Goal: Task Accomplishment & Management: Manage account settings

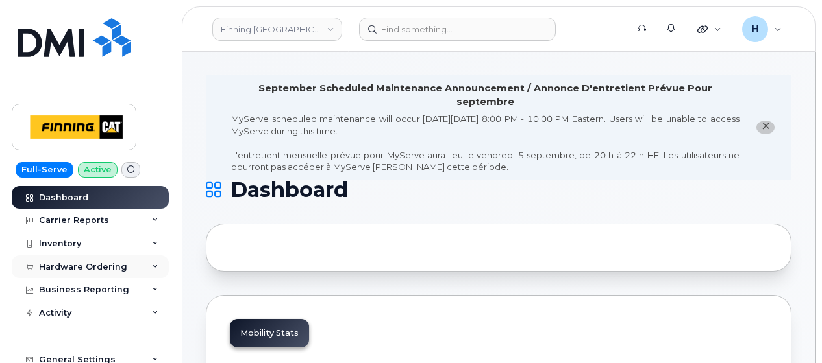
click at [101, 269] on div "Hardware Ordering" at bounding box center [83, 267] width 88 height 10
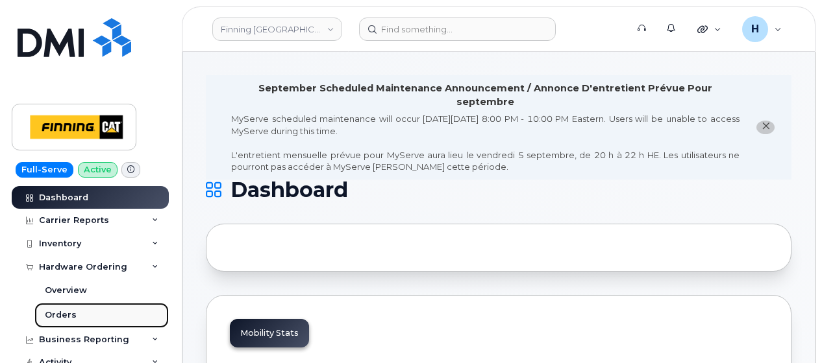
click at [105, 316] on link "Orders" at bounding box center [101, 315] width 134 height 25
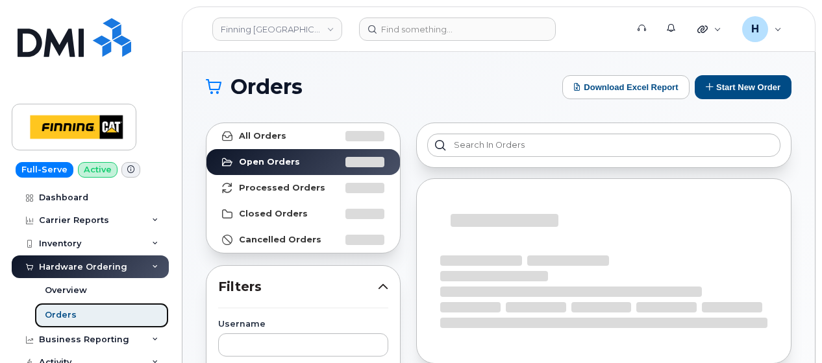
click at [84, 313] on link "Orders" at bounding box center [101, 315] width 134 height 25
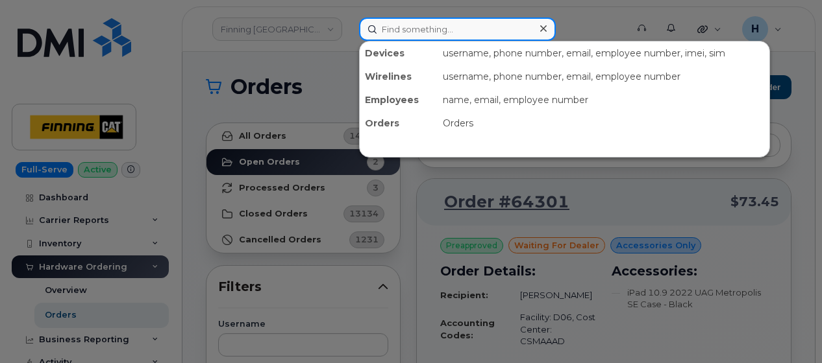
click at [418, 22] on input at bounding box center [457, 29] width 197 height 23
paste input "[PERSON_NAME]"
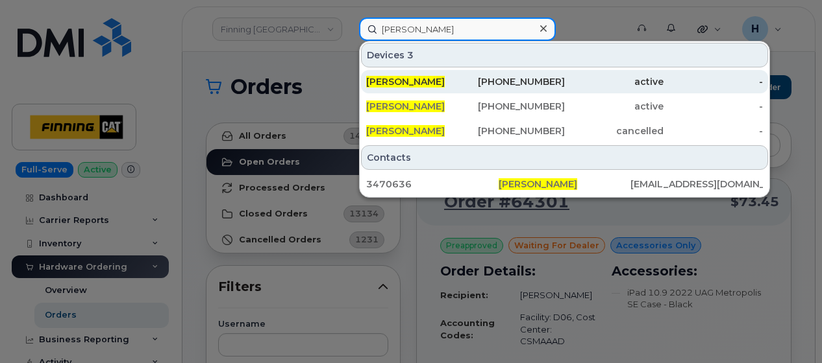
type input "[PERSON_NAME]"
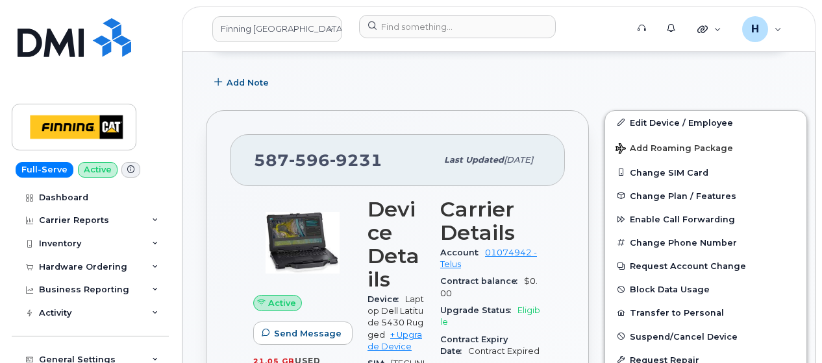
scroll to position [468, 0]
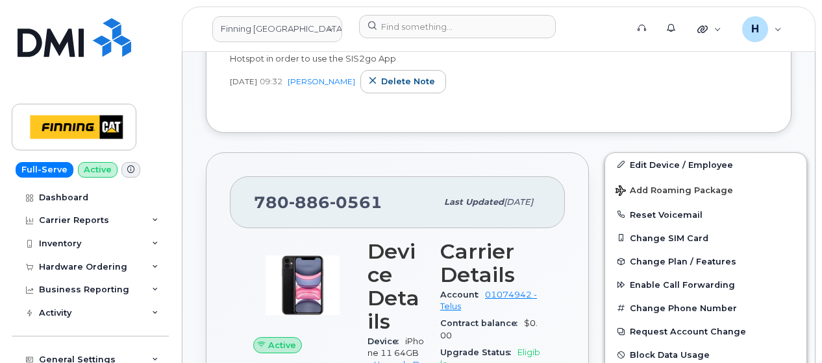
scroll to position [584, 0]
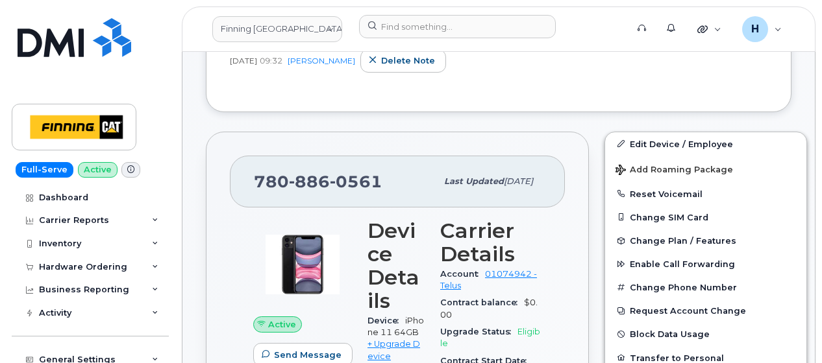
click at [354, 172] on span "0561" at bounding box center [356, 181] width 53 height 19
copy span "780 886 0561"
click at [91, 271] on div "Hardware Ordering" at bounding box center [83, 267] width 88 height 10
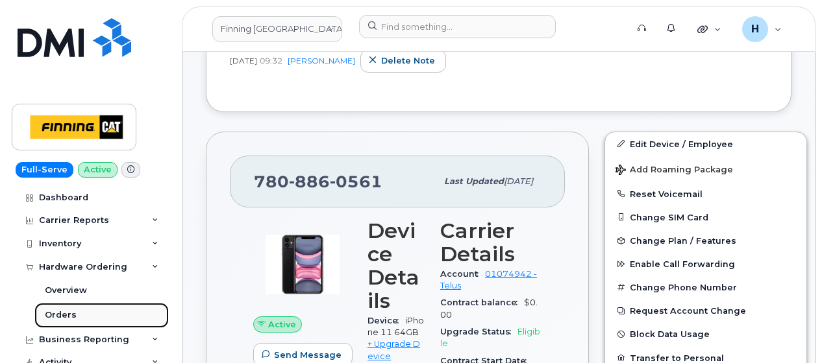
click at [83, 312] on link "Orders" at bounding box center [101, 315] width 134 height 25
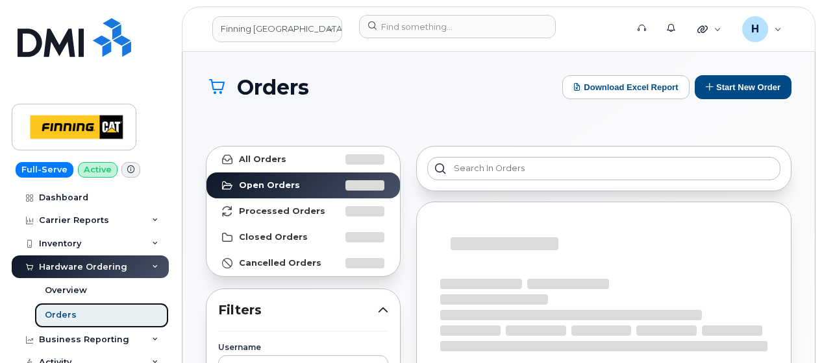
click at [87, 314] on link "Orders" at bounding box center [101, 315] width 134 height 25
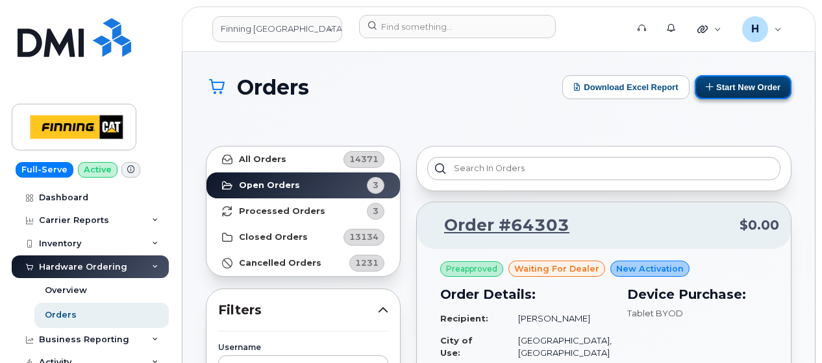
click at [711, 79] on button "Start New Order" at bounding box center [742, 87] width 97 height 24
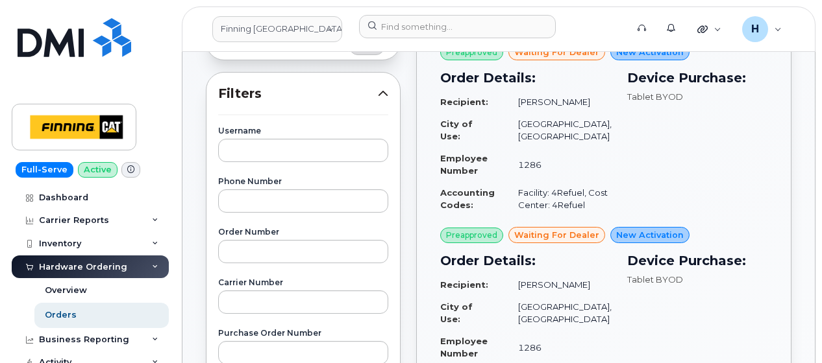
scroll to position [260, 0]
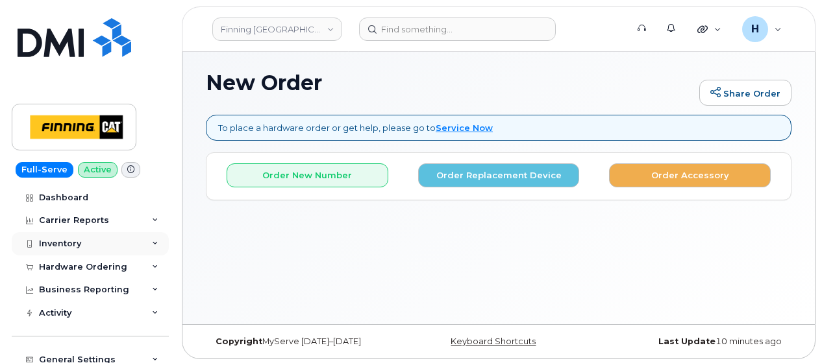
scroll to position [97, 0]
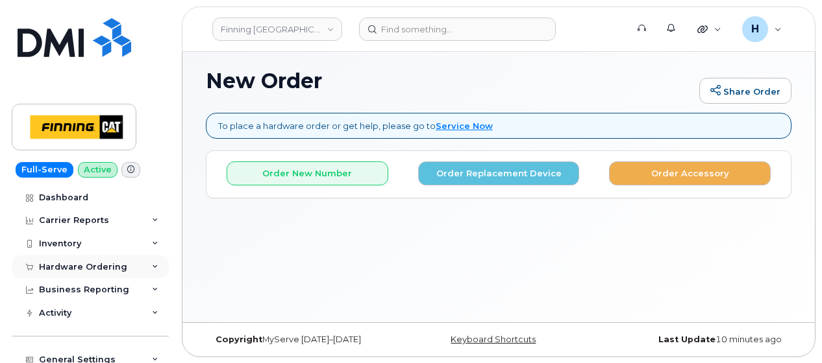
click at [85, 265] on div "Hardware Ordering" at bounding box center [83, 267] width 88 height 10
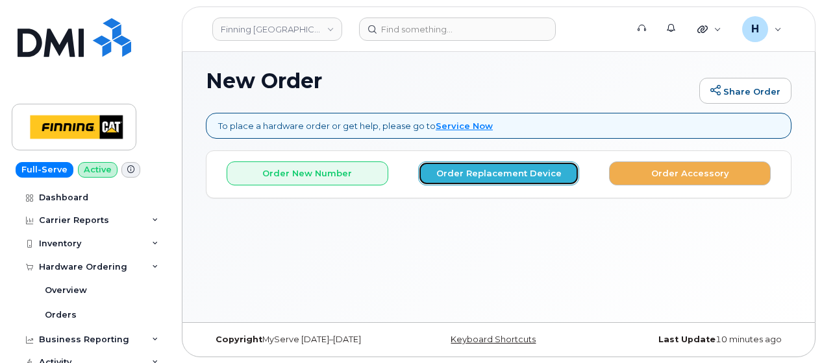
click at [517, 173] on button "Order Replacement Device" at bounding box center [499, 174] width 162 height 24
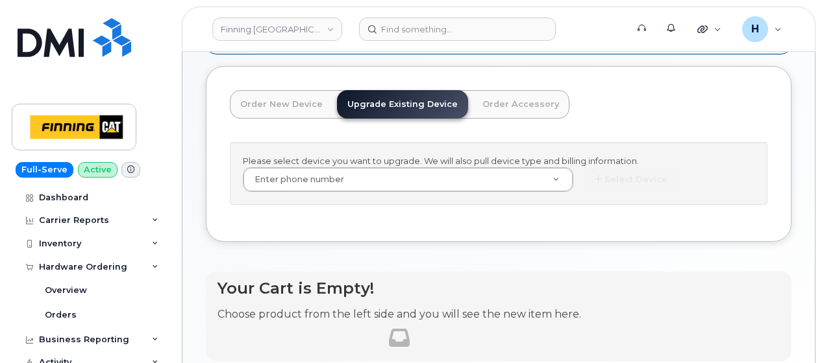
scroll to position [227, 0]
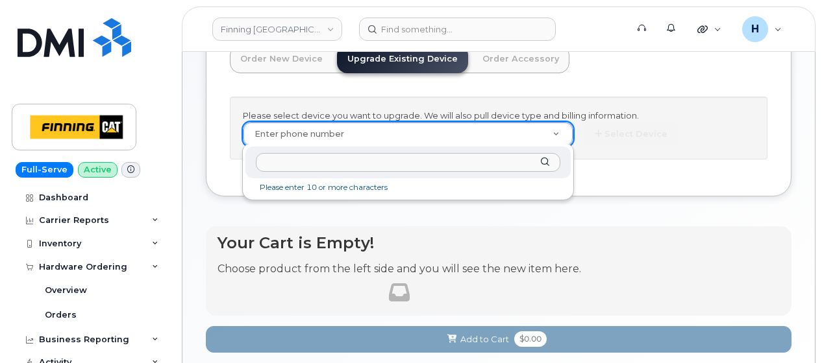
paste input "780-886-0561"
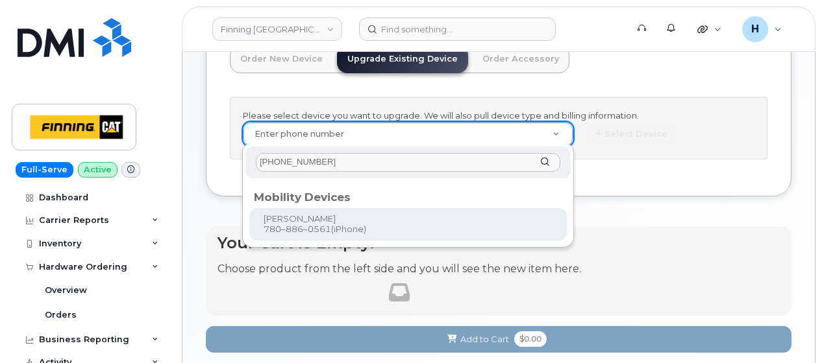
type input "780-886-0561"
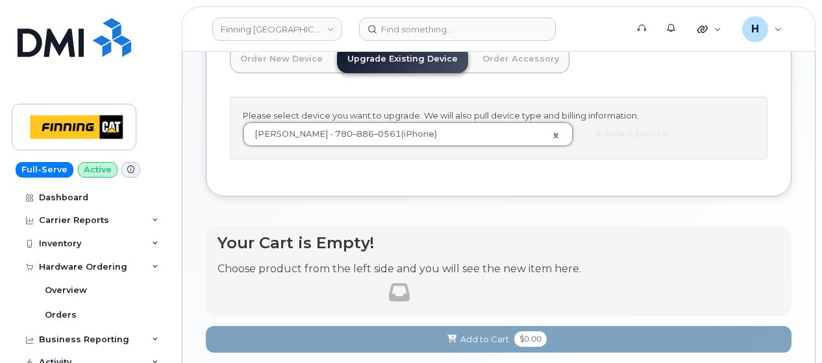
type input "249811"
click at [617, 129] on button "Select Device" at bounding box center [630, 134] width 95 height 24
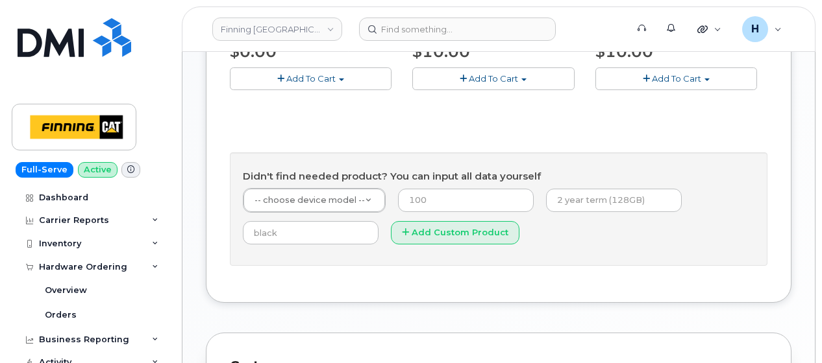
scroll to position [811, 0]
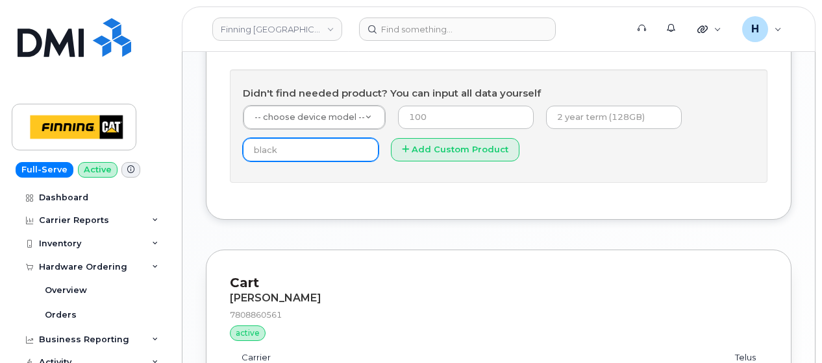
click at [327, 138] on input "text" at bounding box center [311, 149] width 136 height 23
click at [288, 150] on input "text" at bounding box center [311, 149] width 136 height 23
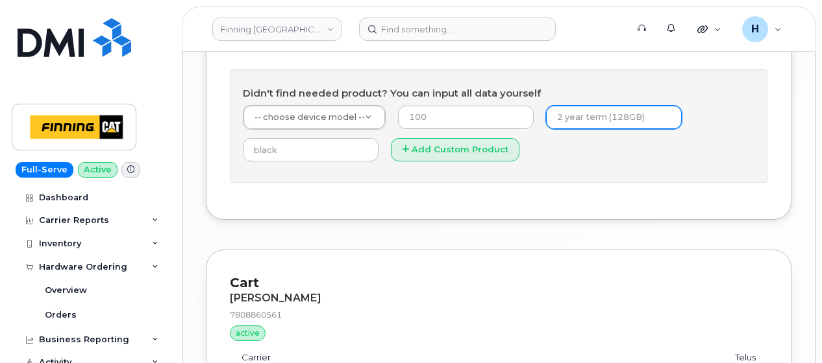
click at [578, 114] on input "text" at bounding box center [614, 117] width 136 height 23
click at [582, 116] on input "text" at bounding box center [614, 117] width 136 height 23
type input "3 year term (128GB)"
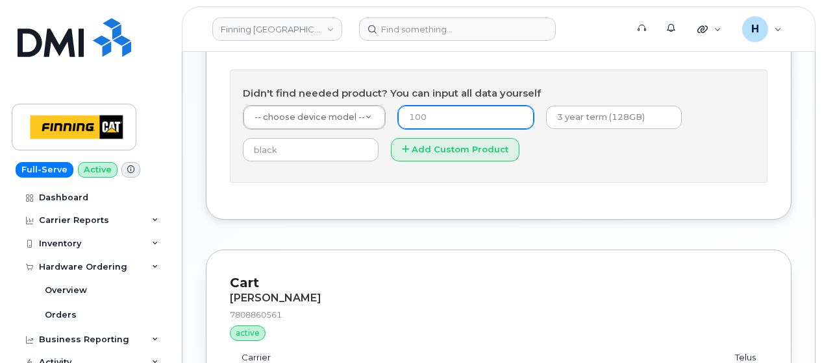
click at [421, 114] on input "number" at bounding box center [466, 117] width 136 height 23
type input "0"
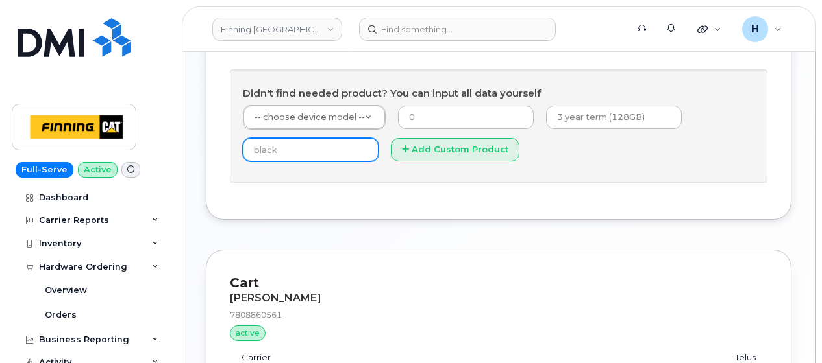
click at [296, 144] on input "text" at bounding box center [311, 149] width 136 height 23
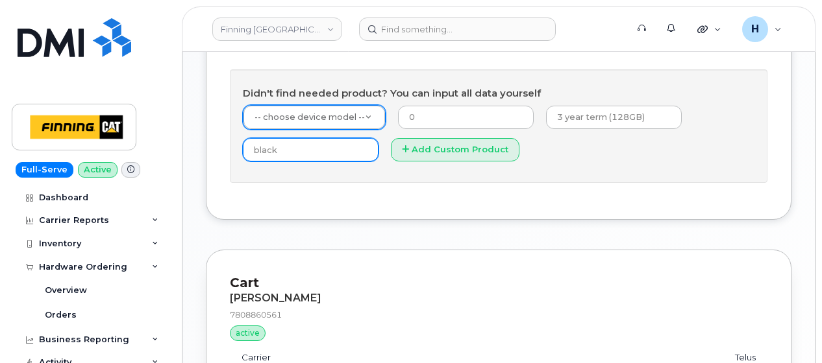
type input "black"
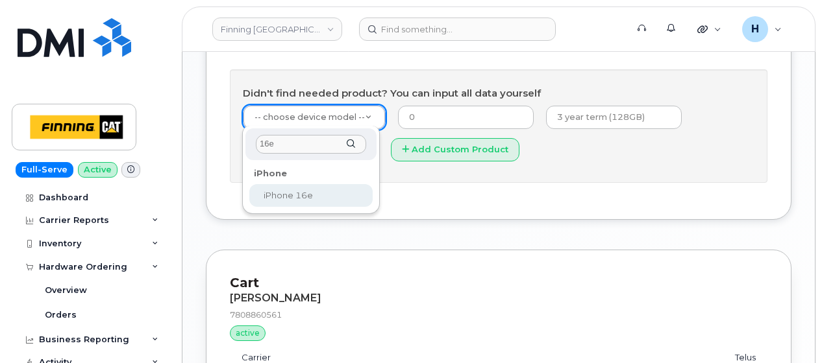
type input "16e"
select select "2883"
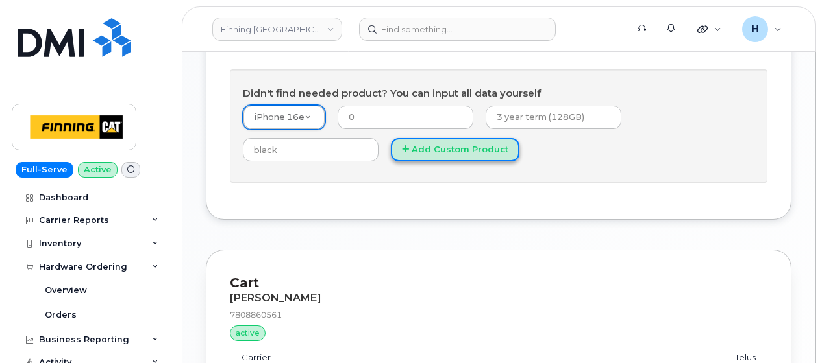
click at [391, 140] on button "Add Custom Product" at bounding box center [455, 150] width 129 height 24
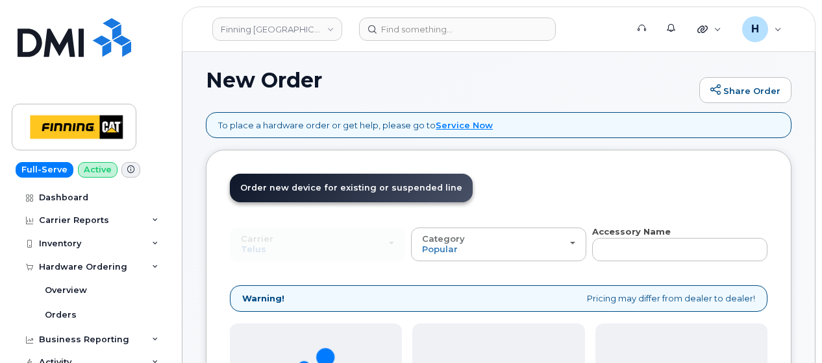
scroll to position [97, 0]
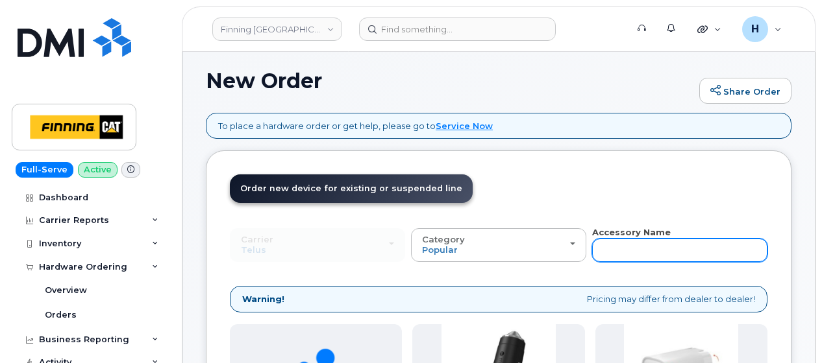
click at [644, 259] on input "text" at bounding box center [679, 250] width 175 height 23
click at [644, 258] on input "text" at bounding box center [679, 250] width 175 height 23
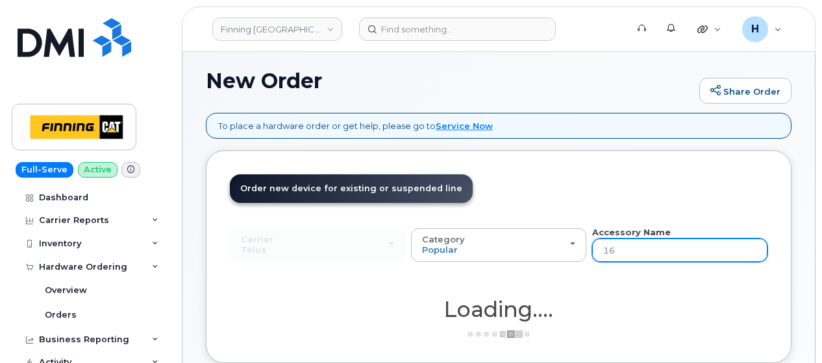
type input "16e"
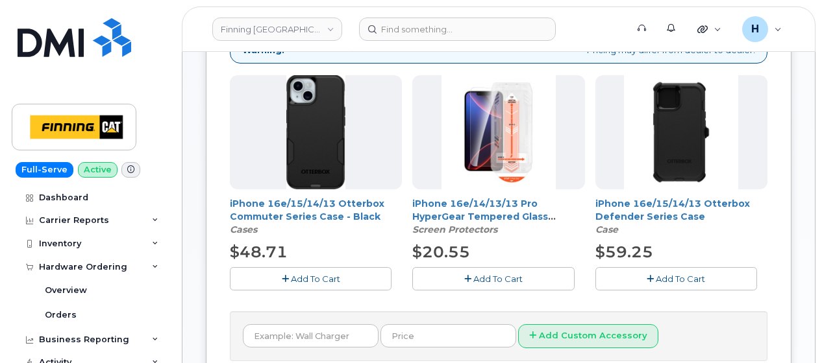
scroll to position [421, 0]
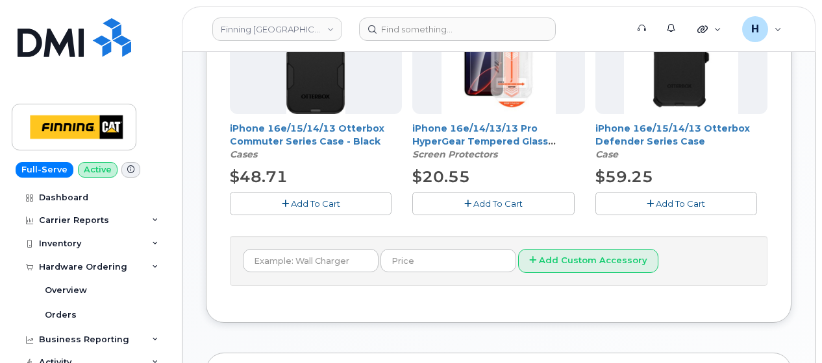
click at [482, 199] on span "Add To Cart" at bounding box center [497, 204] width 49 height 10
click at [656, 203] on button "Add To Cart" at bounding box center [676, 203] width 162 height 23
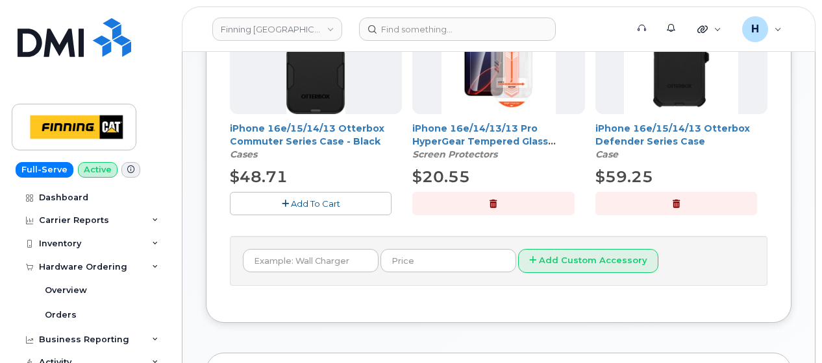
scroll to position [97, 0]
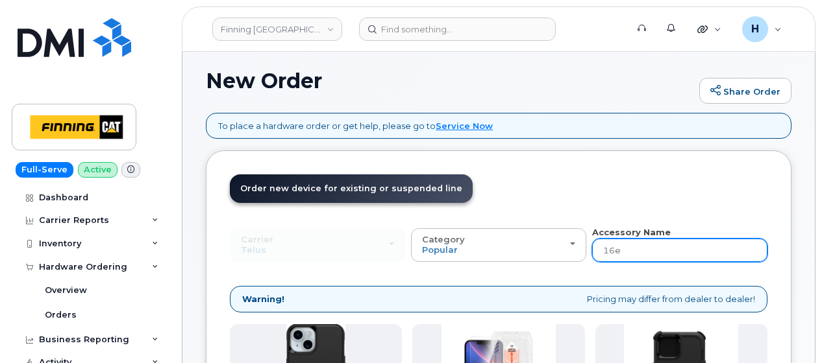
click at [633, 246] on input "16e" at bounding box center [679, 250] width 175 height 23
click at [633, 245] on input "16e" at bounding box center [679, 250] width 175 height 23
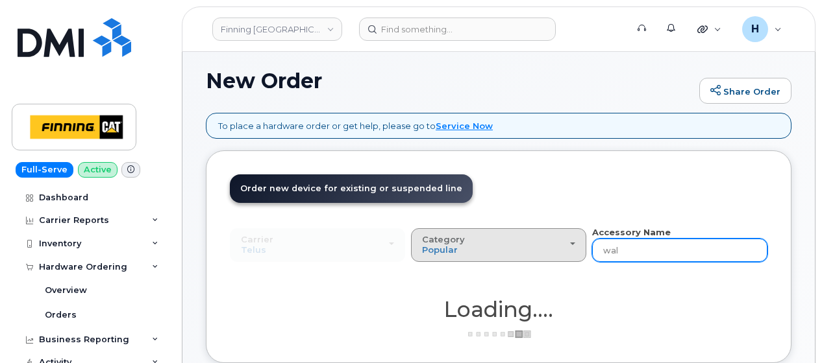
type input "wall"
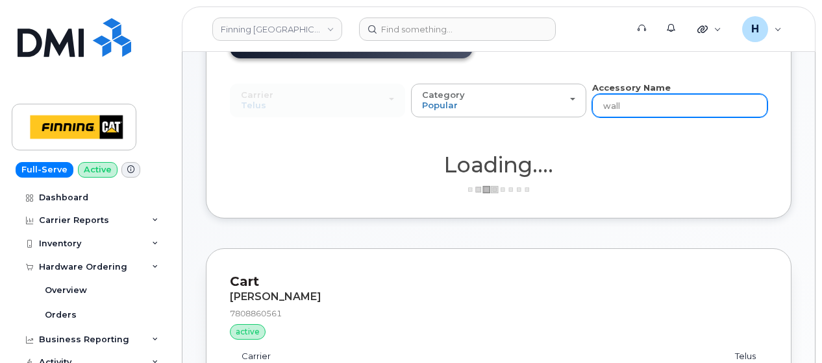
scroll to position [291, 0]
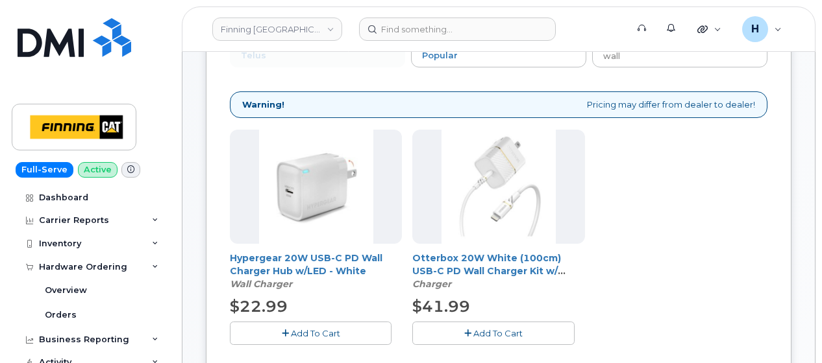
click at [291, 328] on span "Add To Cart" at bounding box center [315, 333] width 49 height 10
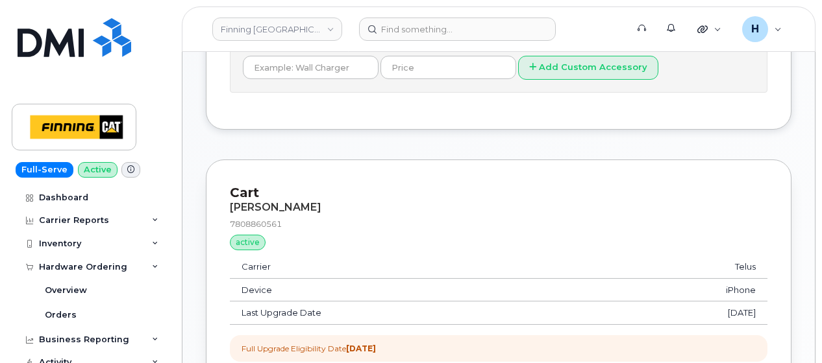
scroll to position [616, 0]
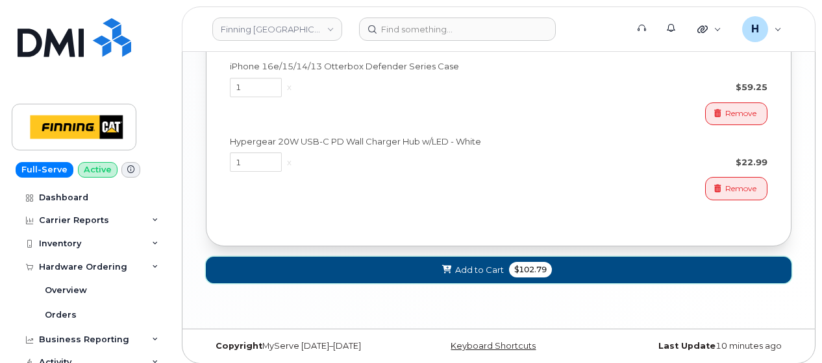
click at [328, 264] on button "Add to Cart $102.79" at bounding box center [498, 270] width 585 height 27
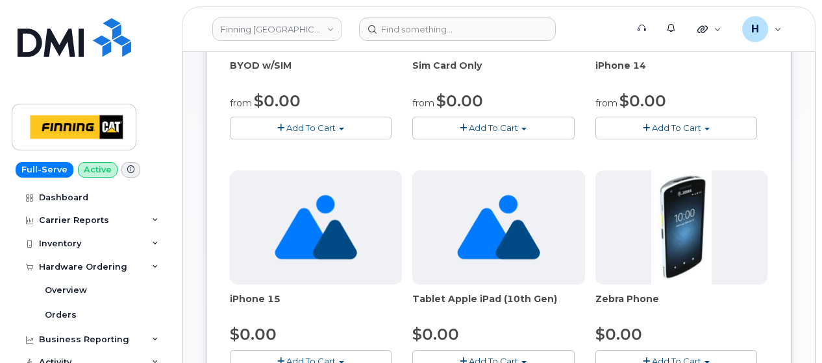
scroll to position [1072, 0]
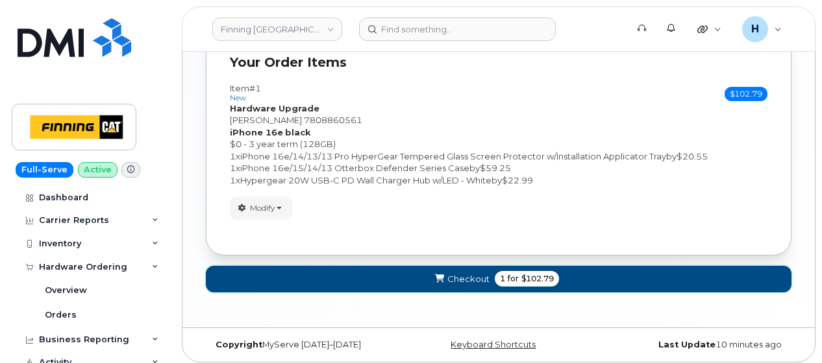
click at [318, 280] on button "Checkout 1 for $102.79" at bounding box center [498, 279] width 585 height 27
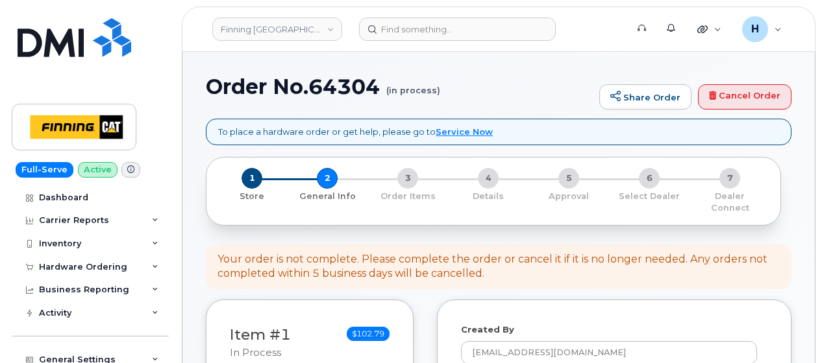
select select
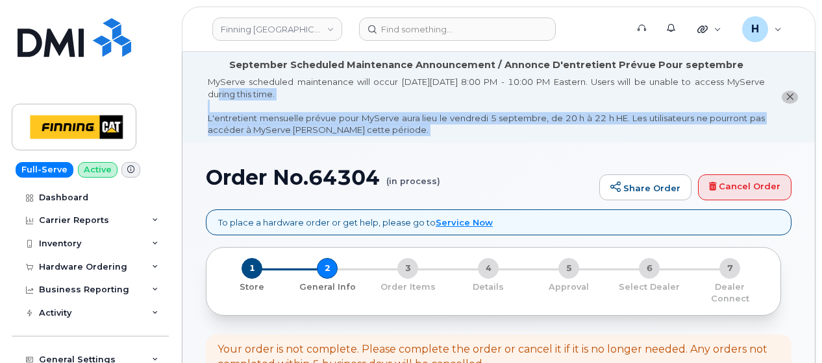
click at [206, 180] on h1 "Order No.64304 (in process)" at bounding box center [399, 177] width 387 height 23
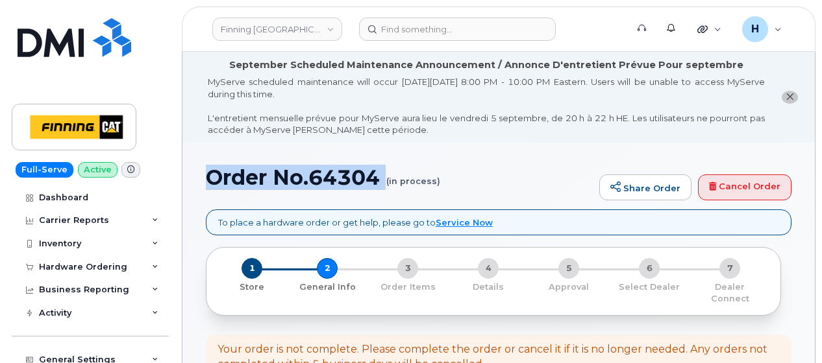
copy h1 "Order No.64304"
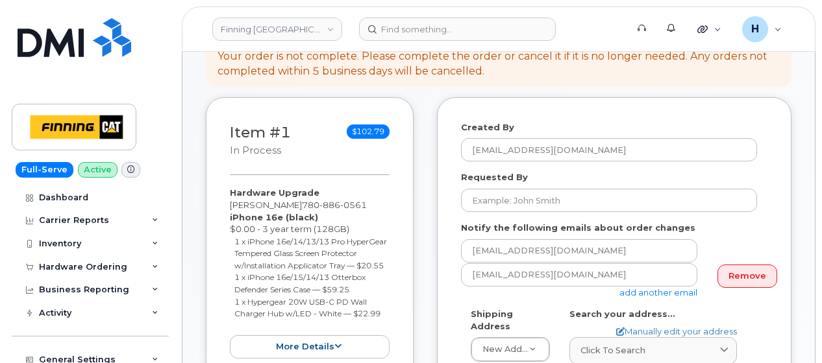
scroll to position [325, 0]
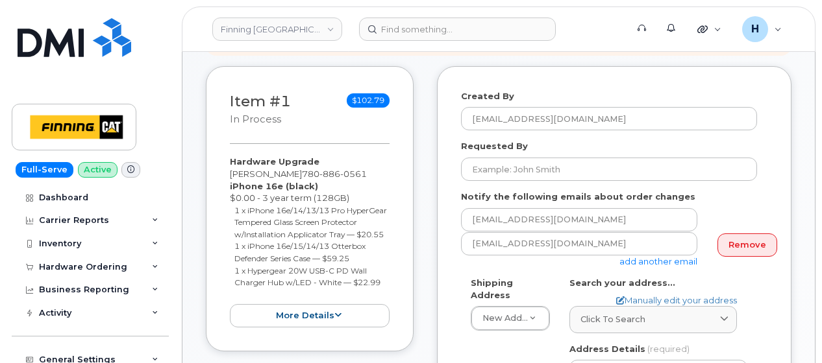
drag, startPoint x: 225, startPoint y: 146, endPoint x: 396, endPoint y: 280, distance: 217.7
click at [396, 280] on div "Item #1 in process $102.79 Hardware Upgrade Logan Lawrence 780 886 0561 iPhone …" at bounding box center [310, 209] width 208 height 286
copy div "Hardware Upgrade Logan Lawrence 780 886 0561 iPhone 16e (black) $0.00 - 3 year …"
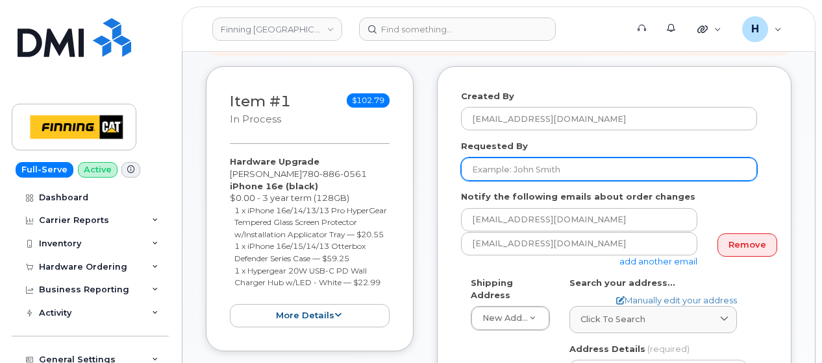
click at [521, 162] on input "Requested By" at bounding box center [609, 169] width 296 height 23
paste input "RITM0489881"
type input "RITM0489881"
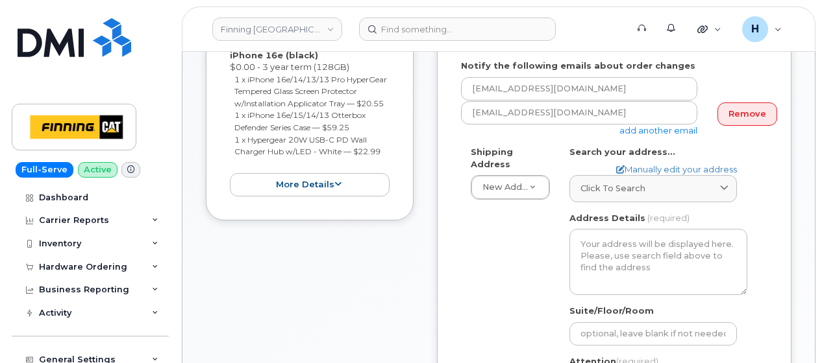
scroll to position [519, 0]
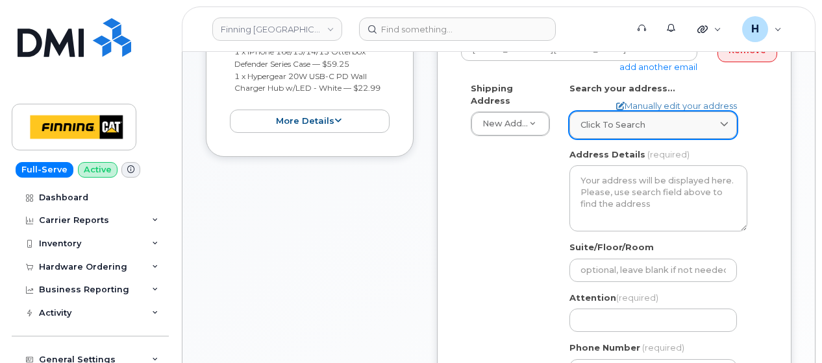
click at [598, 119] on span "Click to search" at bounding box center [612, 125] width 65 height 12
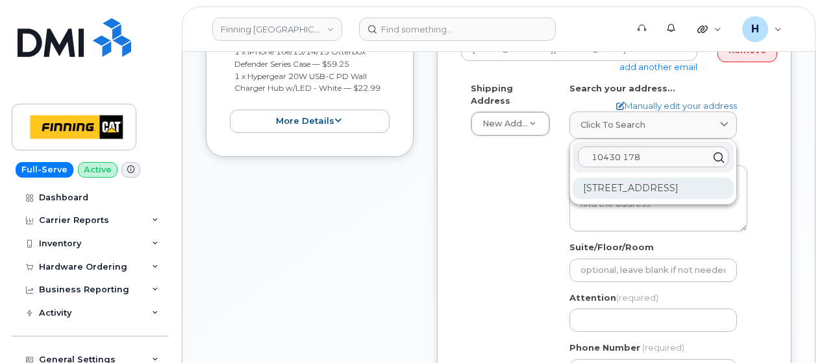
type input "10430 178"
click at [634, 184] on div "10430 178 St NW Edmonton AB T5S 1J2" at bounding box center [652, 188] width 161 height 21
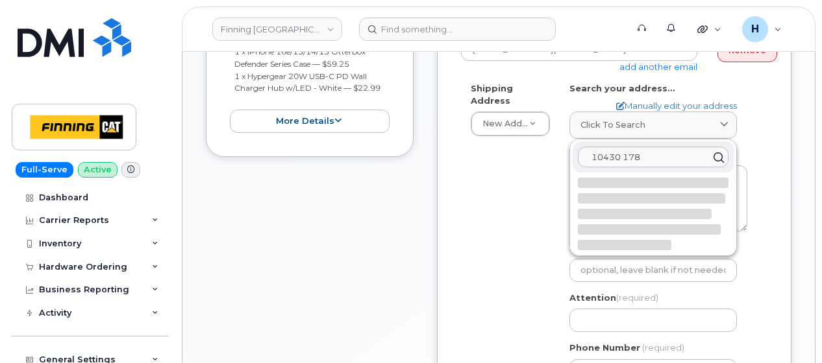
select select
type textarea "[STREET_ADDRESS]"
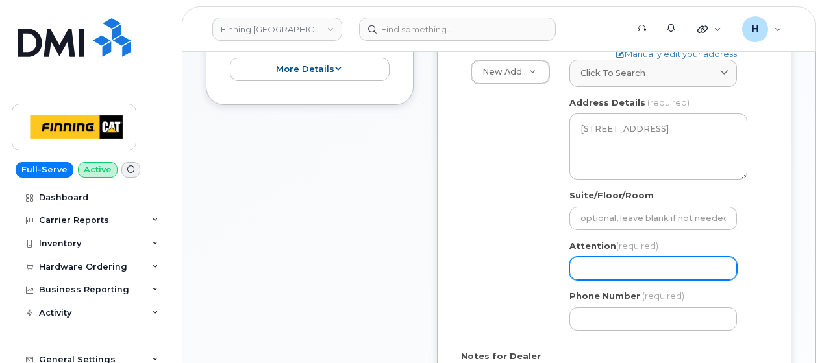
scroll to position [649, 0]
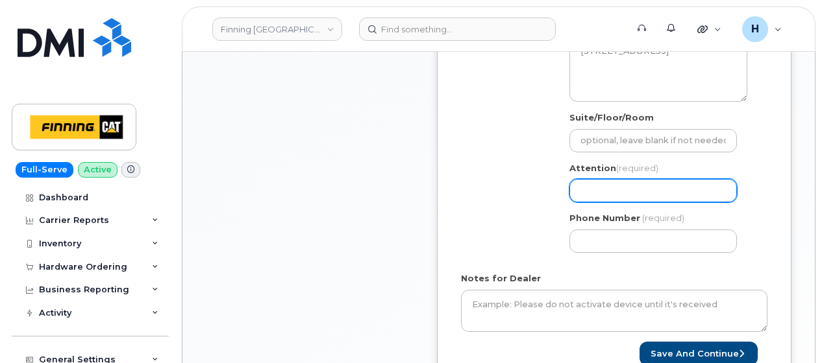
click at [615, 185] on input "Attention (required)" at bounding box center [652, 190] width 167 height 23
paste input "[PERSON_NAME]"
select select
type input "[PERSON_NAME]"
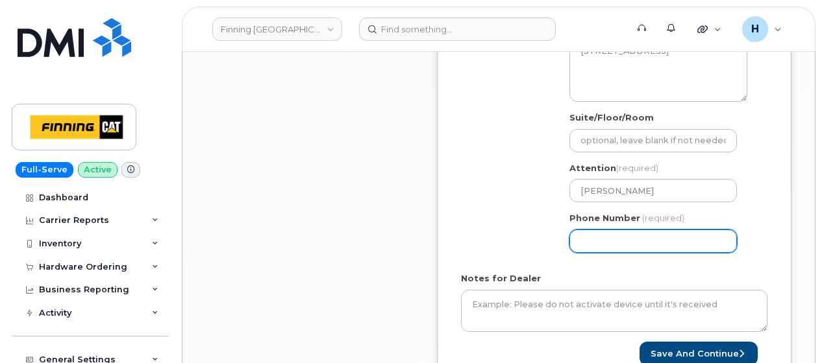
click at [583, 230] on input "Phone Number" at bounding box center [652, 241] width 167 height 23
paste input "17808860561"
type input "17808860561"
drag, startPoint x: 591, startPoint y: 227, endPoint x: 565, endPoint y: 227, distance: 26.6
click at [565, 227] on div "AB Edmonton Search your address... Manually edit your address Click to search 1…" at bounding box center [657, 108] width 197 height 310
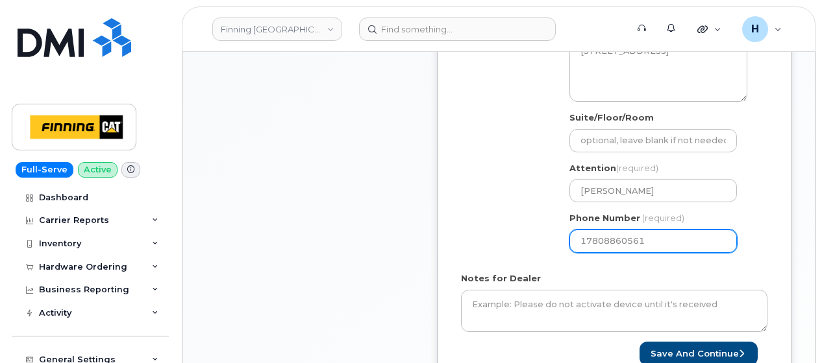
select select
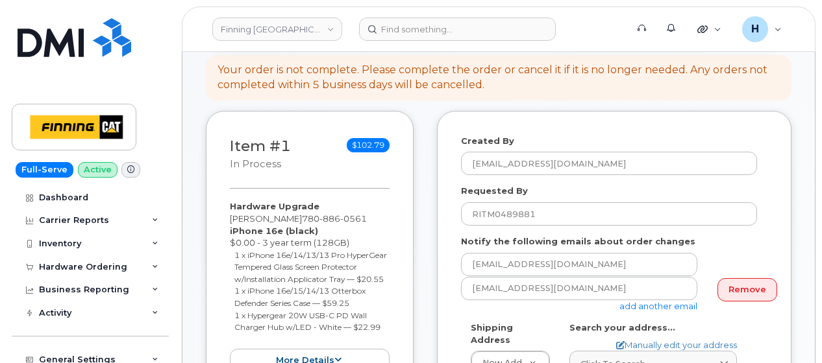
scroll to position [260, 0]
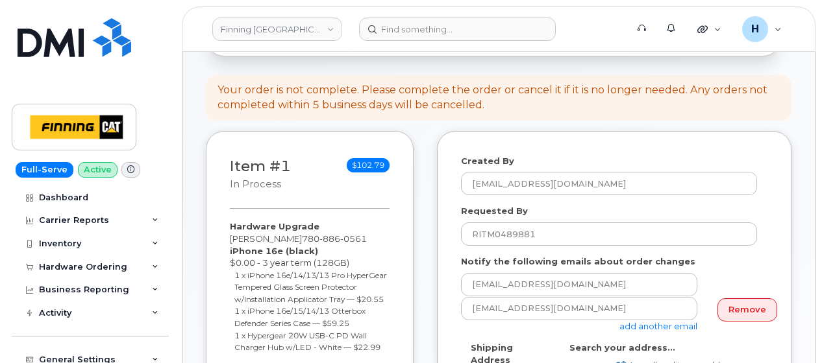
type input "7808860561"
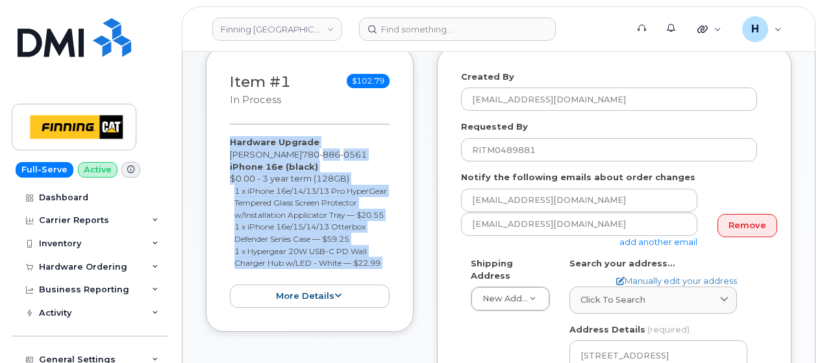
scroll to position [364, 0]
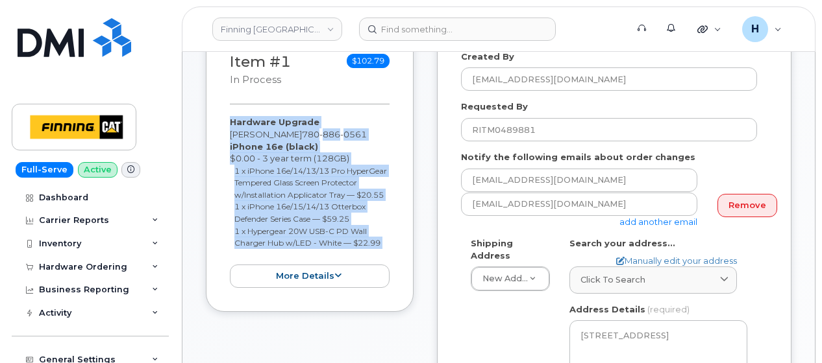
drag, startPoint x: 227, startPoint y: 215, endPoint x: 387, endPoint y: 249, distance: 163.8
click at [387, 249] on div "Item #1 in process $102.79 Hardware Upgrade Logan Lawrence 780 886 0561 iPhone …" at bounding box center [310, 170] width 208 height 286
copy div "Hardware Upgrade Logan Lawrence 780 886 0561 iPhone 16e (black) $0.00 - 3 year …"
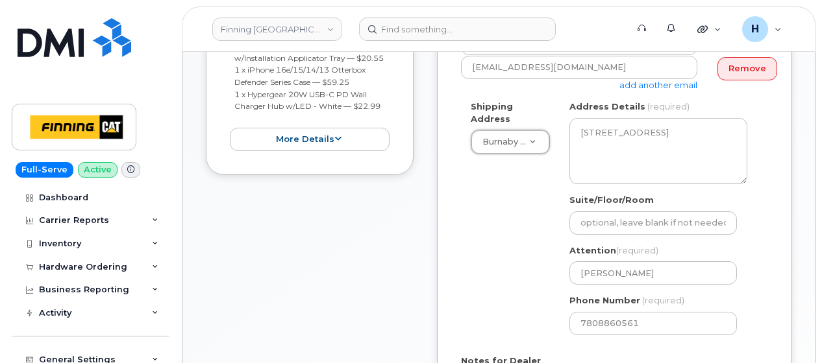
select select
type textarea "3500 Gilmore Way Burnaby British Columbia V5G 4W7"
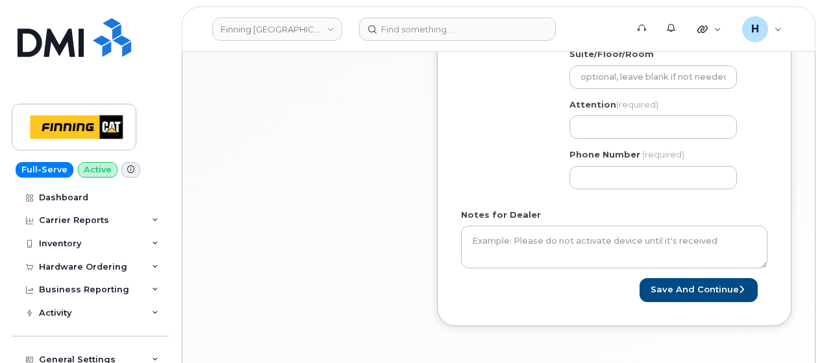
scroll to position [650, 0]
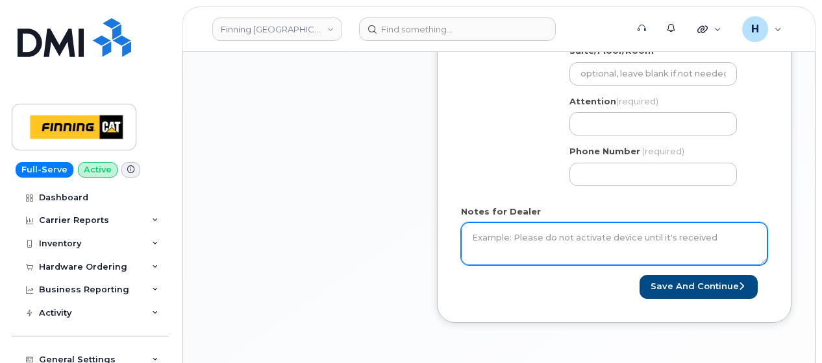
click at [506, 223] on textarea "Notes for Dealer" at bounding box center [614, 244] width 306 height 43
paste textarea "Hardware Upgrade Logan Lawrence 7808860561 iPhone 16e (black) $0.00 - 3 year te…"
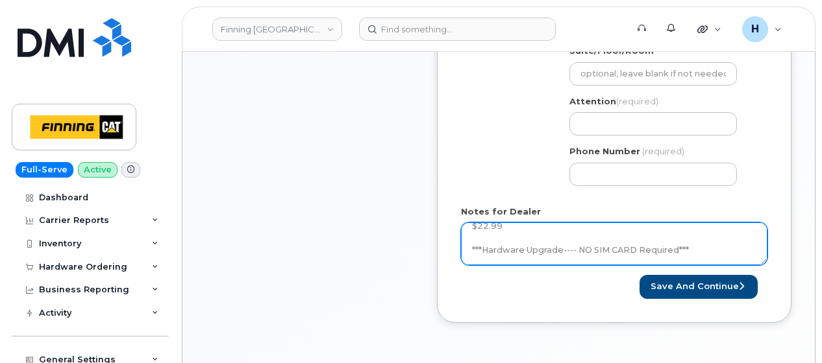
scroll to position [132, 0]
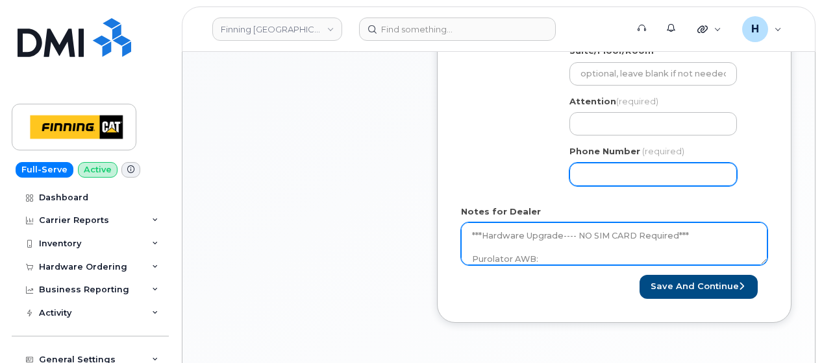
type textarea "Hardware Upgrade Logan Lawrence 7808860561 iPhone 16e (black) $0.00 - 3 year te…"
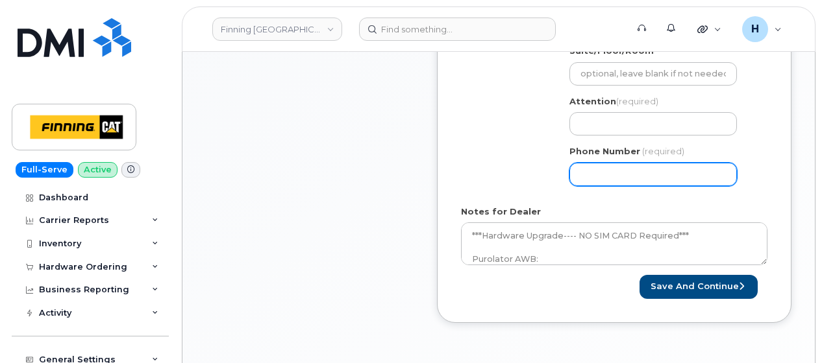
click at [637, 170] on input "Phone Number" at bounding box center [652, 174] width 167 height 23
click at [611, 163] on input "Phone Number" at bounding box center [652, 174] width 167 height 23
paste input "17808860561"
select select
type input "17808860561"
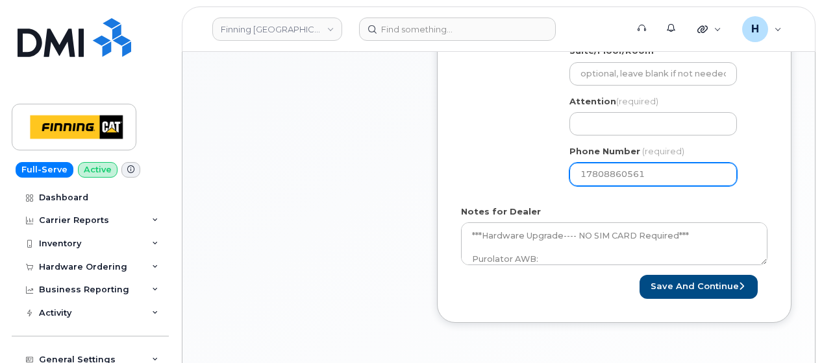
drag, startPoint x: 591, startPoint y: 160, endPoint x: 519, endPoint y: 160, distance: 71.4
click at [519, 160] on div "Shipping Address Burnaby - Finning International New Address Acheson Albian - D…" at bounding box center [609, 73] width 296 height 244
select select
type input "7808860561"
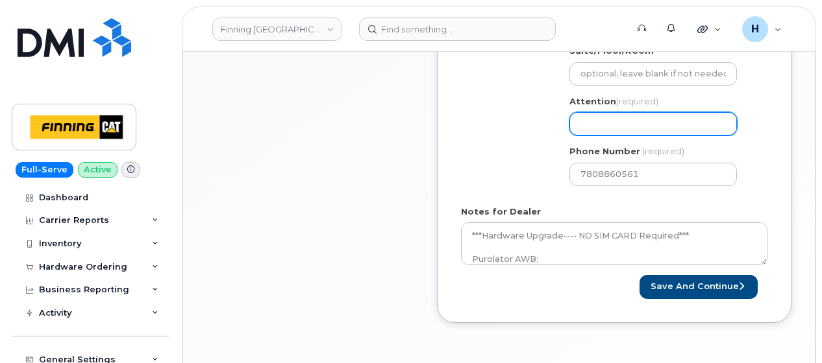
click at [585, 112] on input "Attention (required)" at bounding box center [652, 123] width 167 height 23
paste input "[PERSON_NAME]"
select select
type input "[PERSON_NAME]"
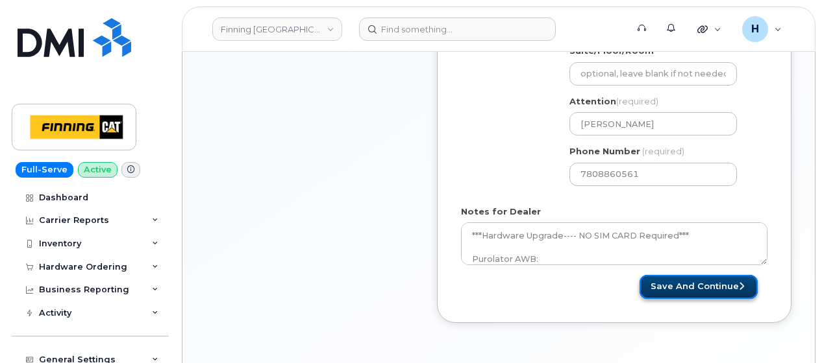
click at [669, 275] on button "Save and Continue" at bounding box center [698, 287] width 118 height 24
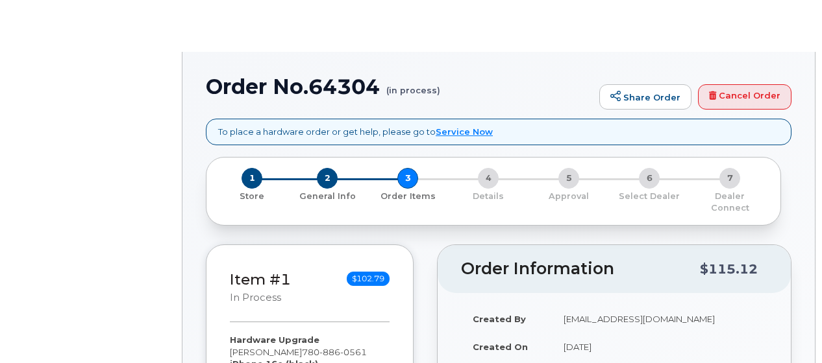
type input "[PERSON_NAME]"
type input "3470636"
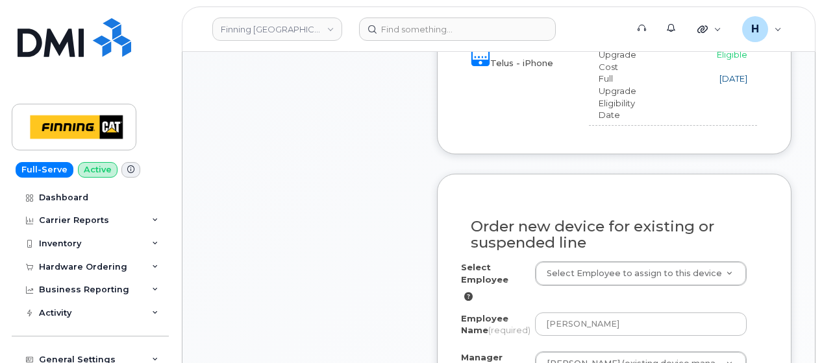
scroll to position [805, 0]
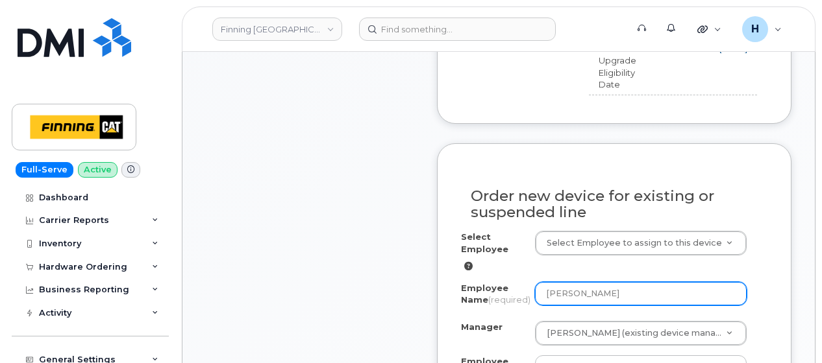
drag, startPoint x: 633, startPoint y: 278, endPoint x: 474, endPoint y: 276, distance: 159.0
click at [474, 282] on div "Employee Name (required) [PERSON_NAME]" at bounding box center [614, 296] width 306 height 29
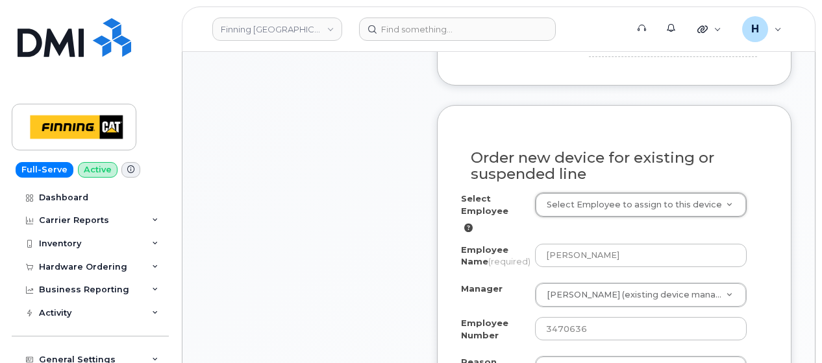
scroll to position [870, 0]
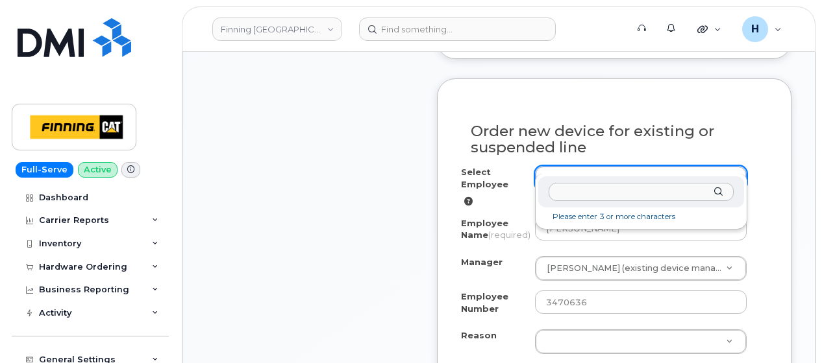
paste input "[PERSON_NAME]"
drag, startPoint x: 566, startPoint y: 160, endPoint x: 562, endPoint y: 183, distance: 23.7
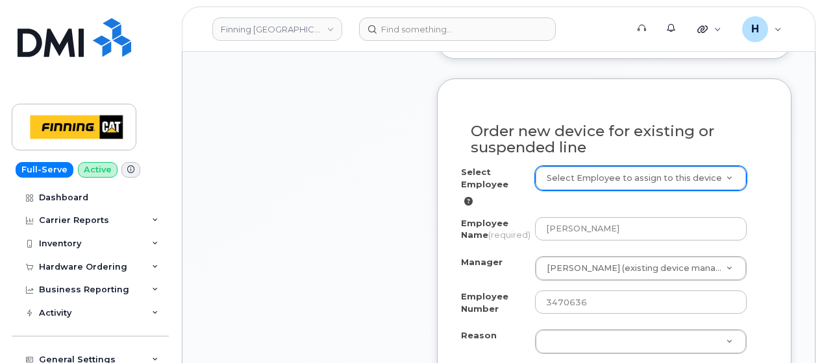
click at [562, 179] on div "Select Employee Select Employee to assign to this device" at bounding box center [614, 187] width 306 height 42
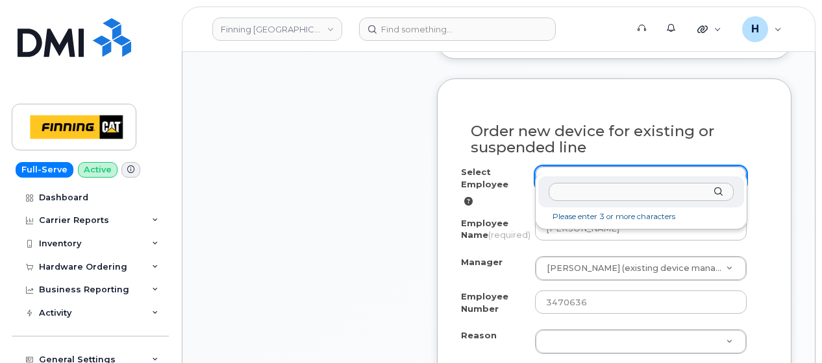
paste input "[PERSON_NAME]"
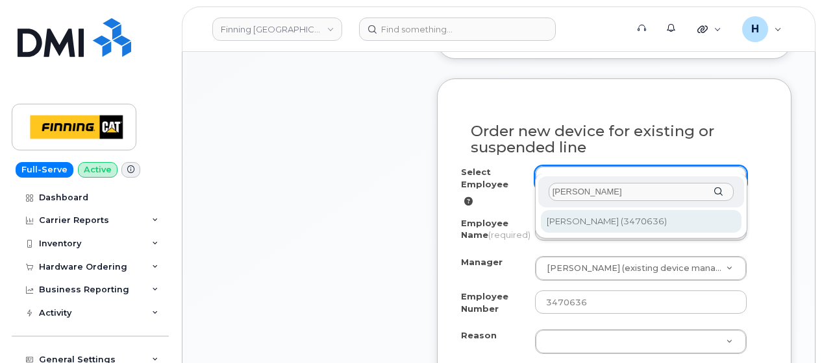
type input "[PERSON_NAME]"
type input "58641"
select select "59084"
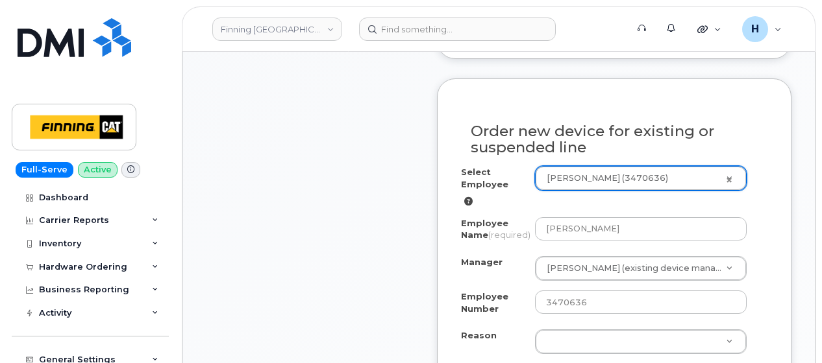
scroll to position [1000, 0]
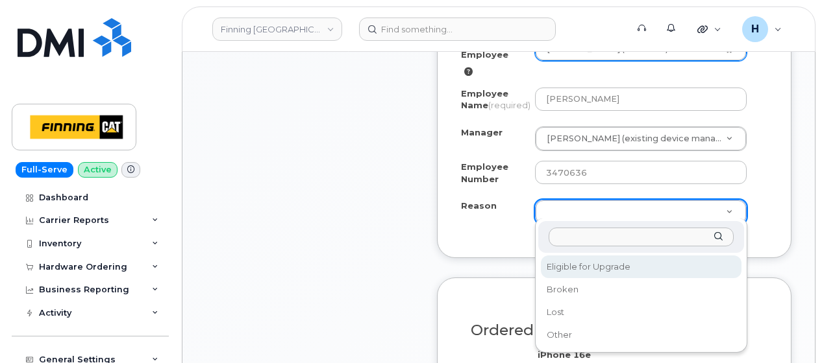
drag, startPoint x: 564, startPoint y: 212, endPoint x: 567, endPoint y: 231, distance: 19.7
select select "eligible_for_upgrade"
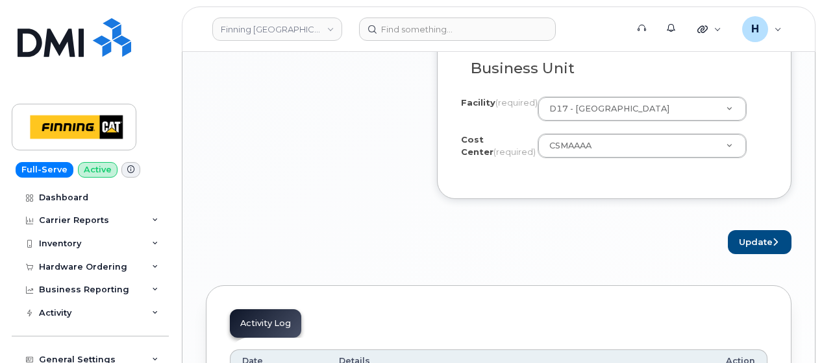
scroll to position [1454, 0]
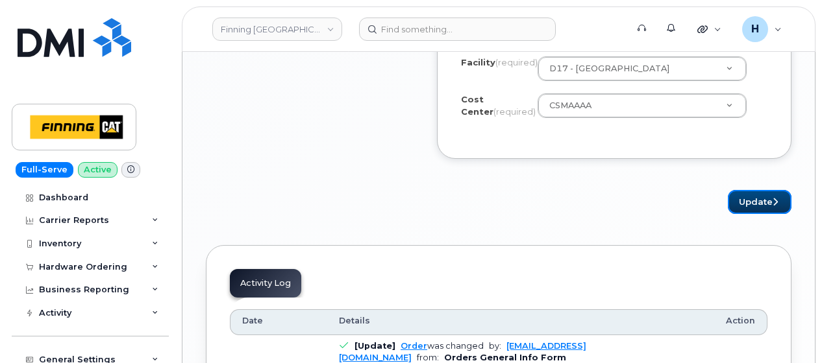
drag, startPoint x: 761, startPoint y: 197, endPoint x: 516, endPoint y: 5, distance: 311.1
click at [759, 196] on button "Update" at bounding box center [760, 202] width 64 height 24
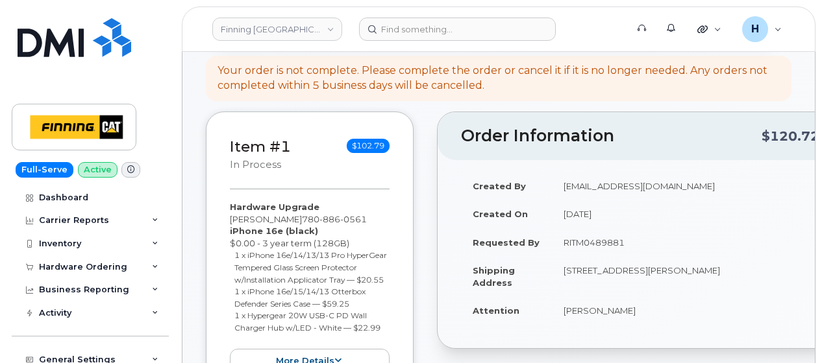
scroll to position [454, 0]
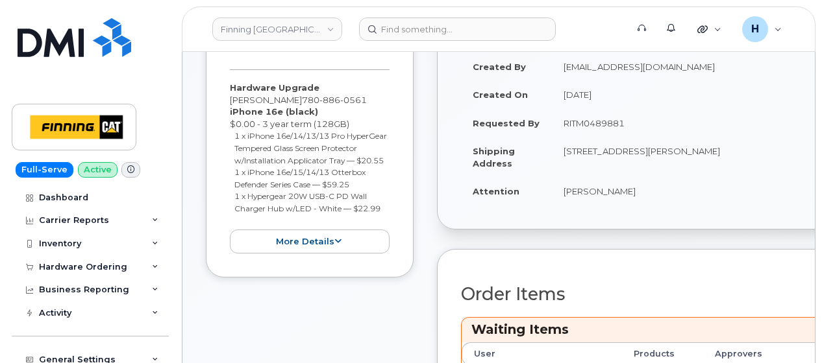
drag, startPoint x: 565, startPoint y: 184, endPoint x: 684, endPoint y: 184, distance: 119.4
click at [684, 184] on td "[PERSON_NAME]" at bounding box center [690, 191] width 277 height 29
copy td "[PERSON_NAME]"
drag, startPoint x: 585, startPoint y: 150, endPoint x: 757, endPoint y: 138, distance: 172.4
click at [757, 138] on td "[STREET_ADDRESS][PERSON_NAME]" at bounding box center [690, 157] width 277 height 40
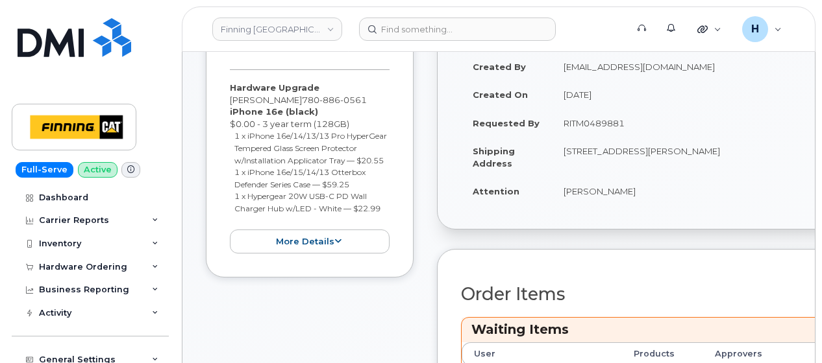
copy td "V5G 4W7"
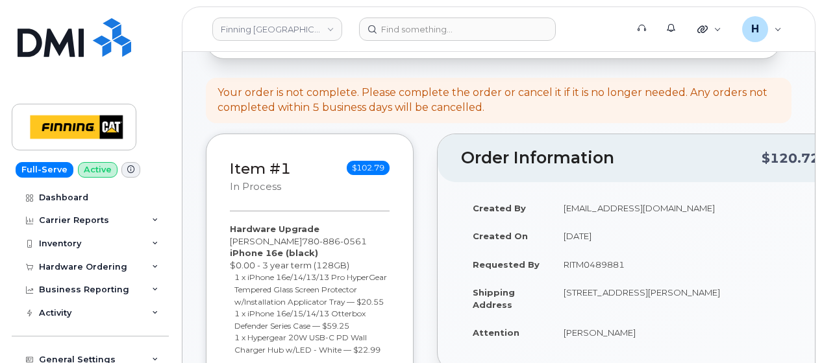
scroll to position [260, 0]
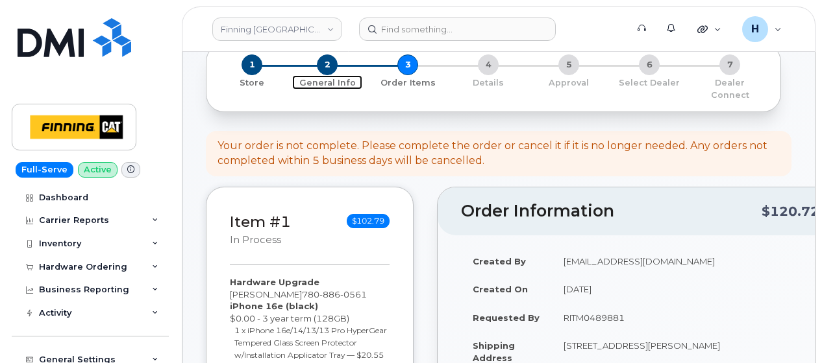
click at [328, 62] on span "2" at bounding box center [327, 65] width 21 height 21
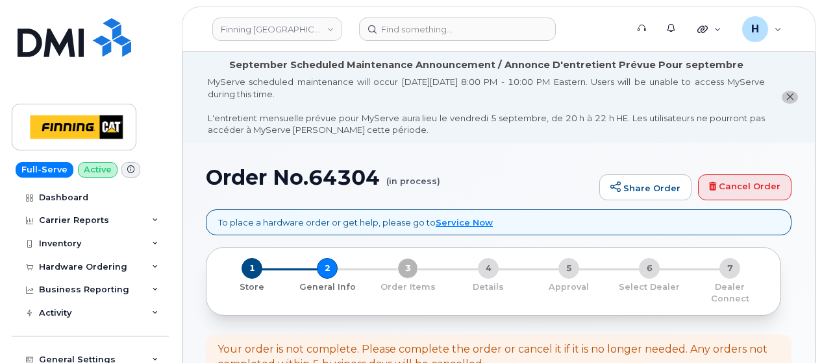
select select
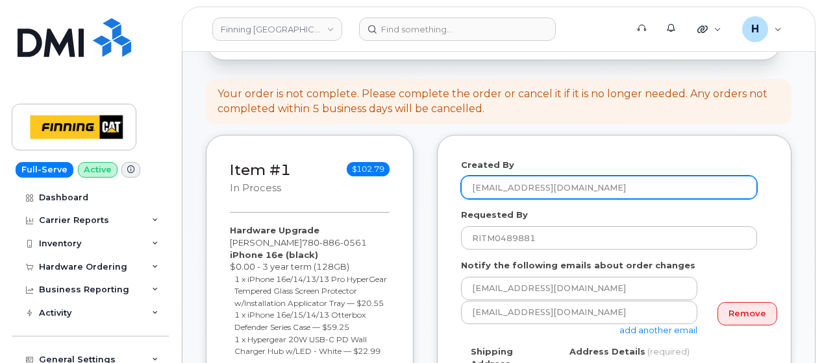
scroll to position [389, 0]
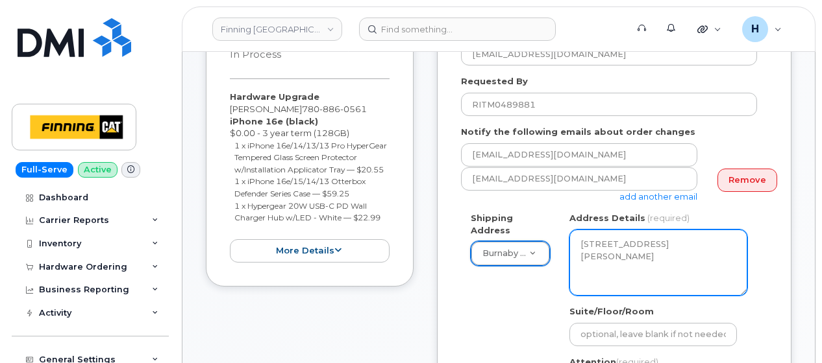
click at [669, 245] on textarea "3500 Gilmore Way Burnaby British Columbia V5G 4W7" at bounding box center [658, 263] width 178 height 66
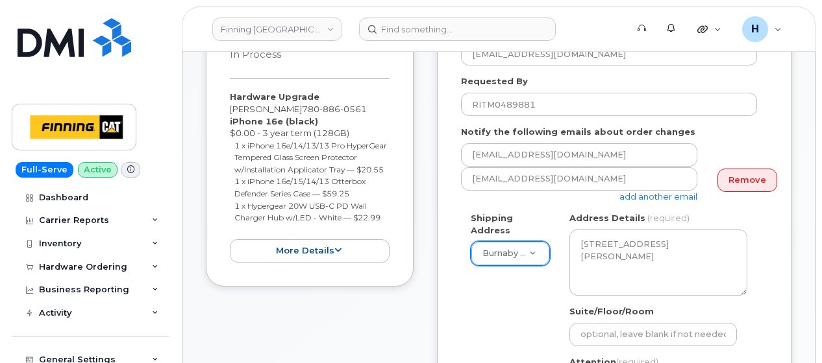
drag, startPoint x: 669, startPoint y: 245, endPoint x: 631, endPoint y: 203, distance: 57.0
click at [631, 212] on label "Address Details" at bounding box center [607, 218] width 76 height 12
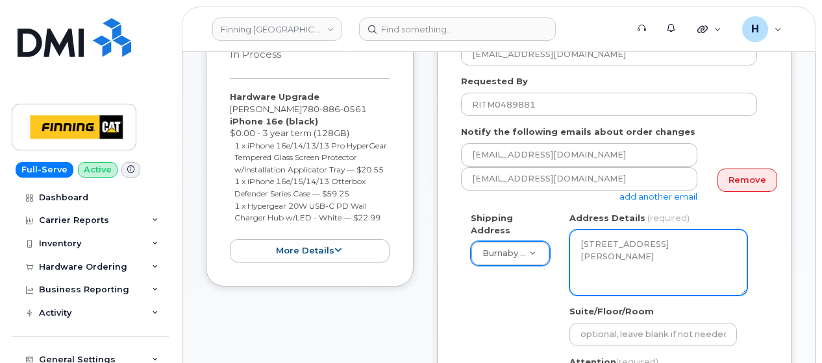
click at [631, 230] on textarea "3500 Gilmore Way Burnaby British Columbia V5G 4W7" at bounding box center [658, 263] width 178 height 66
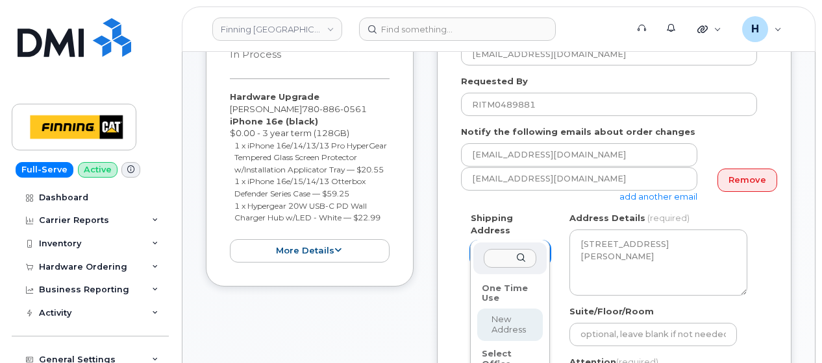
drag, startPoint x: 631, startPoint y: 203, endPoint x: 517, endPoint y: 217, distance: 115.1
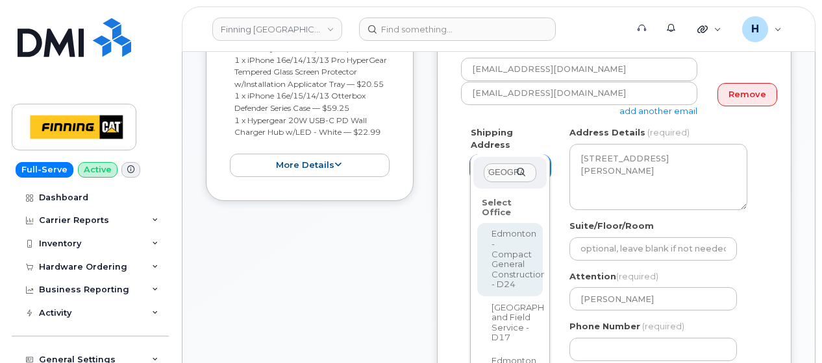
scroll to position [519, 0]
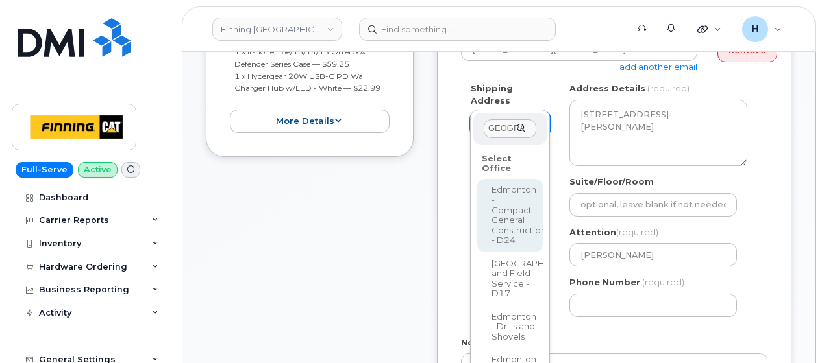
type input "edmonton"
select select
type textarea "10920 170 St. Edmonton Alberta T5S 1H6"
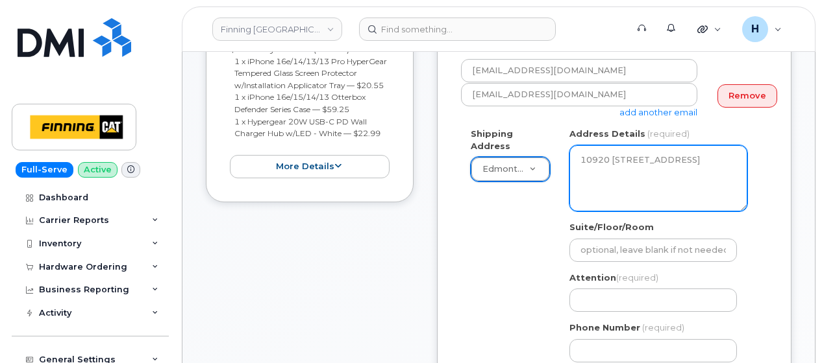
scroll to position [454, 0]
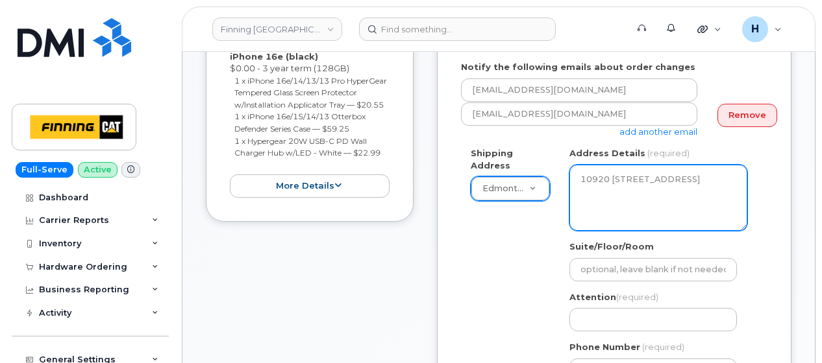
click at [657, 188] on textarea "3500 Gilmore Way Burnaby British Columbia V5G 4W7" at bounding box center [658, 198] width 178 height 66
click at [650, 185] on textarea "3500 Gilmore Way Burnaby British Columbia V5G 4W7" at bounding box center [658, 198] width 178 height 66
drag, startPoint x: 650, startPoint y: 185, endPoint x: 702, endPoint y: 180, distance: 52.2
click at [702, 180] on textarea "3500 Gilmore Way Burnaby British Columbia V5G 4W7" at bounding box center [658, 198] width 178 height 66
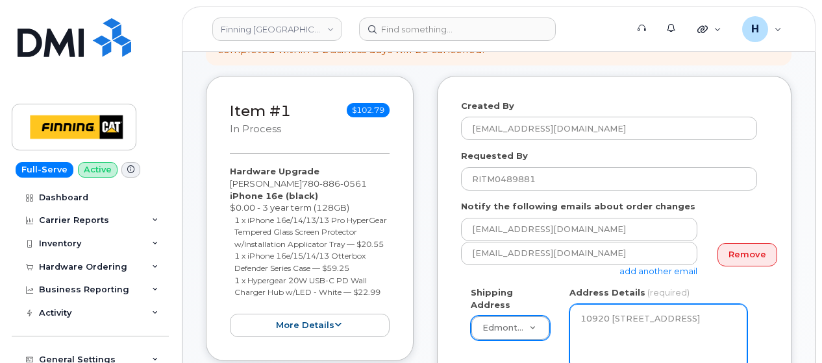
scroll to position [195, 0]
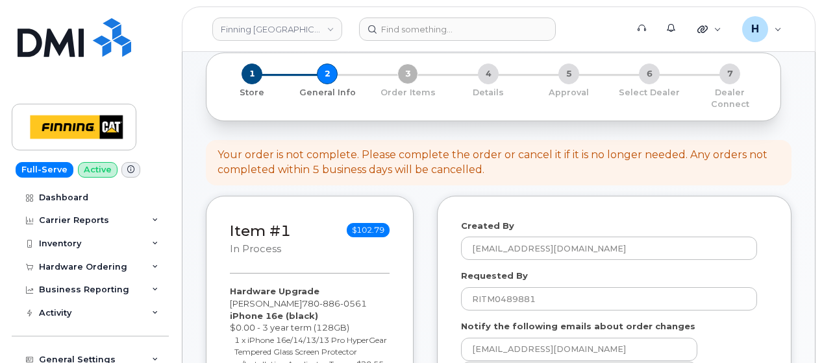
click at [328, 75] on div "1 Store 2 General Info 3 Order Items 4 Details 5 Approval 6 Select Dealer 7 Dea…" at bounding box center [493, 87] width 553 height 47
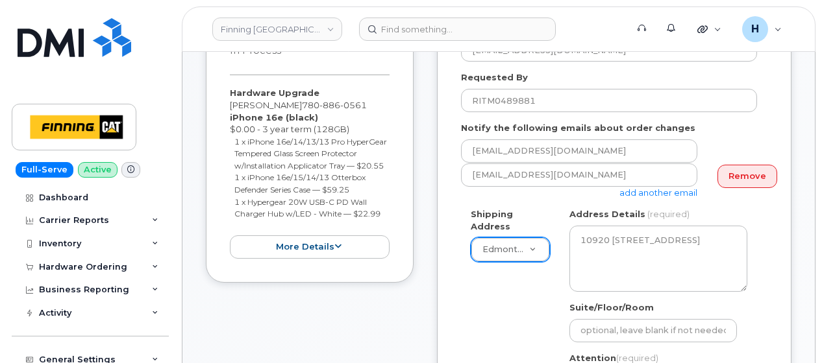
scroll to position [389, 0]
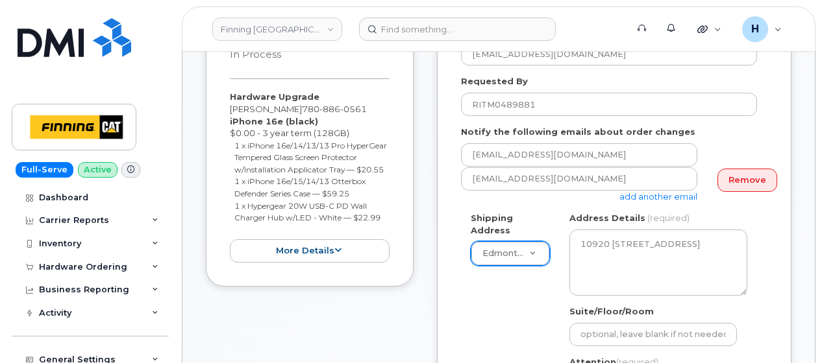
click at [647, 213] on span "(required)" at bounding box center [668, 218] width 42 height 10
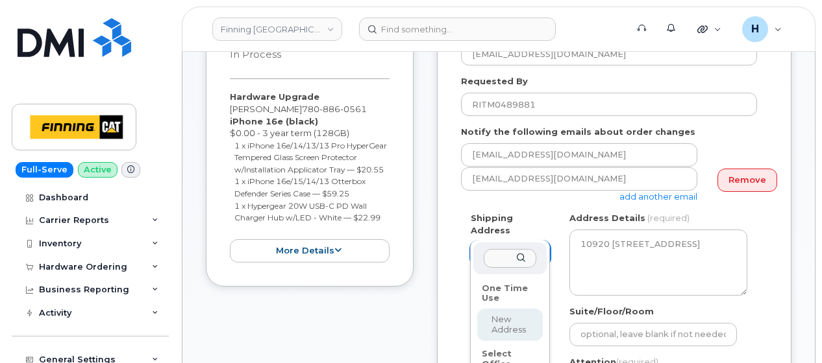
select select
type input "[PERSON_NAME]"
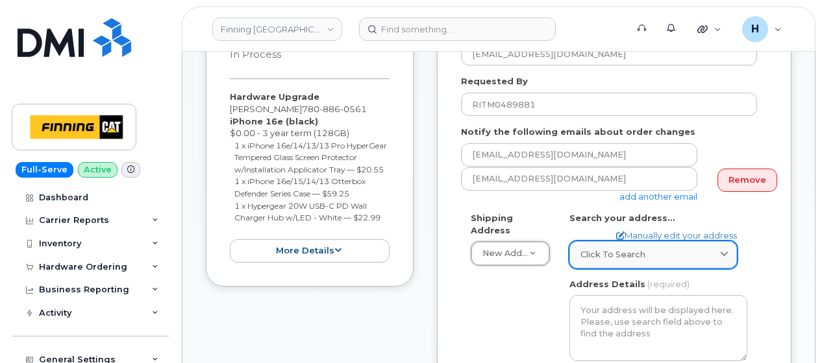
click at [606, 249] on span "Click to search" at bounding box center [612, 255] width 65 height 12
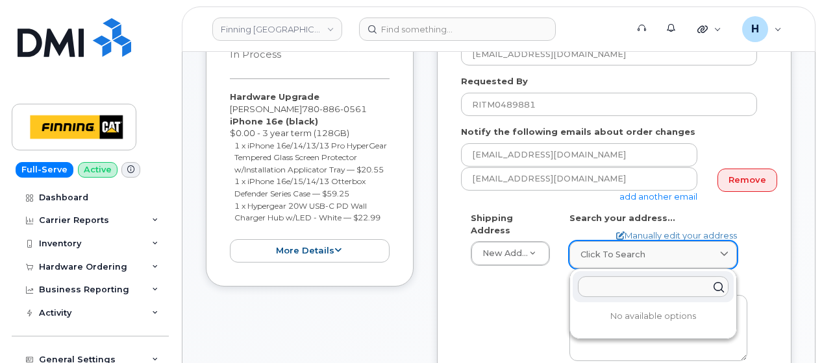
paste input "10430 178 St."
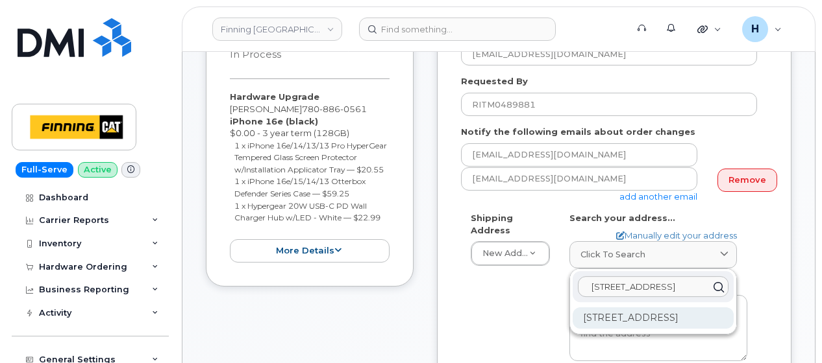
type input "10430 178 St."
click at [620, 308] on div "10430 178 St NW Edmonton AB T5S 1J2" at bounding box center [652, 318] width 161 height 21
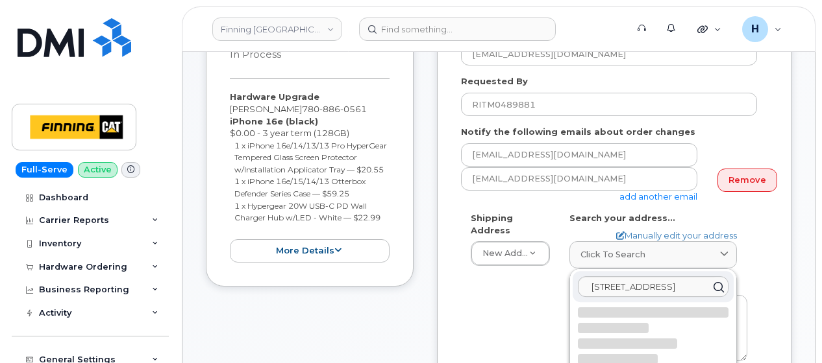
select select
type textarea "10430 178 St NW EDMONTON AB T5S 1J2 CANADA"
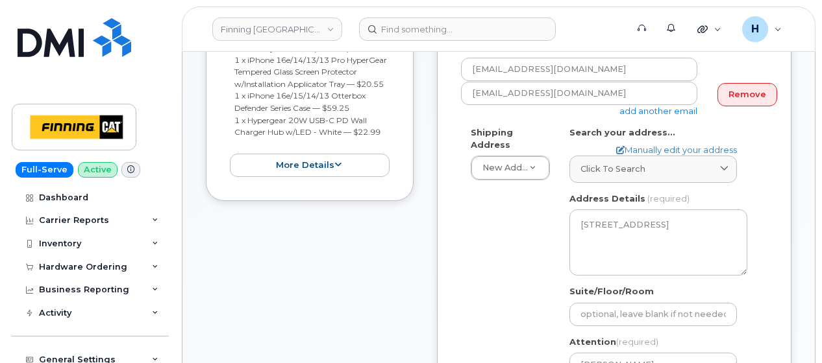
scroll to position [519, 0]
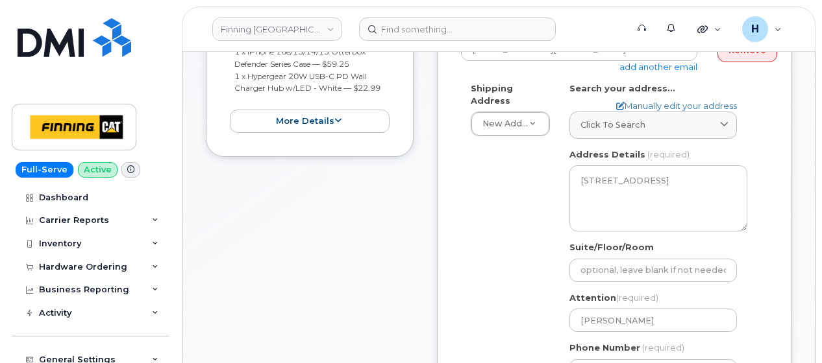
click at [613, 295] on div "Attention (required) Logan Lawrence" at bounding box center [658, 312] width 178 height 41
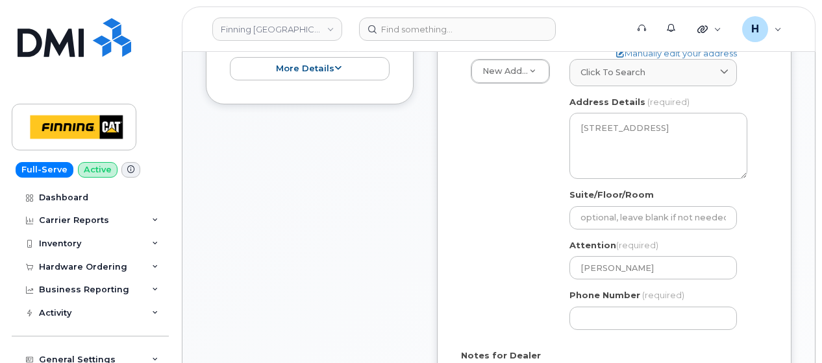
scroll to position [649, 0]
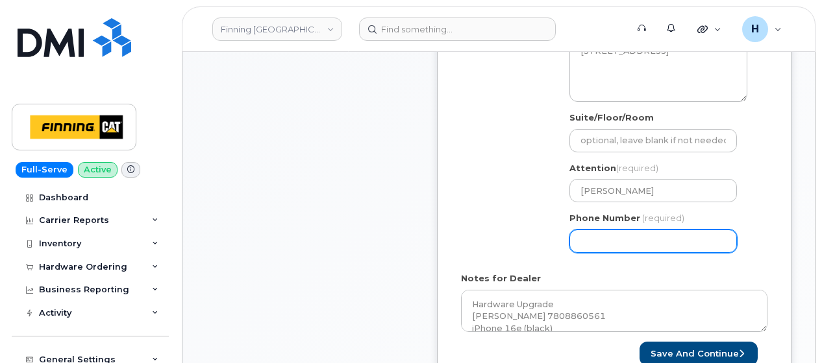
click at [618, 231] on input "Phone Number" at bounding box center [652, 241] width 167 height 23
paste input "7808860561"
select select
type input "7808860561"
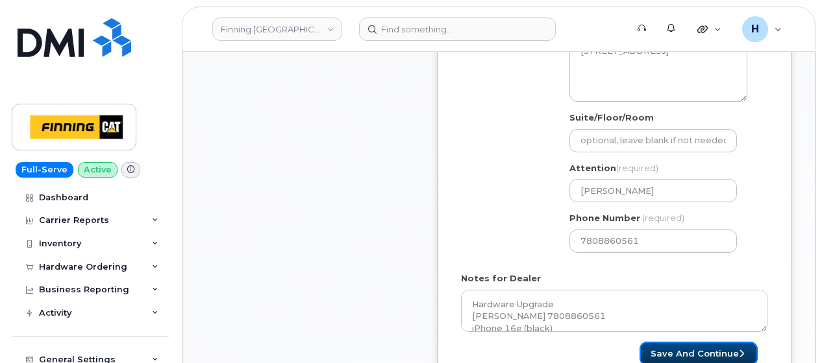
click at [679, 342] on button "Save and Continue" at bounding box center [698, 354] width 118 height 24
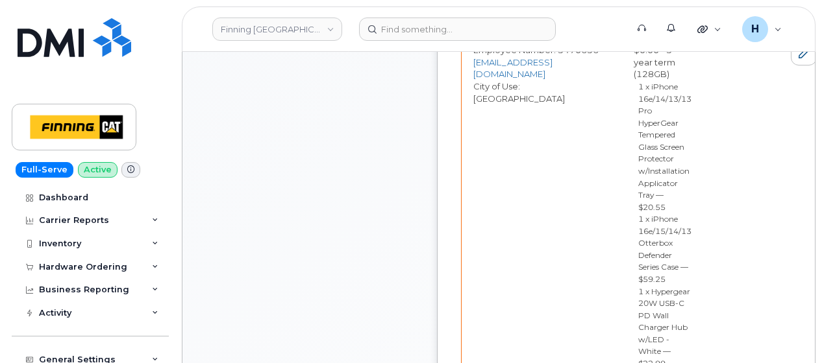
scroll to position [844, 0]
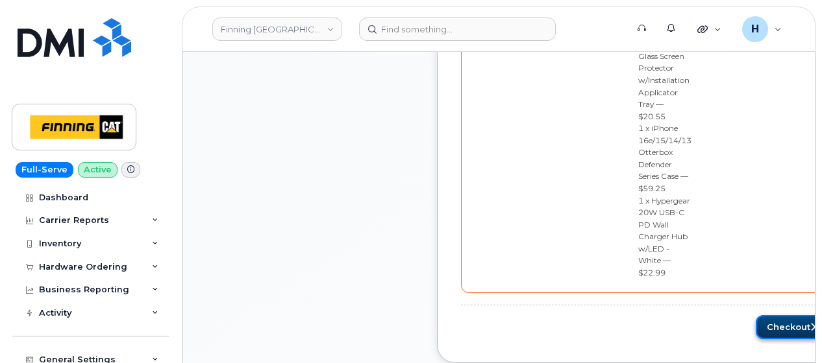
click at [755, 315] on button "Checkout" at bounding box center [791, 327] width 73 height 24
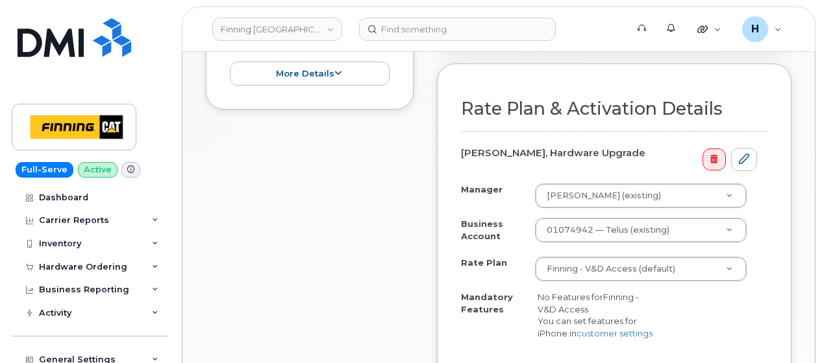
scroll to position [649, 0]
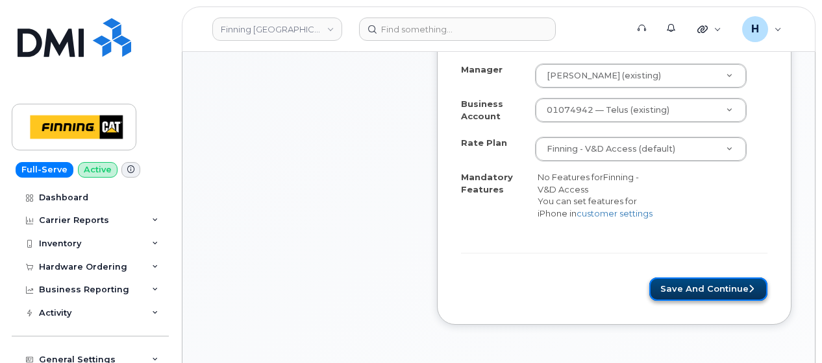
click at [729, 278] on button "Save and Continue" at bounding box center [708, 290] width 118 height 24
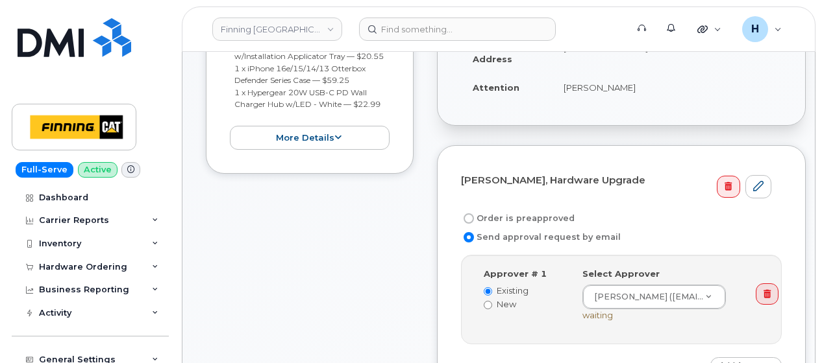
scroll to position [454, 0]
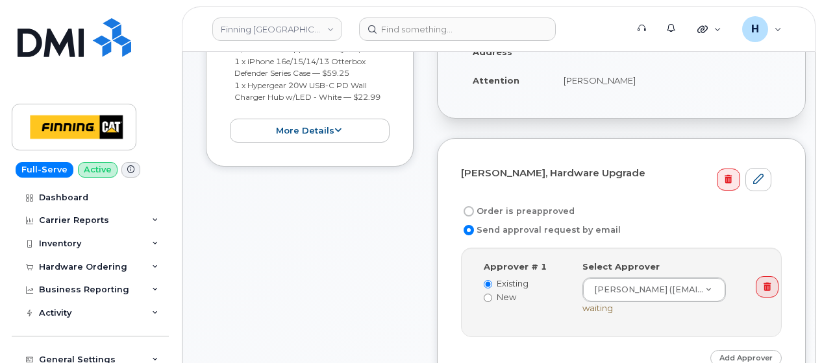
click at [528, 204] on label "Order is preapproved" at bounding box center [518, 212] width 114 height 16
click at [474, 206] on input "Order is preapproved" at bounding box center [468, 211] width 10 height 10
radio input "true"
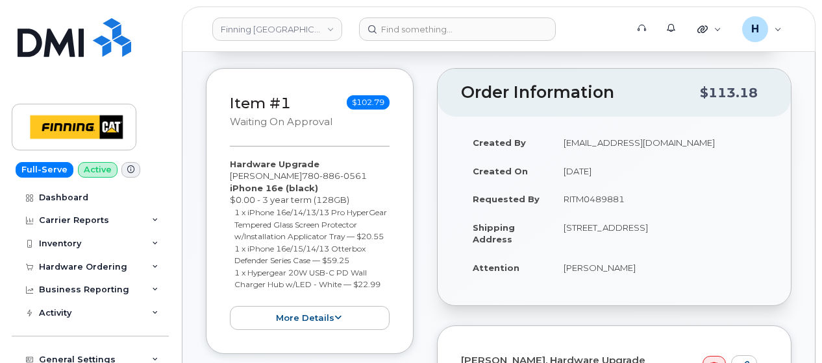
scroll to position [260, 0]
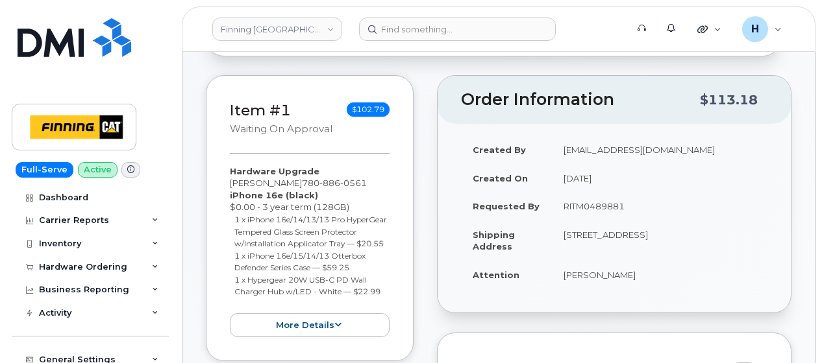
drag, startPoint x: 563, startPoint y: 197, endPoint x: 659, endPoint y: 199, distance: 96.7
click at [659, 199] on td "RITM0489881" at bounding box center [659, 206] width 215 height 29
copy td "RITM0489881"
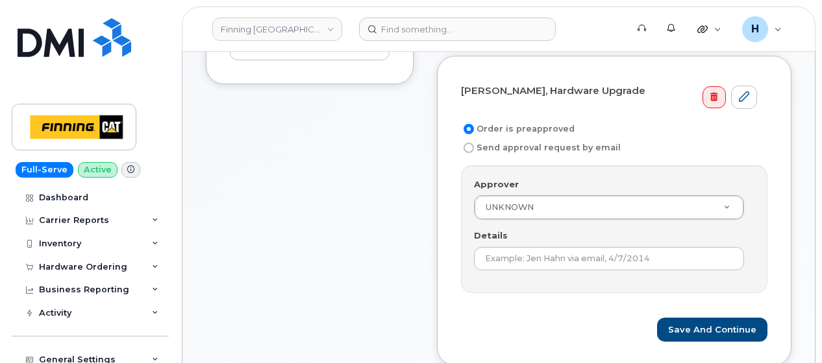
scroll to position [584, 0]
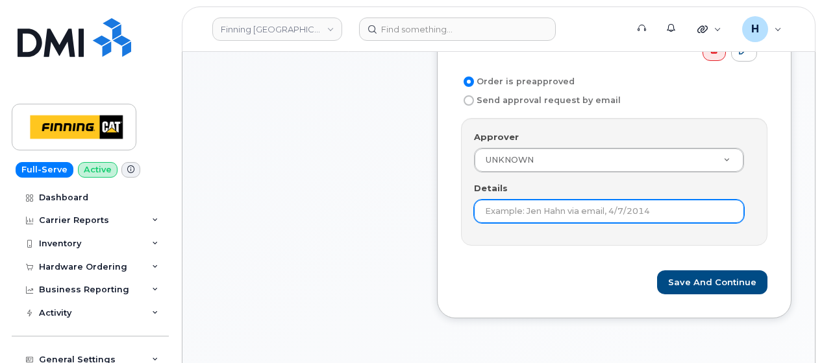
drag, startPoint x: 502, startPoint y: 196, endPoint x: 510, endPoint y: 196, distance: 7.8
click at [502, 200] on input "Details" at bounding box center [609, 211] width 270 height 23
paste input "RITM0489881"
type input "RITM0489881"
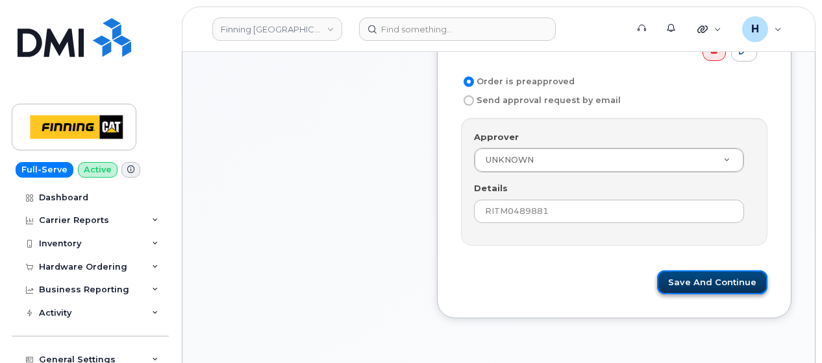
click at [690, 271] on button "Save and Continue" at bounding box center [712, 283] width 110 height 24
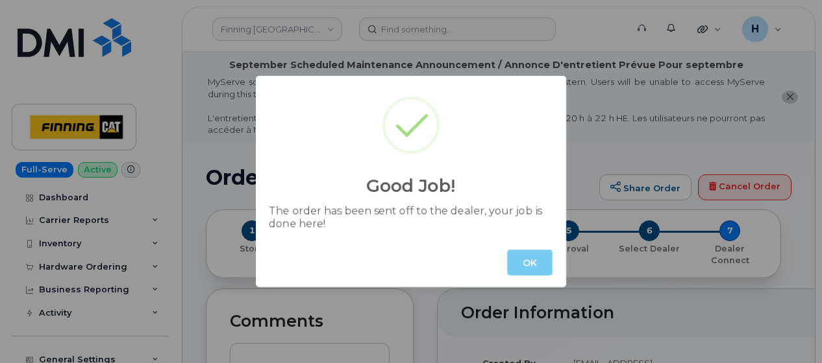
click at [540, 269] on button "OK" at bounding box center [529, 263] width 45 height 26
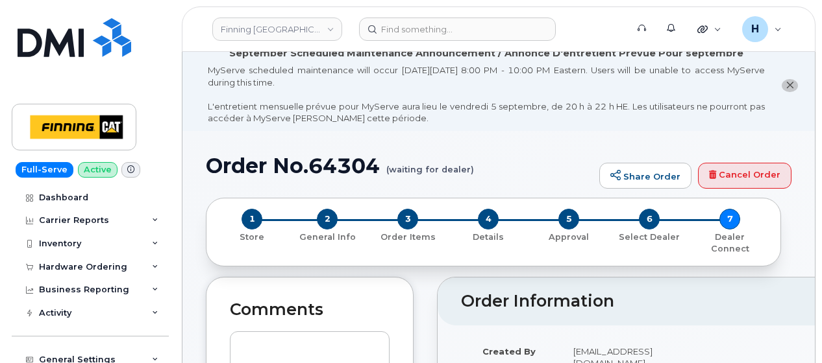
scroll to position [195, 0]
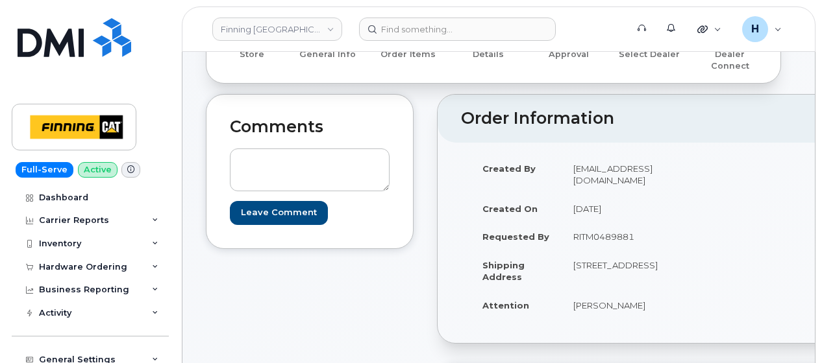
drag, startPoint x: 585, startPoint y: 265, endPoint x: 643, endPoint y: 252, distance: 59.8
click at [643, 252] on td "[STREET_ADDRESS]" at bounding box center [629, 271] width 136 height 40
copy td "T5S 1J"
drag, startPoint x: 571, startPoint y: 239, endPoint x: 600, endPoint y: 240, distance: 29.9
click at [600, 251] on td "[STREET_ADDRESS]" at bounding box center [629, 271] width 136 height 40
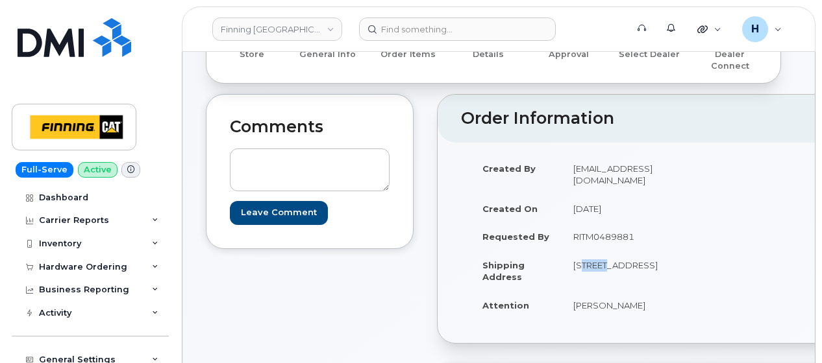
copy td "10430"
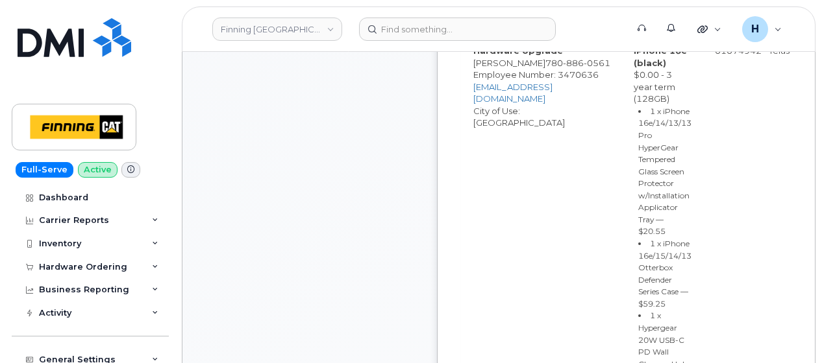
scroll to position [779, 0]
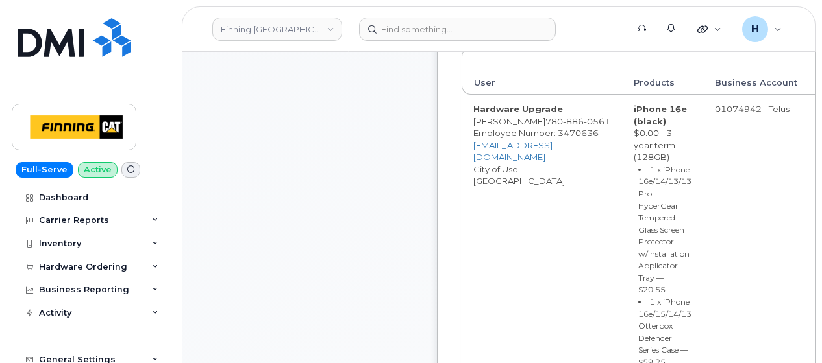
drag, startPoint x: 774, startPoint y: 147, endPoint x: 815, endPoint y: 154, distance: 42.1
copy div "CSMAAA"
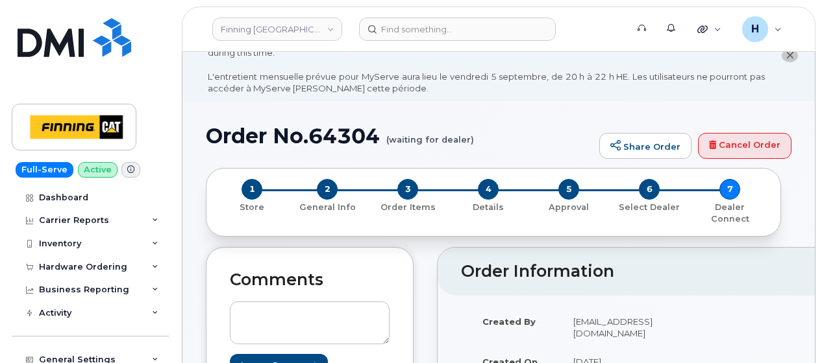
scroll to position [0, 0]
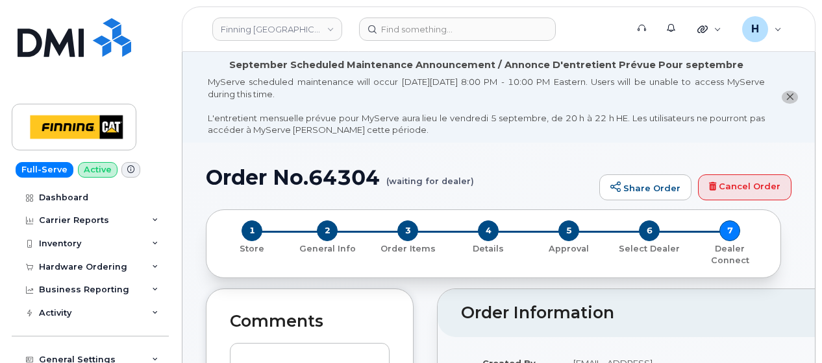
click at [352, 169] on h1 "Order No.64304 (waiting for dealer)" at bounding box center [399, 177] width 387 height 23
copy h1 "64304"
click at [330, 226] on span "2" at bounding box center [327, 231] width 21 height 21
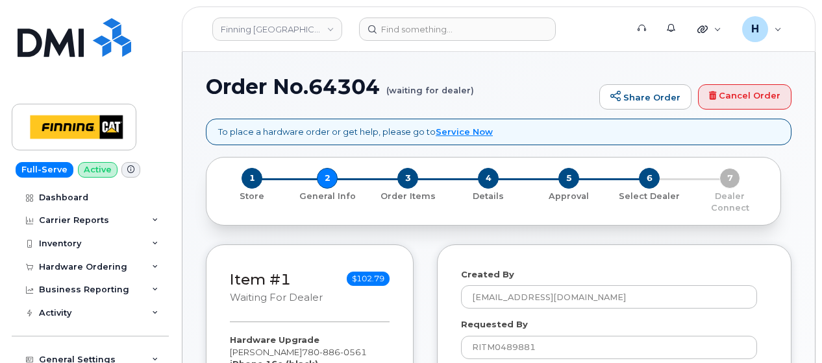
select select
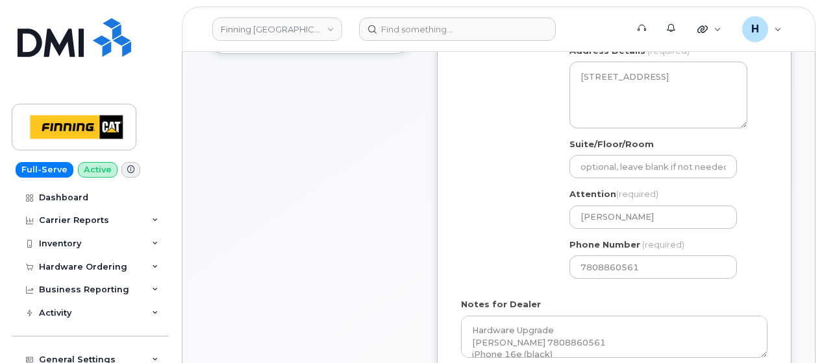
scroll to position [714, 0]
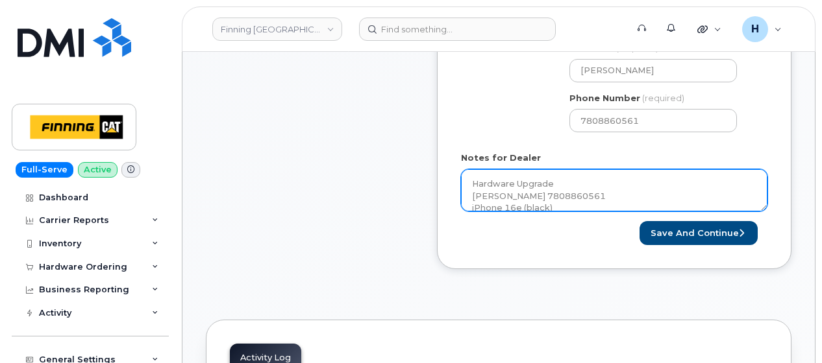
click at [532, 193] on textarea "Hardware Upgrade [PERSON_NAME] 7808860561 iPhone 16e (black) $0.00 - 3 year ter…" at bounding box center [614, 190] width 306 height 43
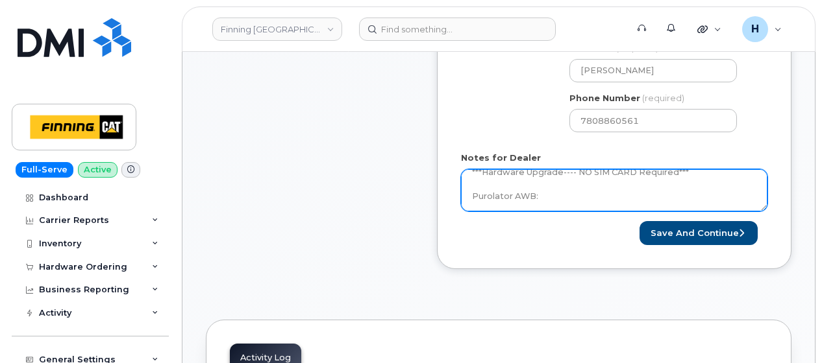
click at [536, 193] on textarea "Hardware Upgrade [PERSON_NAME] 7808860561 iPhone 16e (black) $0.00 - 3 year ter…" at bounding box center [614, 190] width 306 height 43
paste textarea "335653006296"
type textarea "Hardware Upgrade [PERSON_NAME] 7808860561 iPhone 16e (black) $0.00 - 3 year ter…"
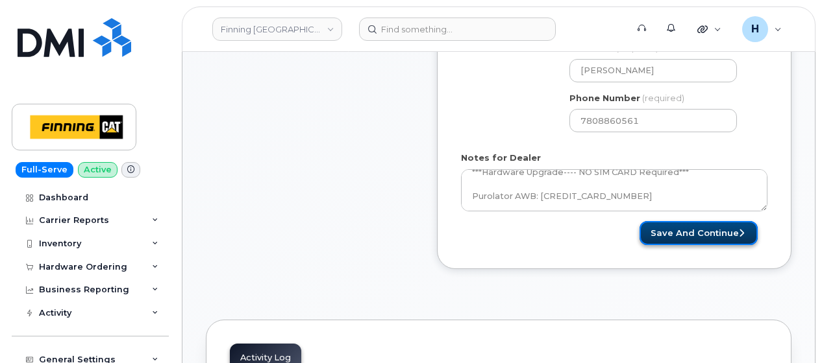
click at [685, 221] on button "Save and Continue" at bounding box center [698, 233] width 118 height 24
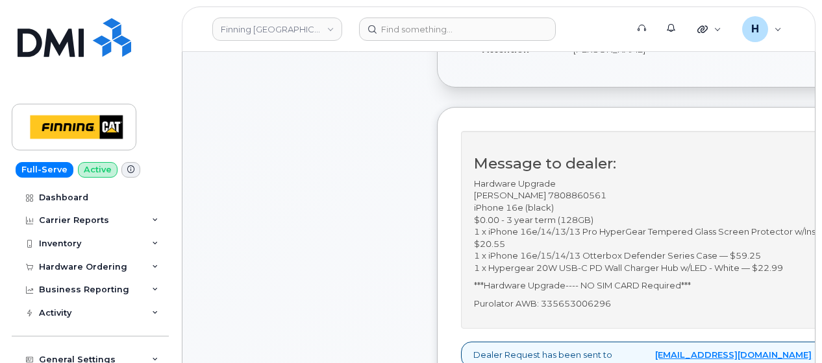
scroll to position [519, 0]
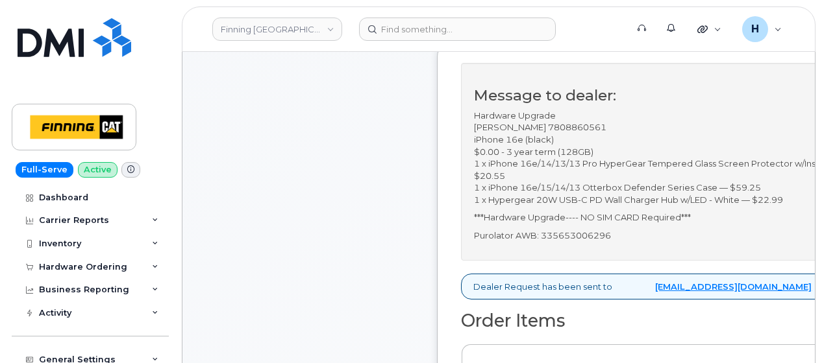
click at [276, 217] on div "Comments Leave Comment" at bounding box center [310, 350] width 208 height 1160
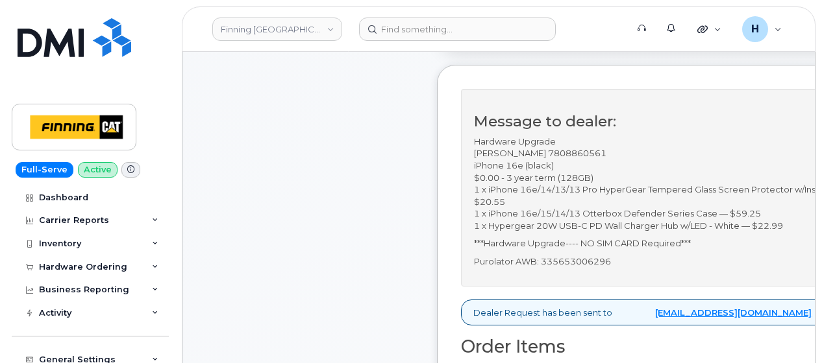
scroll to position [454, 0]
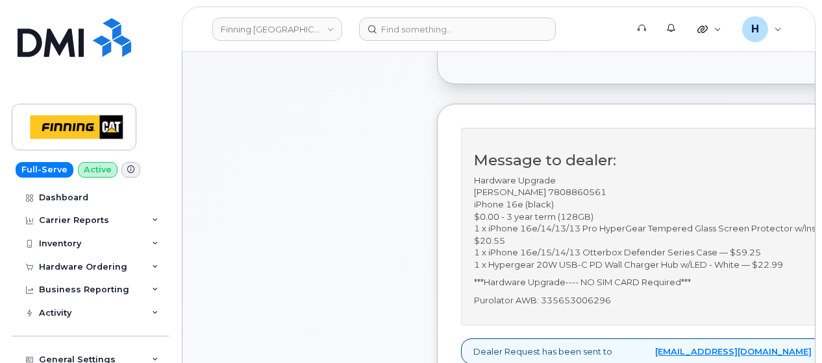
drag, startPoint x: 546, startPoint y: 177, endPoint x: 605, endPoint y: 175, distance: 59.1
click at [605, 175] on p "Hardware Upgrade Logan Lawrence 7808860561 iPhone 16e (black) $0.00 - 3 year te…" at bounding box center [702, 223] width 456 height 97
copy p "7808860561"
drag, startPoint x: 467, startPoint y: 178, endPoint x: 541, endPoint y: 180, distance: 74.0
click at [541, 180] on div "Message to dealer: Hardware Upgrade Logan Lawrence 7808860561 iPhone 16e (black…" at bounding box center [702, 227] width 482 height 198
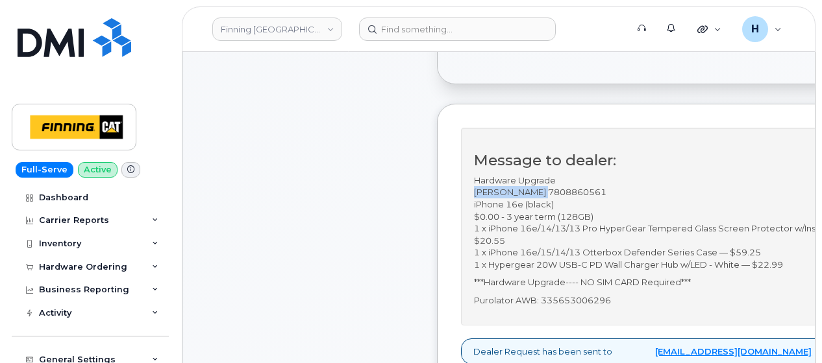
copy p "[PERSON_NAME]"
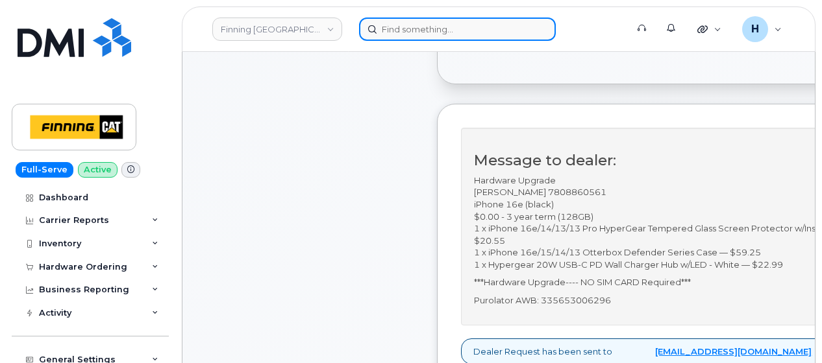
click at [366, 22] on input at bounding box center [457, 29] width 197 height 23
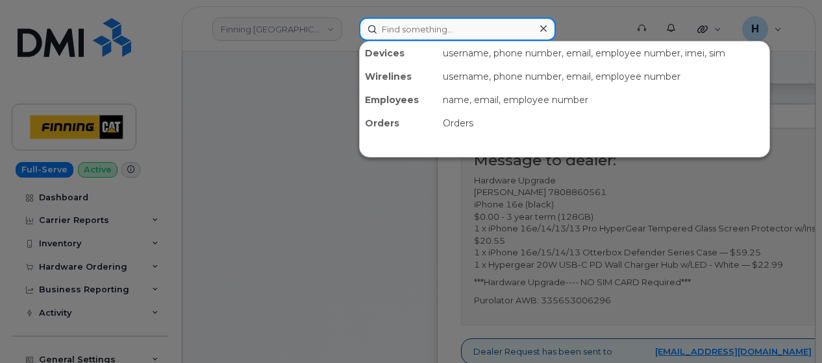
paste input "Nicholas Herrmann"
type input "Nicholas Herrmann"
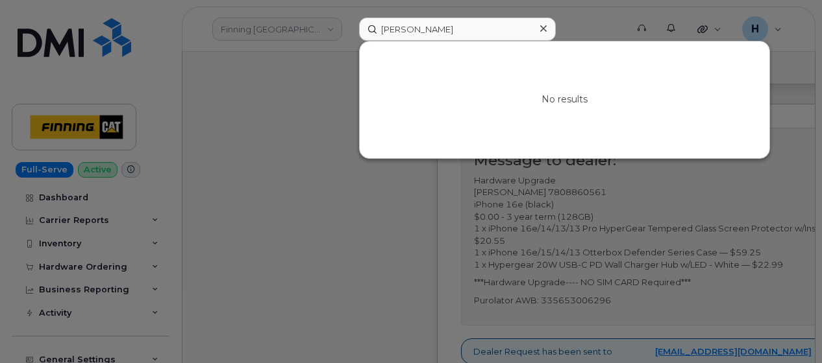
click at [543, 33] on icon at bounding box center [543, 28] width 6 height 10
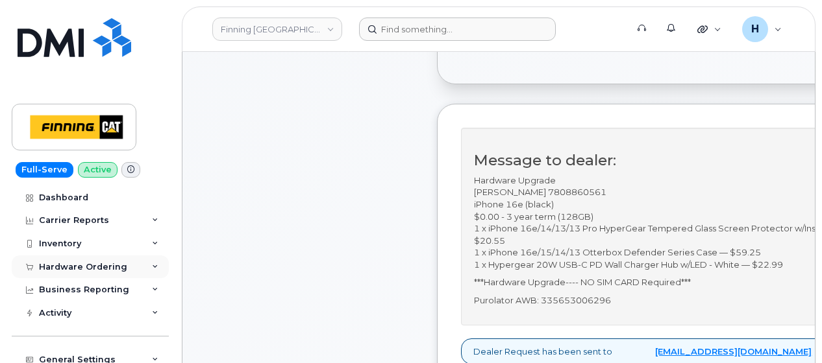
click at [87, 267] on div "Hardware Ordering" at bounding box center [83, 267] width 88 height 10
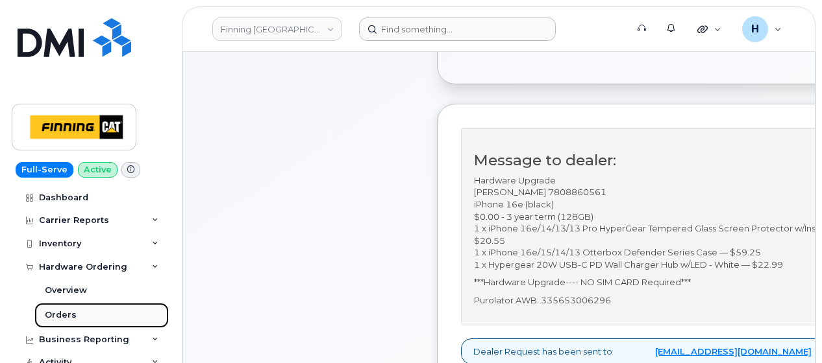
click at [80, 308] on link "Orders" at bounding box center [101, 315] width 134 height 25
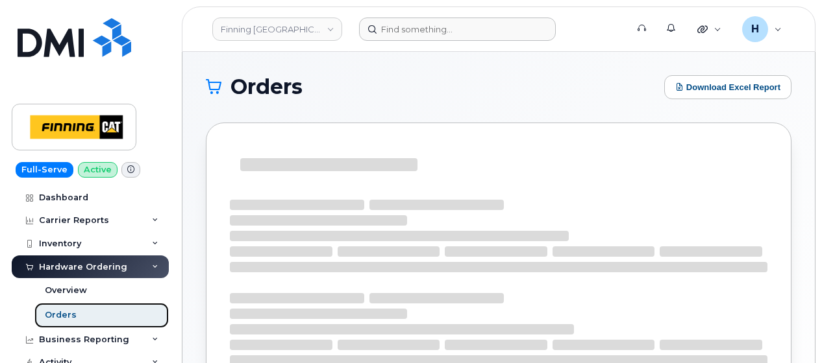
click at [80, 309] on link "Orders" at bounding box center [101, 315] width 134 height 25
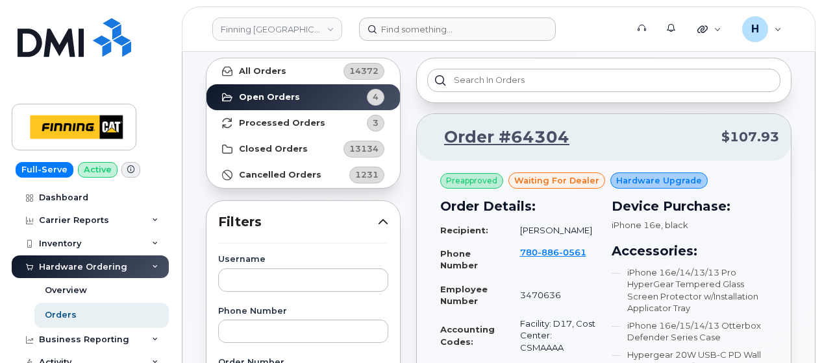
scroll to position [260, 0]
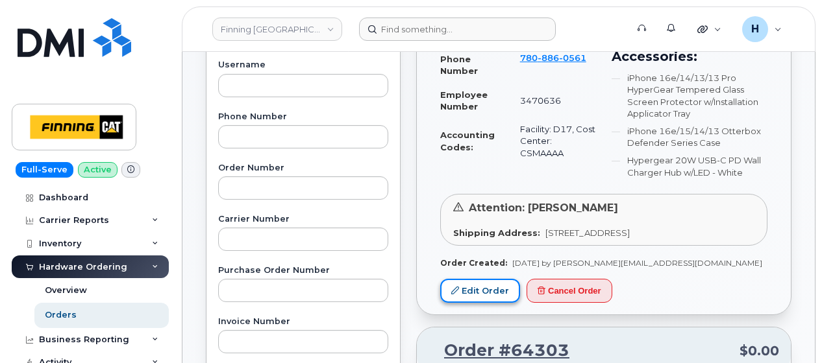
click at [466, 297] on link "Edit Order" at bounding box center [480, 291] width 80 height 24
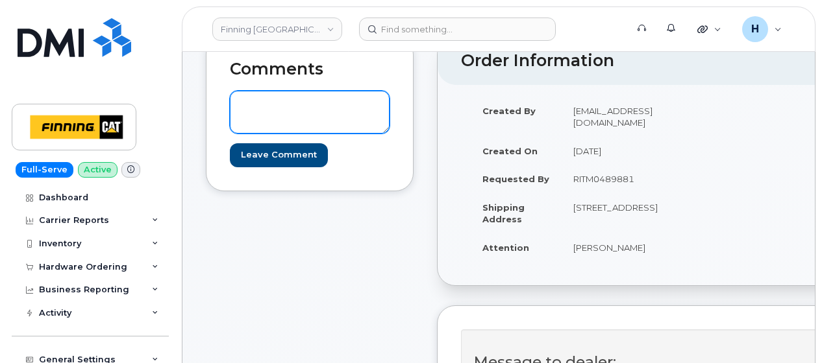
scroll to position [195, 0]
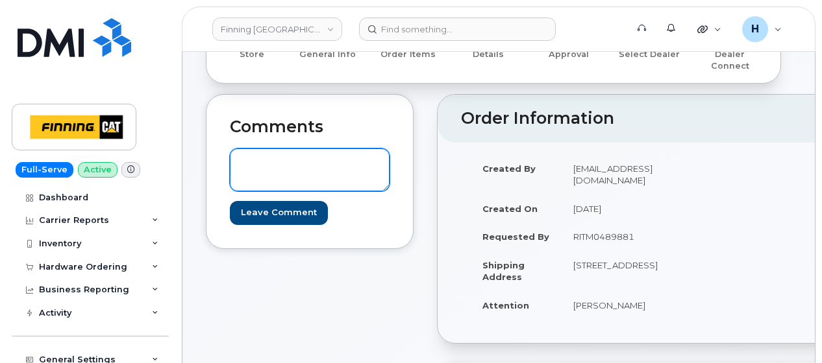
click at [282, 162] on textarea at bounding box center [310, 170] width 160 height 43
paste textarea "TELUS Order #TL60026032"
drag, startPoint x: 302, startPoint y: 151, endPoint x: 441, endPoint y: 153, distance: 138.9
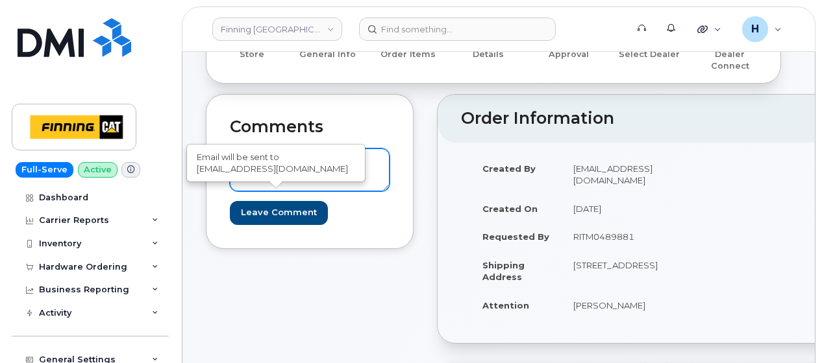
type textarea "TELUS Order #TL60026032"
click at [283, 201] on input "Leave Comment" at bounding box center [279, 213] width 98 height 24
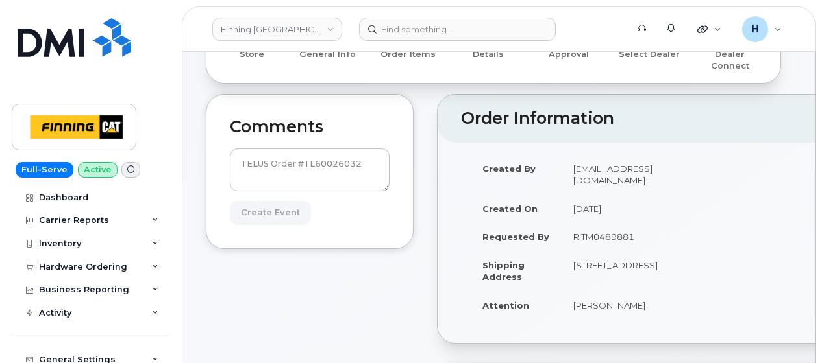
type input "Create Event"
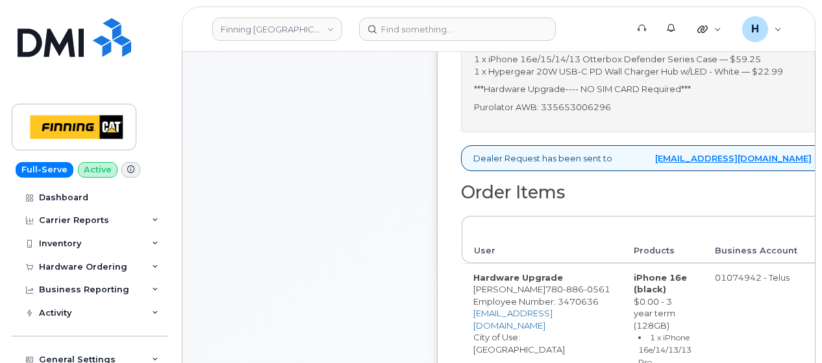
scroll to position [714, 0]
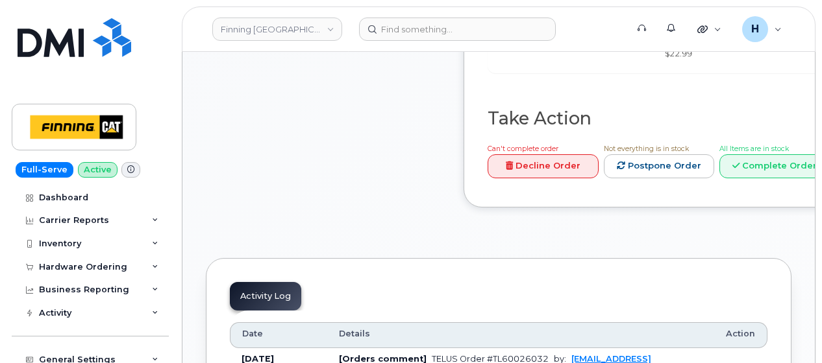
scroll to position [1298, 0]
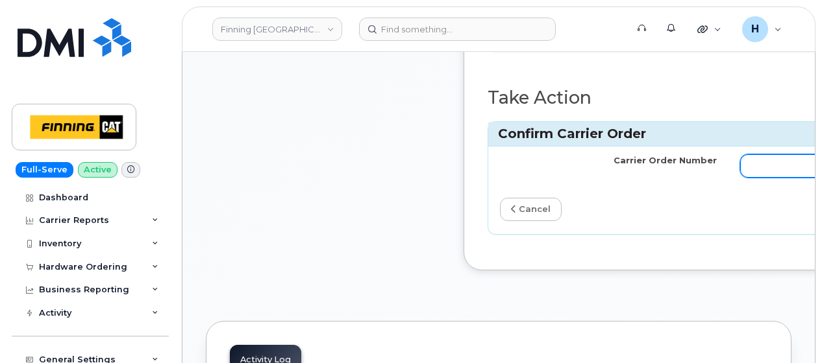
paste input "TL60026032"
type input "TL60026032"
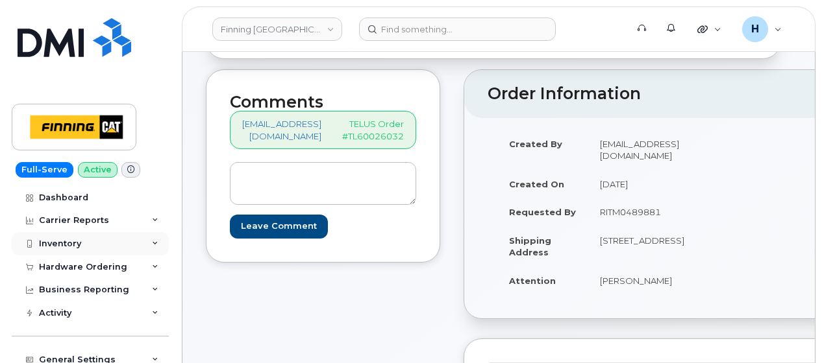
scroll to position [195, 0]
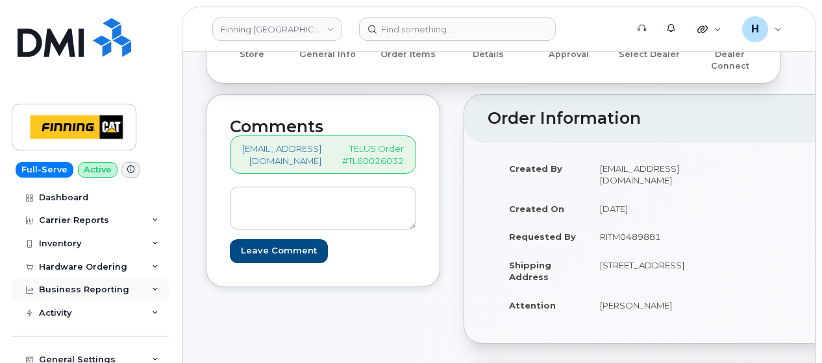
click at [46, 278] on div "Business Reporting" at bounding box center [90, 289] width 157 height 23
click at [51, 267] on div "Hardware Ordering" at bounding box center [83, 267] width 88 height 10
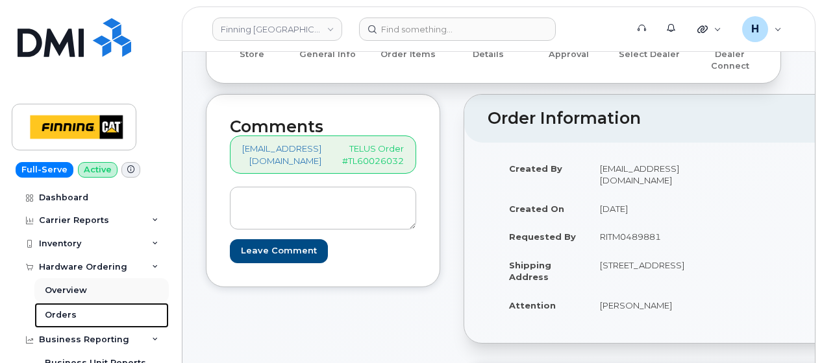
drag, startPoint x: 53, startPoint y: 313, endPoint x: 58, endPoint y: 296, distance: 17.7
click at [53, 312] on div "Orders" at bounding box center [61, 316] width 32 height 12
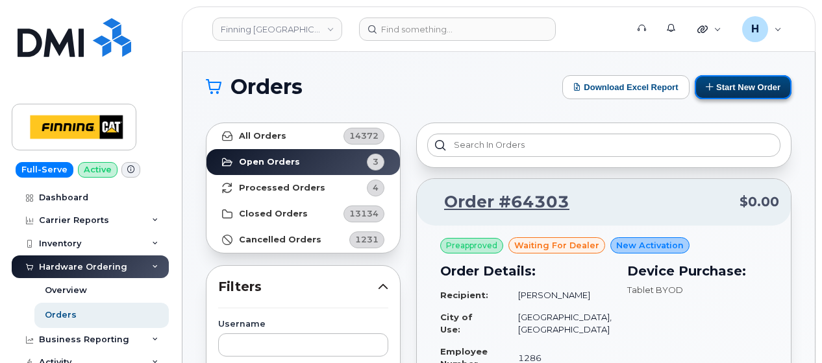
click at [750, 78] on button "Start New Order" at bounding box center [742, 87] width 97 height 24
drag, startPoint x: 726, startPoint y: 88, endPoint x: 636, endPoint y: 117, distance: 94.8
click at [726, 88] on button "Start New Order" at bounding box center [742, 87] width 97 height 24
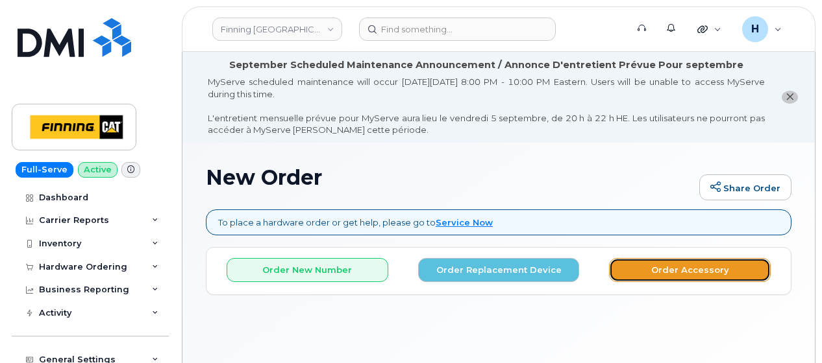
click at [642, 273] on button "Order Accessory" at bounding box center [690, 270] width 162 height 24
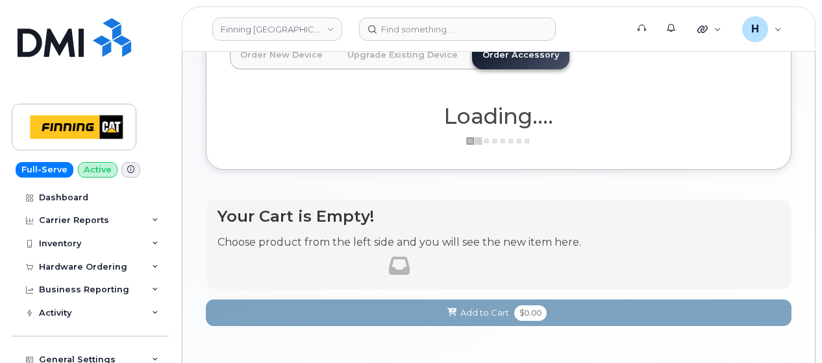
scroll to position [260, 0]
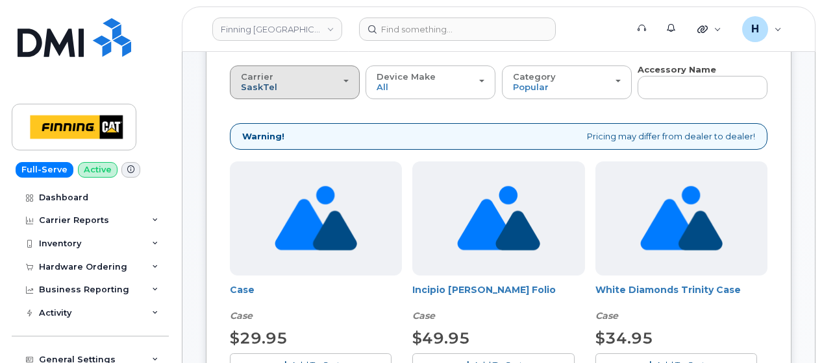
click at [241, 87] on span "SaskTel" at bounding box center [259, 87] width 36 height 10
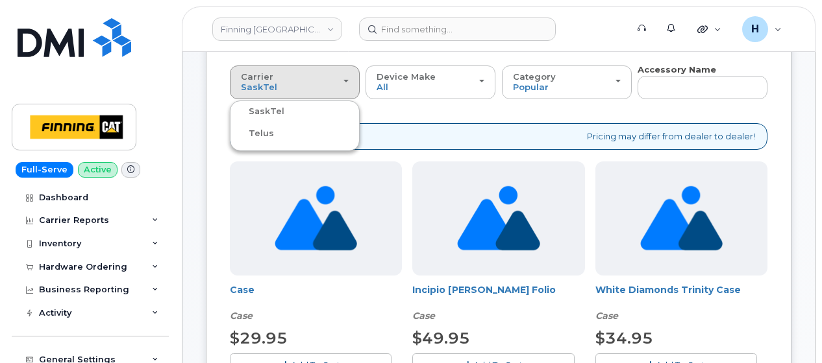
click at [253, 132] on label "Telus" at bounding box center [253, 134] width 41 height 16
click at [0, 0] on input "Telus" at bounding box center [0, 0] width 0 height 0
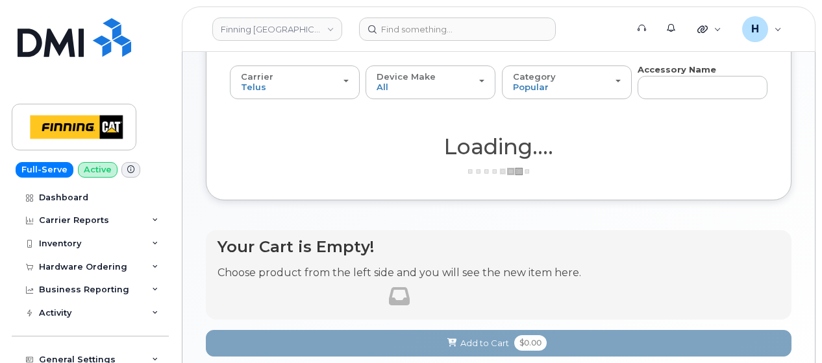
click at [648, 100] on div "Carrier SaskTel Telus SaskTel Telus Device Make All Aircard Android Blackberry …" at bounding box center [498, 94] width 537 height 60
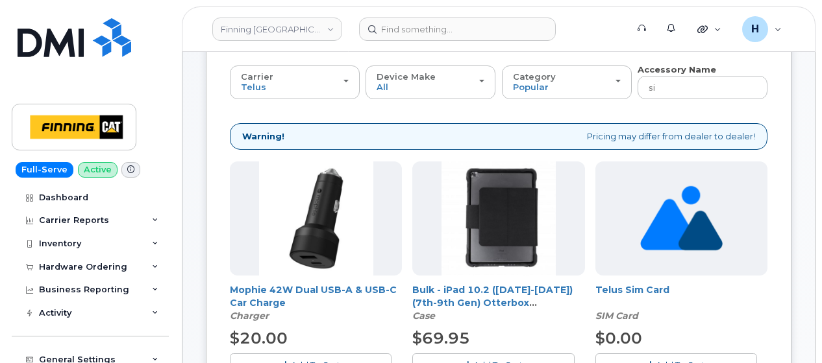
type input "sim"
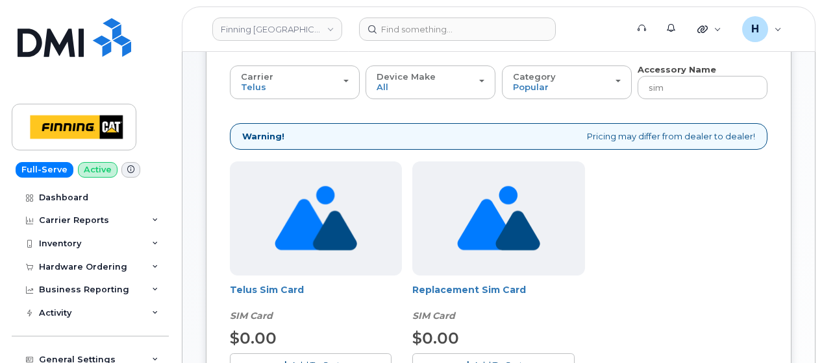
scroll to position [389, 0]
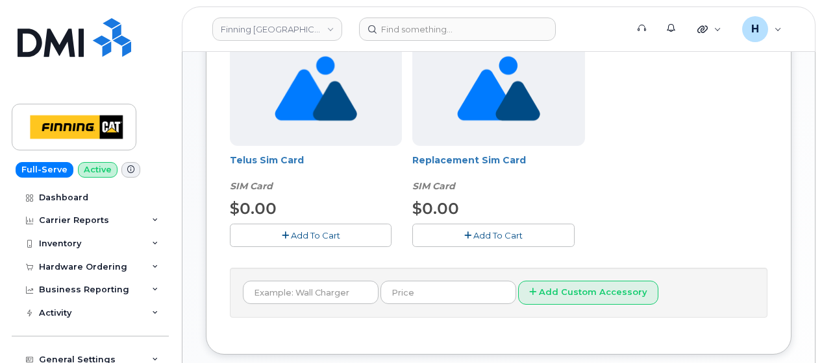
click at [313, 230] on span "Add To Cart" at bounding box center [315, 235] width 49 height 10
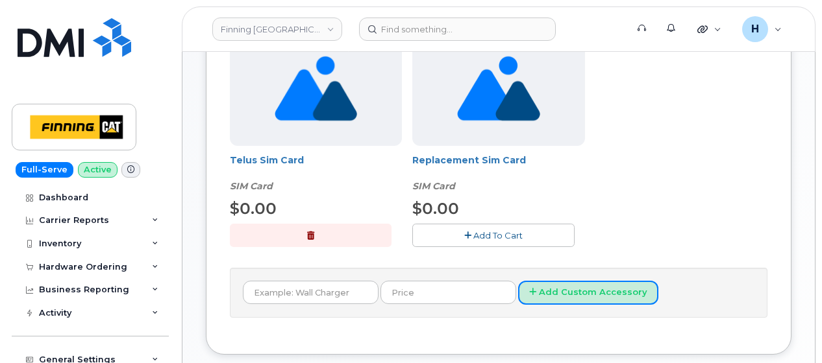
drag, startPoint x: 566, startPoint y: 295, endPoint x: 653, endPoint y: 218, distance: 115.9
click at [653, 218] on div "All new mobile devices come with Selected device does not include Wall Charger …" at bounding box center [498, 156] width 537 height 324
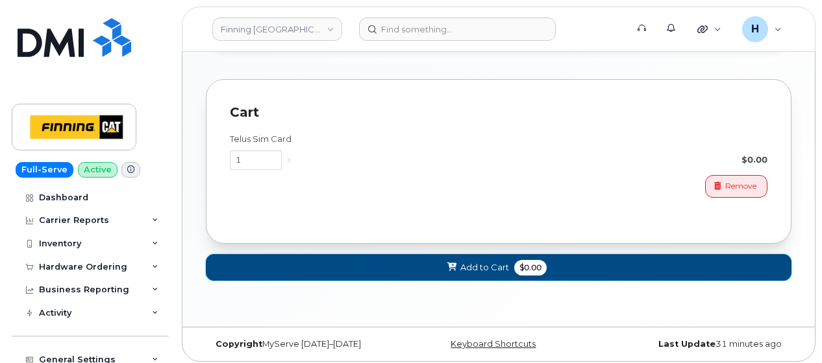
click at [613, 261] on button "Add to Cart $0.00" at bounding box center [498, 267] width 585 height 27
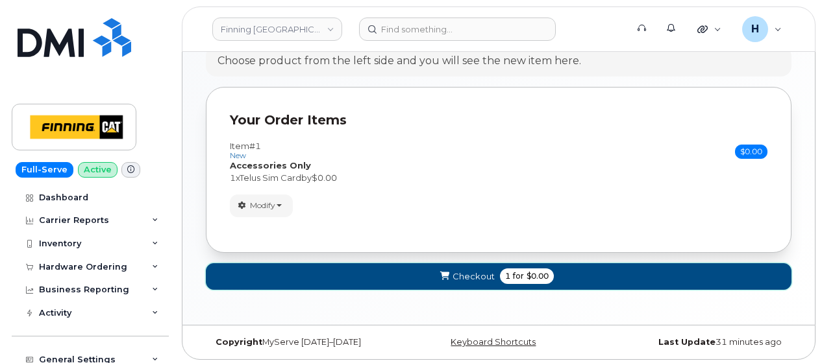
drag, startPoint x: 419, startPoint y: 272, endPoint x: 221, endPoint y: 8, distance: 330.5
click at [413, 259] on form "Your Order Items Item #1 new $0.00 Accessories Only SIM Only Activation New Act…" at bounding box center [498, 194] width 585 height 215
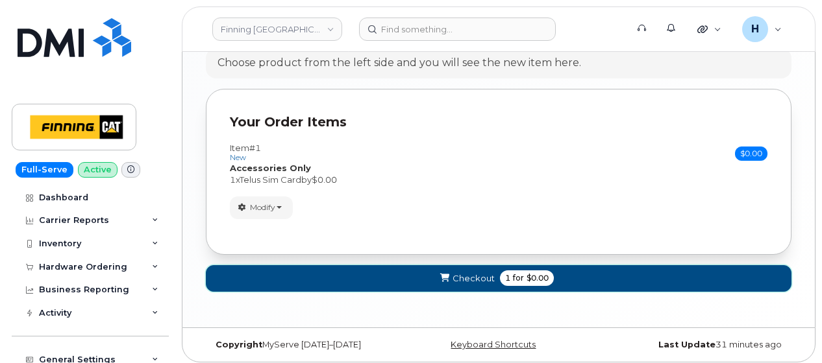
click at [414, 278] on button "Checkout 1 for $0.00" at bounding box center [498, 278] width 585 height 27
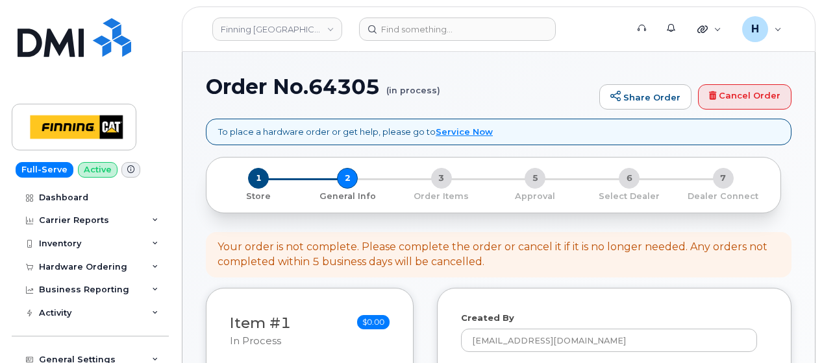
select select
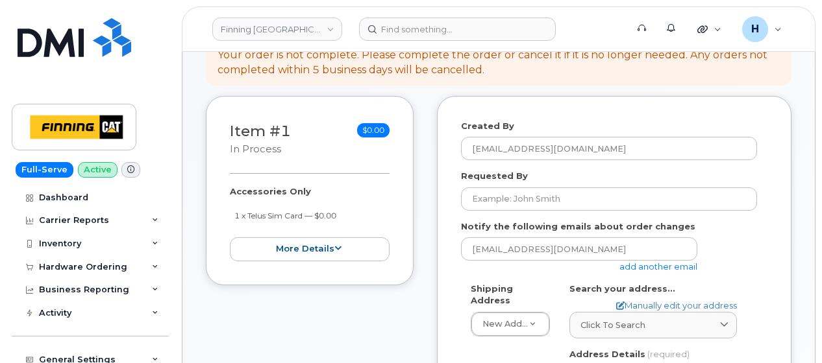
scroll to position [325, 0]
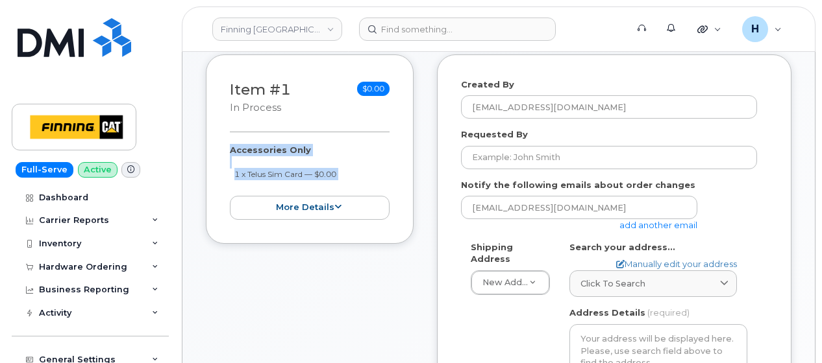
drag, startPoint x: 267, startPoint y: 149, endPoint x: 347, endPoint y: 184, distance: 87.2
click at [347, 184] on div "Item #1 in process $0.00 Accessories Only 1 x Telus Sim Card — $0.00 more detai…" at bounding box center [310, 150] width 208 height 190
copy div "Accessories Only 1 x Telus Sim Card — $0.00 more details Request Accessories On…"
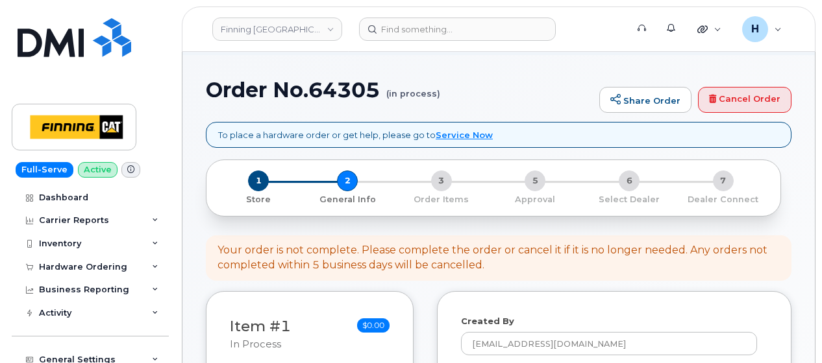
scroll to position [0, 0]
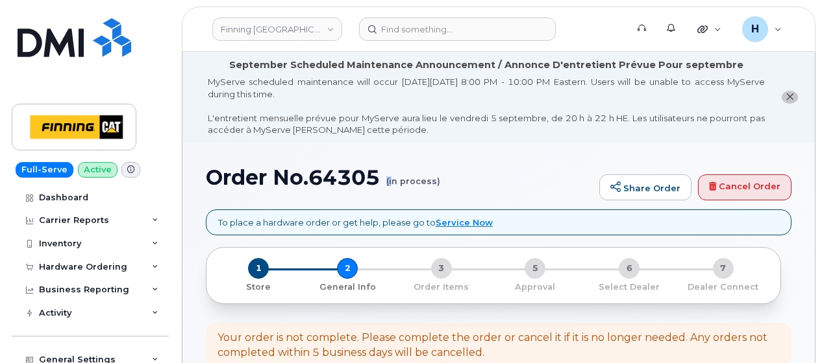
drag, startPoint x: 195, startPoint y: 193, endPoint x: 395, endPoint y: 186, distance: 200.0
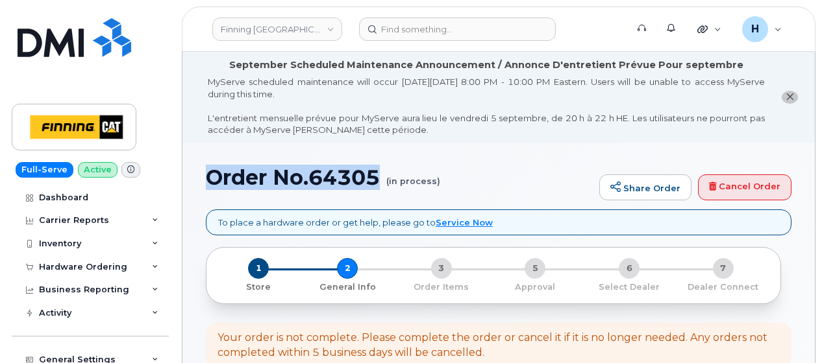
drag, startPoint x: 395, startPoint y: 186, endPoint x: 210, endPoint y: 178, distance: 185.1
click at [210, 178] on h1 "Order No.64305 (in process)" at bounding box center [399, 177] width 387 height 23
copy h1 "Order No.64305"
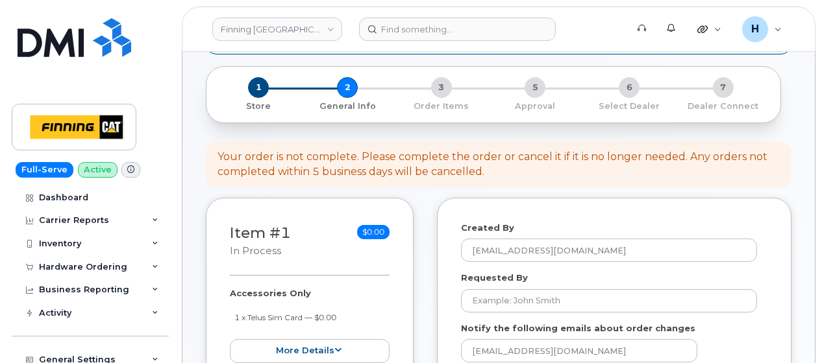
scroll to position [260, 0]
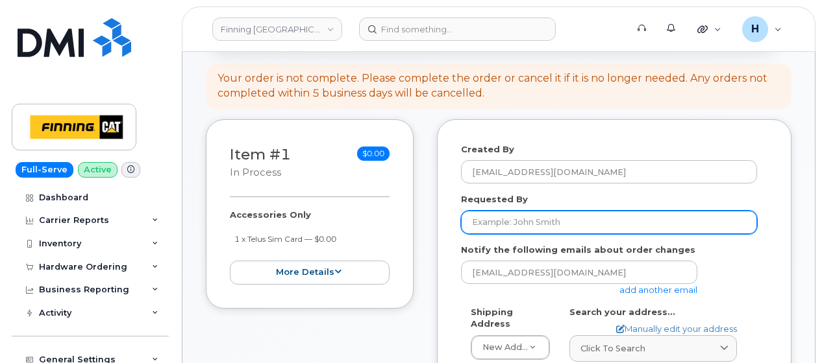
click at [480, 215] on input "Requested By" at bounding box center [609, 222] width 296 height 23
paste input "RITM0490164"
type input "RITM0490164"
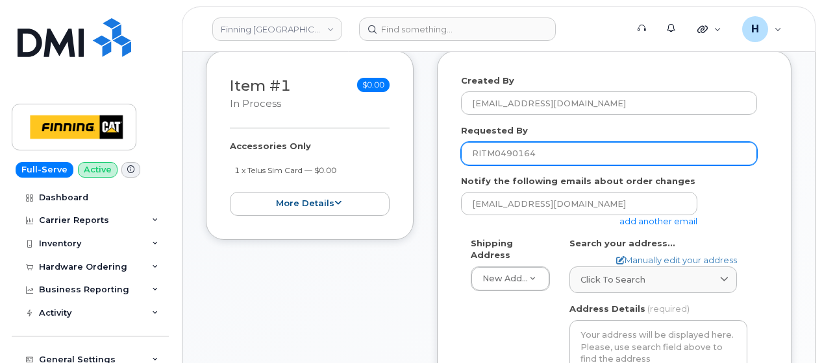
scroll to position [389, 0]
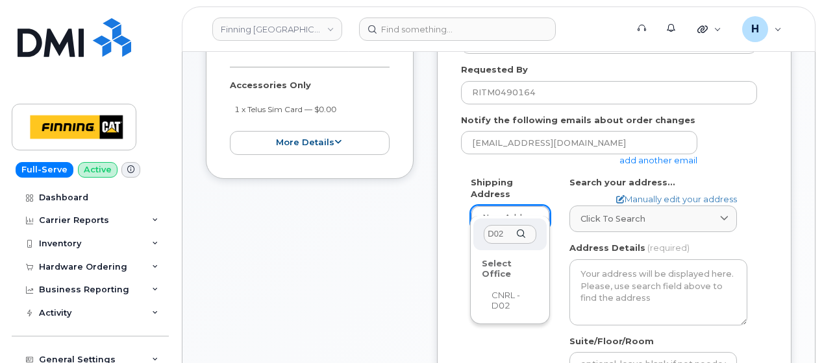
type input "D02"
click at [496, 272] on div "Select Office" at bounding box center [509, 269] width 65 height 31
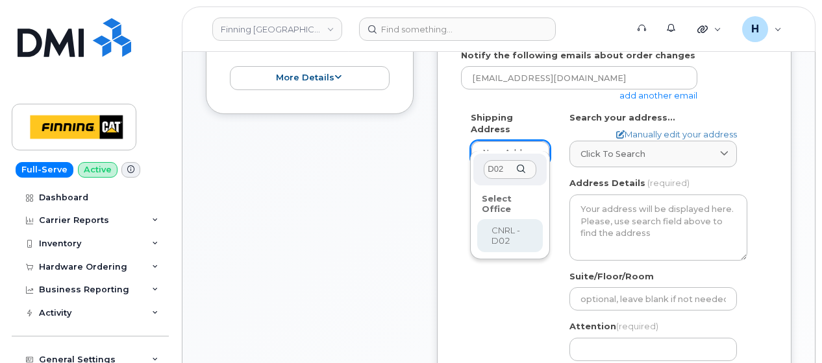
select select
type textarea "CNRL Site C/O Highway 63, Mildred Lake Industrial Park Mildred Lake Alberta T0P…"
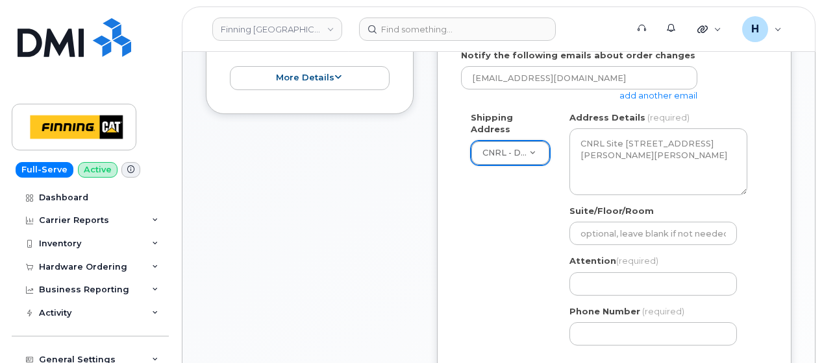
scroll to position [584, 0]
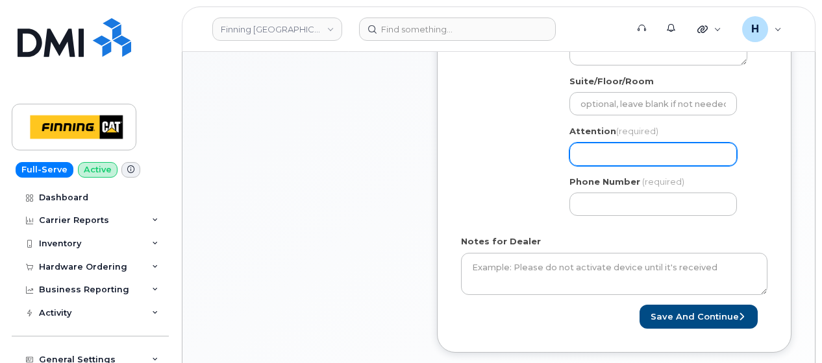
click at [610, 153] on input "Attention (required)" at bounding box center [652, 154] width 167 height 23
paste input "Adam Prpich-Storowotsky"
select select
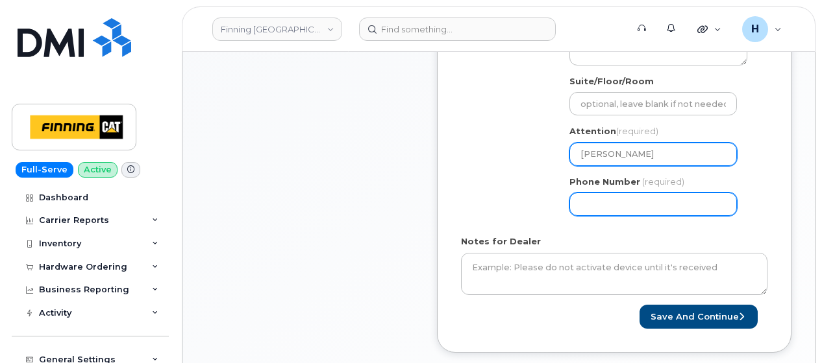
type input "Adam Prpich-Storowotsky"
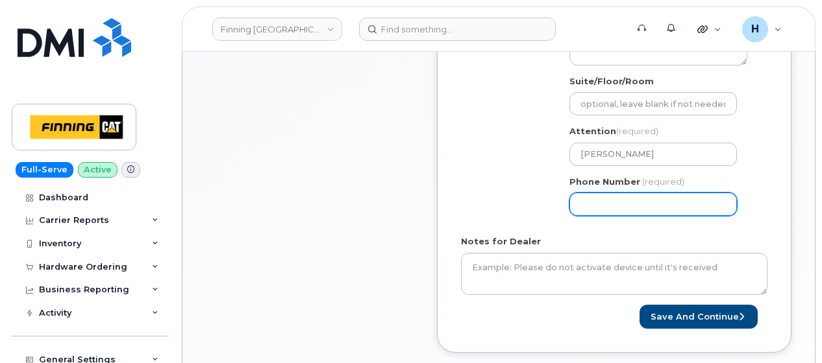
click at [586, 206] on input "Phone Number" at bounding box center [652, 204] width 167 height 23
select select
type input "780790201"
select select
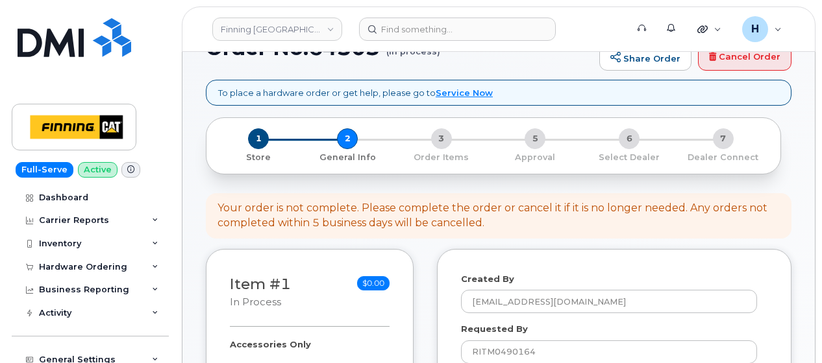
scroll to position [260, 0]
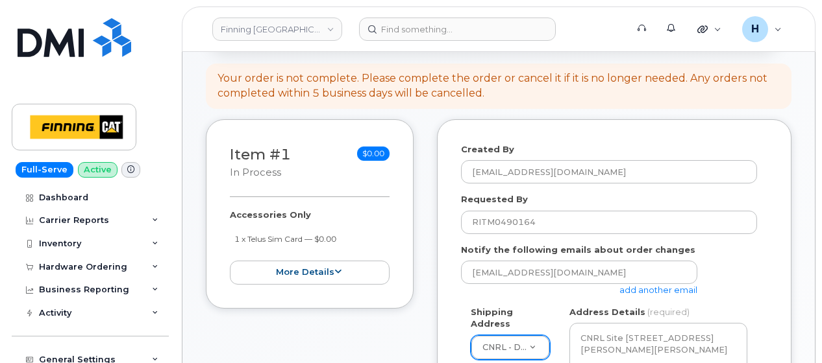
type input "7807902010"
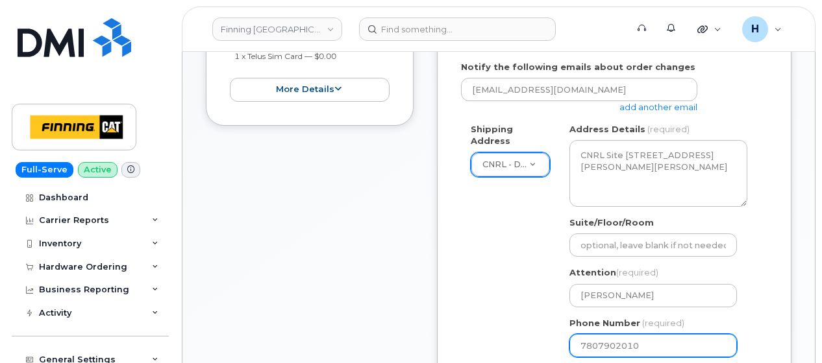
scroll to position [325, 0]
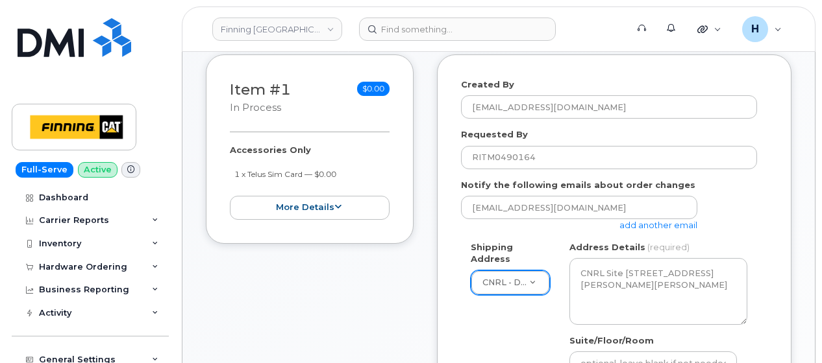
drag, startPoint x: 236, startPoint y: 149, endPoint x: 350, endPoint y: 172, distance: 117.2
click at [350, 172] on div "Item #1 in process $0.00 Accessories Only 1 x Telus Sim Card — $0.00 more detai…" at bounding box center [310, 150] width 208 height 190
copy div "Accessories Only 1 x Telus Sim Card — $0.00"
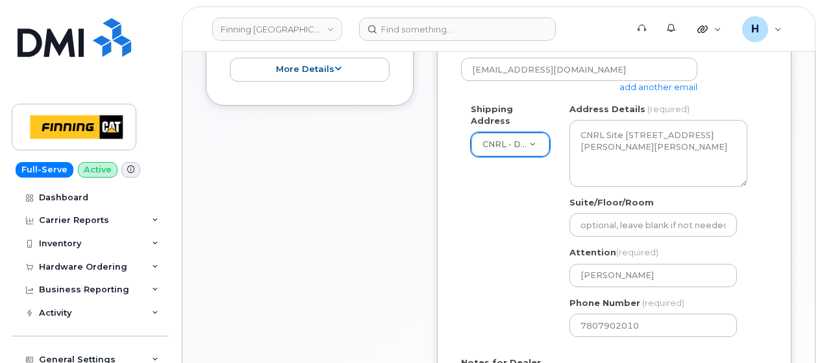
scroll to position [584, 0]
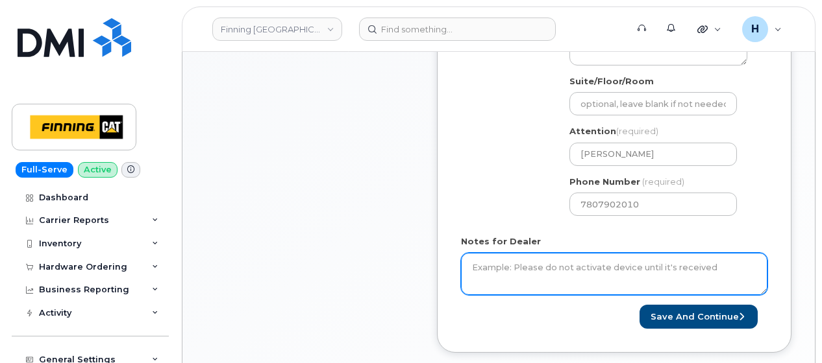
click at [511, 275] on textarea "Notes for Dealer" at bounding box center [614, 274] width 306 height 43
paste textarea "Accessories Only 1 x Telus Sim Card — $0.00"
type textarea "Accessories Only 1 x Telus Sim Card — $0.00 SIM: 8912230102357625577 (Inactive)…"
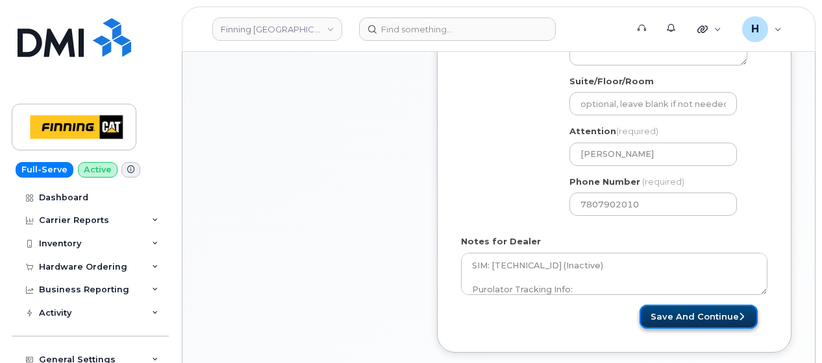
click at [654, 314] on button "Save and Continue" at bounding box center [698, 317] width 118 height 24
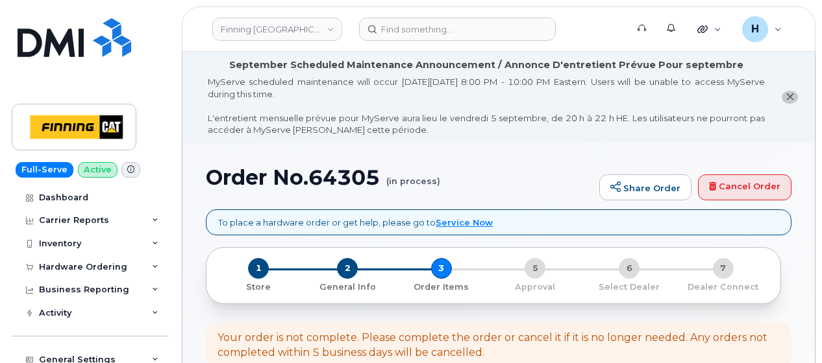
click at [344, 184] on h1 "Order No.64305 (in process)" at bounding box center [399, 177] width 387 height 23
copy h1 "64305"
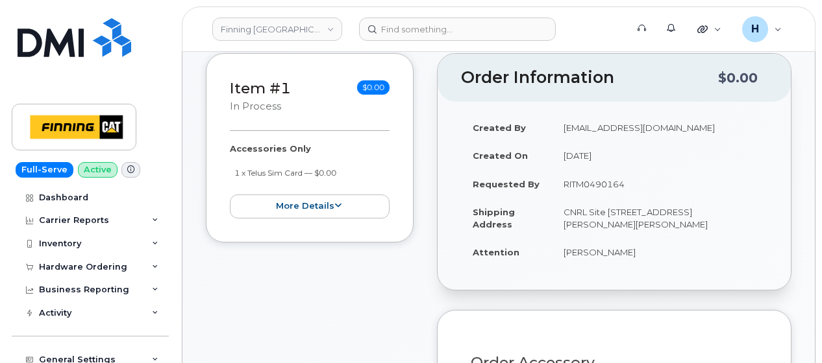
scroll to position [389, 0]
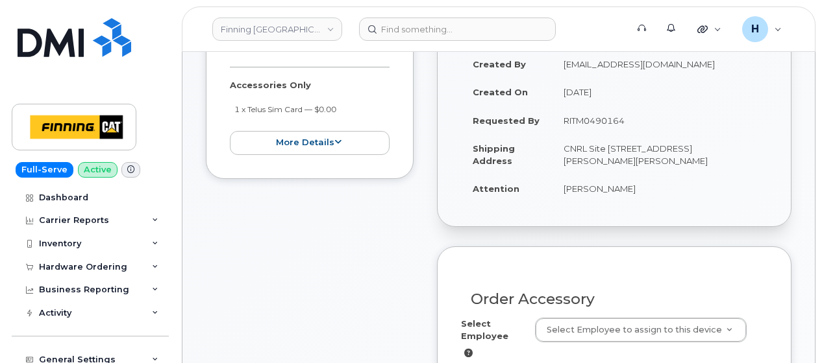
drag, startPoint x: 558, startPoint y: 187, endPoint x: 698, endPoint y: 192, distance: 139.6
click at [698, 192] on td "[PERSON_NAME]" at bounding box center [659, 189] width 215 height 29
copy td "[PERSON_NAME]"
paste input "[PERSON_NAME]"
type input "[PERSON_NAME]"
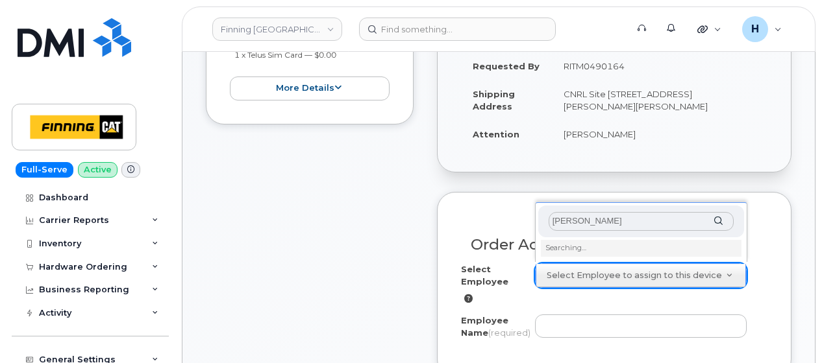
scroll to position [519, 0]
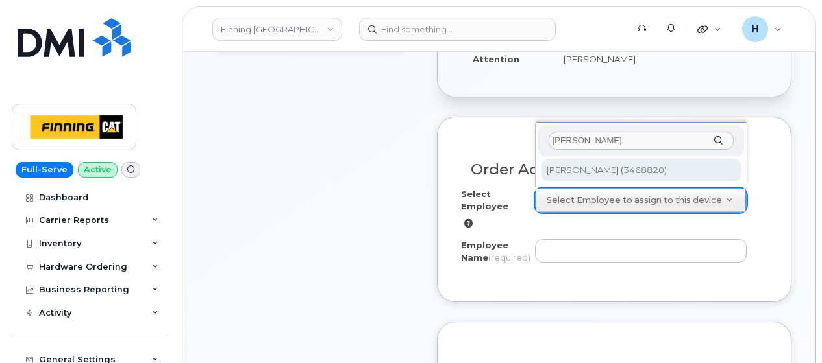
type input "[PERSON_NAME]"
type input "57004"
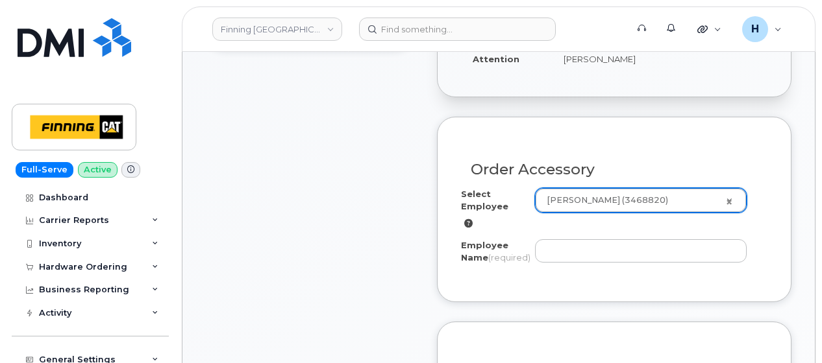
type input "[PERSON_NAME]"
select select "D21"
select select "CSMAAAD"
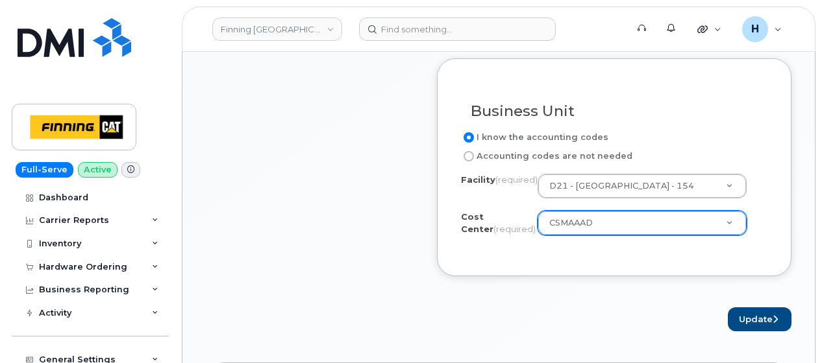
scroll to position [844, 0]
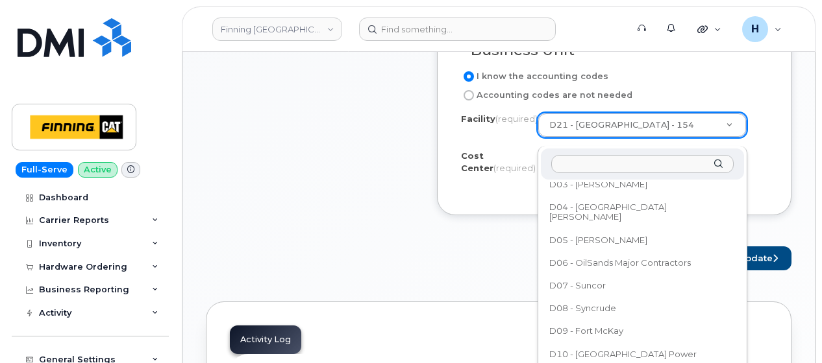
drag, startPoint x: 565, startPoint y: 135, endPoint x: 534, endPoint y: 134, distance: 31.2
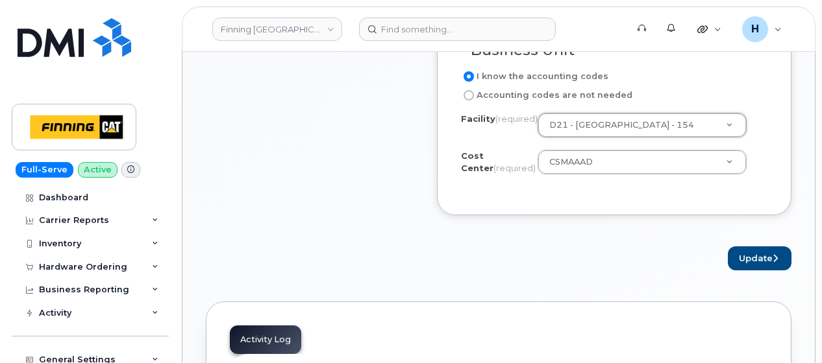
scroll to position [3848, 0]
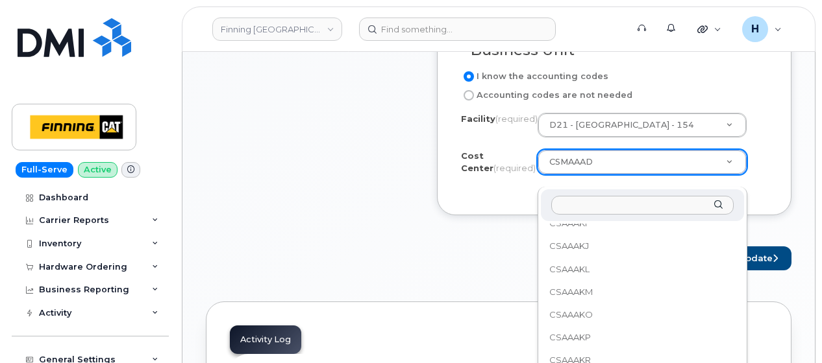
drag, startPoint x: 544, startPoint y: 178, endPoint x: 604, endPoint y: 181, distance: 59.8
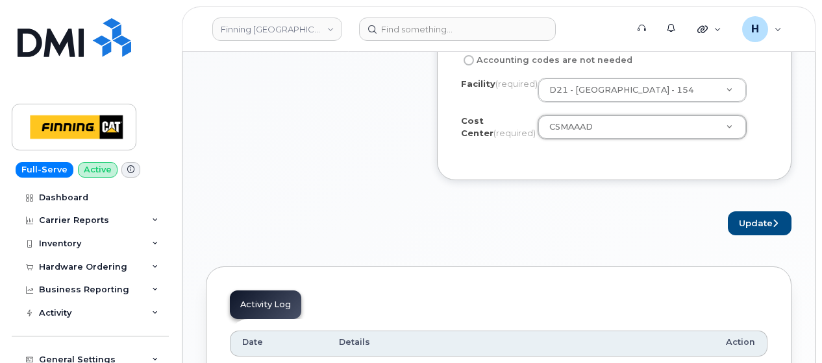
scroll to position [909, 0]
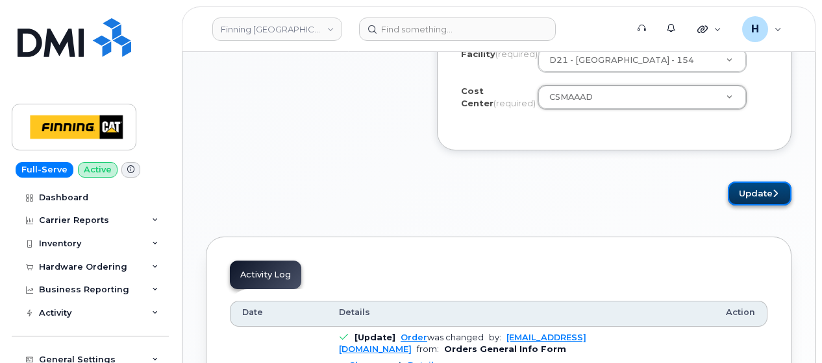
click at [746, 206] on button "Update" at bounding box center [760, 194] width 64 height 24
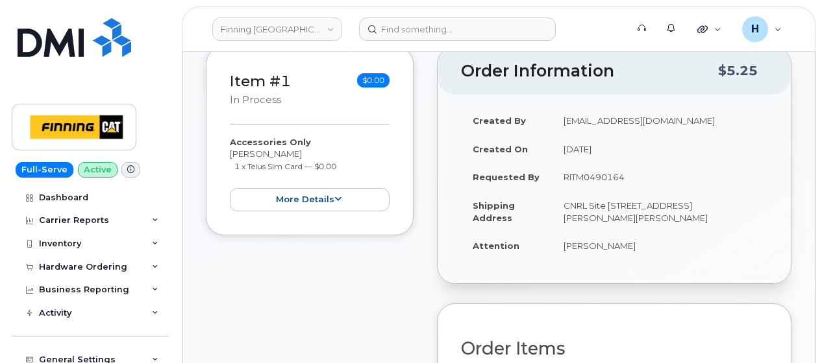
scroll to position [389, 0]
drag, startPoint x: 739, startPoint y: 213, endPoint x: 776, endPoint y: 213, distance: 37.0
click at [776, 213] on div "Created By hakaur@dminc.com Created On September 8, 2025 Requested By RITM04901…" at bounding box center [613, 187] width 353 height 188
drag, startPoint x: 776, startPoint y: 213, endPoint x: 748, endPoint y: 232, distance: 34.2
click at [748, 232] on td "[PERSON_NAME]" at bounding box center [659, 244] width 215 height 29
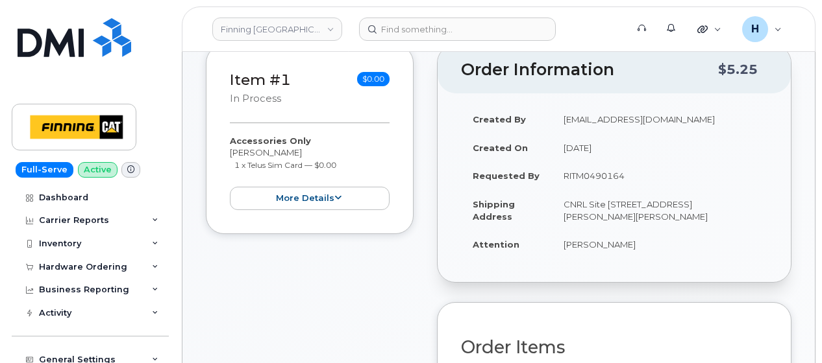
click at [720, 215] on td "CNRL Site C/O Highway 63, Mildred Lake Industrial Park Mildred Lake Alberta T0P…" at bounding box center [659, 210] width 215 height 40
drag, startPoint x: 717, startPoint y: 214, endPoint x: 775, endPoint y: 212, distance: 57.8
click at [775, 212] on div "Created By hakaur@dminc.com Created On September 8, 2025 Requested By RITM04901…" at bounding box center [613, 187] width 353 height 188
click at [752, 215] on td "CNRL Site C/O Highway 63, Mildred Lake Industrial Park Mildred Lake Alberta T0P…" at bounding box center [659, 210] width 215 height 40
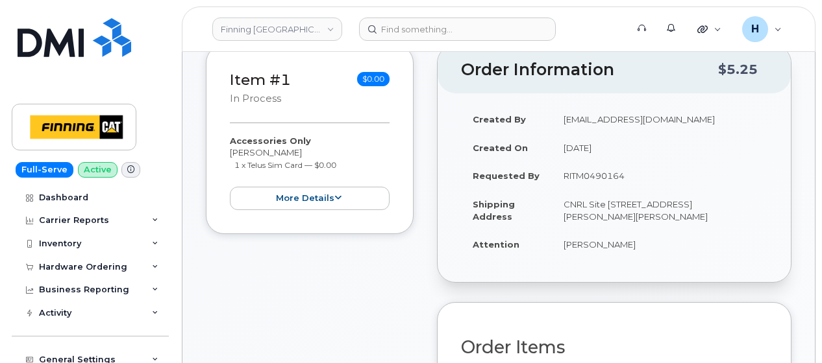
drag, startPoint x: 755, startPoint y: 213, endPoint x: 717, endPoint y: 213, distance: 38.3
click at [717, 213] on td "CNRL Site C/O Highway 63, Mildred Lake Industrial Park Mildred Lake Alberta T0P…" at bounding box center [659, 210] width 215 height 40
copy td "T0P 1C0"
drag, startPoint x: 562, startPoint y: 243, endPoint x: 672, endPoint y: 249, distance: 110.5
click at [672, 249] on td "[PERSON_NAME]" at bounding box center [659, 244] width 215 height 29
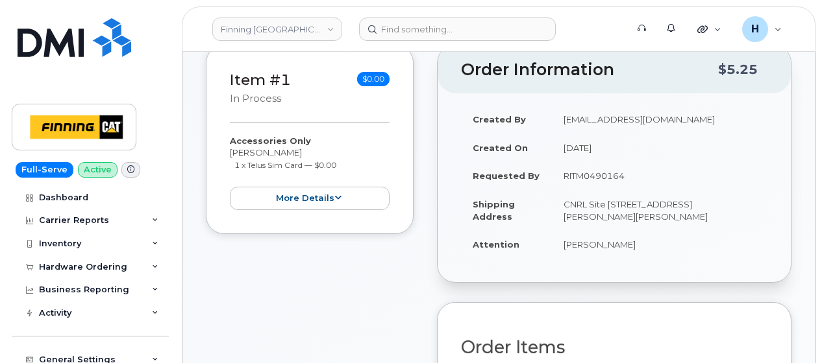
copy td "[PERSON_NAME]"
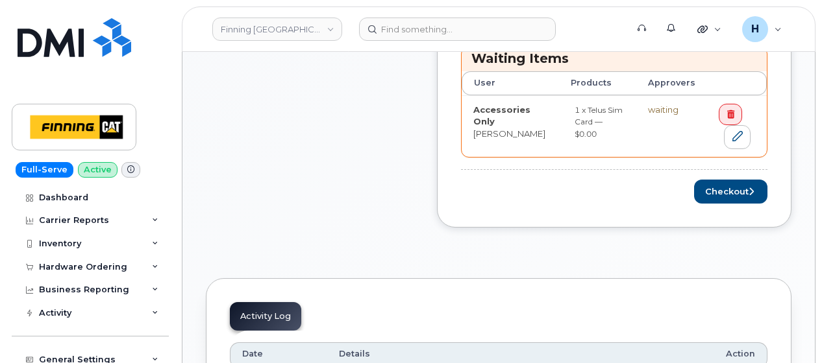
scroll to position [714, 0]
drag, startPoint x: 706, startPoint y: 190, endPoint x: 360, endPoint y: 347, distance: 380.8
click at [706, 188] on button "Checkout" at bounding box center [730, 191] width 73 height 24
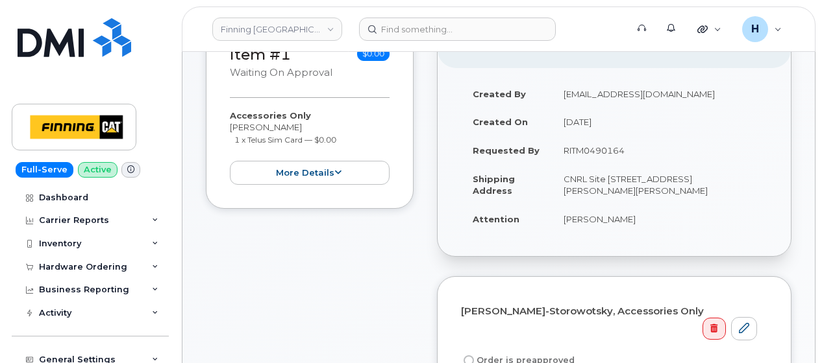
scroll to position [325, 0]
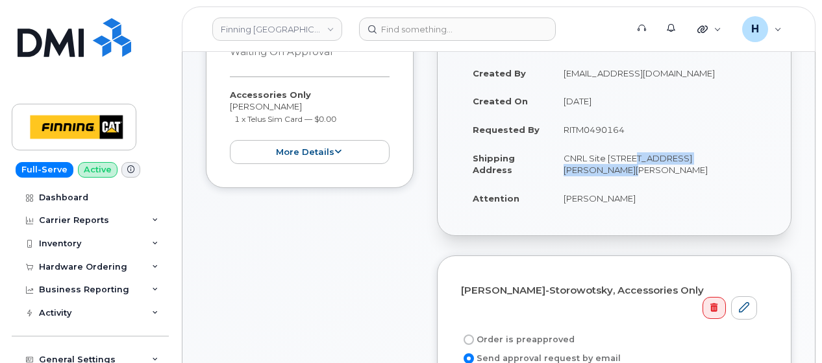
drag, startPoint x: 626, startPoint y: 157, endPoint x: 740, endPoint y: 149, distance: 114.5
click at [740, 149] on td "CNRL Site [STREET_ADDRESS][PERSON_NAME][PERSON_NAME]" at bounding box center [659, 164] width 215 height 40
copy td "Highway 63, Mildred Lake"
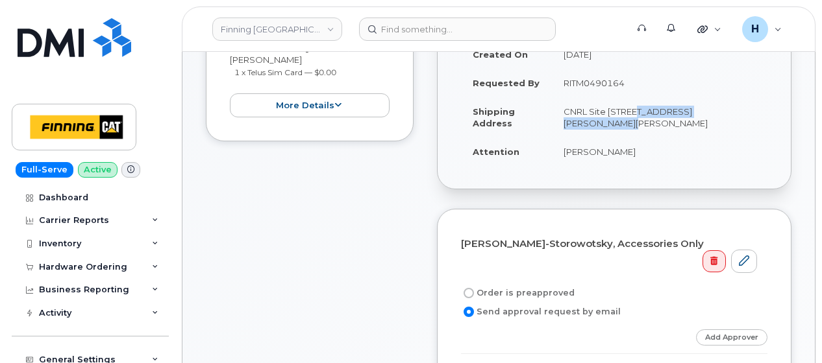
scroll to position [389, 0]
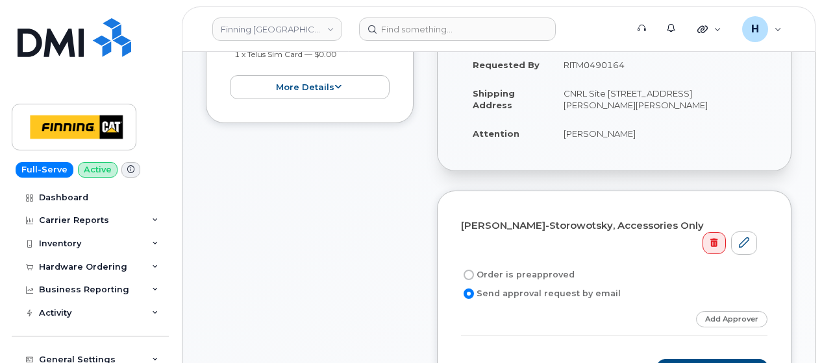
click at [523, 267] on label "Order is preapproved" at bounding box center [518, 275] width 114 height 16
click at [474, 270] on input "Order is preapproved" at bounding box center [468, 275] width 10 height 10
radio input "true"
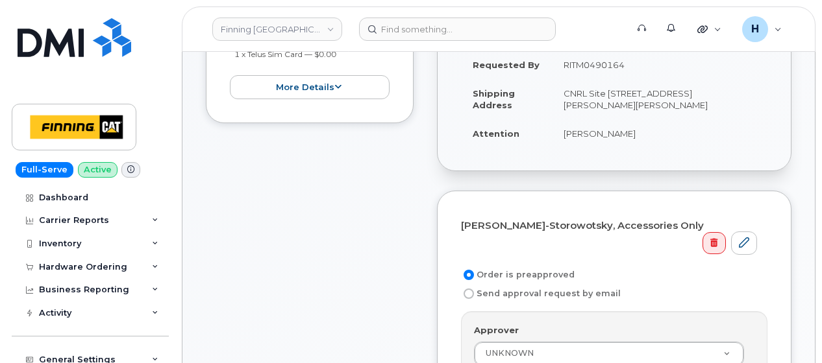
copy td "RITM0490164"
drag, startPoint x: 561, startPoint y: 66, endPoint x: 629, endPoint y: 64, distance: 67.5
click at [629, 64] on td "RITM0490164" at bounding box center [659, 65] width 215 height 29
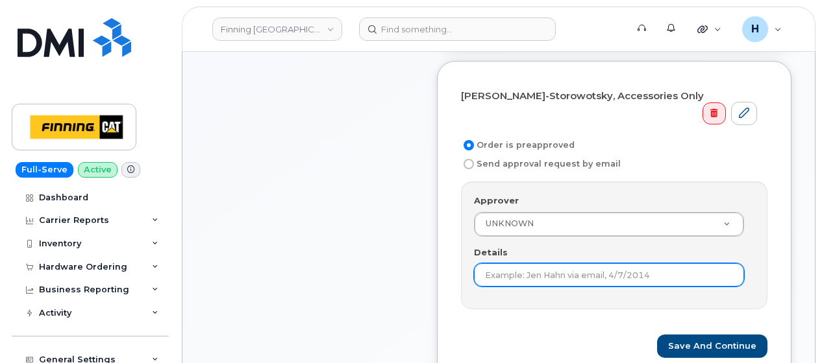
click at [486, 264] on input "Details" at bounding box center [609, 275] width 270 height 23
paste input "RITM0490164"
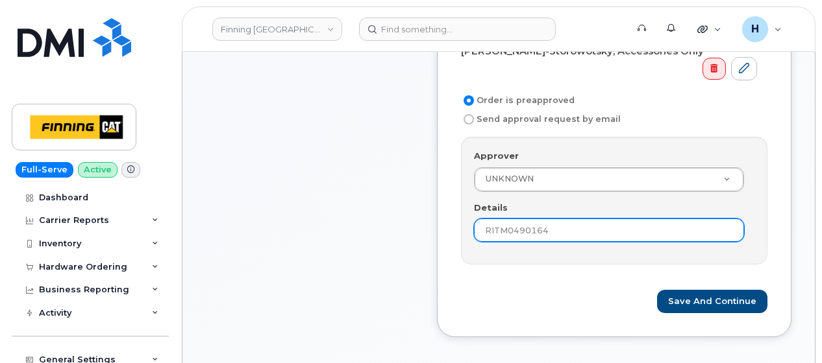
scroll to position [584, 0]
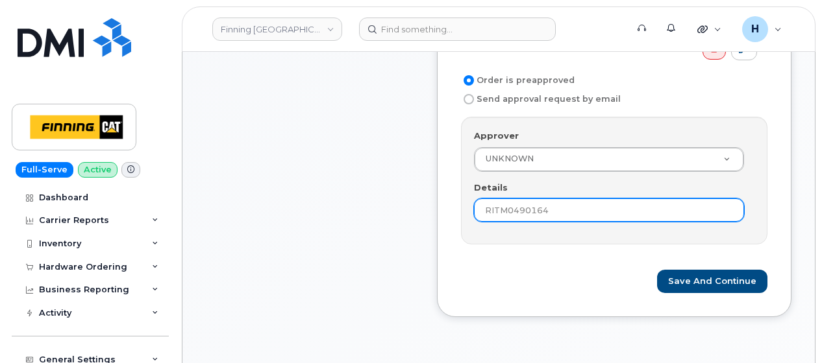
type input "RITM0490164"
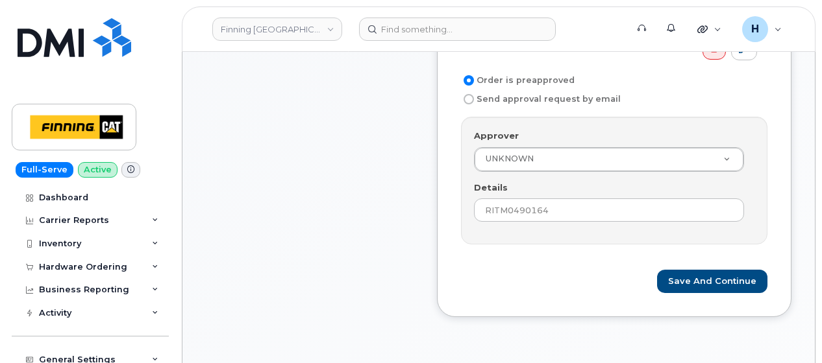
click at [697, 245] on form "Adam Prpich-Storowotsky, Accessories Only Order is preapproved Send approval re…" at bounding box center [614, 156] width 306 height 273
click at [697, 270] on button "Save and Continue" at bounding box center [712, 282] width 110 height 24
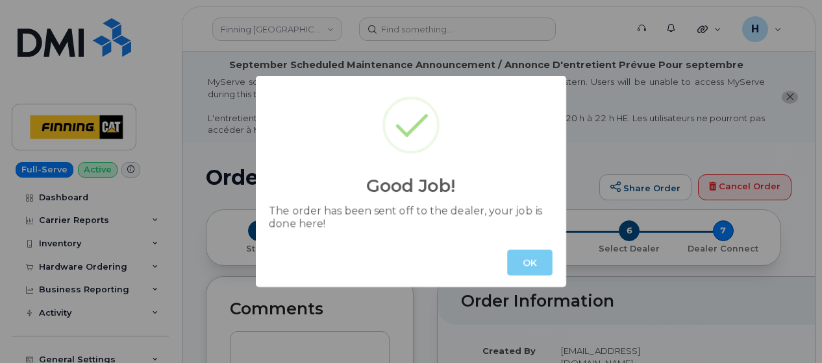
click at [522, 269] on button "OK" at bounding box center [529, 263] width 45 height 26
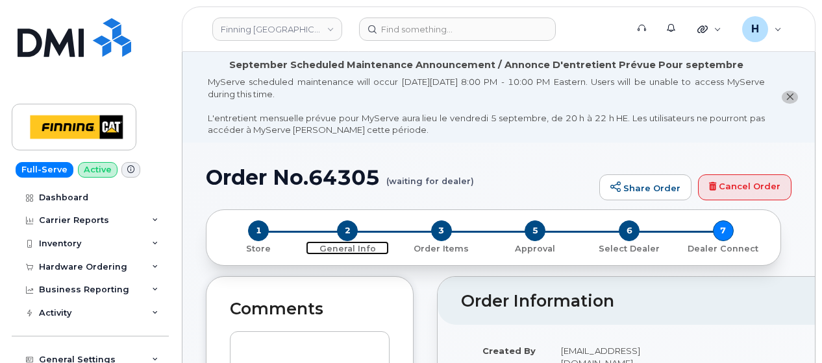
click at [349, 228] on span "2" at bounding box center [347, 231] width 21 height 21
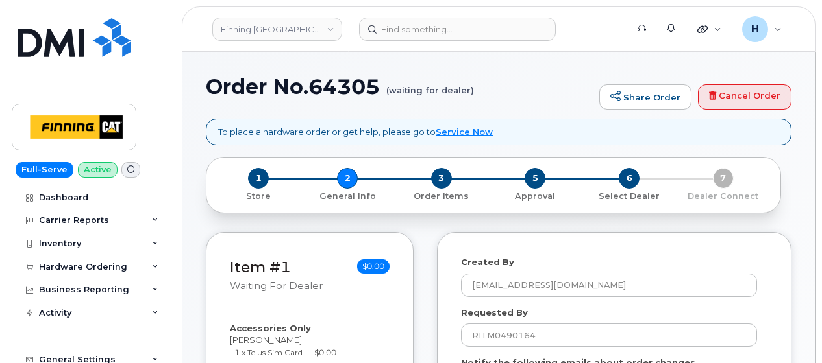
select select
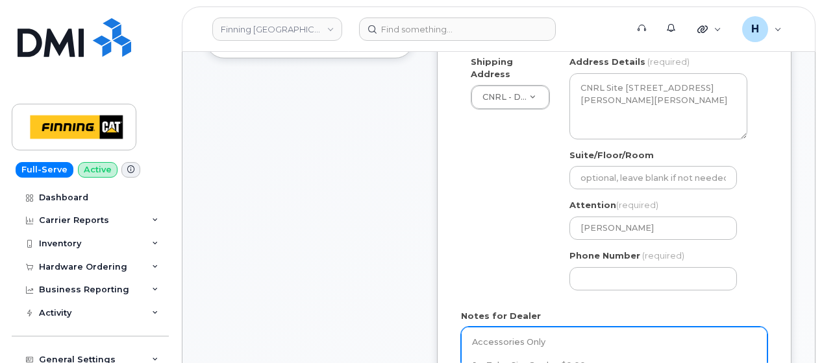
scroll to position [584, 0]
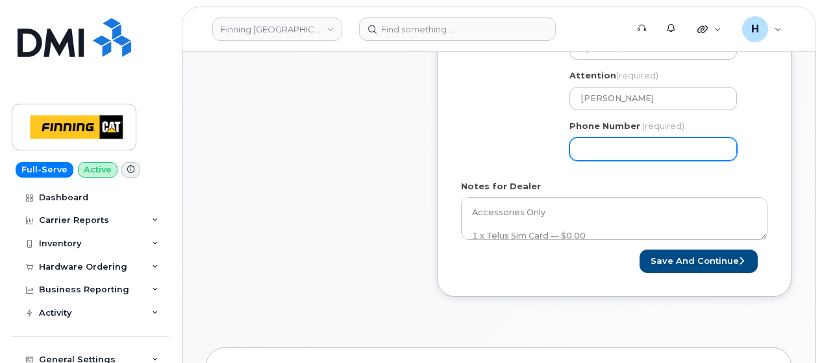
click at [603, 141] on input "Phone Number" at bounding box center [652, 149] width 167 height 23
type input "7807902010"
select select
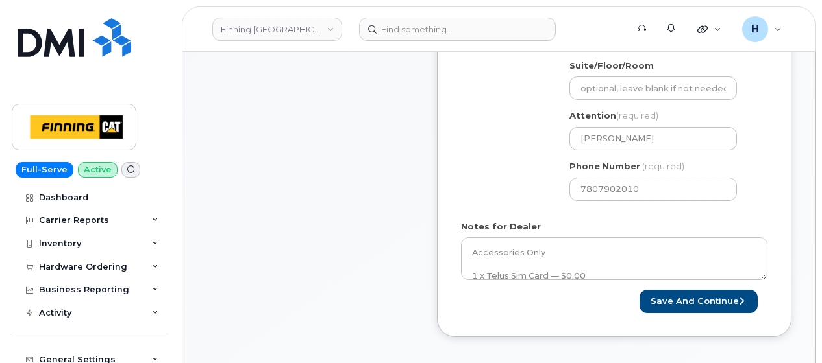
scroll to position [670, 0]
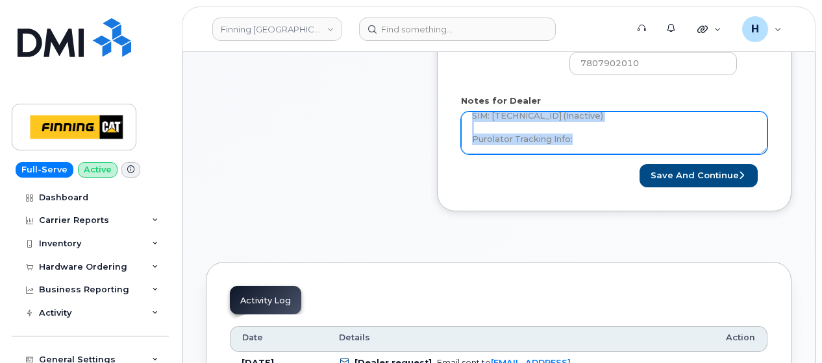
scroll to position [59, 0]
click at [595, 141] on textarea "Accessories Only 1 x Telus Sim Card — $0.00 SIM: [TECHNICAL_ID] (Inactive) Puro…" at bounding box center [614, 133] width 306 height 43
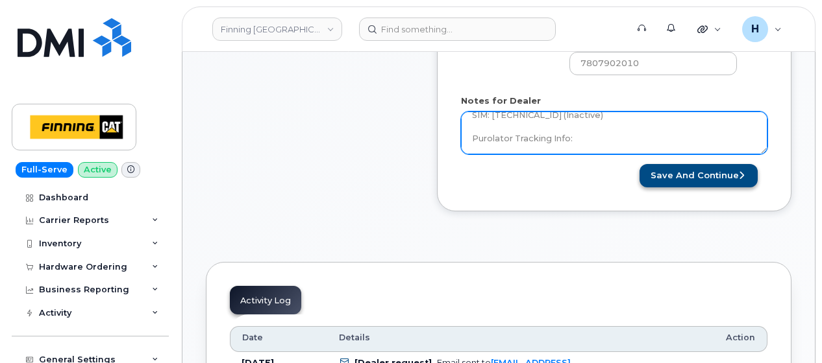
paste textarea "335653029181"
type textarea "Accessories Only 1 x Telus Sim Card — $0.00 SIM: 8912230102357625577 (Inactive)…"
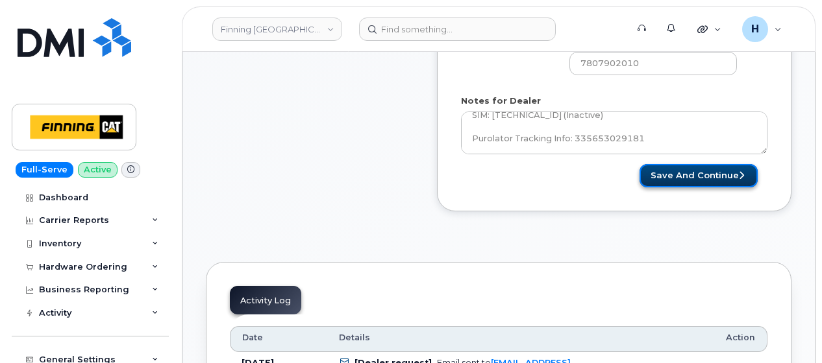
click at [663, 175] on button "Save and Continue" at bounding box center [698, 176] width 118 height 24
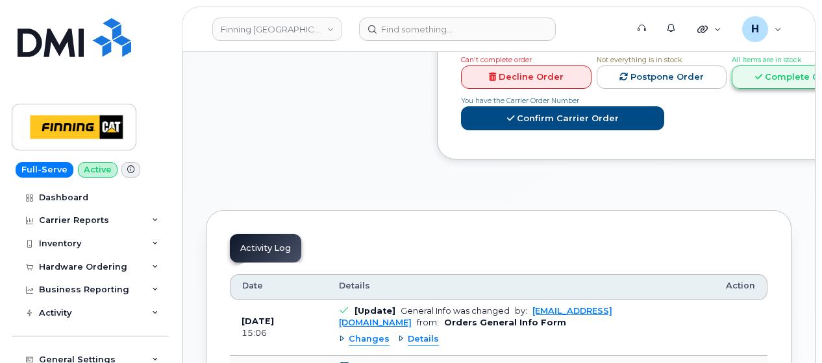
click at [744, 90] on link "Complete Order" at bounding box center [796, 78] width 130 height 24
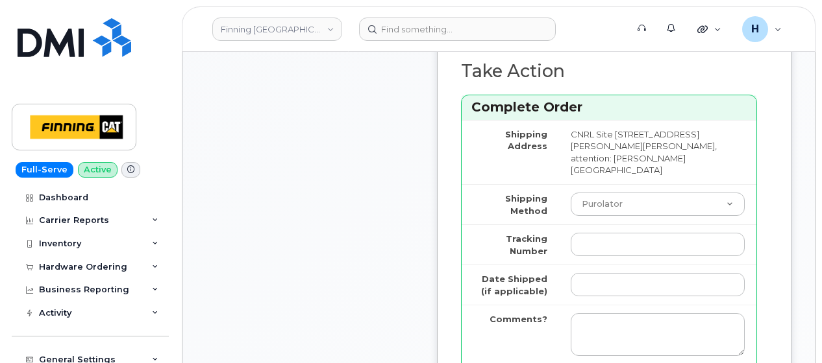
scroll to position [1168, 0]
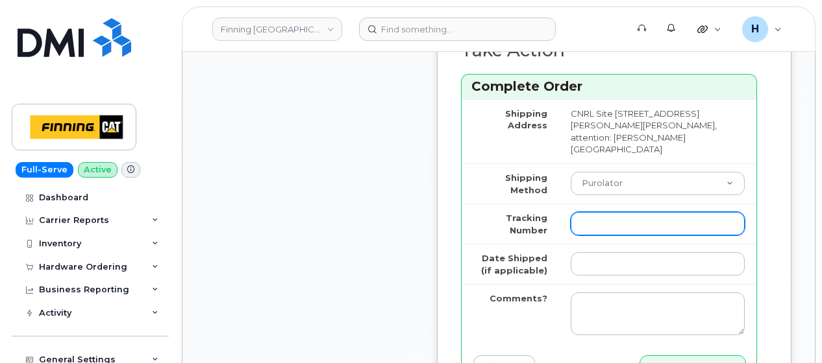
click at [596, 236] on input "Tracking Number" at bounding box center [658, 223] width 174 height 23
paste input "335653029181"
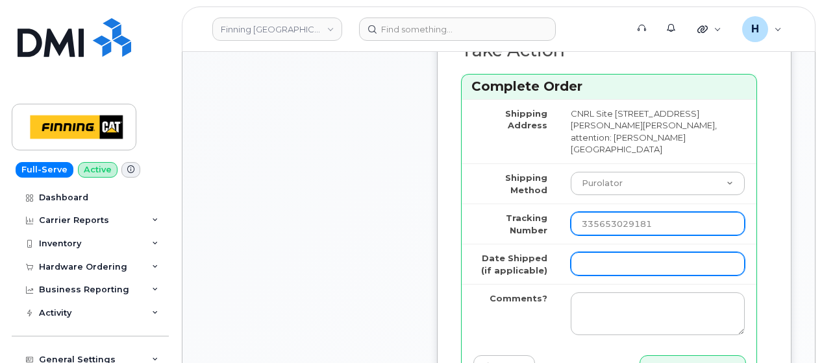
type input "335653029181"
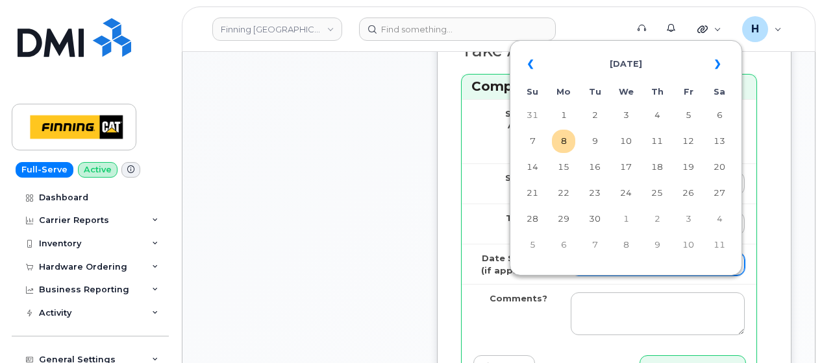
click at [595, 276] on input "Date Shipped (if applicable)" at bounding box center [658, 263] width 174 height 23
click at [561, 141] on td "8" at bounding box center [563, 141] width 23 height 23
type input "2025-09-08"
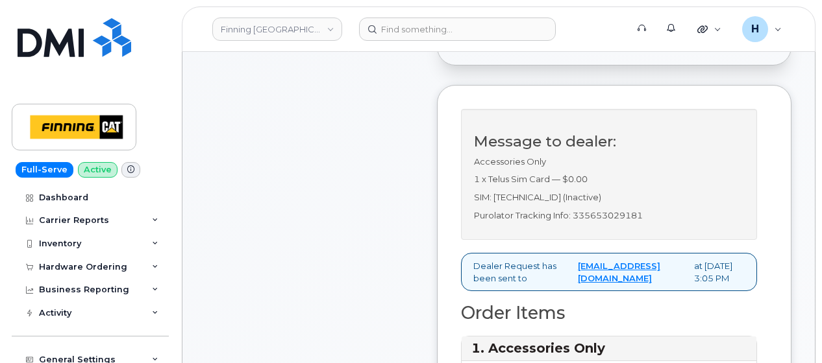
scroll to position [454, 0]
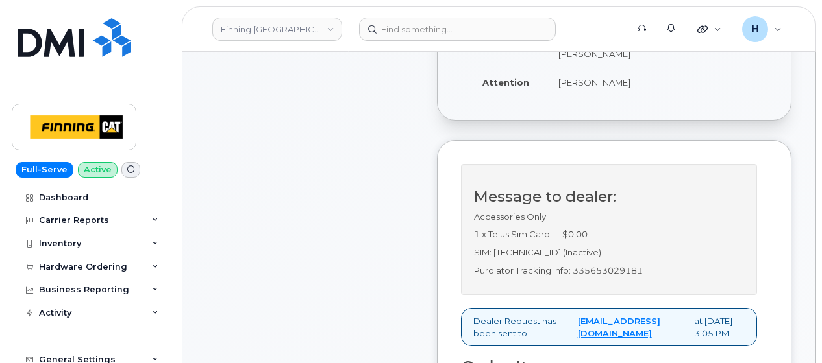
drag, startPoint x: 546, startPoint y: 108, endPoint x: 625, endPoint y: 119, distance: 79.4
click at [625, 97] on td "[PERSON_NAME]" at bounding box center [600, 82] width 108 height 29
copy td "[PERSON_NAME]"
click at [633, 277] on p "Purolator Tracking Info: 335653029181" at bounding box center [609, 271] width 270 height 12
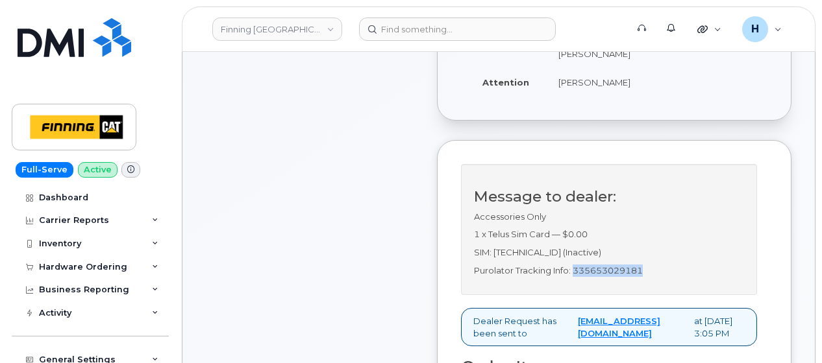
copy p "335653029181"
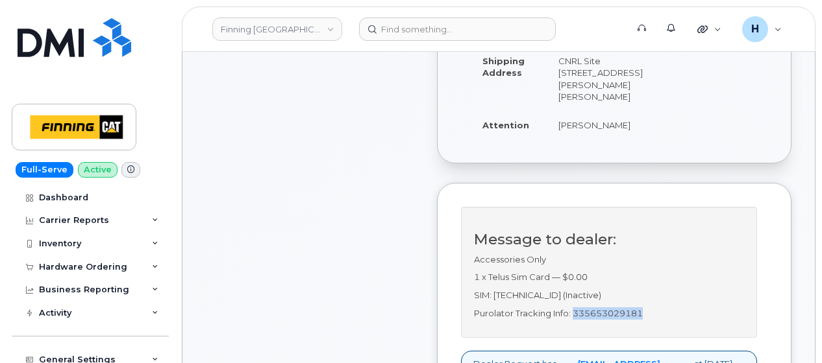
scroll to position [325, 0]
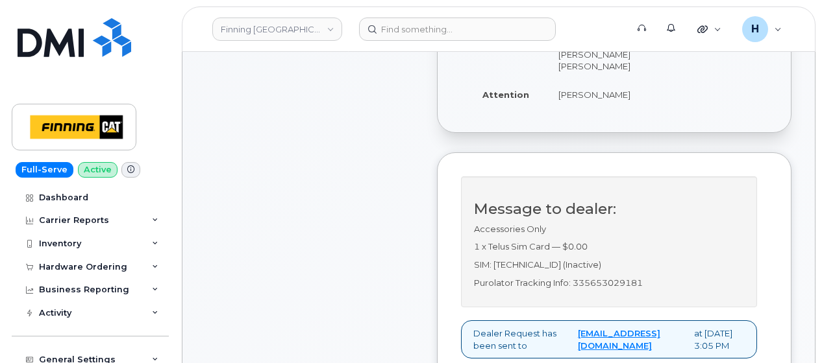
scroll to position [584, 0]
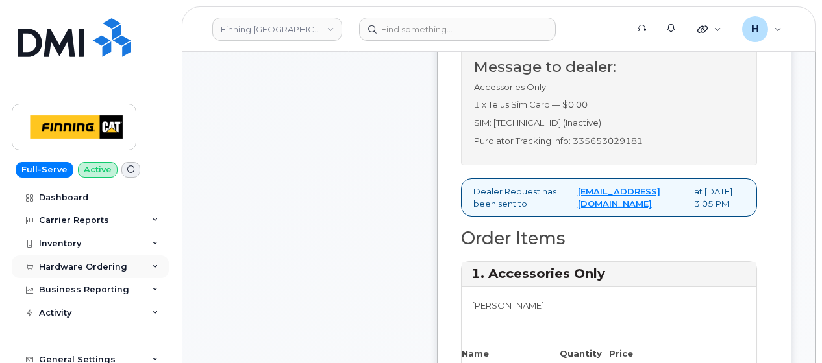
click at [119, 273] on div "Hardware Ordering" at bounding box center [90, 267] width 157 height 23
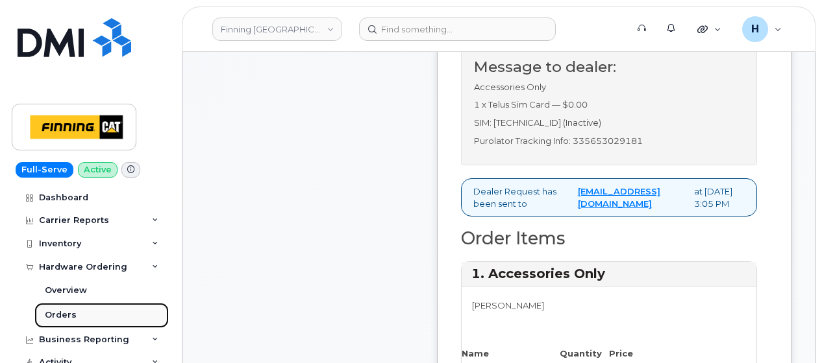
click at [101, 306] on link "Orders" at bounding box center [101, 315] width 134 height 25
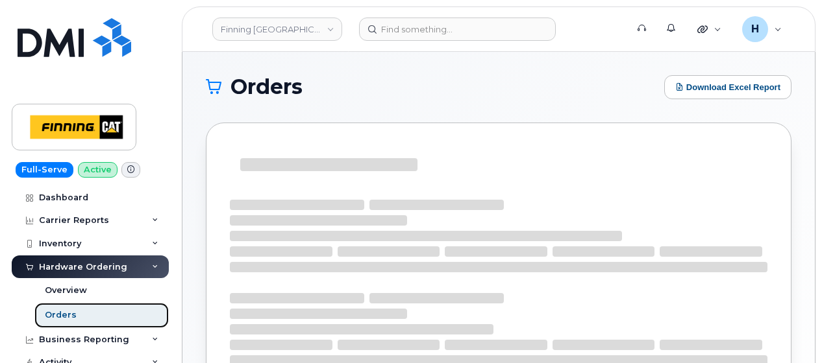
click at [100, 307] on link "Orders" at bounding box center [101, 315] width 134 height 25
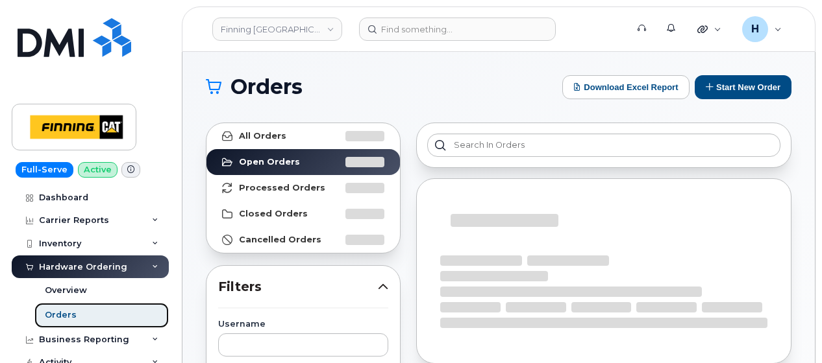
click at [99, 309] on link "Orders" at bounding box center [101, 315] width 134 height 25
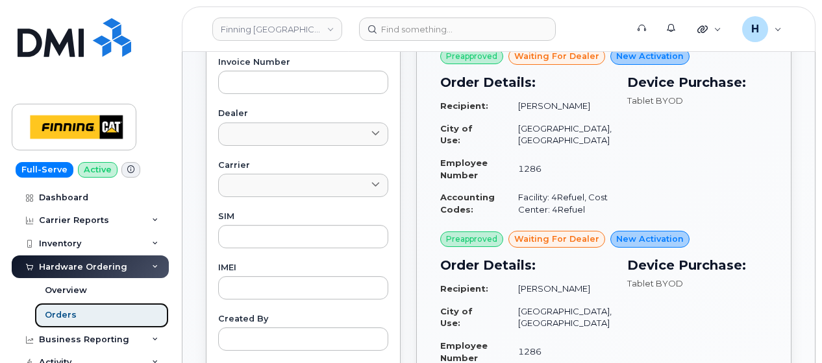
scroll to position [649, 0]
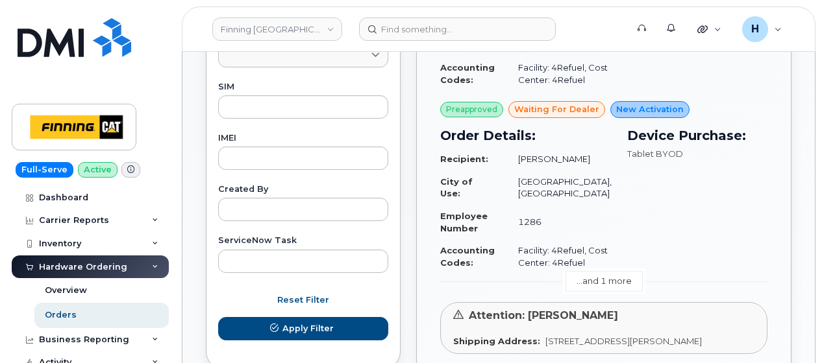
click at [600, 289] on link "...and 1 more" at bounding box center [603, 281] width 77 height 20
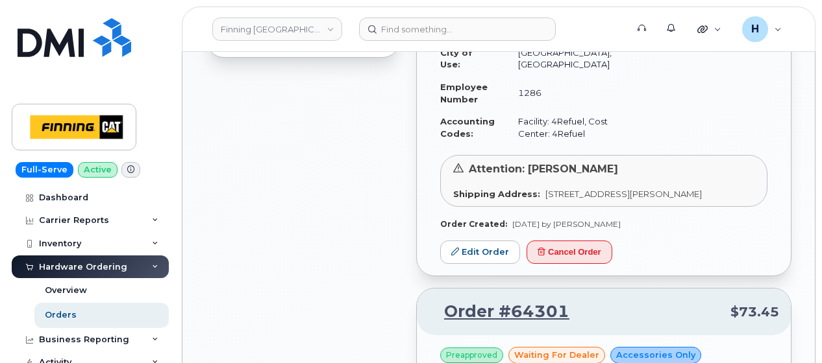
scroll to position [974, 0]
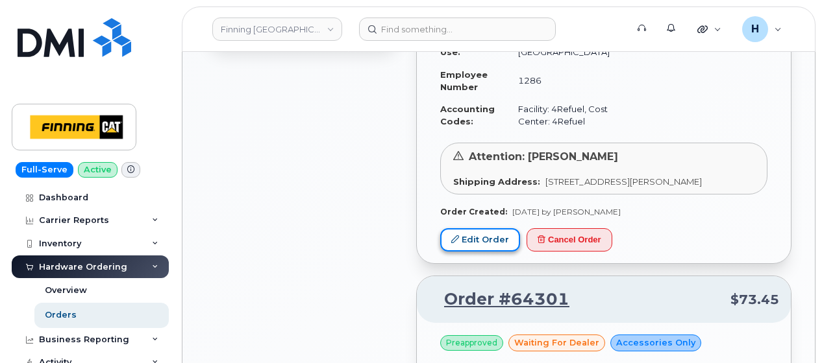
click at [495, 252] on link "Edit Order" at bounding box center [480, 240] width 80 height 24
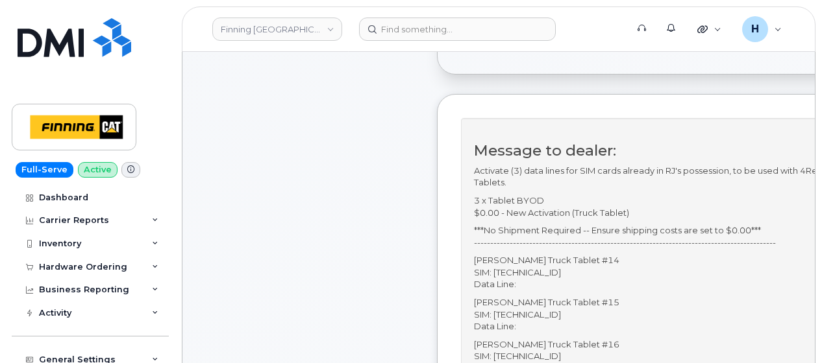
scroll to position [389, 0]
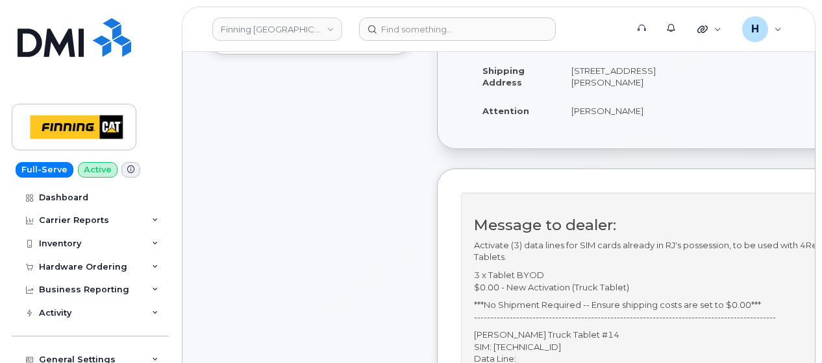
drag, startPoint x: 91, startPoint y: 271, endPoint x: 90, endPoint y: 295, distance: 24.0
click at [91, 271] on div "Hardware Ordering" at bounding box center [83, 267] width 88 height 10
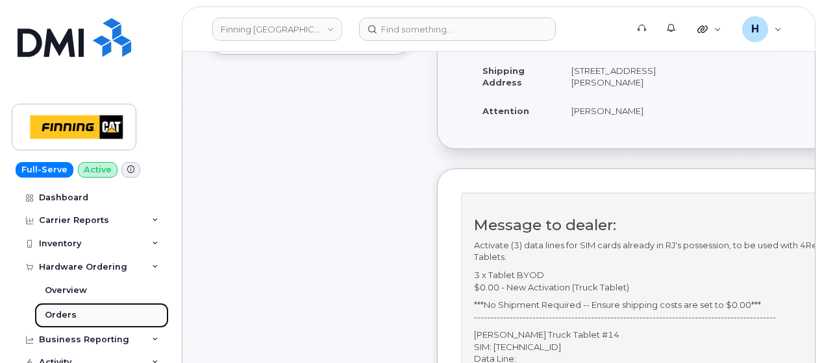
click at [90, 319] on link "Orders" at bounding box center [101, 315] width 134 height 25
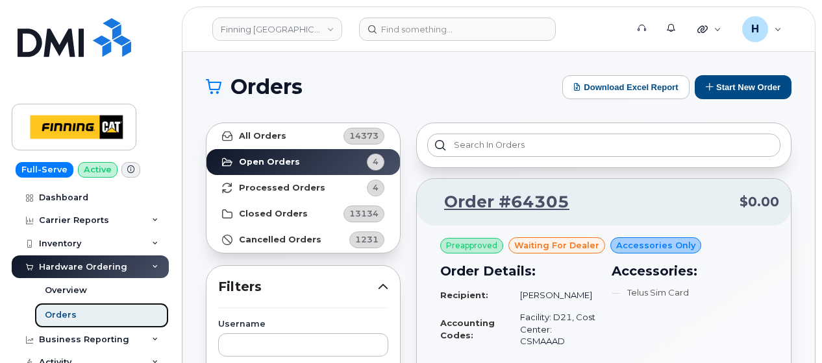
click at [90, 318] on link "Orders" at bounding box center [101, 315] width 134 height 25
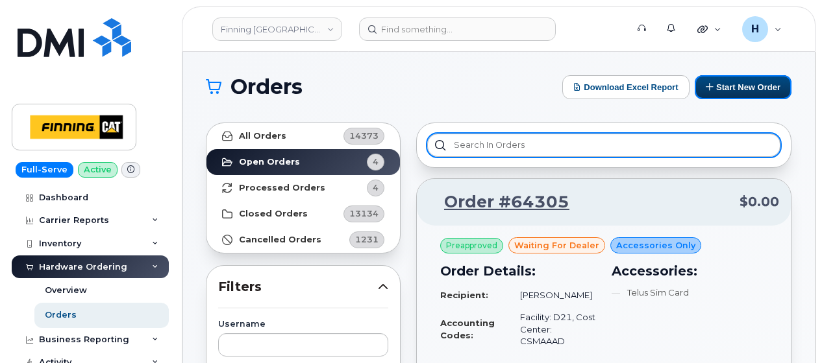
drag, startPoint x: 733, startPoint y: 87, endPoint x: 572, endPoint y: 156, distance: 175.6
click at [733, 87] on button "Start New Order" at bounding box center [742, 87] width 97 height 24
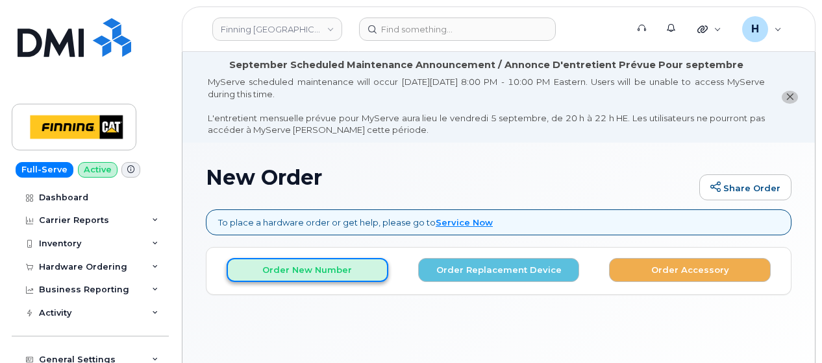
click at [338, 269] on button "Order New Number" at bounding box center [308, 270] width 162 height 24
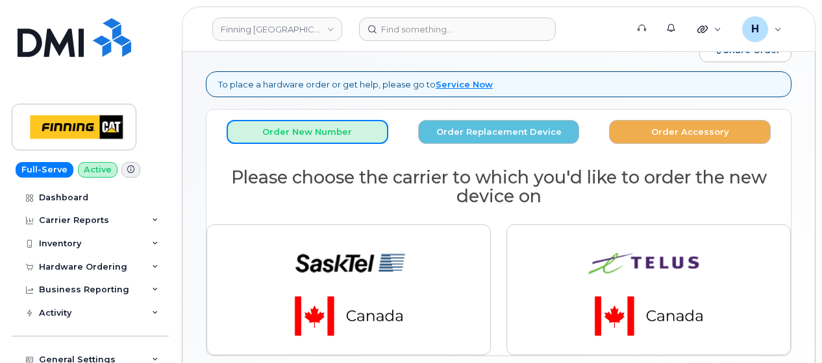
scroll to position [205, 0]
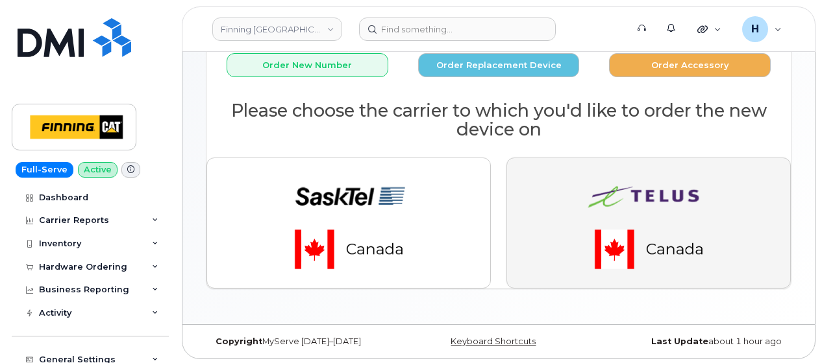
click at [595, 212] on img "button" at bounding box center [649, 223] width 182 height 109
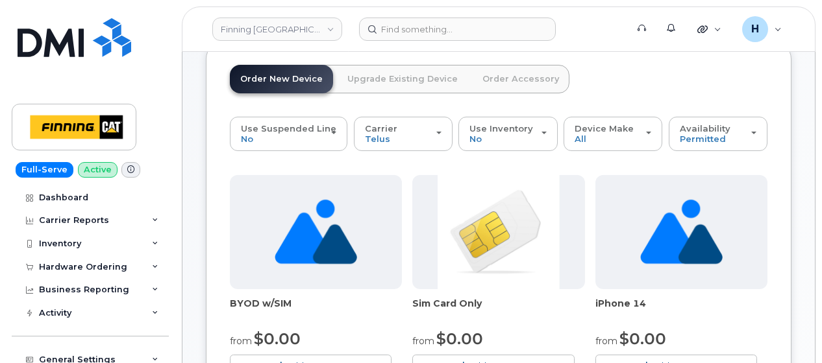
scroll to position [335, 0]
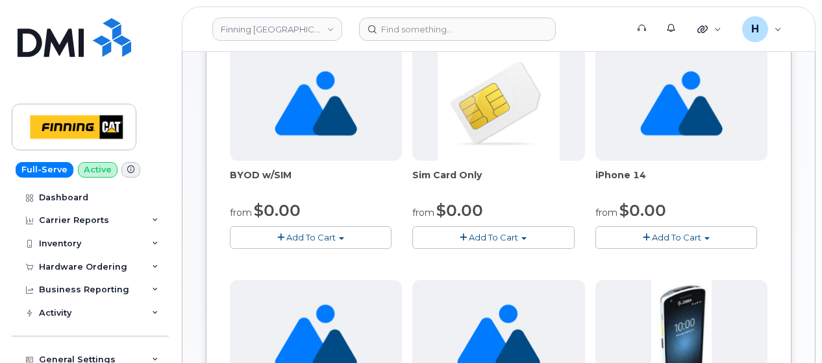
click at [479, 232] on span "Add To Cart" at bounding box center [493, 237] width 49 height 10
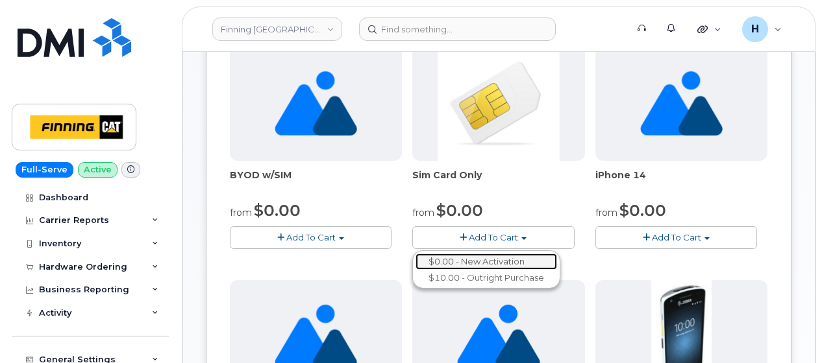
click at [481, 256] on link "$0.00 - New Activation" at bounding box center [485, 262] width 141 height 16
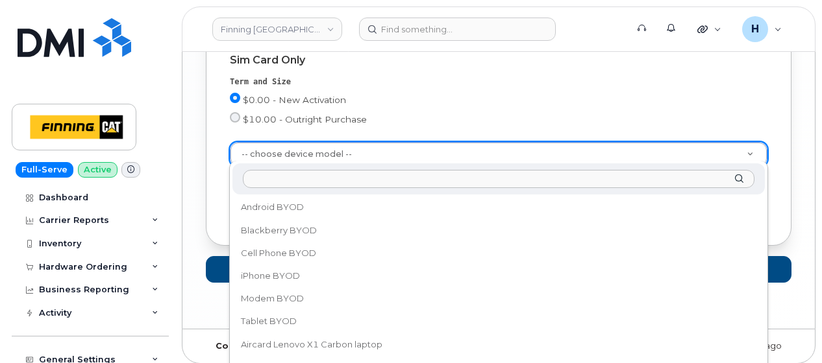
scroll to position [65, 0]
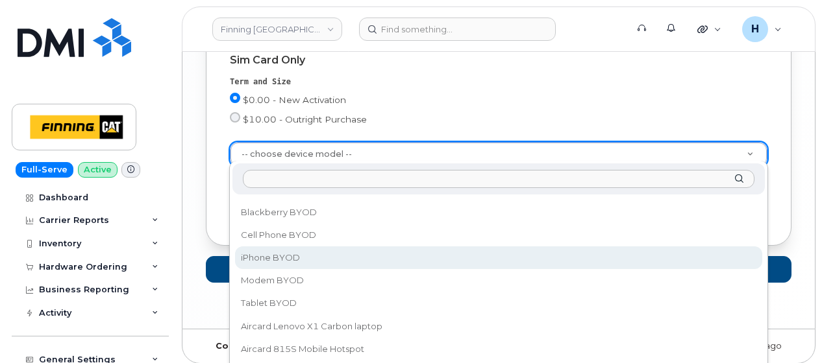
select select "2546"
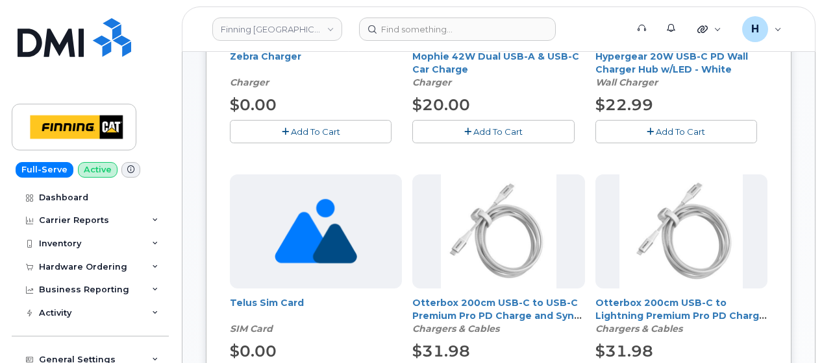
scroll to position [1515, 0]
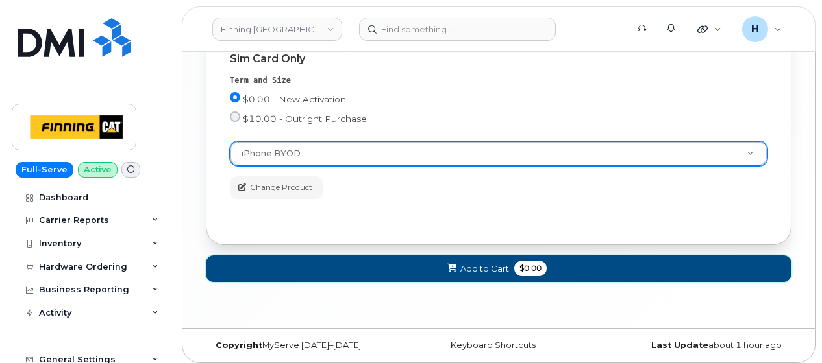
click at [354, 264] on button "Add to Cart $0.00" at bounding box center [498, 269] width 585 height 27
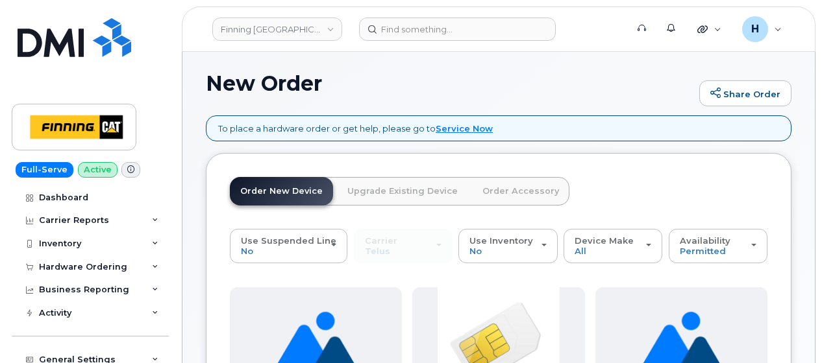
scroll to position [195, 0]
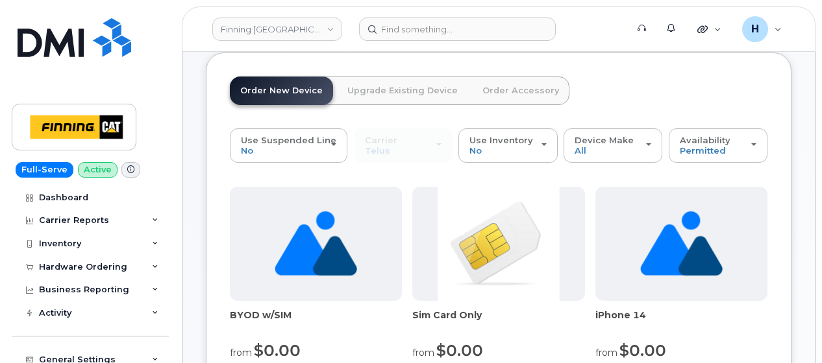
click at [505, 86] on link "Order Accessory" at bounding box center [520, 91] width 97 height 29
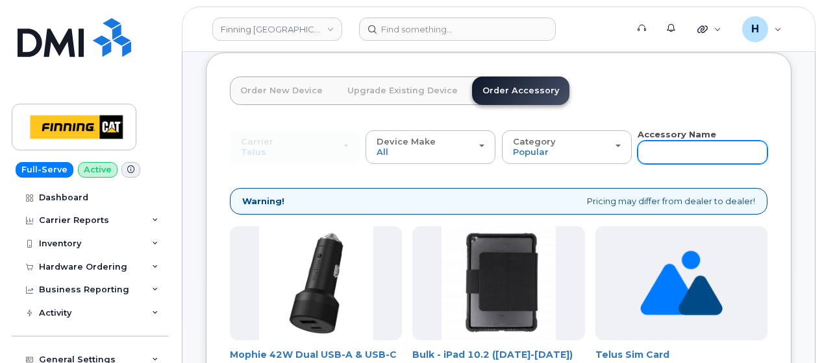
click at [639, 151] on input "text" at bounding box center [702, 152] width 130 height 23
type input "11"
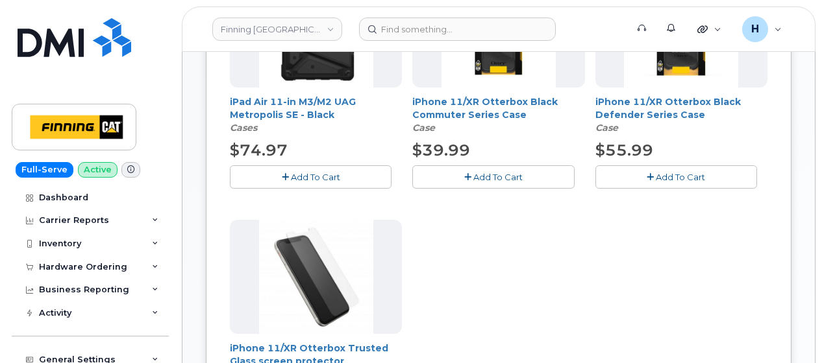
scroll to position [454, 0]
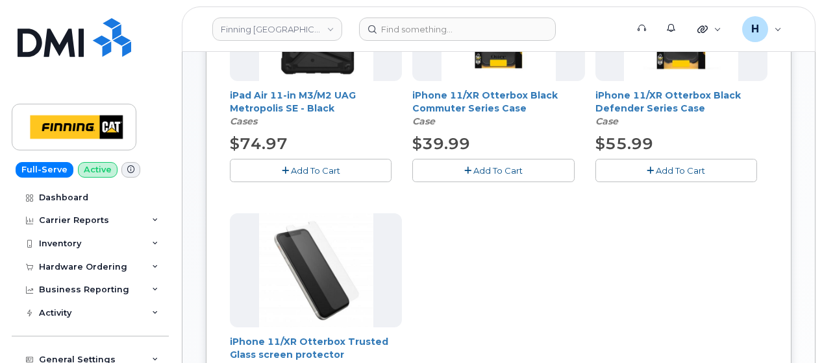
drag, startPoint x: 619, startPoint y: 173, endPoint x: 562, endPoint y: 172, distance: 57.1
click at [619, 173] on button "Add To Cart" at bounding box center [676, 170] width 162 height 23
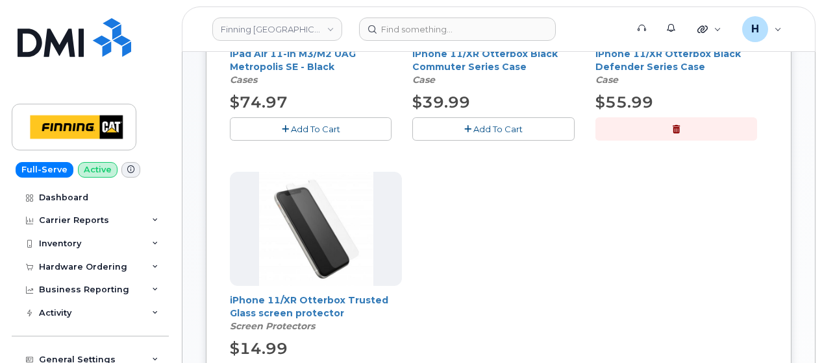
scroll to position [649, 0]
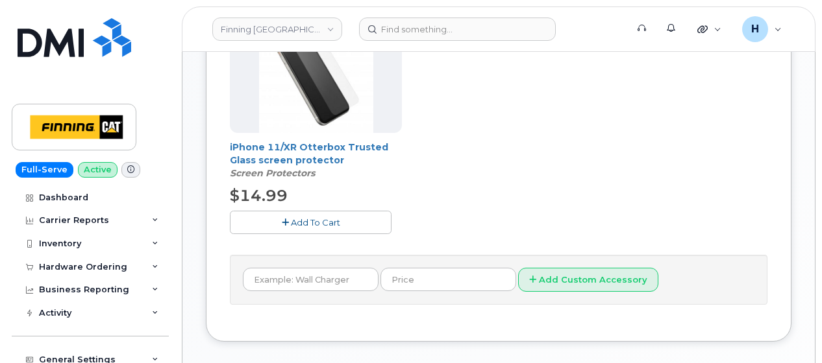
click at [335, 214] on button "Add To Cart" at bounding box center [311, 222] width 162 height 23
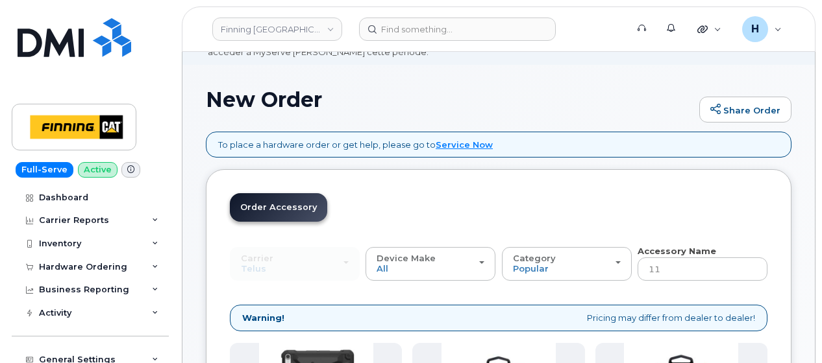
scroll to position [195, 0]
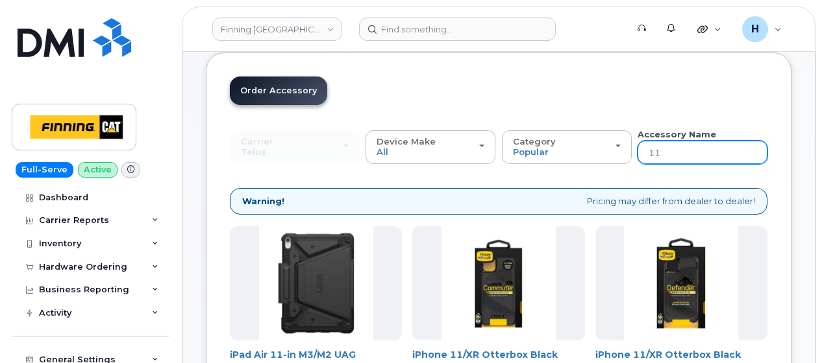
click at [689, 155] on input "11" at bounding box center [702, 152] width 130 height 23
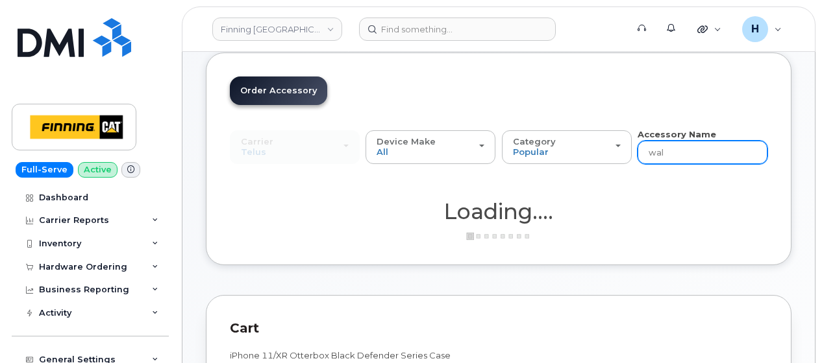
type input "wall"
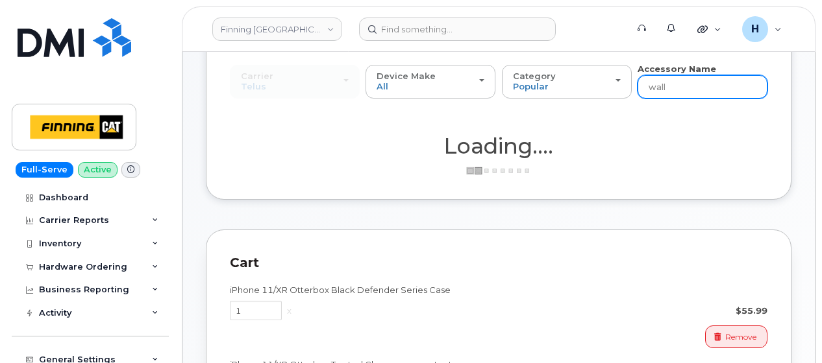
scroll to position [325, 0]
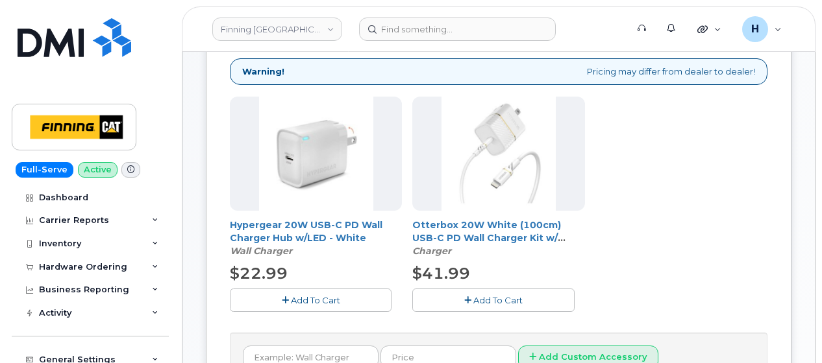
click at [445, 312] on div "Hypergear 20W USB-C PD Wall Charger Hub w/LED - White Wall Charger $22.99 Add T…" at bounding box center [498, 215] width 537 height 236
click at [453, 291] on button "Add To Cart" at bounding box center [493, 300] width 162 height 23
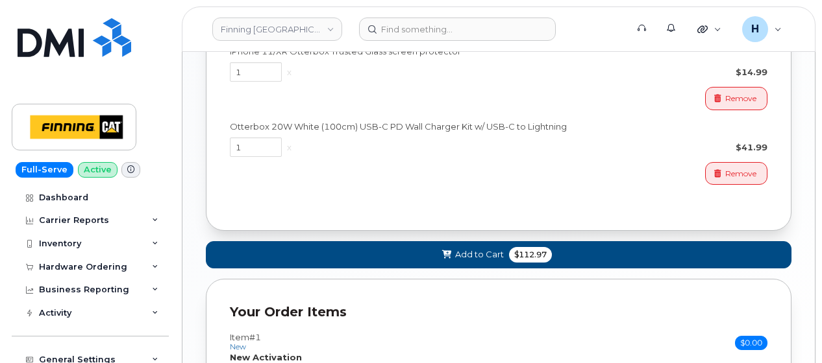
scroll to position [909, 0]
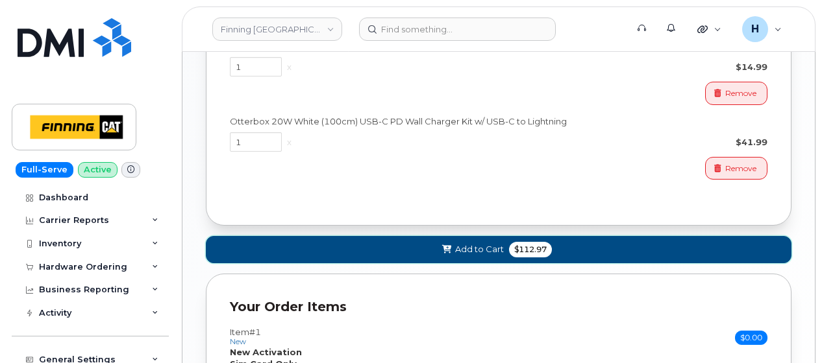
click at [360, 240] on button "Add to Cart $112.97" at bounding box center [498, 249] width 585 height 27
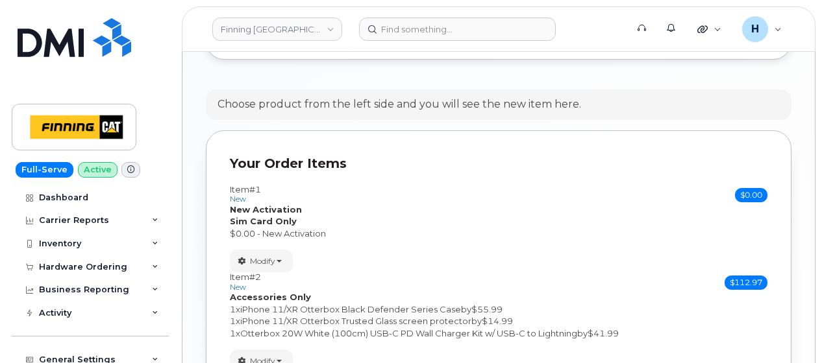
scroll to position [1089, 0]
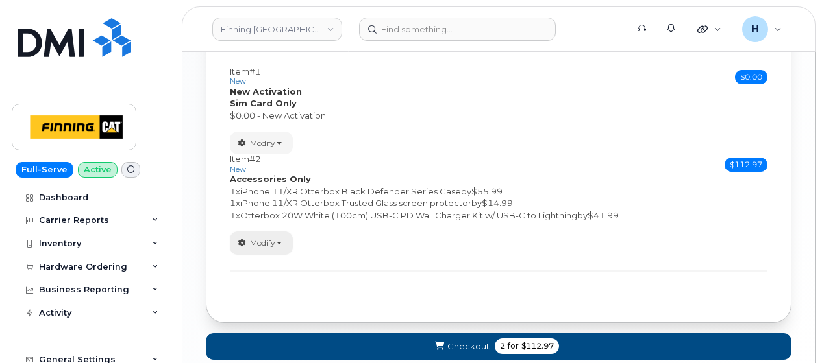
click at [272, 240] on span "Modify" at bounding box center [262, 244] width 25 height 12
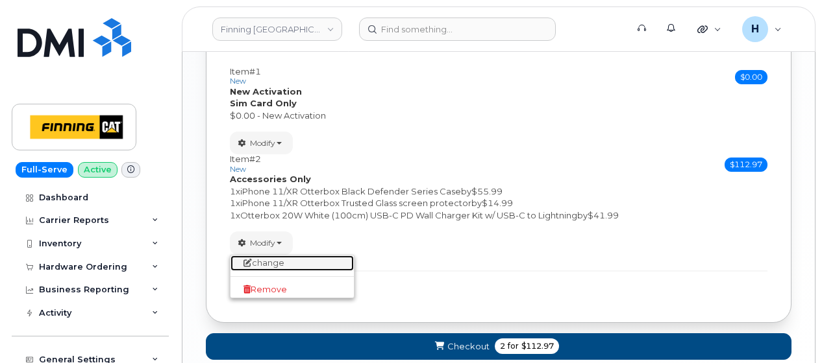
click at [274, 260] on link "change" at bounding box center [291, 264] width 123 height 16
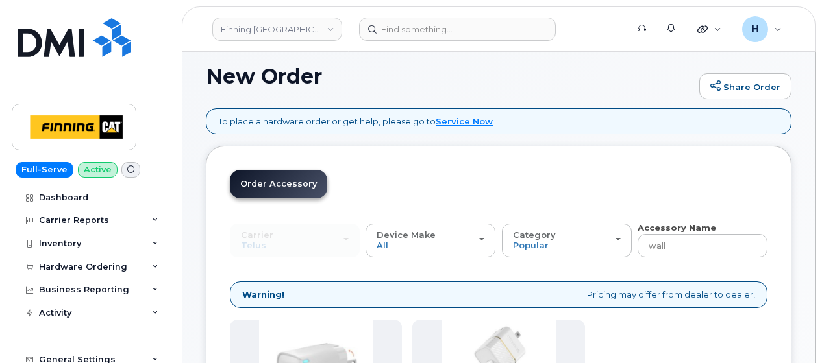
scroll to position [260, 0]
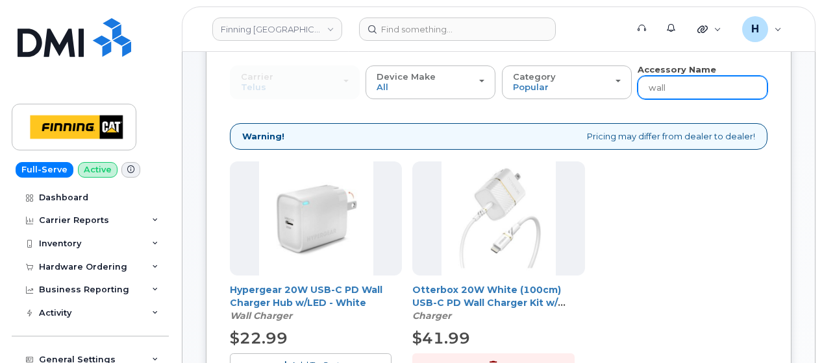
click at [675, 81] on input "wall" at bounding box center [702, 87] width 130 height 23
type input "loamer"
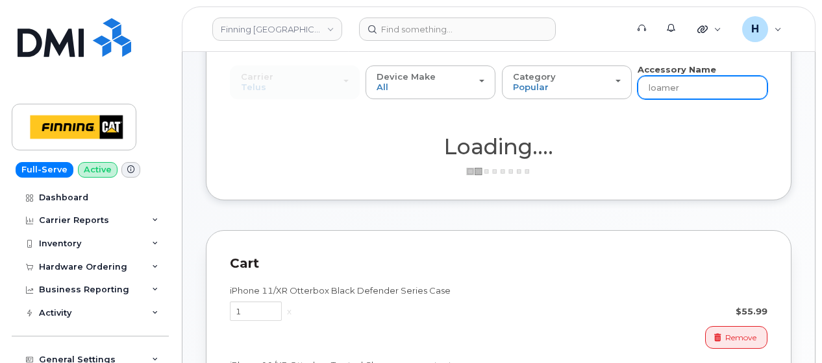
click at [671, 86] on input "loamer" at bounding box center [702, 87] width 130 height 23
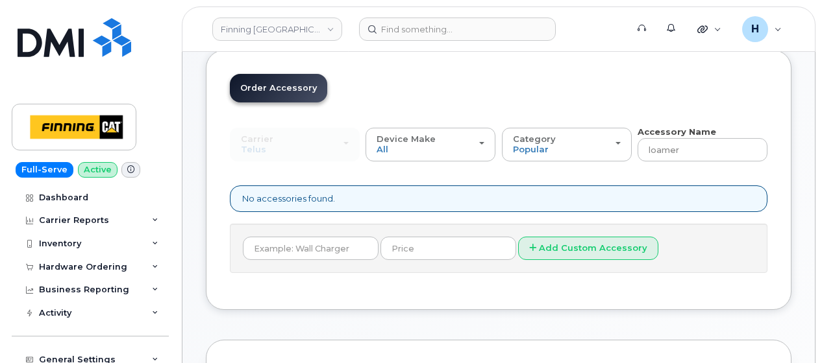
scroll to position [195, 0]
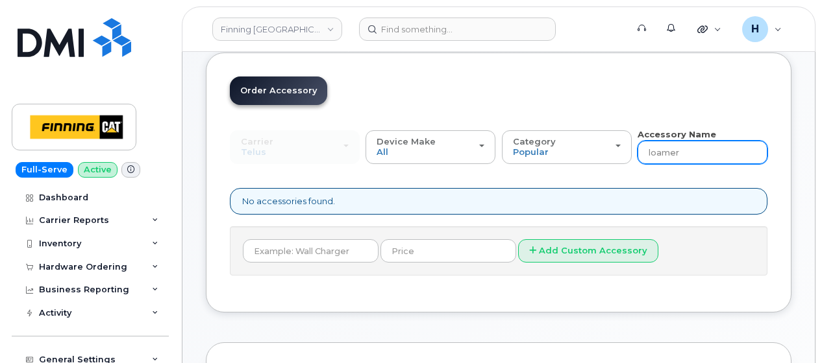
click at [669, 152] on input "loamer" at bounding box center [702, 152] width 130 height 23
type input "loaner"
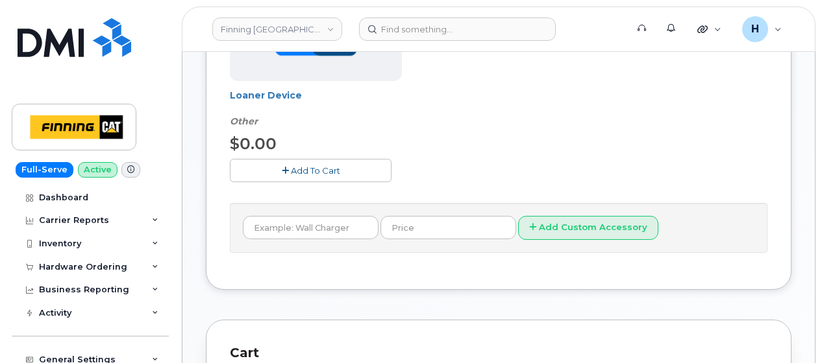
click at [317, 169] on span "Add To Cart" at bounding box center [315, 171] width 49 height 10
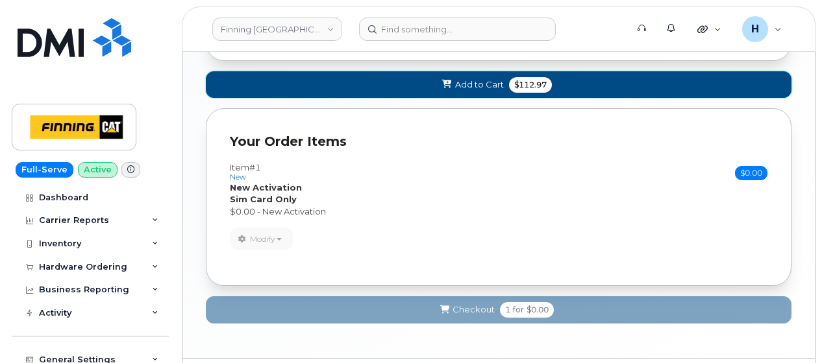
click at [404, 73] on button "Add to Cart $112.97" at bounding box center [498, 84] width 585 height 27
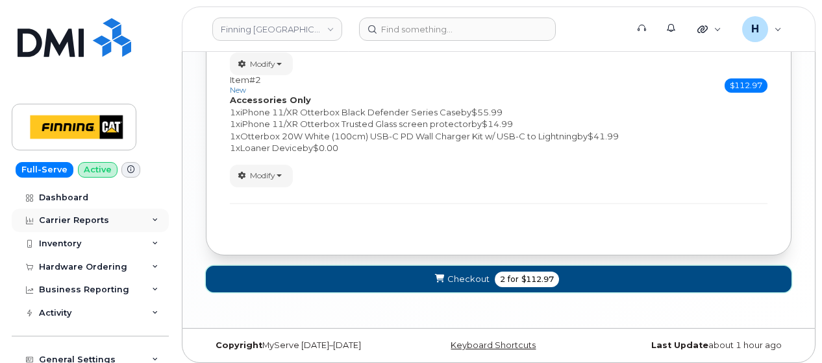
drag, startPoint x: 304, startPoint y: 276, endPoint x: 84, endPoint y: 222, distance: 226.5
click at [304, 276] on button "Checkout 2 for $112.97" at bounding box center [498, 279] width 585 height 27
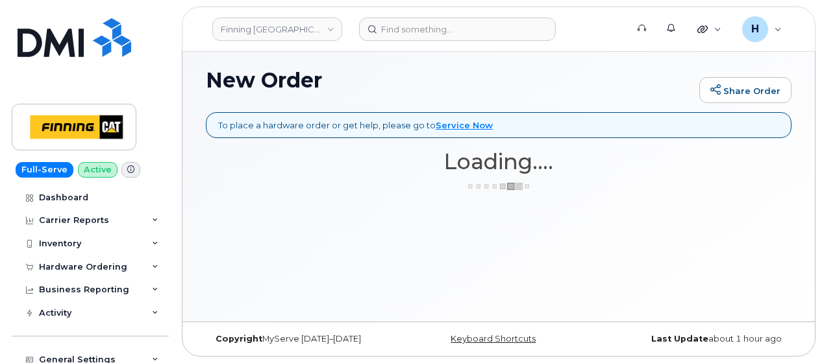
scroll to position [97, 0]
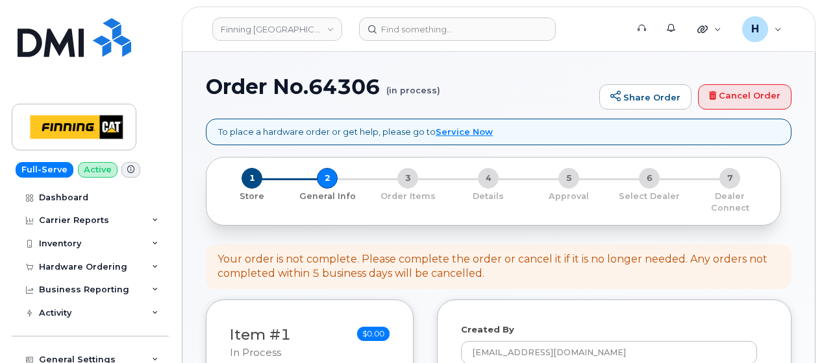
select select
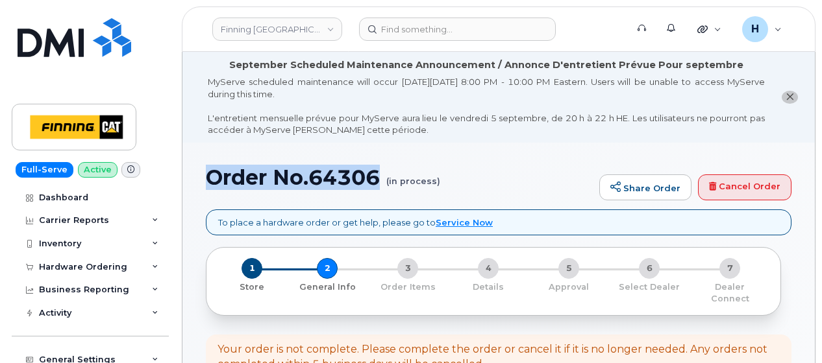
drag, startPoint x: 201, startPoint y: 180, endPoint x: 386, endPoint y: 186, distance: 184.4
copy h1 "Order No.64306"
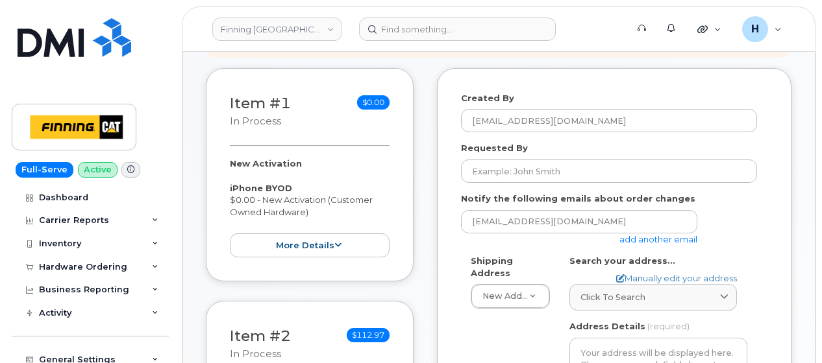
scroll to position [325, 0]
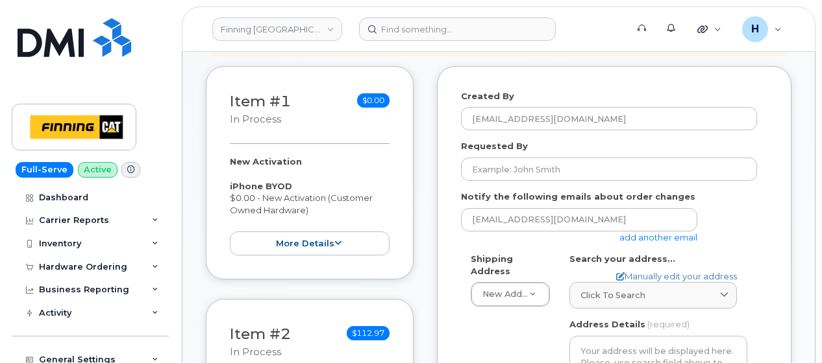
drag, startPoint x: 218, startPoint y: 143, endPoint x: 315, endPoint y: 198, distance: 111.9
click at [315, 198] on div "Item #1 in process $0.00 New Activation iPhone BYOD $0.00 - New Activation (Cus…" at bounding box center [310, 173] width 208 height 214
copy div "New Activation iPhone BYOD $0.00 - New Activation (Customer Owned Hardware)"
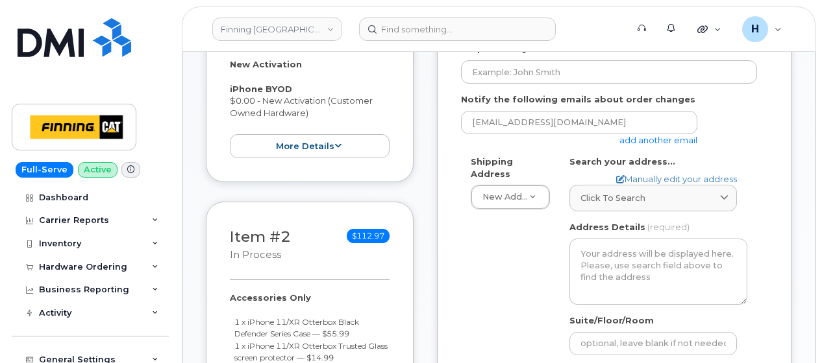
scroll to position [519, 0]
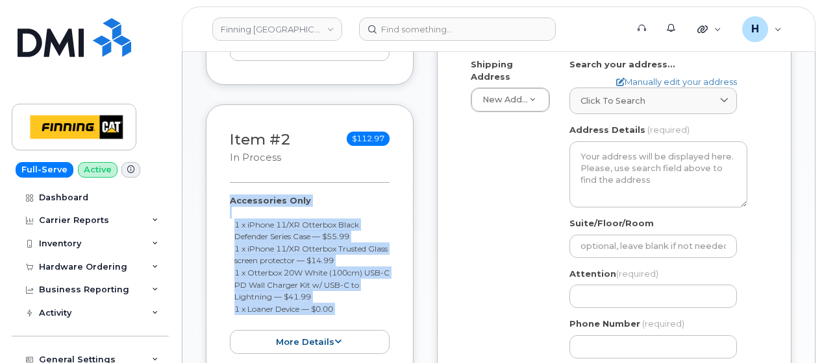
drag, startPoint x: 277, startPoint y: 200, endPoint x: 363, endPoint y: 306, distance: 136.1
click at [363, 306] on div "Item #2 in process $112.97 Accessories Only 1 x iPhone 11/XR Otterbox Black Def…" at bounding box center [310, 241] width 208 height 274
copy div "Accessories Only 1 x iPhone 11/XR Otterbox Black Defender Series Case — $55.99 …"
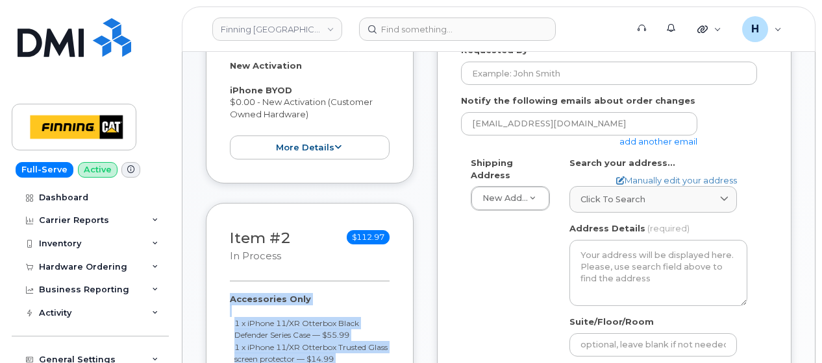
scroll to position [260, 0]
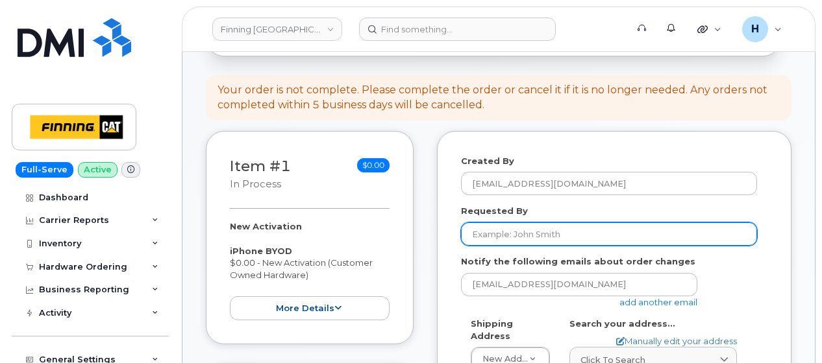
click at [543, 223] on input "Requested By" at bounding box center [609, 234] width 296 height 23
paste input "RITM0490128"
type input "RITM0490128"
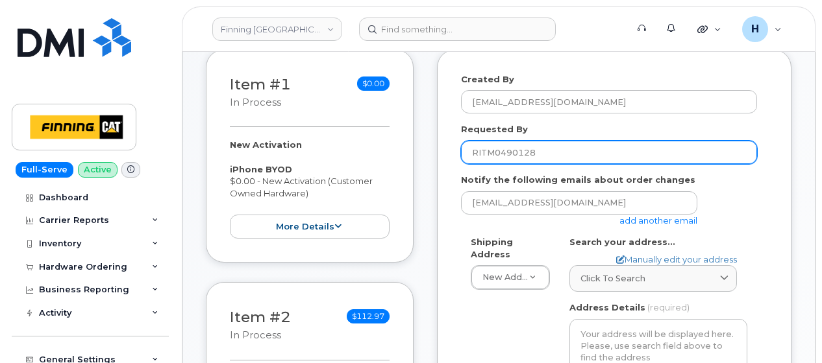
scroll to position [389, 0]
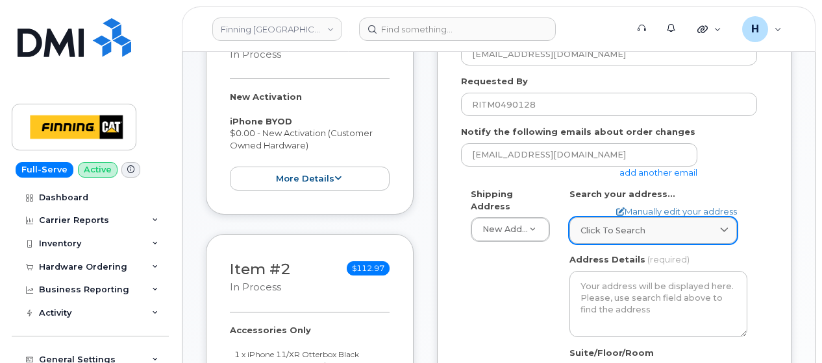
drag, startPoint x: 588, startPoint y: 224, endPoint x: 604, endPoint y: 224, distance: 15.6
click at [588, 224] on link "Click to search" at bounding box center [652, 230] width 167 height 27
paste input "[STREET_ADDRESS]"
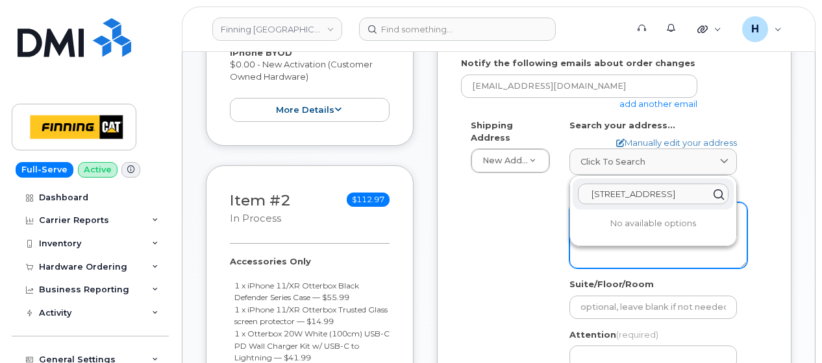
scroll to position [519, 0]
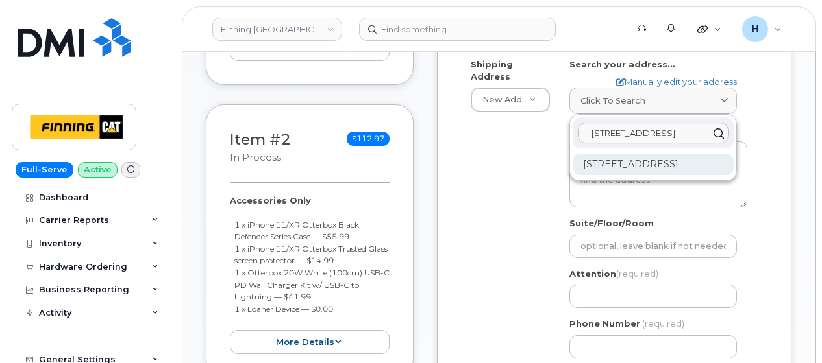
type input "[STREET_ADDRESS]"
click at [645, 154] on div "[STREET_ADDRESS]" at bounding box center [652, 164] width 161 height 21
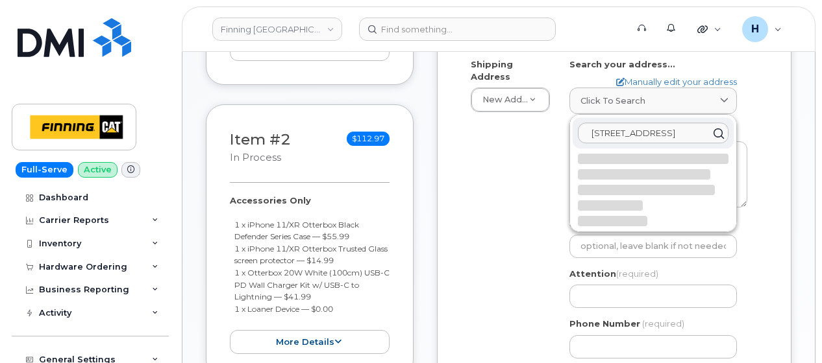
select select
type textarea "[STREET_ADDRESS]"
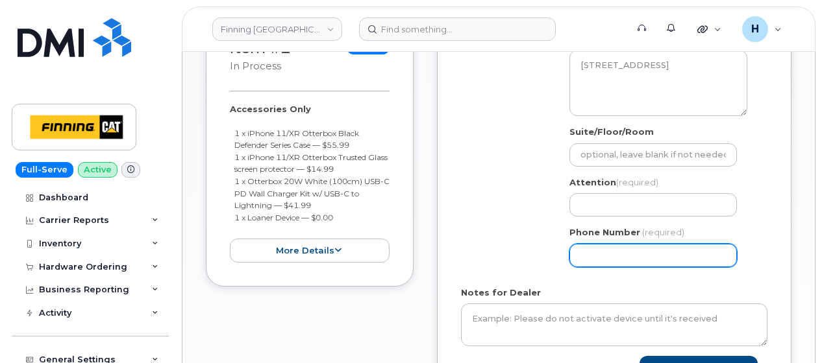
scroll to position [649, 0]
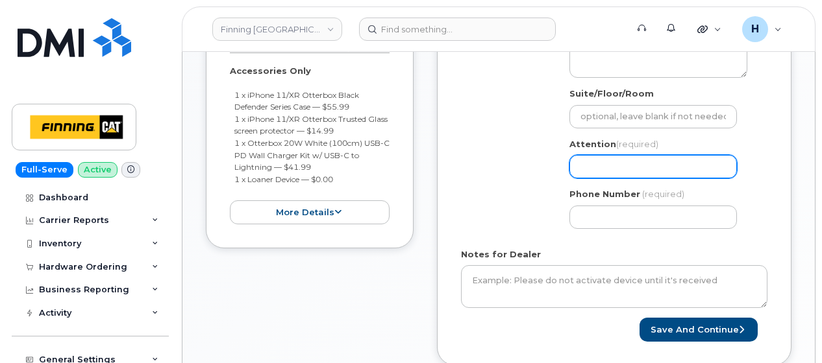
click at [614, 163] on input "Attention (required)" at bounding box center [652, 166] width 167 height 23
paste input "[PERSON_NAME]"
select select
type input "[PERSON_NAME]"
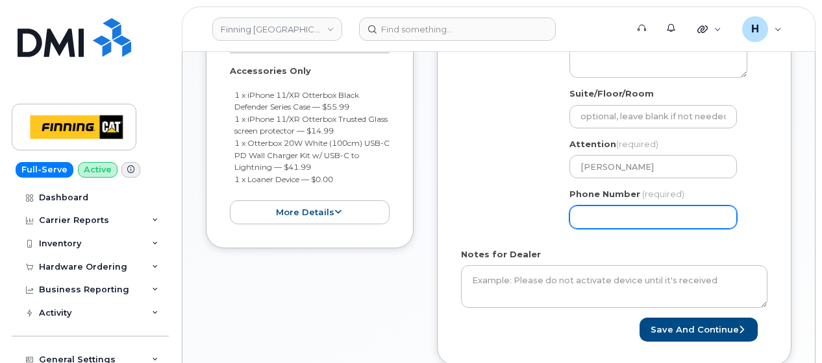
drag, startPoint x: 631, startPoint y: 204, endPoint x: 589, endPoint y: 209, distance: 41.9
click at [630, 206] on input "Phone Number" at bounding box center [652, 217] width 167 height 23
paste input "5879848475"
select select
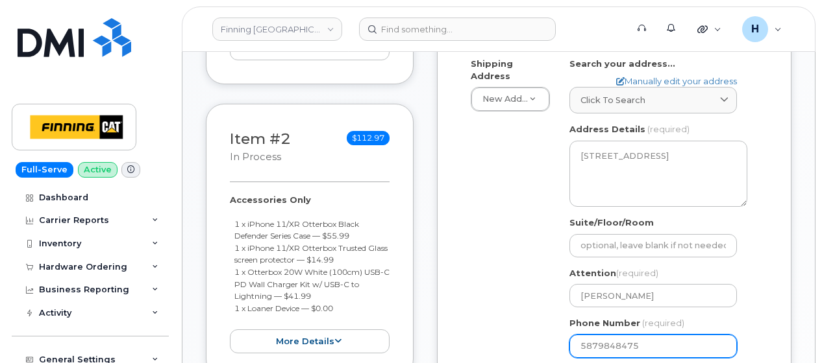
scroll to position [519, 0]
type input "5879848475"
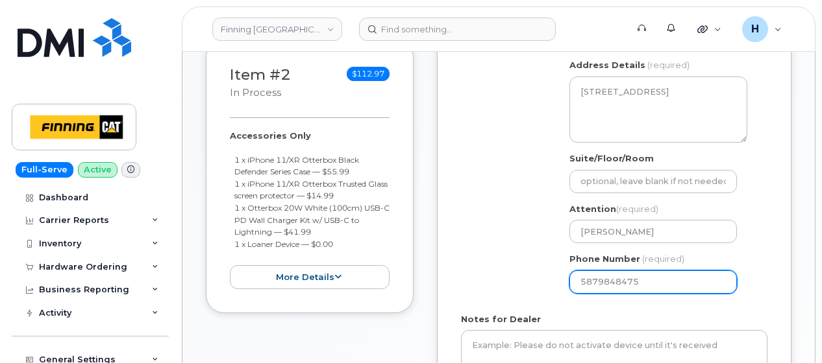
scroll to position [649, 0]
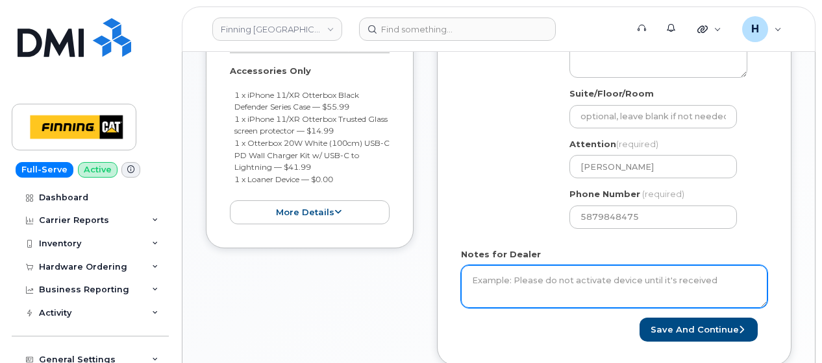
click at [483, 265] on textarea "Notes for Dealer" at bounding box center [614, 286] width 306 height 43
paste textarea "New Activation iPhone BYOD $0.00 - New Activation (Customer Owned Hardware) Acc…"
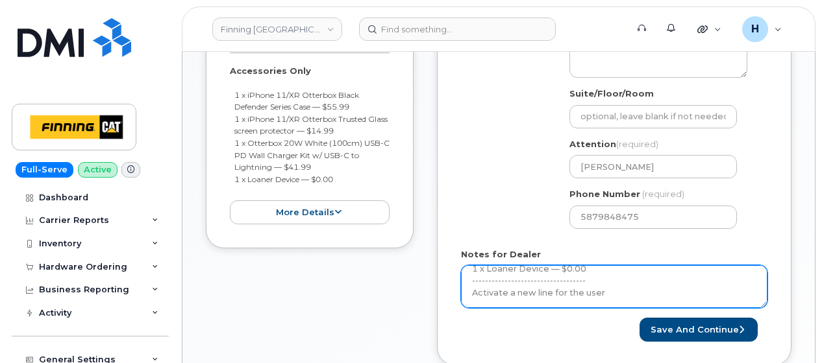
scroll to position [239, 0]
type textarea "New Activation iPhone BYOD $0.00 - New Activation (Customer Owned Hardware) Acc…"
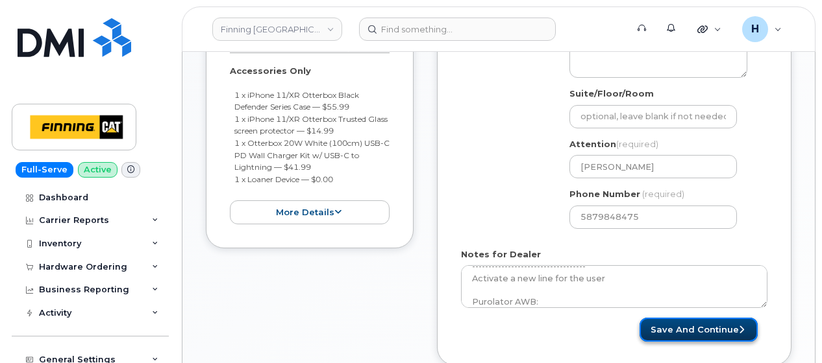
click at [674, 318] on button "Save and Continue" at bounding box center [698, 330] width 118 height 24
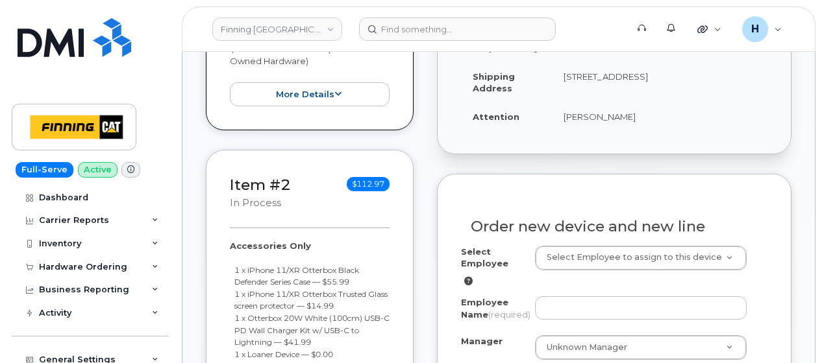
scroll to position [480, 0]
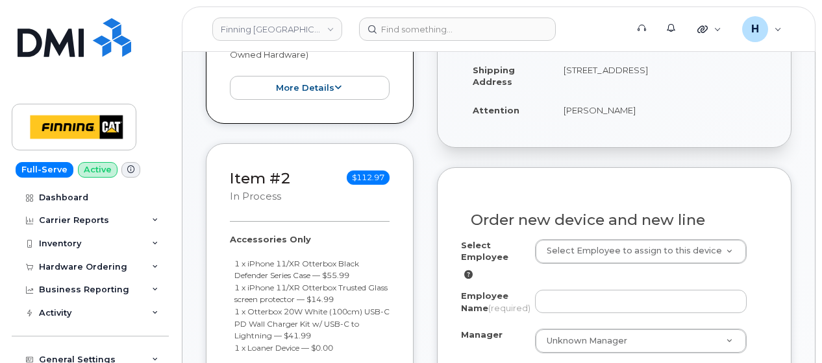
drag, startPoint x: 558, startPoint y: 97, endPoint x: 638, endPoint y: 99, distance: 79.8
click at [638, 99] on td "[PERSON_NAME]" at bounding box center [659, 110] width 215 height 29
copy td "[PERSON_NAME]"
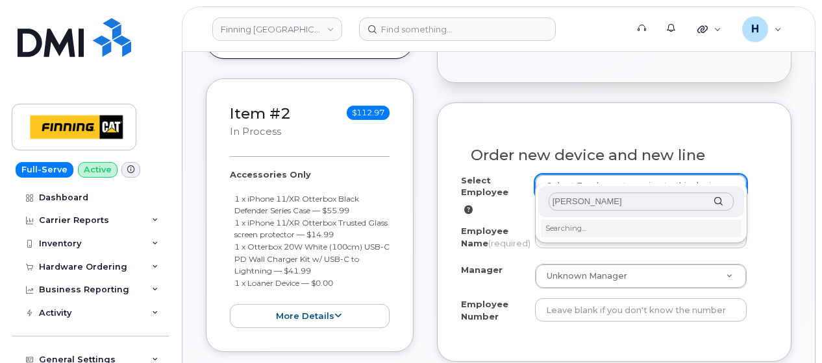
type input "[PERSON_NAME]"
type input "61983"
type input "[PERSON_NAME]"
type input "3474526"
select select "M01"
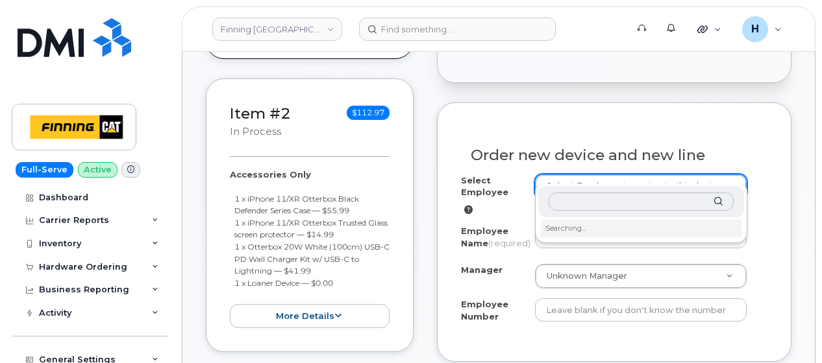
select select "605"
select select "55158"
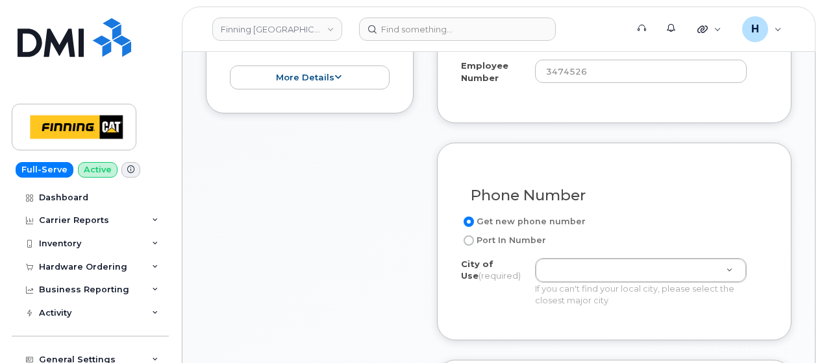
scroll to position [805, 0]
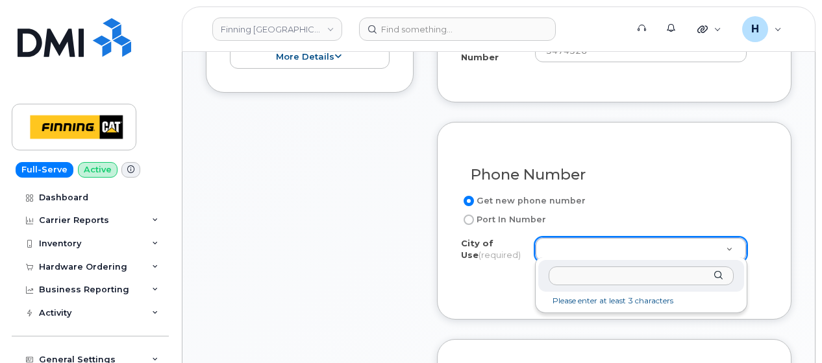
drag, startPoint x: 552, startPoint y: 245, endPoint x: 448, endPoint y: 102, distance: 176.6
type input "[PERSON_NAME]"
type input "181"
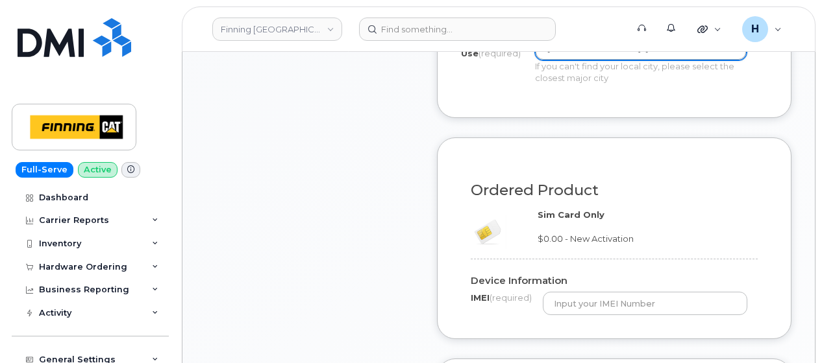
scroll to position [1064, 0]
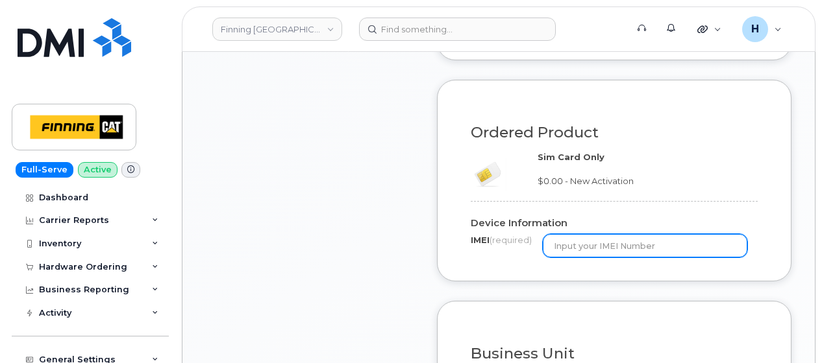
click at [598, 238] on input "text" at bounding box center [645, 245] width 205 height 23
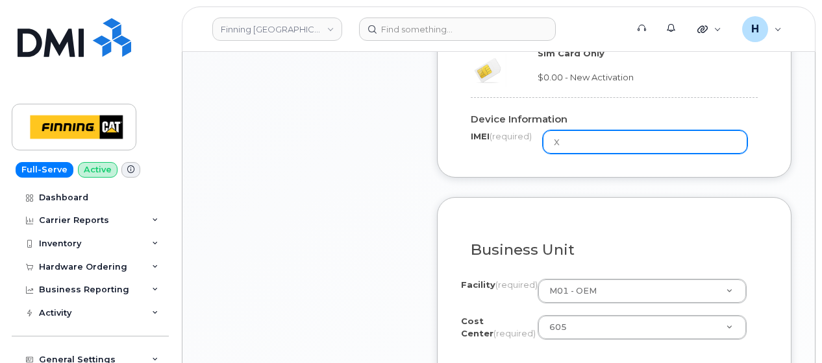
scroll to position [1259, 0]
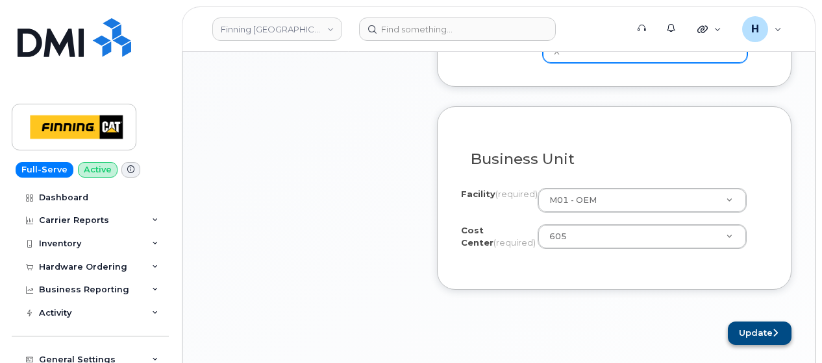
type input "X"
click at [752, 341] on button "Update" at bounding box center [760, 334] width 64 height 24
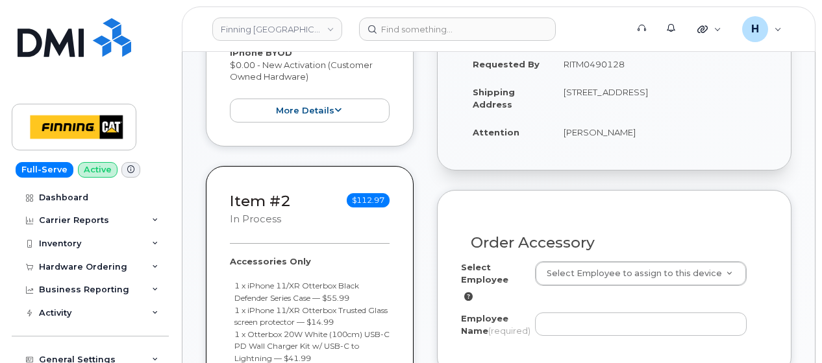
scroll to position [519, 0]
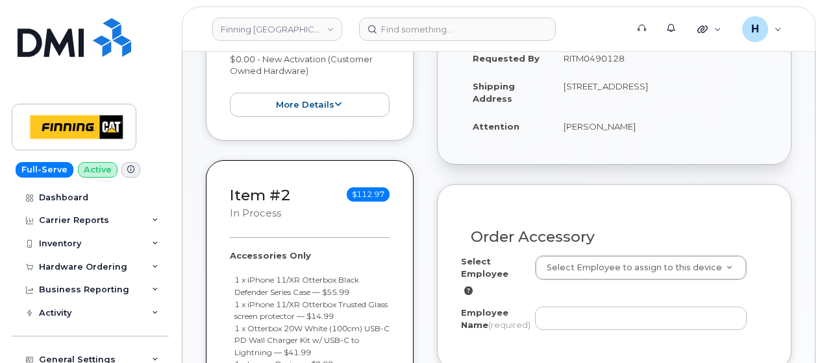
drag, startPoint x: 558, startPoint y: 116, endPoint x: 637, endPoint y: 123, distance: 79.5
click at [637, 123] on td "[PERSON_NAME]" at bounding box center [659, 126] width 215 height 29
copy td "[PERSON_NAME]"
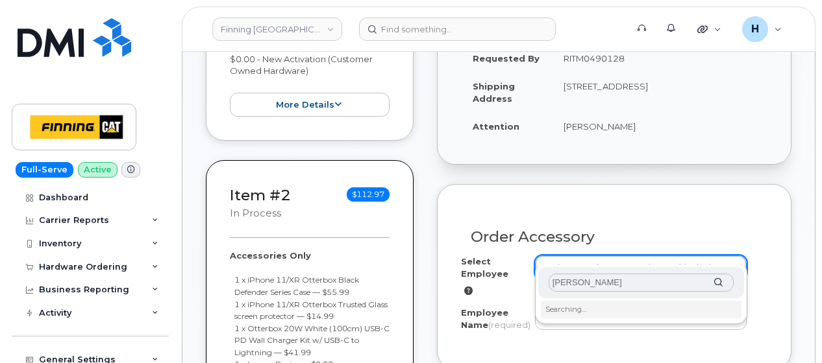
scroll to position [584, 0]
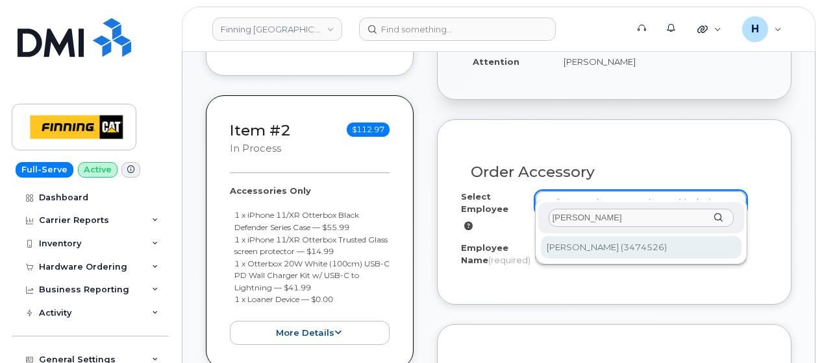
type input "[PERSON_NAME]"
type input "61983"
type input "[PERSON_NAME]"
select select "M01"
select select "605"
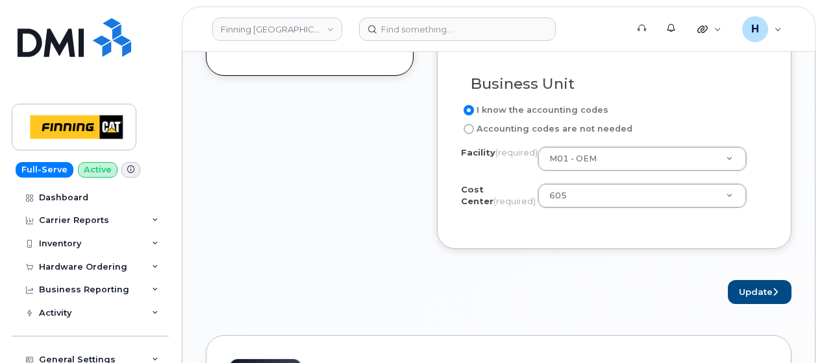
scroll to position [974, 0]
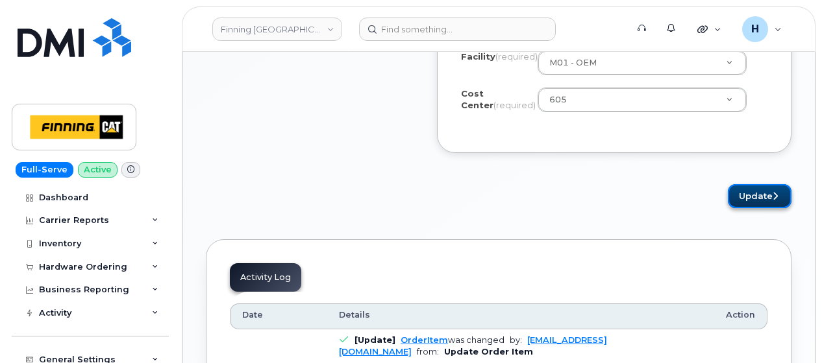
click at [757, 197] on button "Update" at bounding box center [760, 196] width 64 height 24
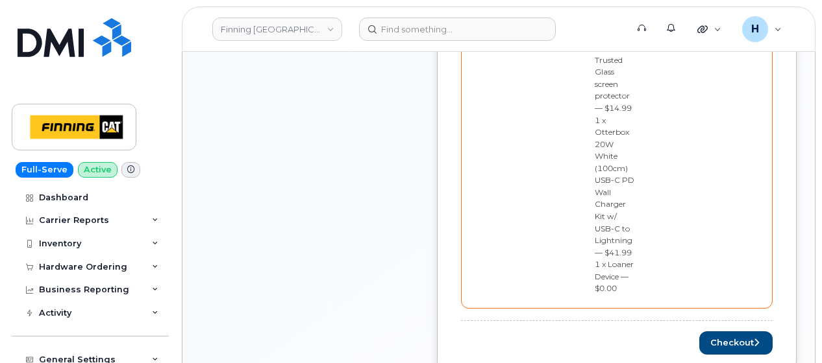
scroll to position [1103, 0]
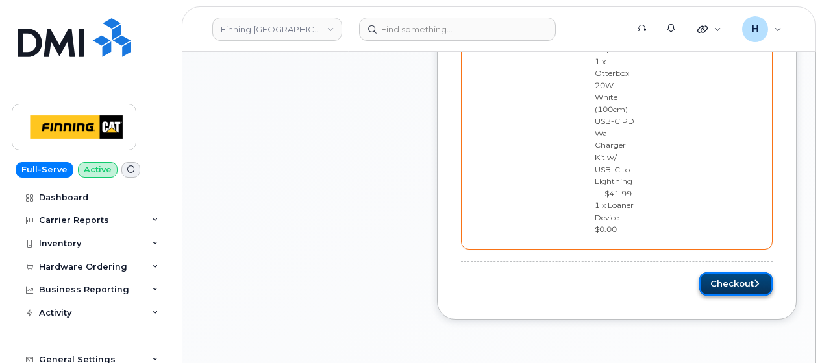
click at [750, 278] on button "Checkout" at bounding box center [735, 285] width 73 height 24
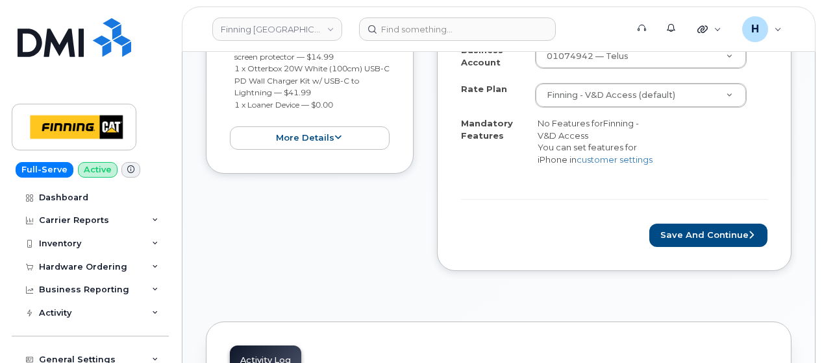
scroll to position [714, 0]
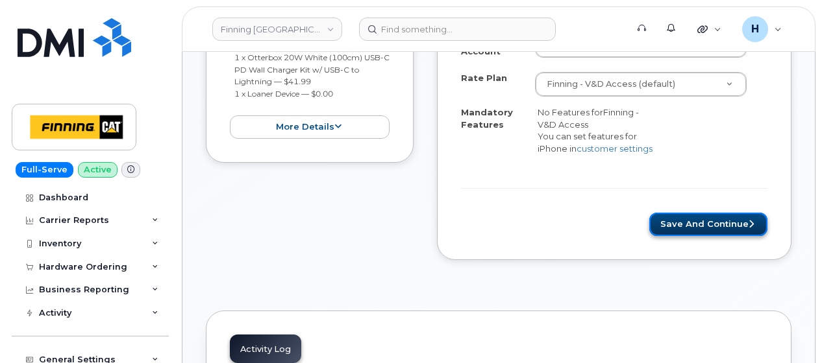
click at [705, 225] on button "Save and Continue" at bounding box center [708, 225] width 118 height 24
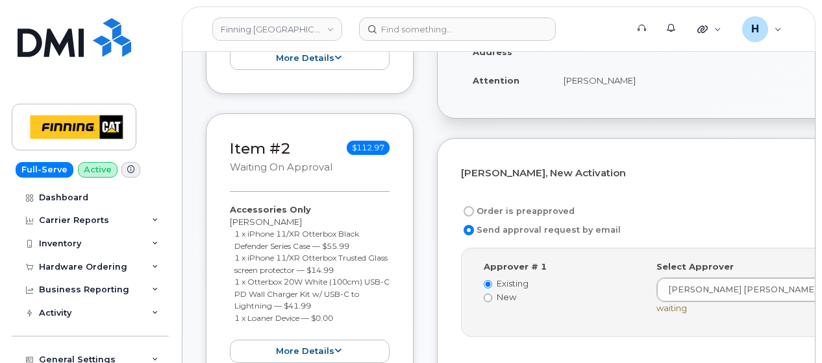
click at [528, 204] on label "Order is preapproved" at bounding box center [518, 212] width 114 height 16
click at [474, 206] on input "Order is preapproved" at bounding box center [468, 211] width 10 height 10
radio input "true"
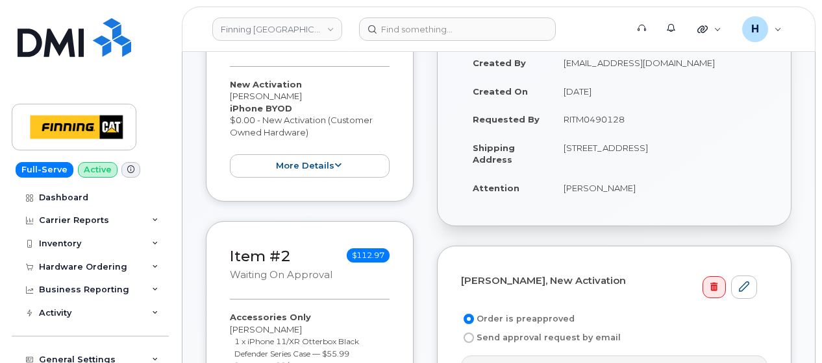
scroll to position [260, 0]
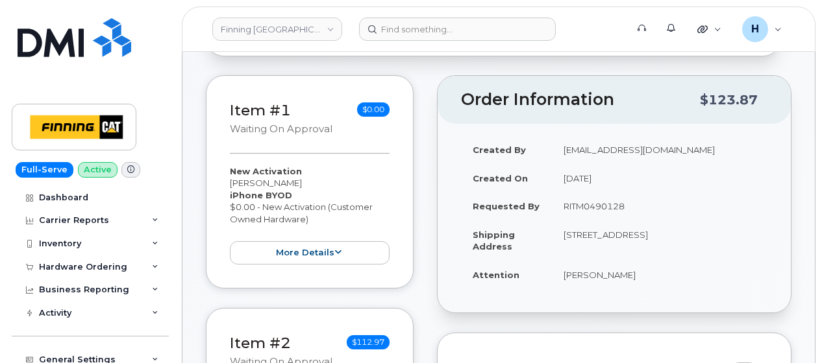
drag, startPoint x: 558, startPoint y: 193, endPoint x: 644, endPoint y: 197, distance: 86.4
click at [644, 197] on td "RITM0490128" at bounding box center [659, 206] width 215 height 29
copy td "RITM0490128"
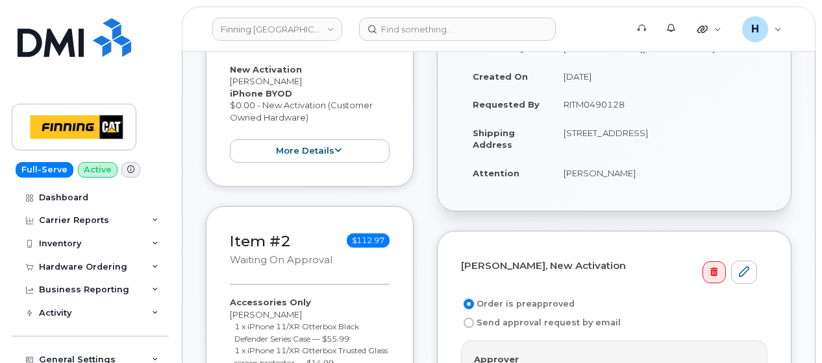
scroll to position [454, 0]
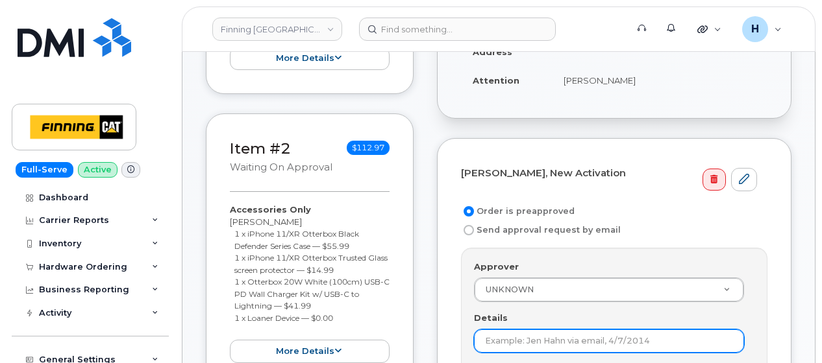
click at [484, 330] on input "Details" at bounding box center [609, 341] width 270 height 23
paste input "RITM0490128"
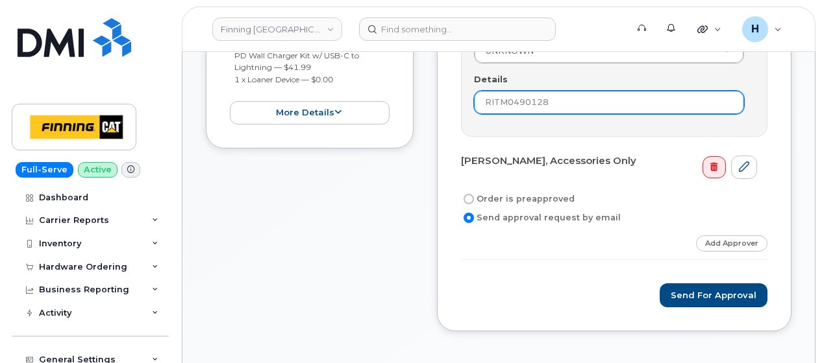
scroll to position [714, 0]
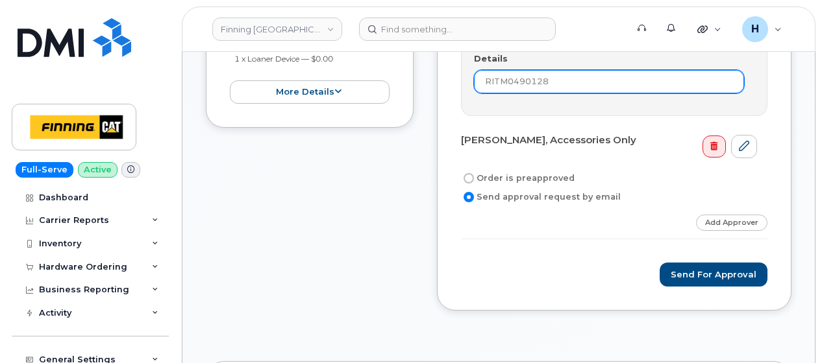
type input "RITM0490128"
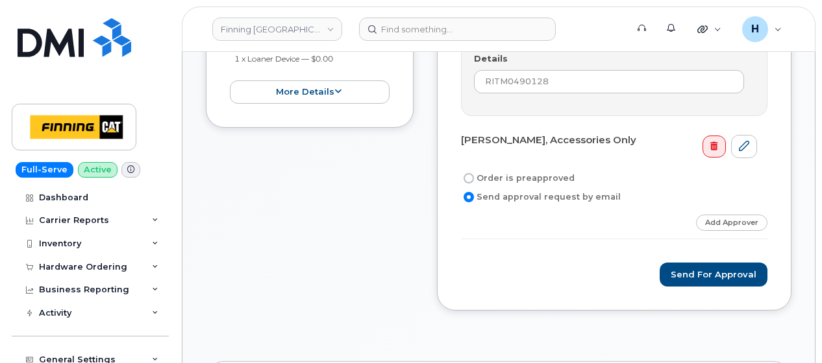
click at [496, 171] on label "Order is preapproved" at bounding box center [518, 179] width 114 height 16
click at [474, 173] on input "Order is preapproved" at bounding box center [468, 178] width 10 height 10
radio input "true"
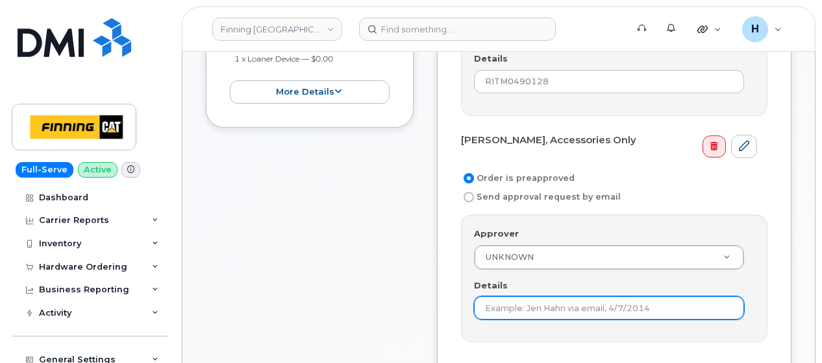
click at [491, 297] on input "Details" at bounding box center [609, 308] width 270 height 23
paste input "RITM0490128"
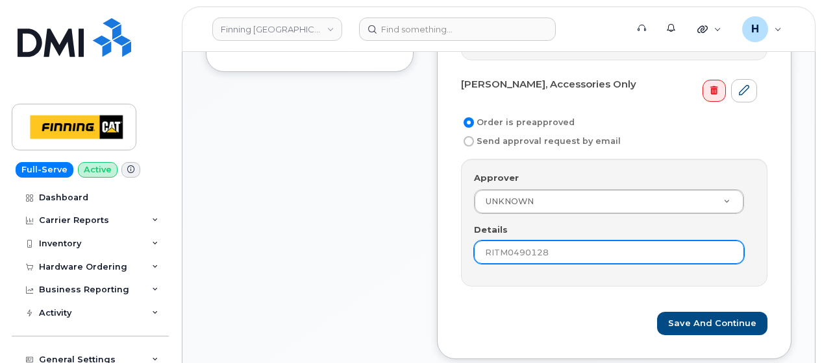
scroll to position [844, 0]
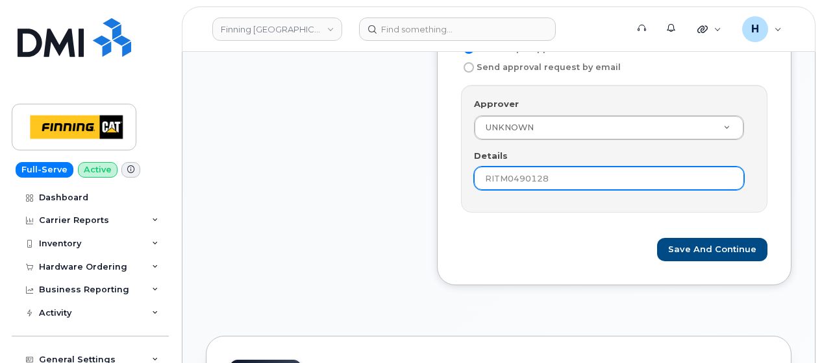
type input "RITM0490128"
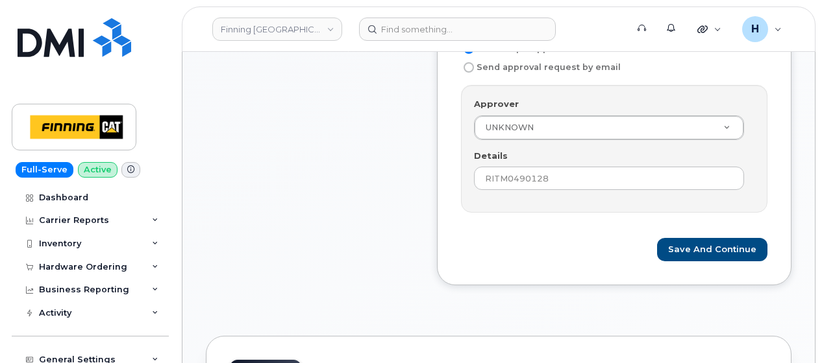
click at [728, 218] on form "Angela Johnson, New Activation Order is preapproved Send approval request by em…" at bounding box center [614, 17] width 306 height 489
click at [718, 238] on button "Save and Continue" at bounding box center [712, 250] width 110 height 24
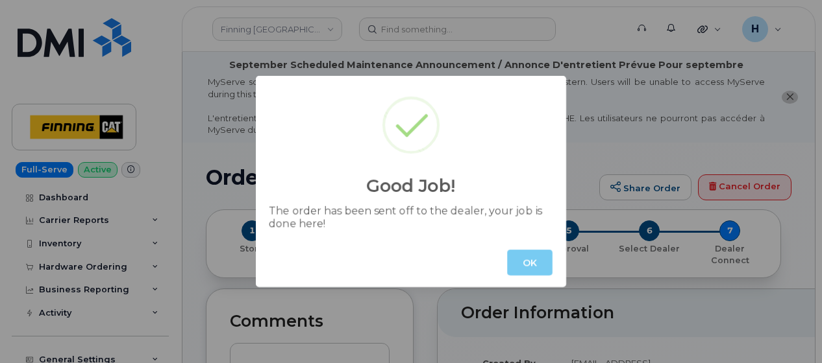
click at [524, 252] on button "OK" at bounding box center [529, 263] width 45 height 26
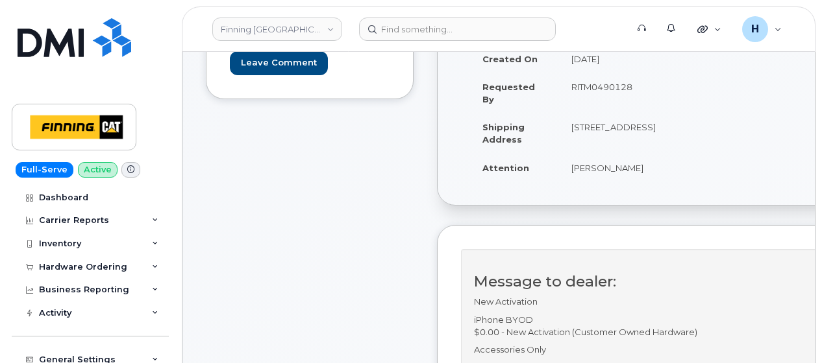
scroll to position [195, 0]
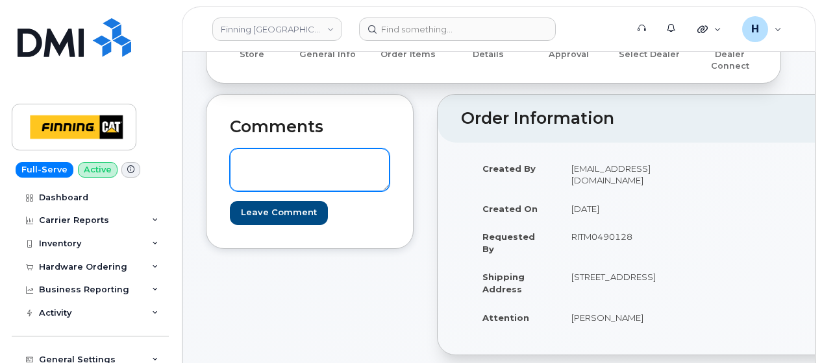
click at [299, 173] on textarea at bounding box center [310, 170] width 160 height 43
click at [271, 149] on textarea "S/N: IMEI: [TECHNICAL_ID]" at bounding box center [310, 170] width 160 height 43
click at [367, 176] on textarea "S/N: FFYHCZA5N72J [iPhone 11 (#2080)] IMEI: [TECHNICAL_ID]" at bounding box center [310, 170] width 160 height 43
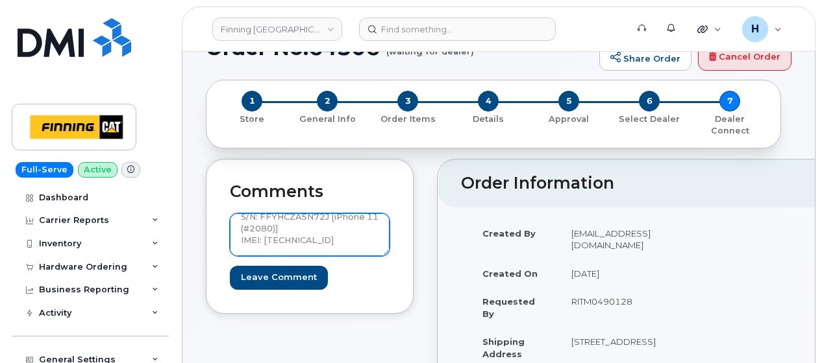
scroll to position [14, 0]
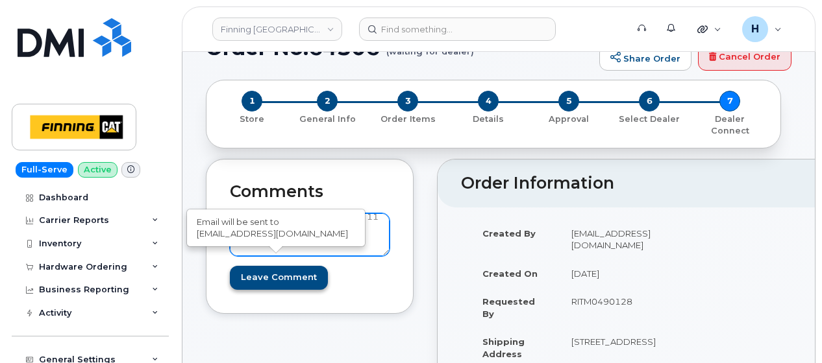
type textarea "S/N: FFYHCZA5N72J [iPhone 11 (#2080)] IMEI: [TECHNICAL_ID]"
click at [304, 266] on input "Leave Comment" at bounding box center [279, 278] width 98 height 24
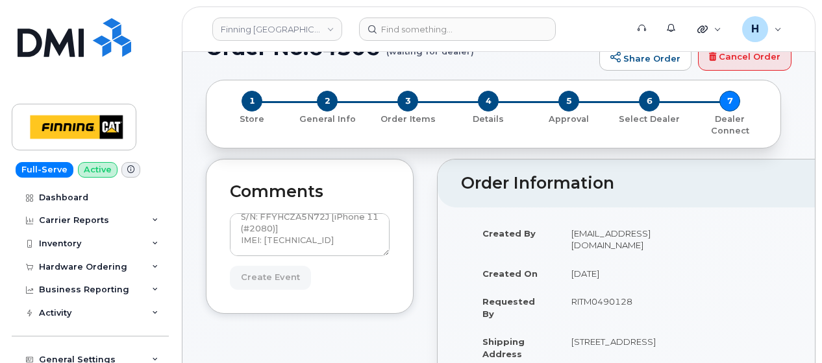
type input "Create Event"
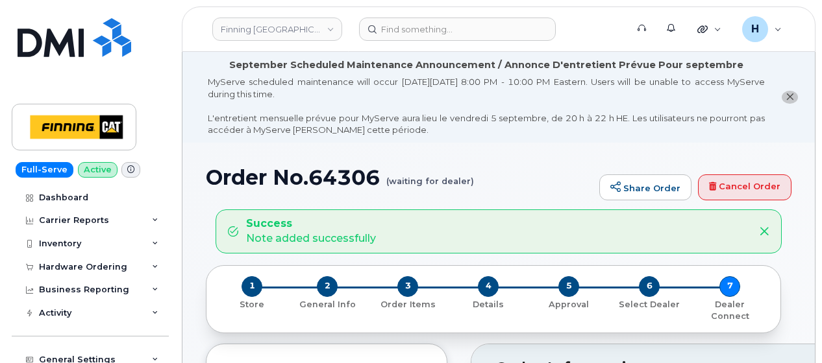
scroll to position [195, 0]
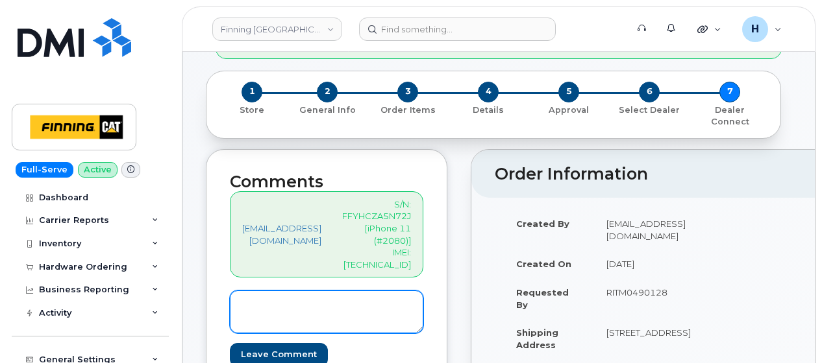
click at [268, 295] on textarea at bounding box center [326, 312] width 193 height 43
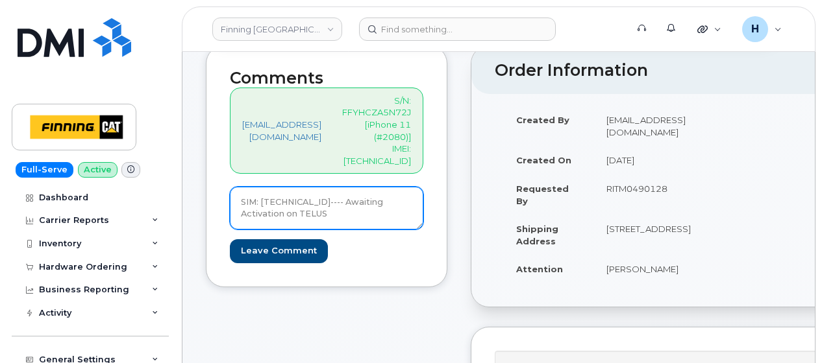
scroll to position [389, 0]
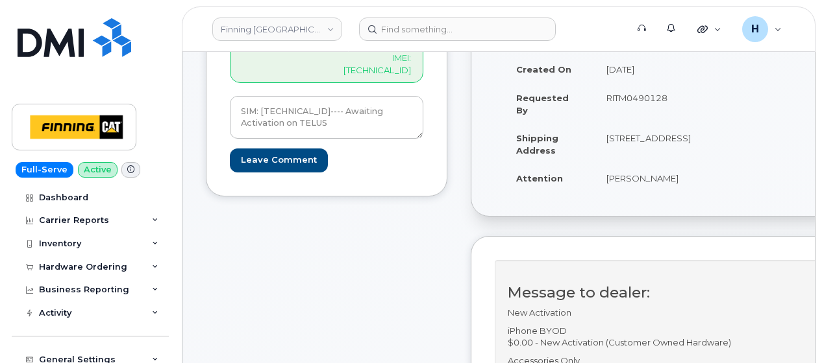
drag, startPoint x: 620, startPoint y: 158, endPoint x: 714, endPoint y: 161, distance: 93.5
click at [702, 164] on td "[PERSON_NAME]" at bounding box center [649, 178] width 108 height 29
copy td "[PERSON_NAME]"
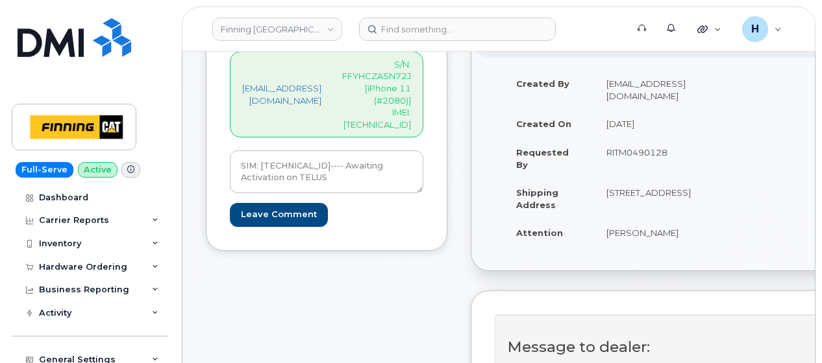
scroll to position [260, 0]
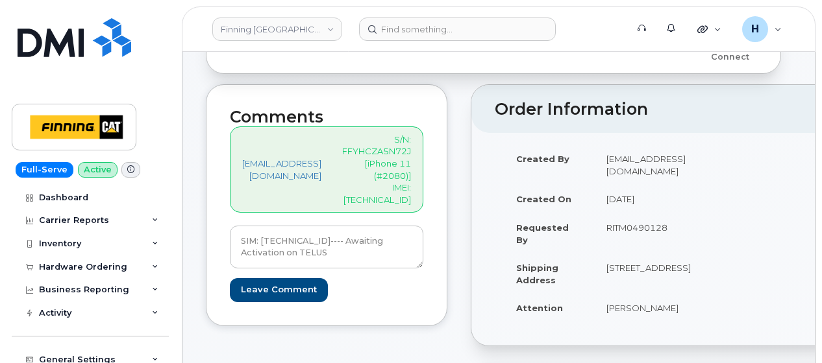
drag, startPoint x: 629, startPoint y: 206, endPoint x: 723, endPoint y: 212, distance: 94.3
click at [702, 214] on td "RITM0490128" at bounding box center [649, 234] width 108 height 40
copy td "RITM0490128"
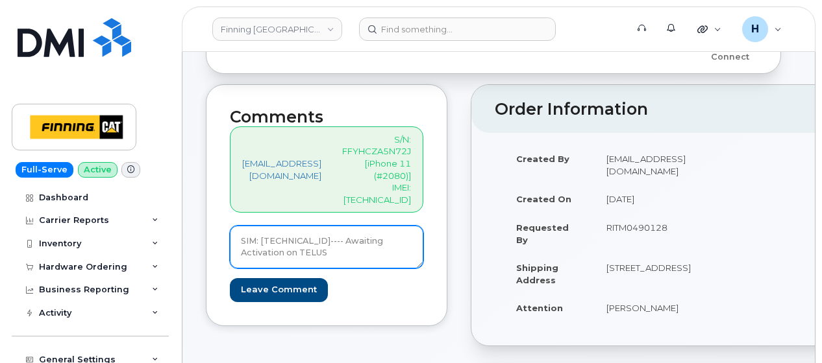
click at [363, 227] on textarea "SIM: [TECHNICAL_ID]---- Awaiting Activation on TELUS" at bounding box center [326, 247] width 193 height 43
paste textarea "Order #TL60026066"
drag, startPoint x: 387, startPoint y: 214, endPoint x: 219, endPoint y: 195, distance: 168.5
click at [219, 195] on div "Comments [EMAIL_ADDRESS][DOMAIN_NAME] S/N: FFYHCZA5N72J [iPhone 11 (#2080)] IME…" at bounding box center [326, 204] width 241 height 241
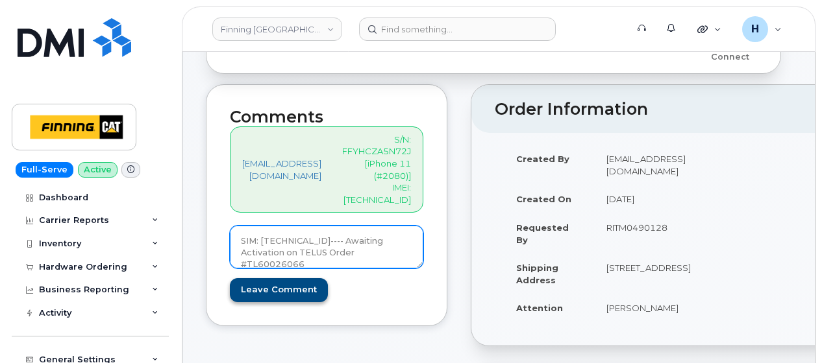
type textarea "SIM: [TECHNICAL_ID]---- Awaiting Activation on TELUS Order #TL60026066"
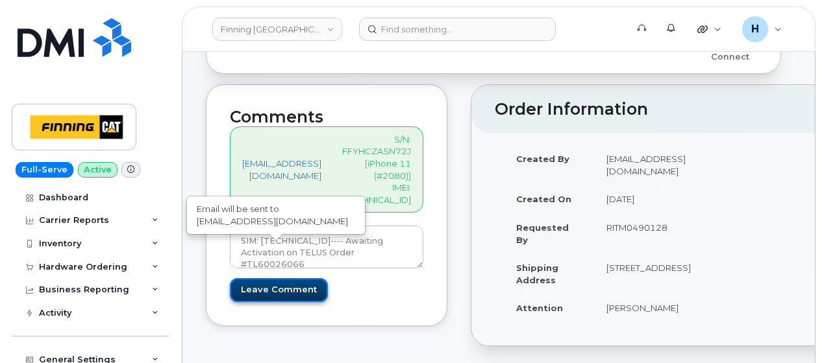
click at [269, 278] on input "Leave Comment" at bounding box center [279, 290] width 98 height 24
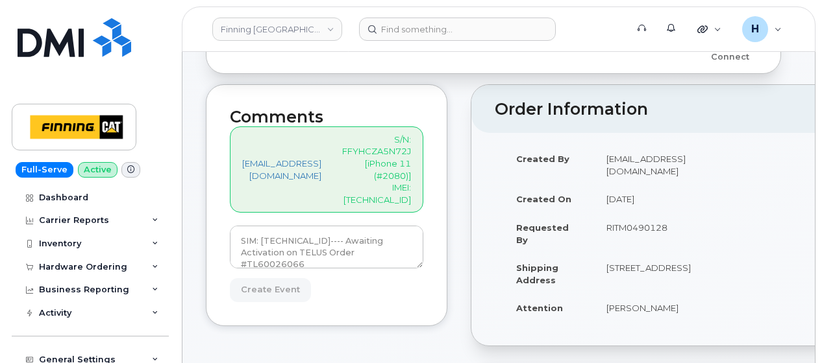
type input "Create Event"
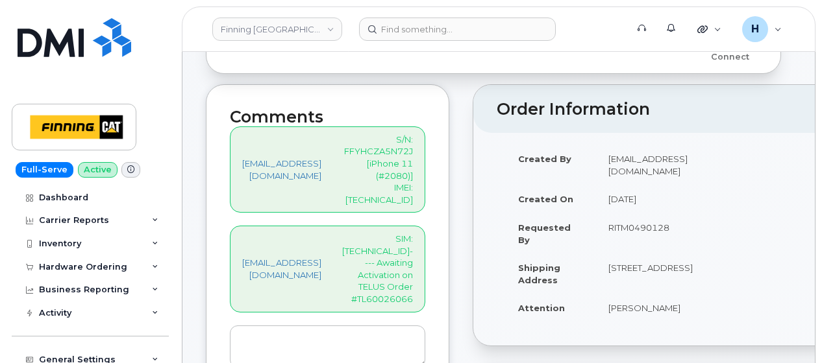
scroll to position [423, 0]
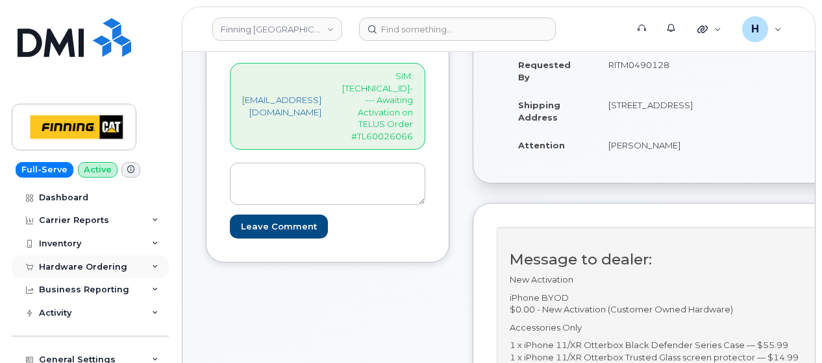
click at [83, 265] on div "Hardware Ordering" at bounding box center [83, 267] width 88 height 10
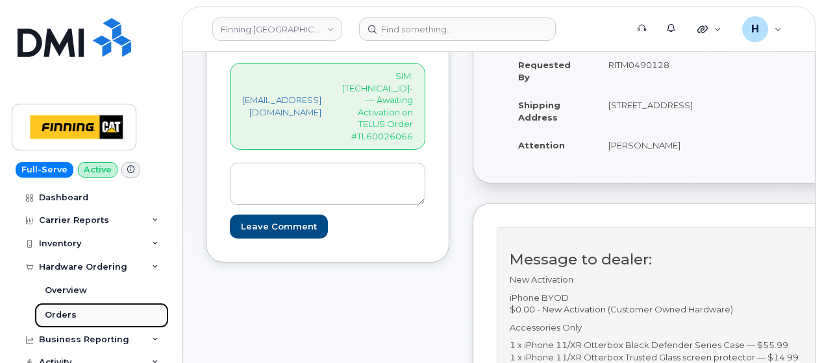
click at [61, 310] on div "Orders" at bounding box center [61, 316] width 32 height 12
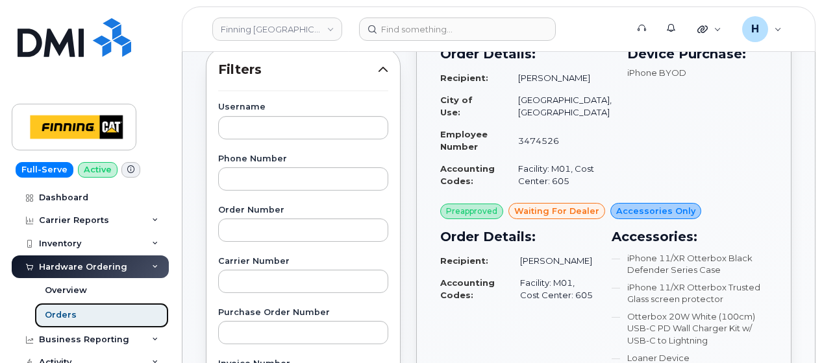
scroll to position [454, 0]
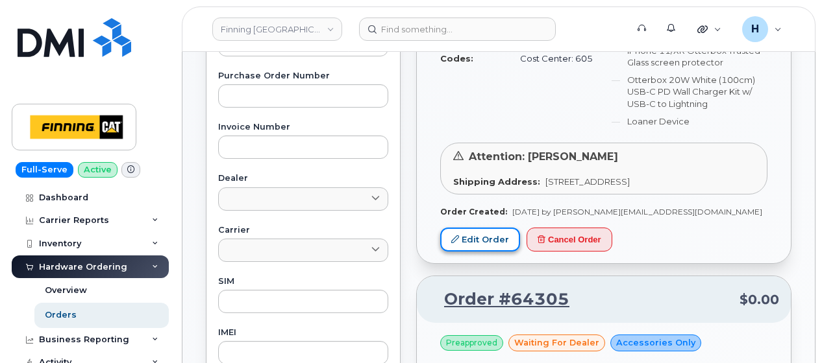
click at [461, 252] on link "Edit Order" at bounding box center [480, 240] width 80 height 24
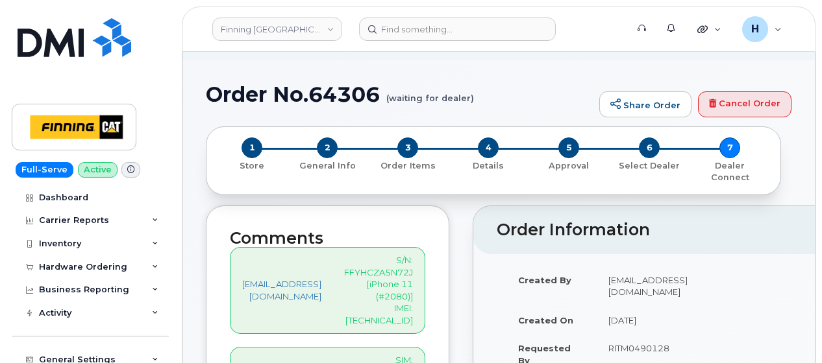
scroll to position [130, 0]
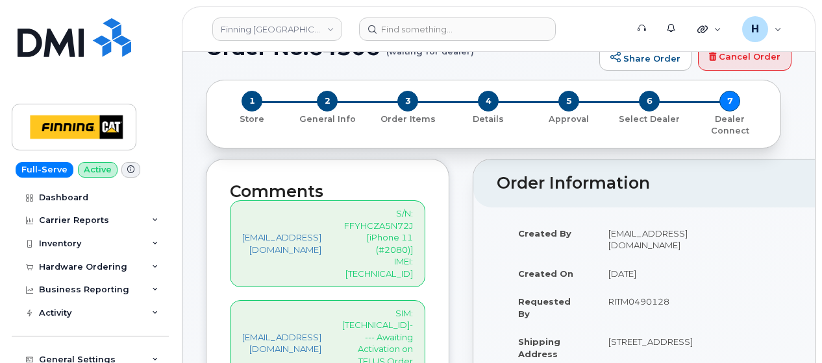
drag, startPoint x: 369, startPoint y: 197, endPoint x: 467, endPoint y: 229, distance: 103.9
click at [425, 229] on div "[EMAIL_ADDRESS][DOMAIN_NAME] S/N: FFYHCZA5N72J [iPhone 11 (#2080)] IMEI: [TECHN…" at bounding box center [327, 244] width 195 height 86
copy p "S/N: FFYHCZA5N72J [iPhone 11 (#2080)] IMEI: [TECHNICAL_ID]"
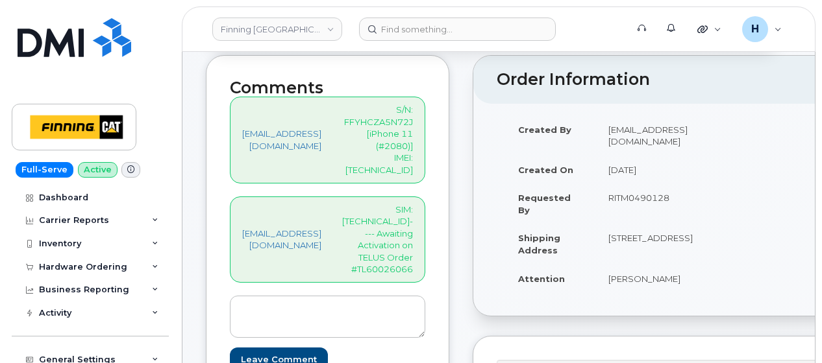
scroll to position [389, 0]
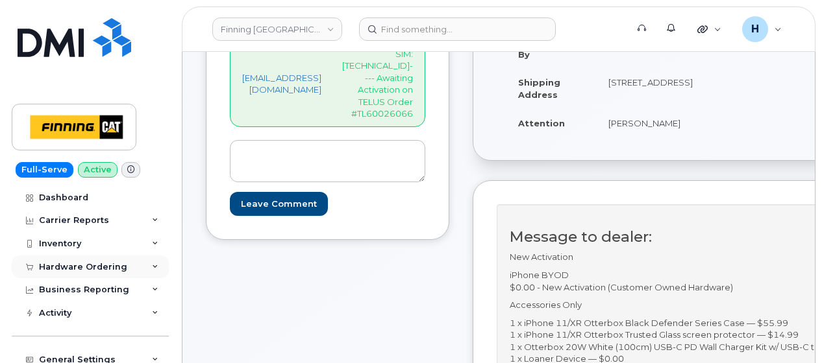
click at [77, 270] on div "Hardware Ordering" at bounding box center [83, 267] width 88 height 10
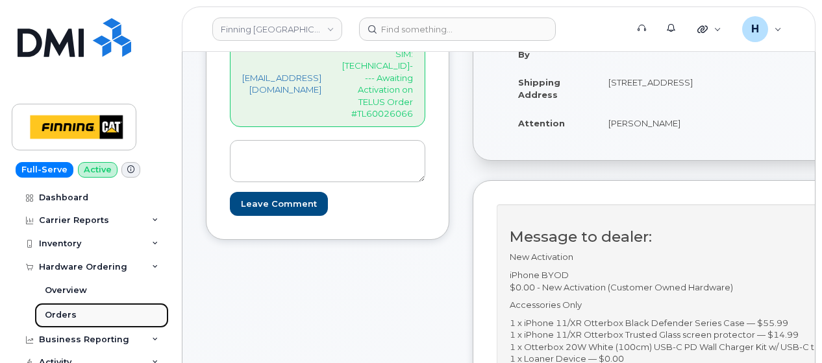
click at [77, 316] on link "Orders" at bounding box center [101, 315] width 134 height 25
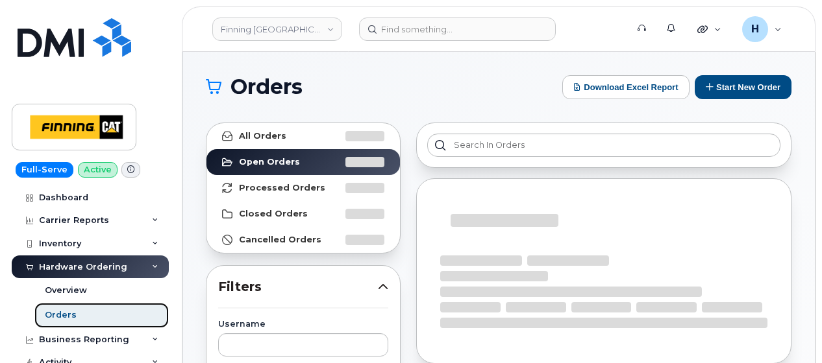
click at [79, 315] on link "Orders" at bounding box center [101, 315] width 134 height 25
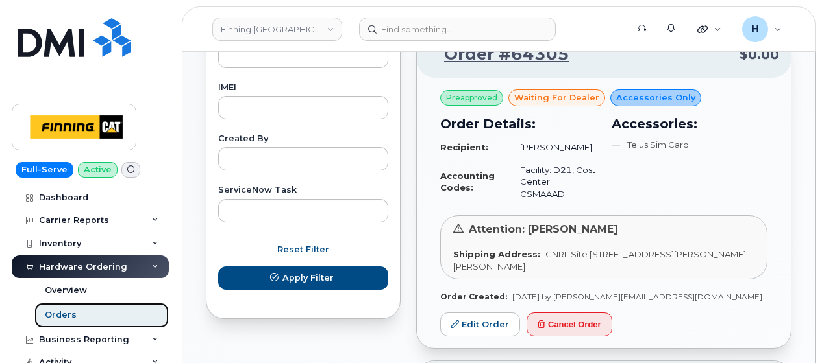
scroll to position [779, 0]
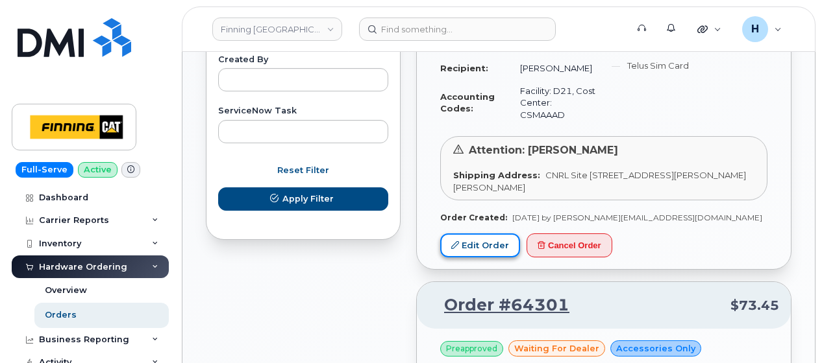
click at [460, 258] on link "Edit Order" at bounding box center [480, 246] width 80 height 24
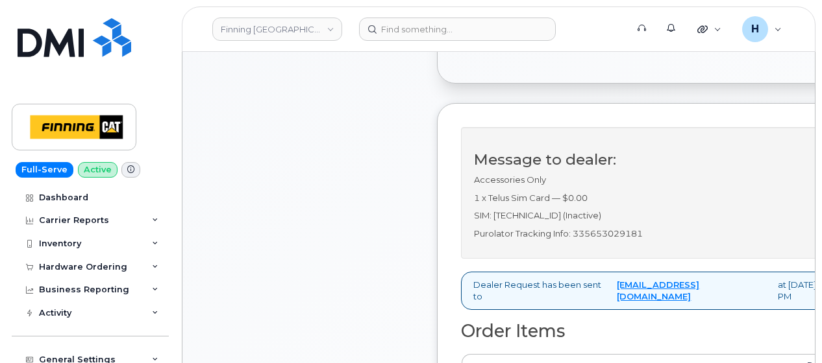
scroll to position [480, 0]
click at [587, 239] on p "Purolator Tracking Info: 335653029181" at bounding box center [661, 233] width 375 height 12
copy p "335653029181"
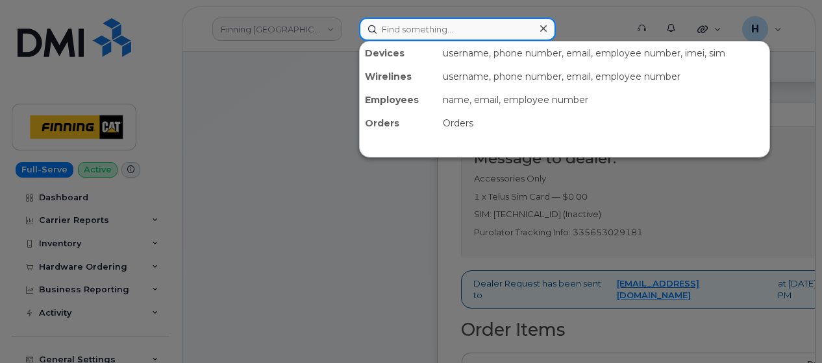
click at [419, 32] on input at bounding box center [457, 29] width 197 height 23
paste input "[PERSON_NAME]"
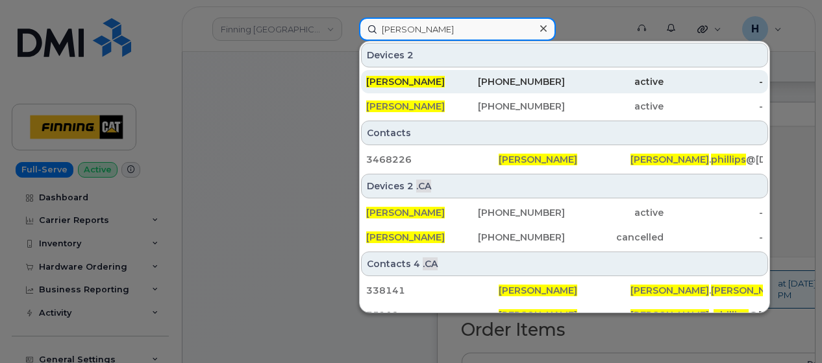
type input "[PERSON_NAME]"
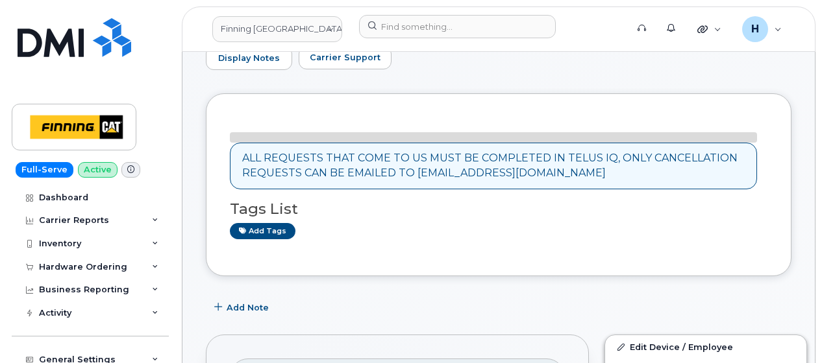
scroll to position [507, 0]
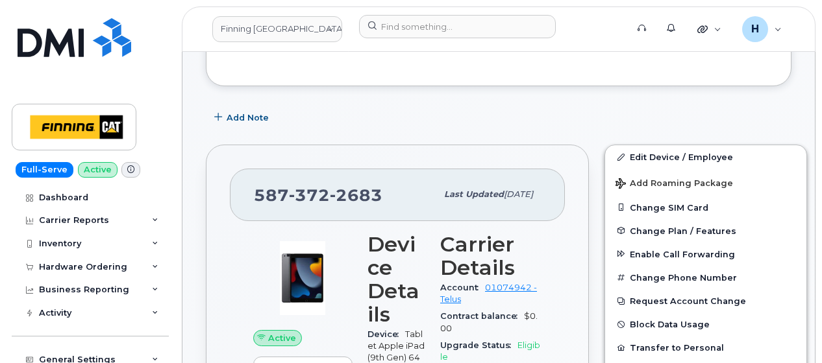
scroll to position [454, 0]
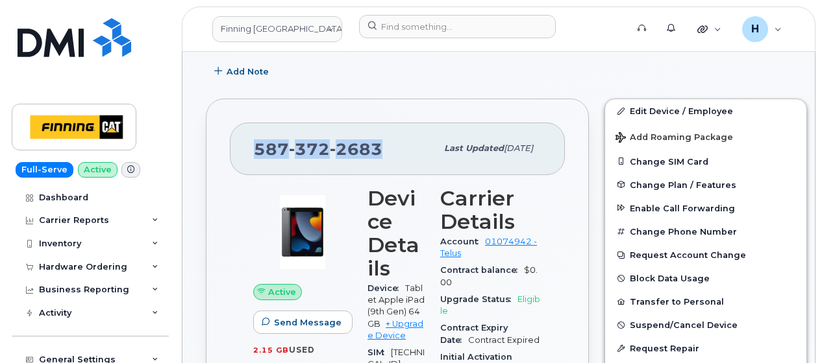
drag, startPoint x: 383, startPoint y: 147, endPoint x: 203, endPoint y: 152, distance: 180.5
copy span "587 372 2683"
click at [75, 268] on div "Hardware Ordering" at bounding box center [83, 267] width 88 height 10
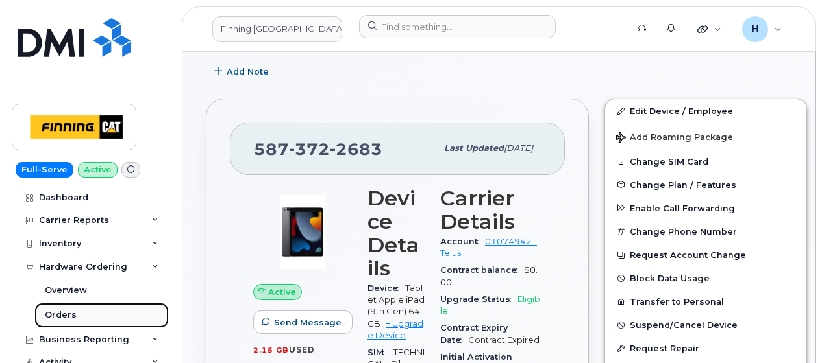
click at [80, 310] on link "Orders" at bounding box center [101, 315] width 134 height 25
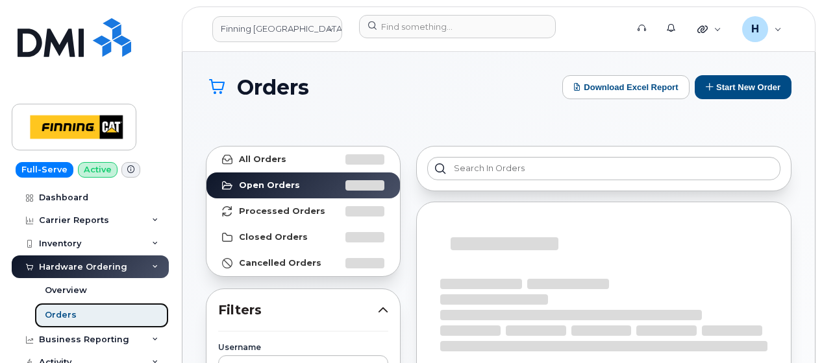
click at [80, 310] on link "Orders" at bounding box center [101, 315] width 134 height 25
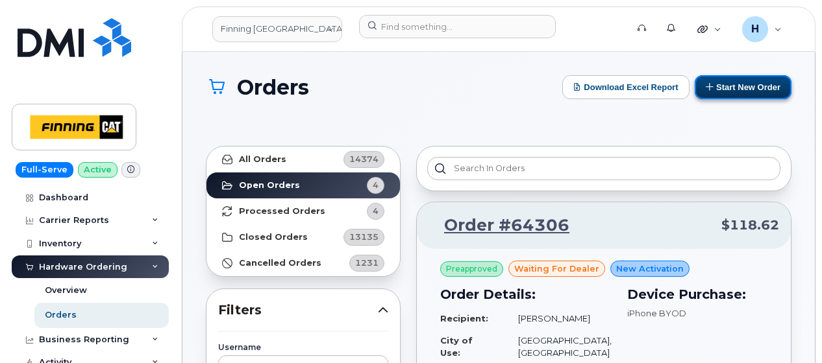
click at [709, 84] on icon at bounding box center [710, 86] width 8 height 8
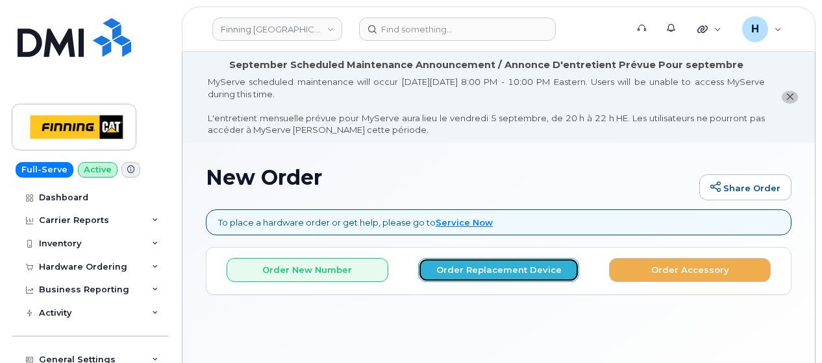
click at [428, 278] on button "Order Replacement Device" at bounding box center [499, 270] width 162 height 24
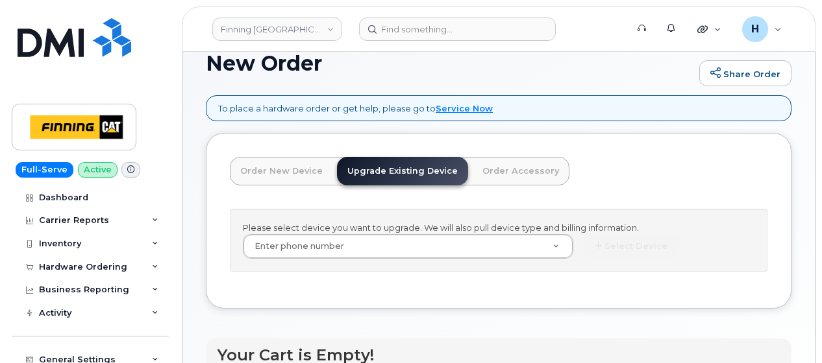
scroll to position [195, 0]
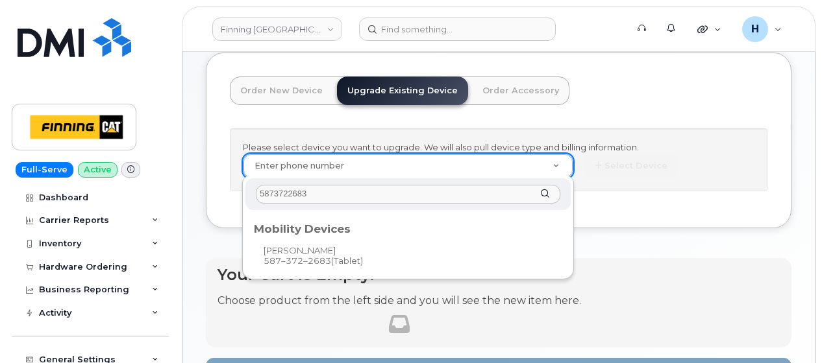
type input "5873722683"
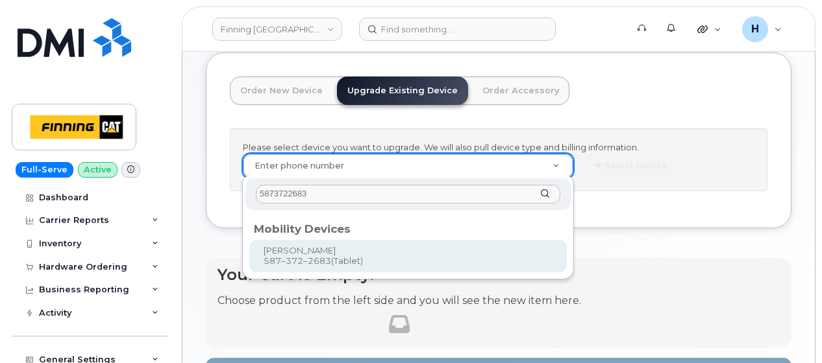
type input "478342"
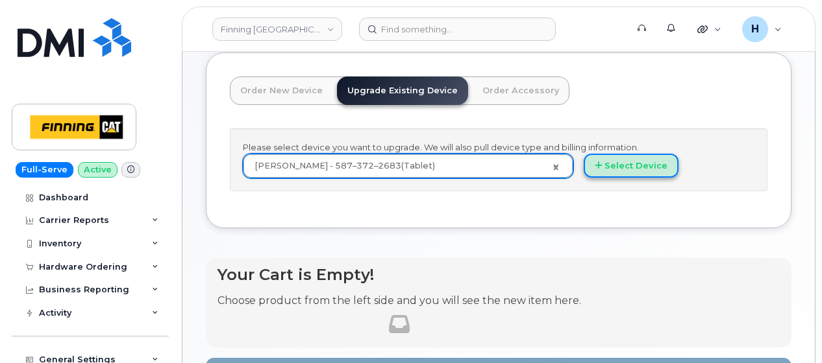
click at [619, 160] on button "Select Device" at bounding box center [630, 166] width 95 height 24
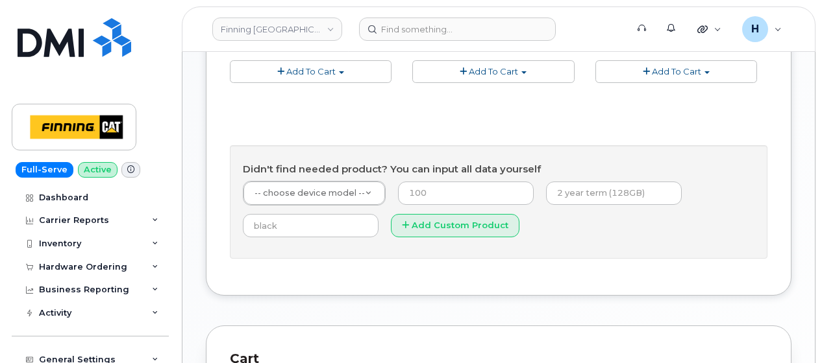
scroll to position [714, 0]
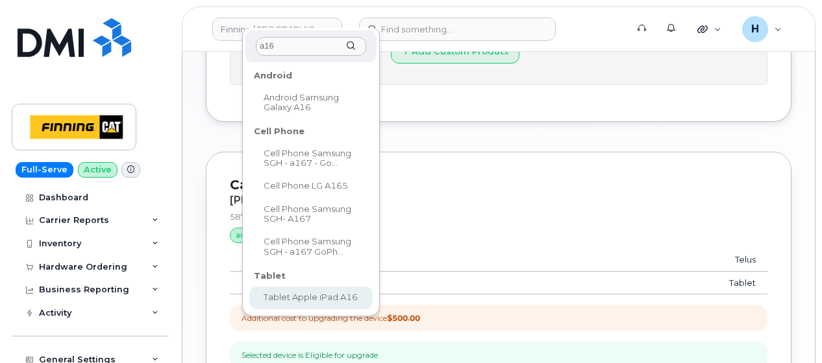
type input "a16"
select select "2887"
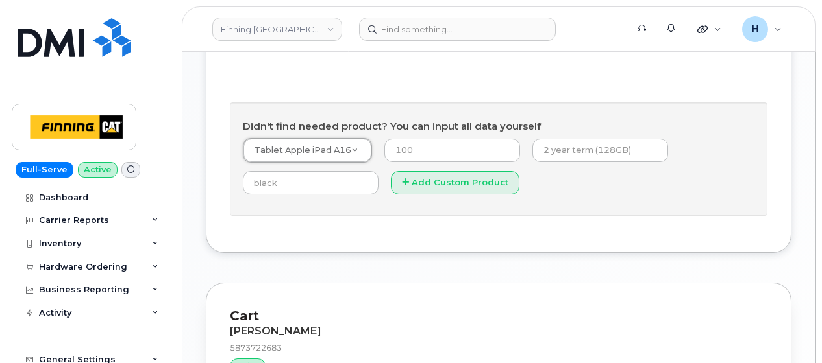
scroll to position [713, 0]
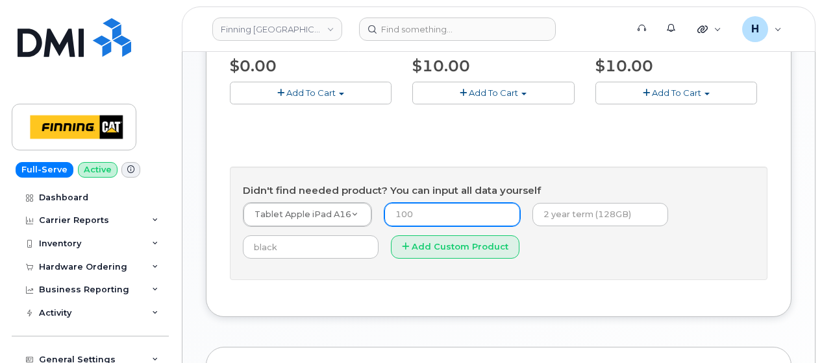
click at [424, 207] on input "number" at bounding box center [452, 214] width 136 height 23
type input "0"
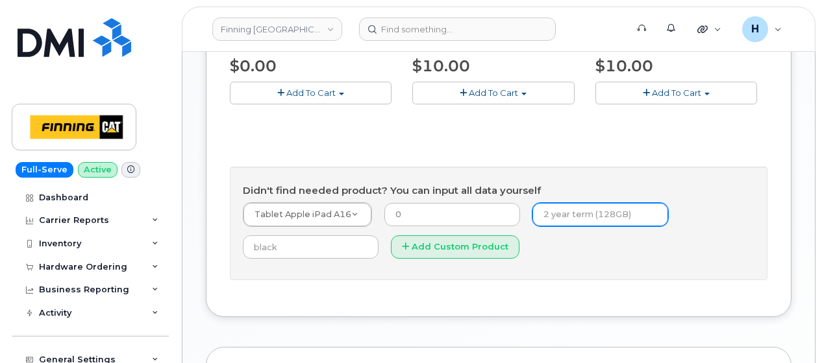
click at [578, 212] on input "text" at bounding box center [600, 214] width 136 height 23
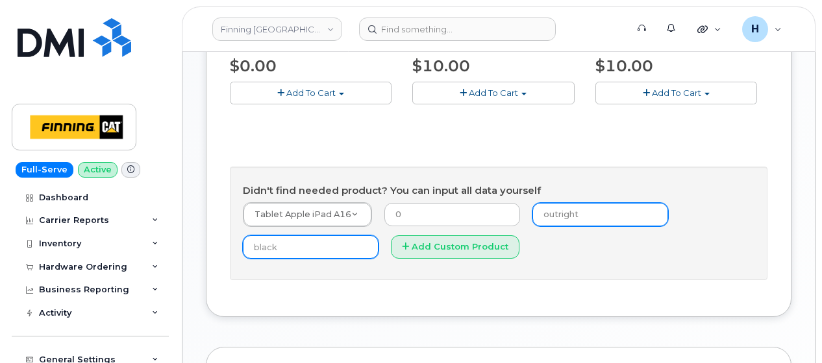
type input "outright"
click at [267, 247] on input "text" at bounding box center [311, 247] width 136 height 23
type input "black"
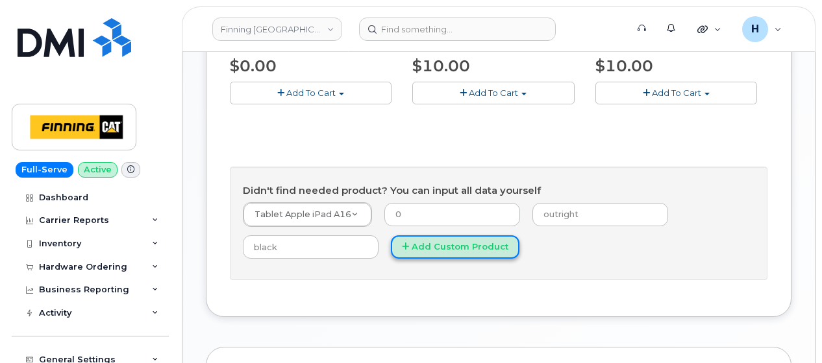
click at [403, 254] on button "Add Custom Product" at bounding box center [455, 248] width 129 height 24
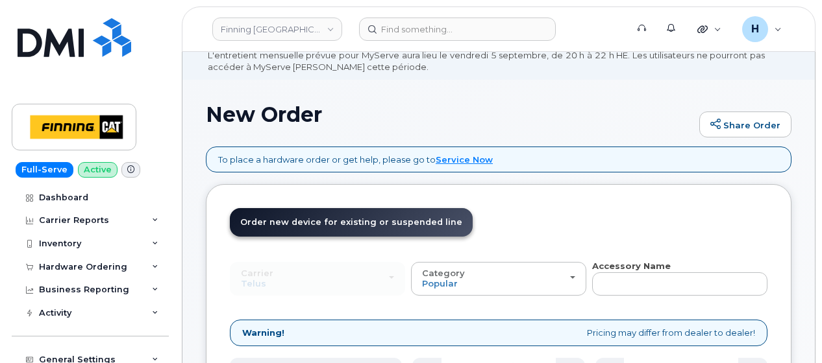
scroll to position [0, 0]
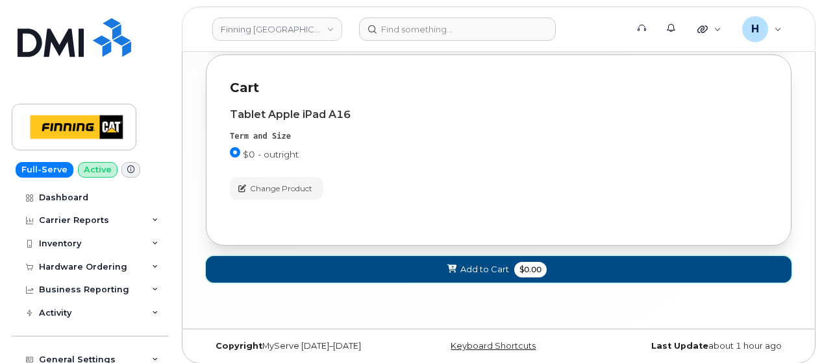
click at [348, 257] on button "Add to Cart $0.00" at bounding box center [498, 269] width 585 height 27
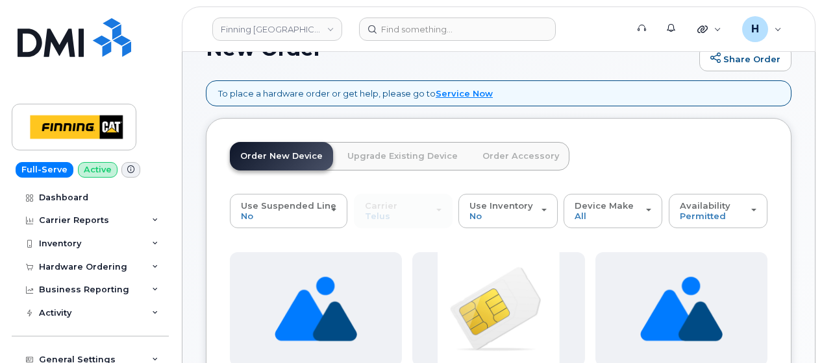
scroll to position [130, 0]
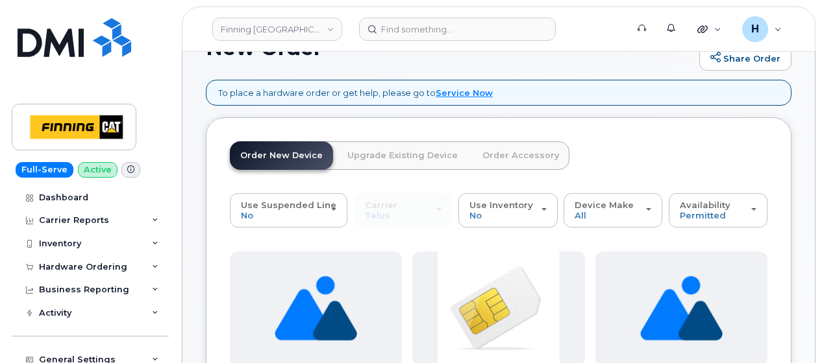
click at [524, 149] on link "Order Accessory" at bounding box center [520, 155] width 97 height 29
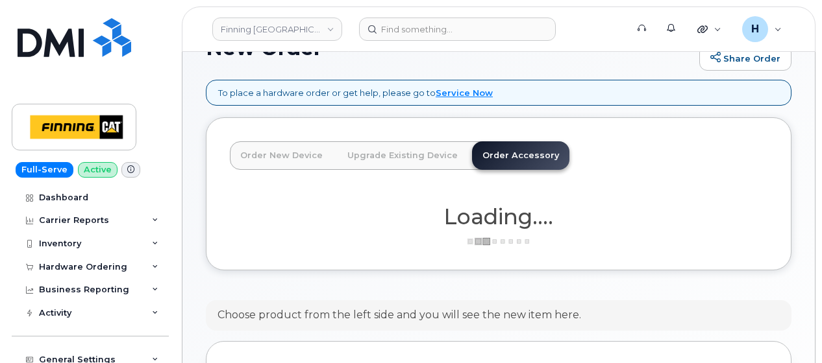
scroll to position [260, 0]
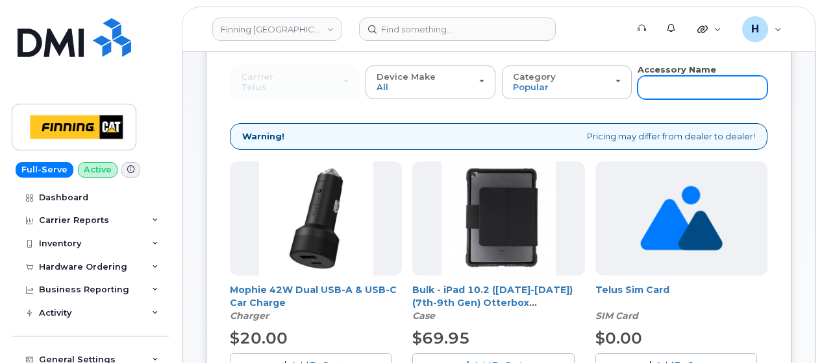
click at [660, 88] on input "text" at bounding box center [702, 87] width 130 height 23
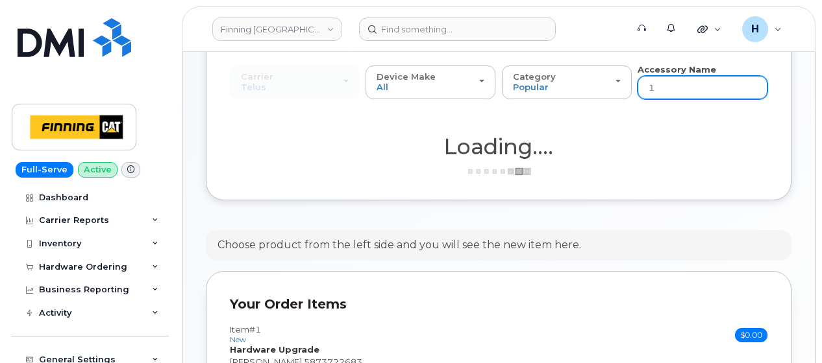
type input "10"
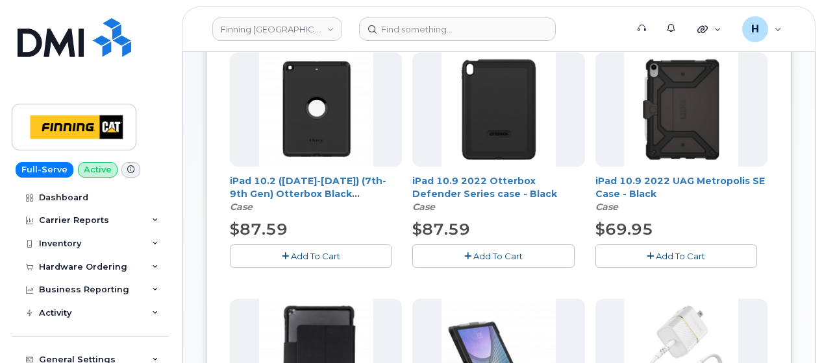
scroll to position [389, 0]
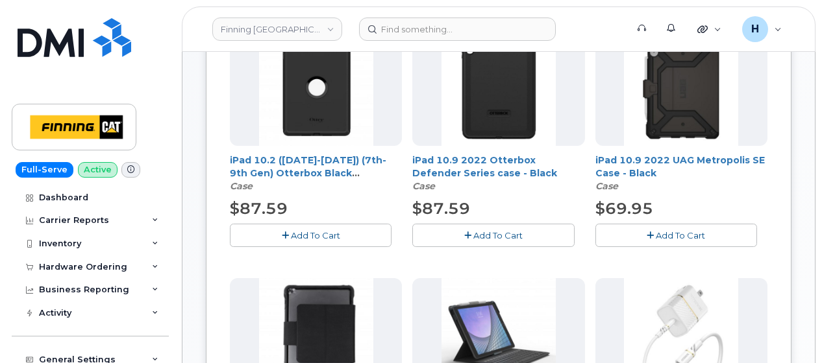
click at [479, 226] on button "Add To Cart" at bounding box center [493, 235] width 162 height 23
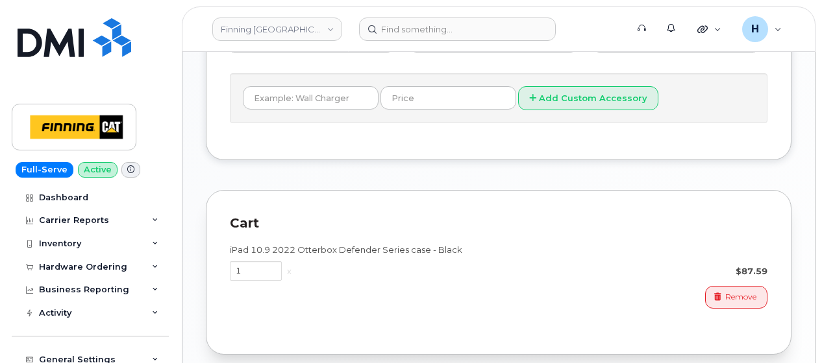
scroll to position [974, 0]
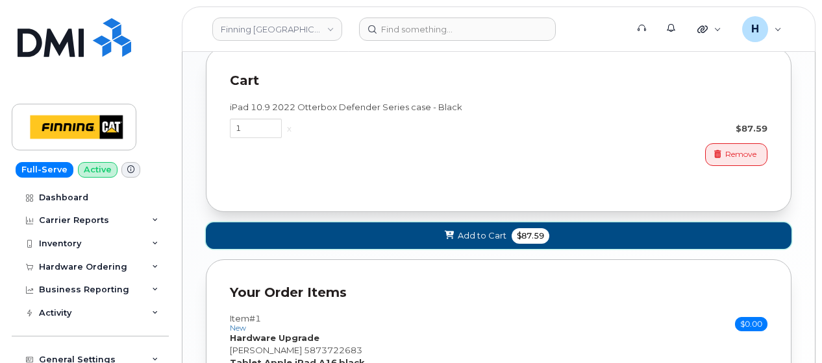
click at [479, 230] on span "Add to Cart" at bounding box center [482, 236] width 49 height 12
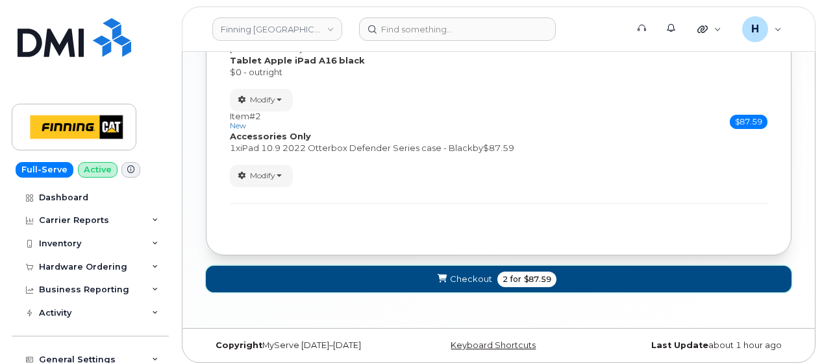
click at [465, 273] on span "Checkout" at bounding box center [471, 279] width 42 height 12
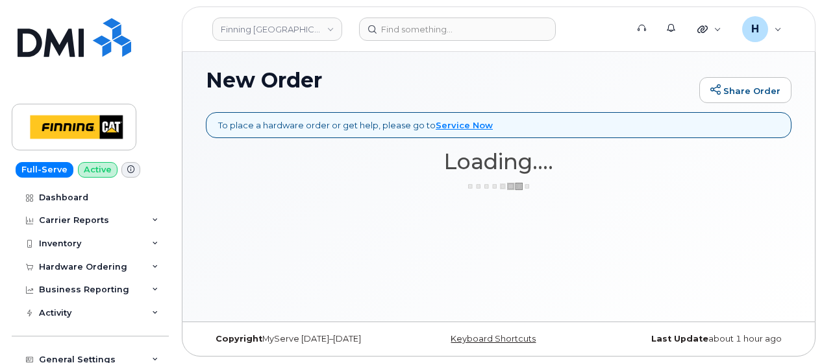
scroll to position [97, 0]
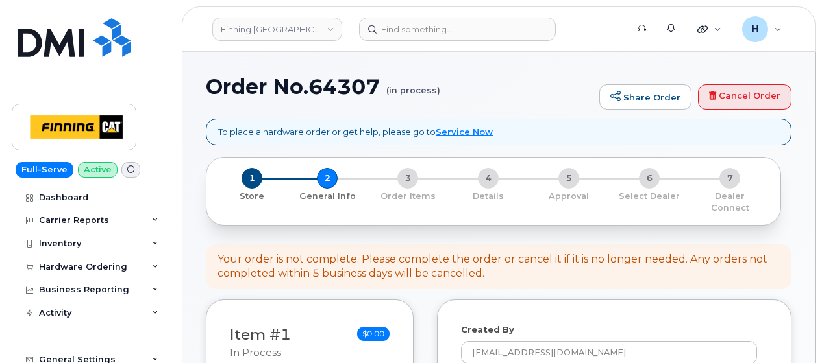
select select
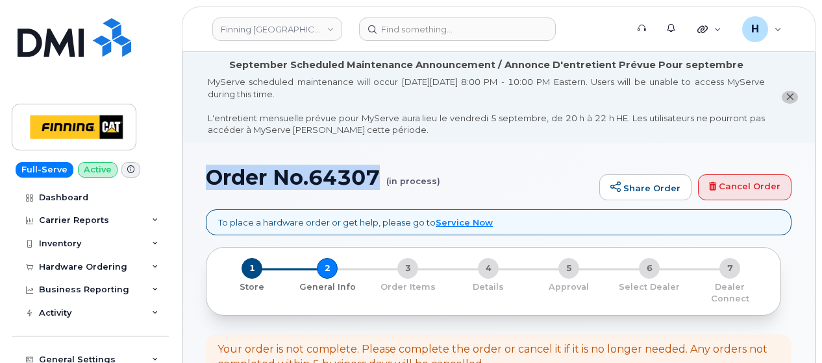
drag, startPoint x: 208, startPoint y: 181, endPoint x: 379, endPoint y: 183, distance: 171.4
copy h1 "Order No.64307"
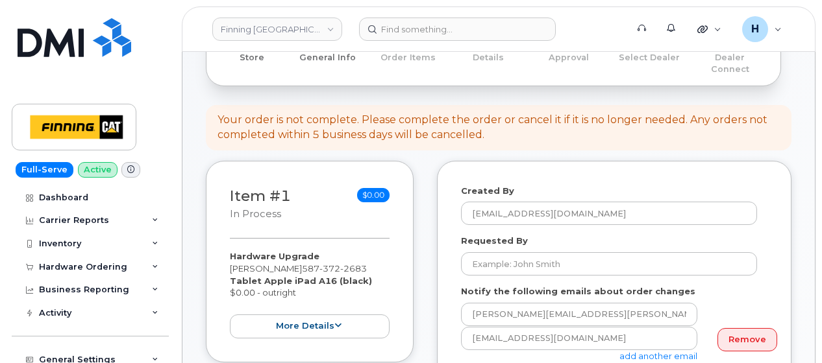
scroll to position [325, 0]
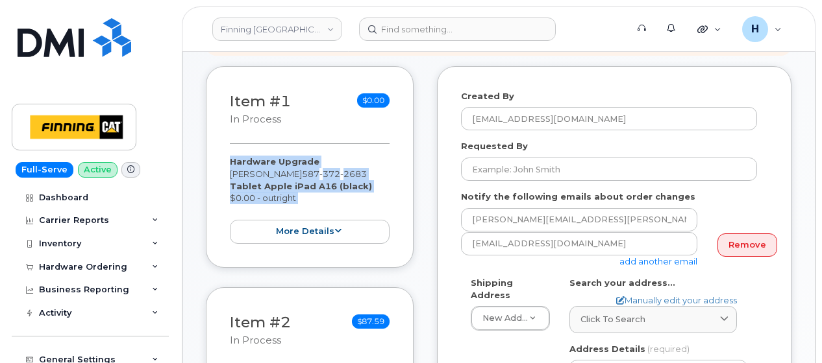
drag, startPoint x: 221, startPoint y: 148, endPoint x: 306, endPoint y: 192, distance: 96.4
click at [306, 192] on div "Item #1 in process $0.00 Hardware Upgrade [PERSON_NAME] [PHONE_NUMBER] Tablet A…" at bounding box center [310, 167] width 208 height 202
copy div "Hardware Upgrade [PERSON_NAME] [PHONE_NUMBER] Tablet Apple iPad A16 (black) $0.…"
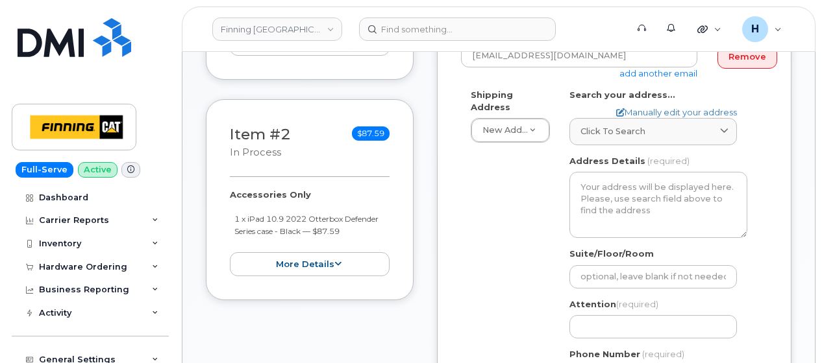
scroll to position [519, 0]
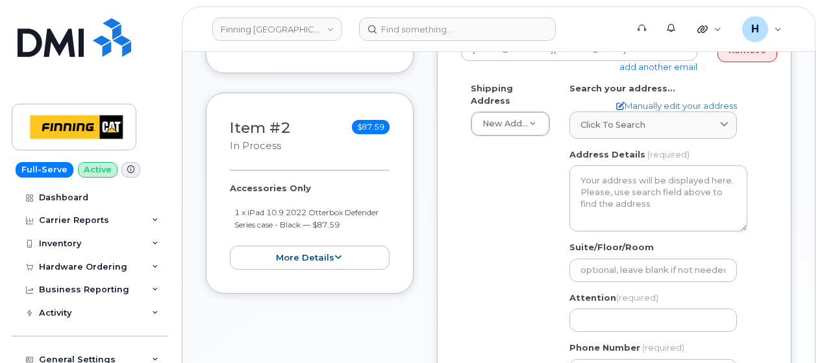
drag, startPoint x: 225, startPoint y: 172, endPoint x: 359, endPoint y: 215, distance: 141.2
click at [359, 215] on div "Item #2 in process $87.59 Accessories Only 1 x iPad 10.9 2022 Otterbox Defender…" at bounding box center [310, 194] width 208 height 202
copy div "Accessories Only 1 x iPad 10.9 2022 Otterbox Defender Series case - Black — $87…"
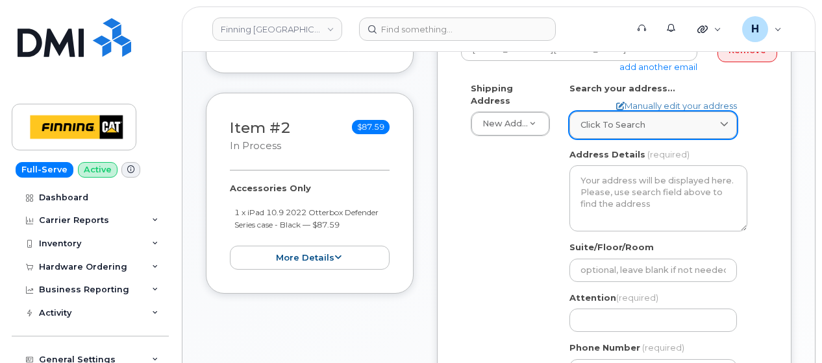
click at [593, 119] on span "Click to search" at bounding box center [612, 125] width 65 height 12
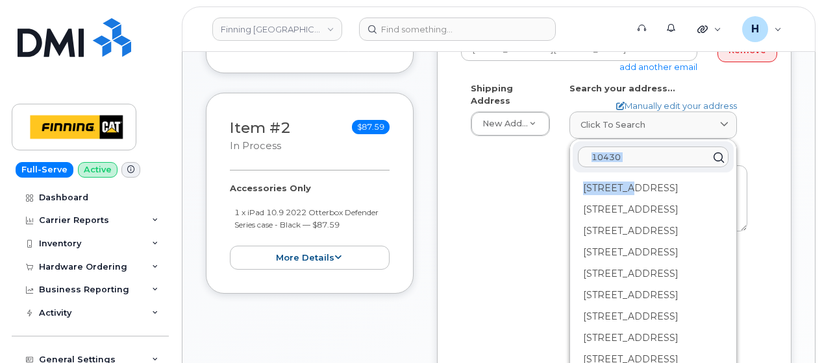
drag, startPoint x: 637, startPoint y: 180, endPoint x: 639, endPoint y: 153, distance: 26.7
click at [639, 153] on div "10430 [STREET_ADDRESS][GEOGRAPHIC_DATA][STREET_ADDRESS][STREET_ADDRESS][STREET_…" at bounding box center [653, 280] width 166 height 280
click at [639, 153] on input "10430" at bounding box center [653, 157] width 151 height 21
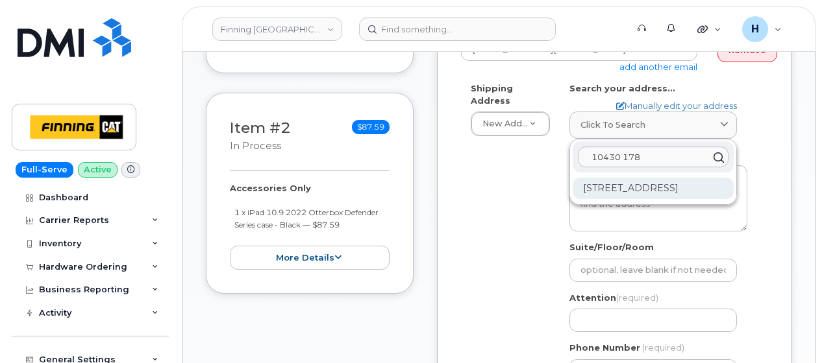
type input "10430 178"
click at [635, 178] on div "[STREET_ADDRESS]" at bounding box center [652, 188] width 161 height 21
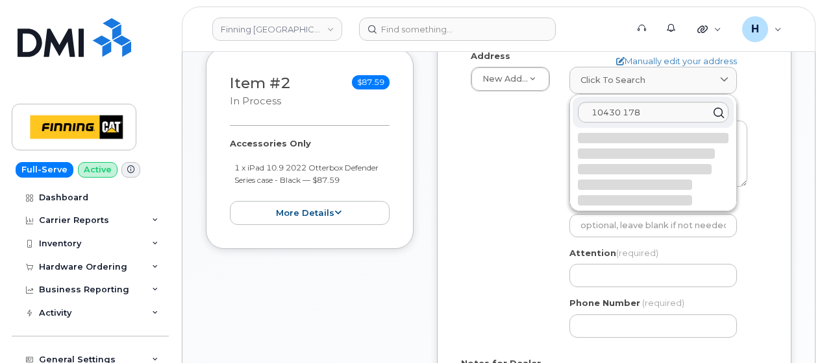
select select
type textarea "[STREET_ADDRESS]"
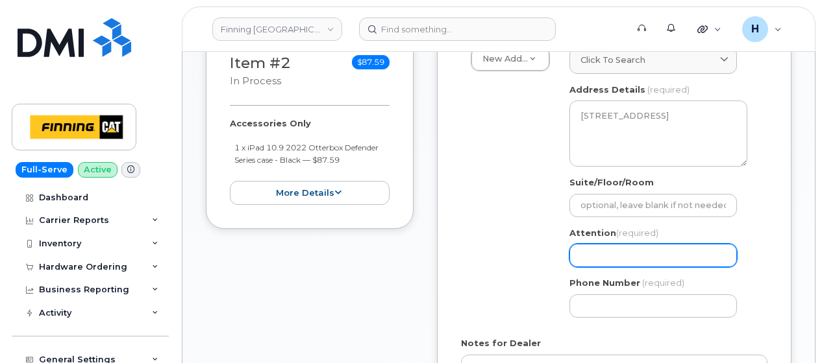
click at [595, 244] on input "Attention (required)" at bounding box center [652, 255] width 167 height 23
paste input "[PERSON_NAME]"
select select
type input "[PERSON_NAME]"
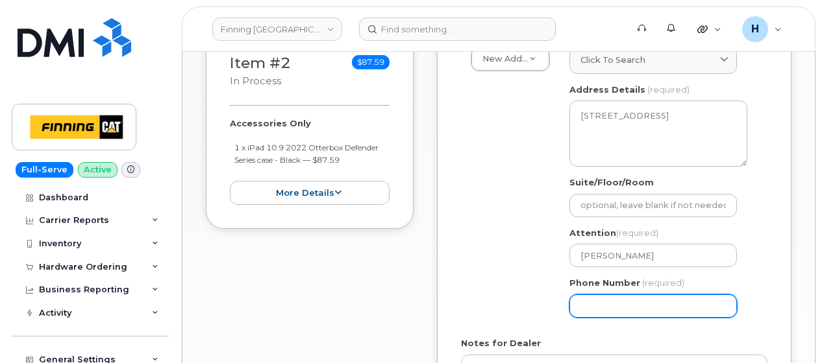
drag, startPoint x: 578, startPoint y: 294, endPoint x: 497, endPoint y: 286, distance: 81.6
click at [578, 295] on input "Phone Number" at bounding box center [652, 306] width 167 height 23
paste input "7808186873"
select select
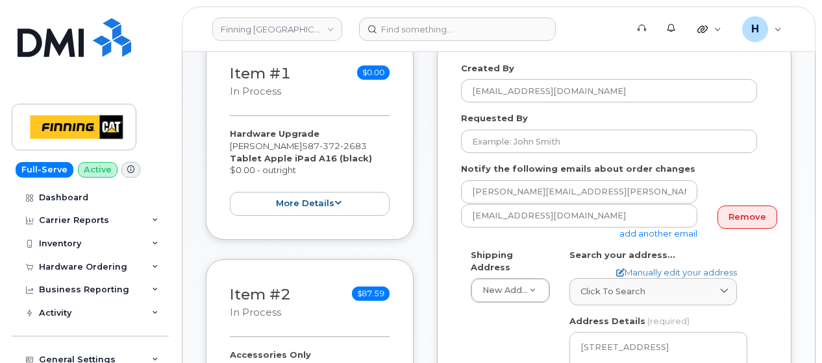
scroll to position [260, 0]
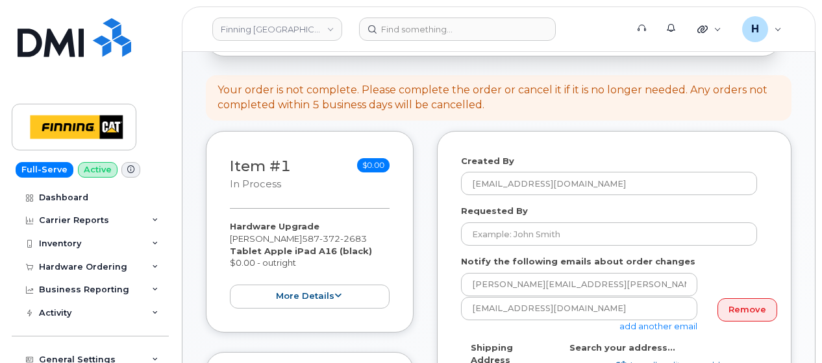
type input "7808186873"
drag, startPoint x: 232, startPoint y: 213, endPoint x: 312, endPoint y: 250, distance: 88.0
click at [312, 250] on div "Item #1 in process $0.00 Hardware Upgrade [PERSON_NAME] [PHONE_NUMBER] Tablet A…" at bounding box center [310, 232] width 208 height 202
copy div "Hardware Upgrade Ross Phillips 587 372 2683 Tablet Apple iPad A16 (black) $0.00…"
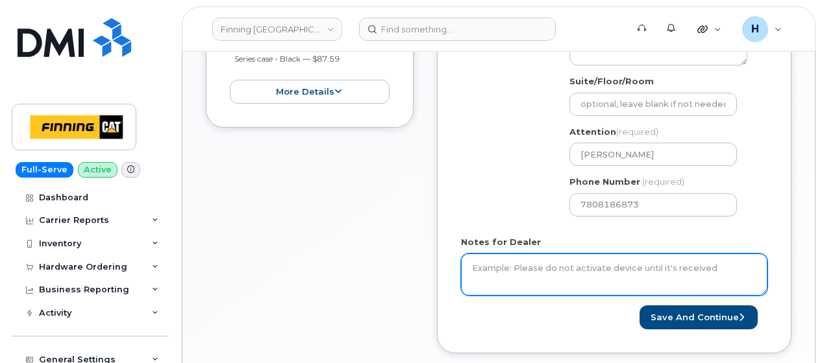
scroll to position [714, 0]
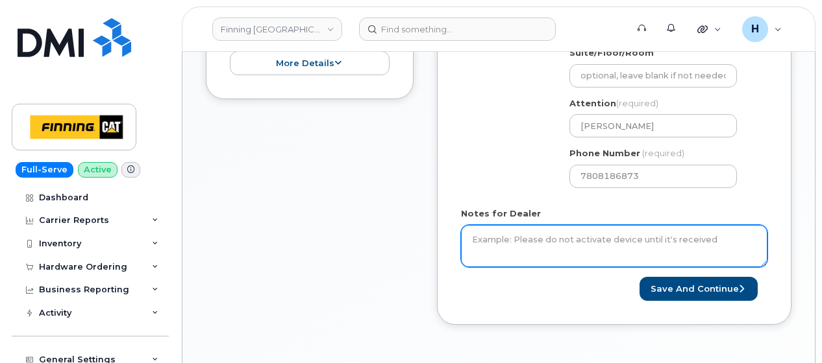
click at [501, 231] on textarea "Notes for Dealer" at bounding box center [614, 246] width 306 height 43
paste textarea "Hardware Upgrade Ross Phillips 5873722683 Tablet Apple iPad A16 (black) $0.00 -…"
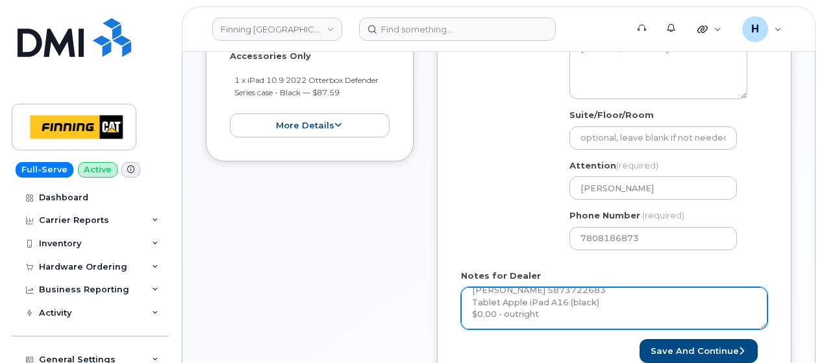
scroll to position [584, 0]
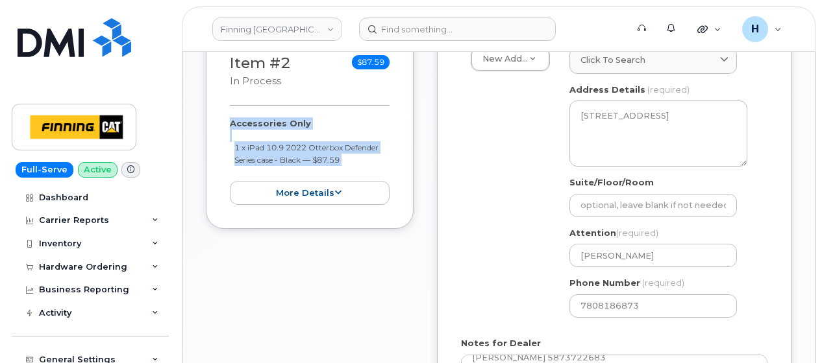
drag, startPoint x: 227, startPoint y: 107, endPoint x: 353, endPoint y: 153, distance: 133.9
click at [353, 153] on div "Item #2 in process $87.59 Accessories Only 1 x iPad 10.9 2022 Otterbox Defender…" at bounding box center [310, 129] width 208 height 202
copy div "Accessories Only 1 x iPad 10.9 2022 Otterbox Defender Series case - Black — $87…"
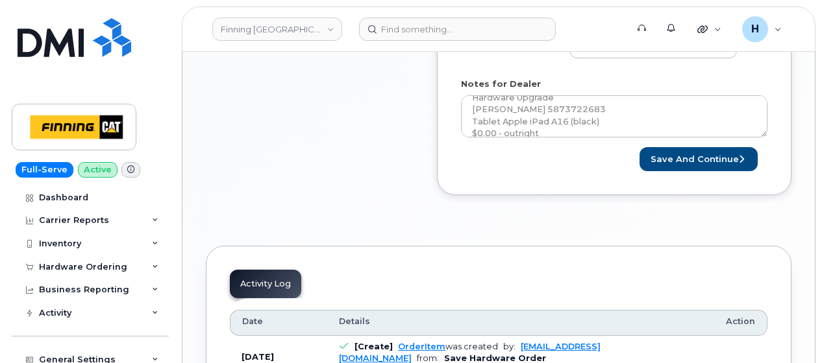
scroll to position [0, 0]
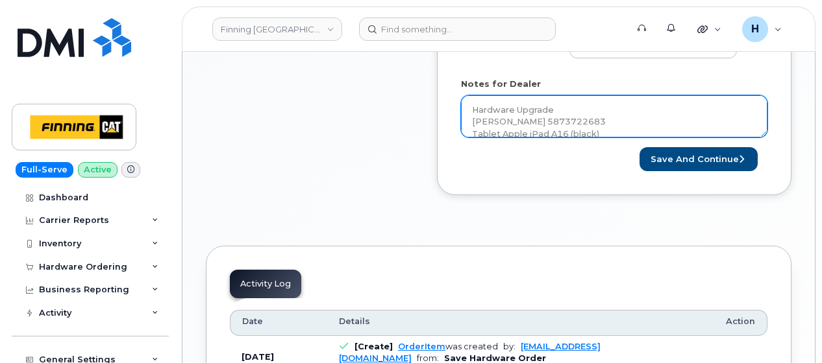
click at [555, 108] on textarea "Hardware Upgrade Ross Phillips 5873722683 Tablet Apple iPad A16 (black) $0.00 -…" at bounding box center [614, 116] width 306 height 43
click at [554, 108] on textarea "Hardware Upgrade Ross Phillips 5873722683 Tablet Apple iPad A16 (black) $0.00 -…" at bounding box center [614, 116] width 306 height 43
paste textarea "Accessories Only 1 x iPad 10.9 2022 Otterbox Defender Series case - Black — $87…"
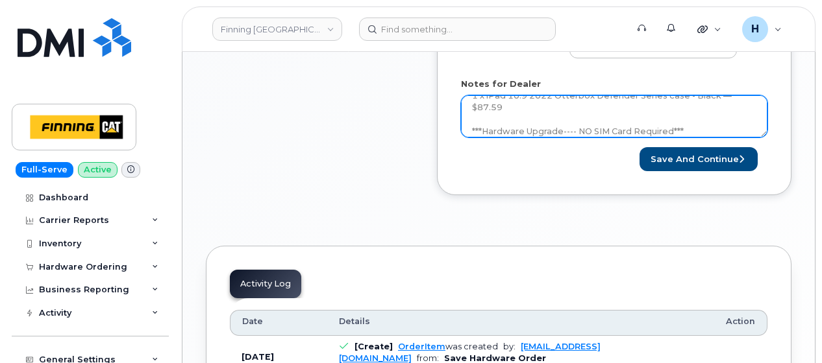
scroll to position [121, 0]
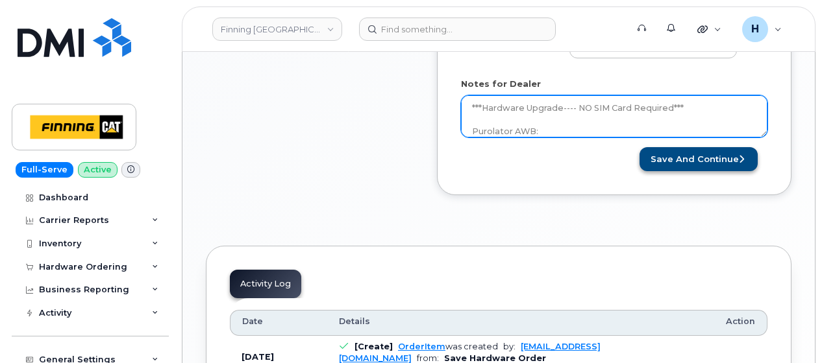
type textarea "Hardware Upgrade Ross Phillips 5873722683 Tablet Apple iPad A16 (black) $0.00 -…"
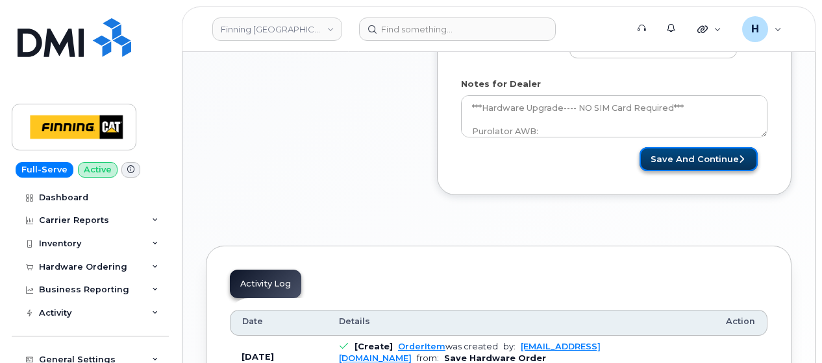
click at [683, 147] on button "Save and Continue" at bounding box center [698, 159] width 118 height 24
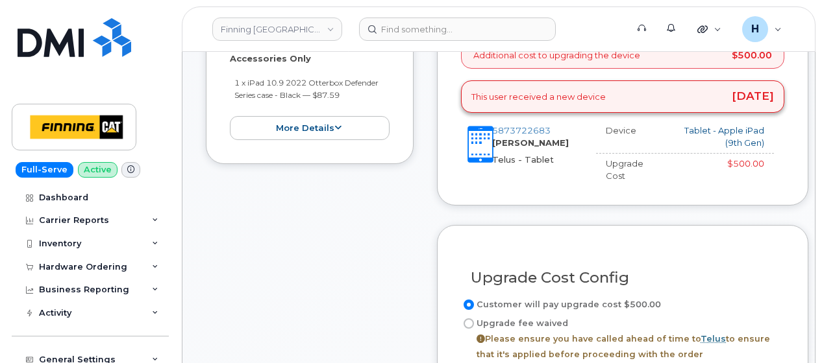
scroll to position [779, 0]
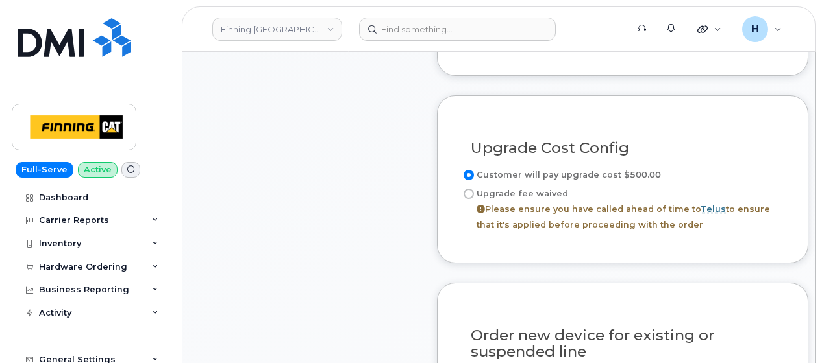
click at [529, 186] on label "Upgrade fee waived Please ensure you have called ahead of time to Telus to ensu…" at bounding box center [622, 209] width 323 height 47
click at [474, 189] on input "Upgrade fee waived Please ensure you have called ahead of time to Telus to ensu…" at bounding box center [468, 194] width 10 height 10
radio input "true"
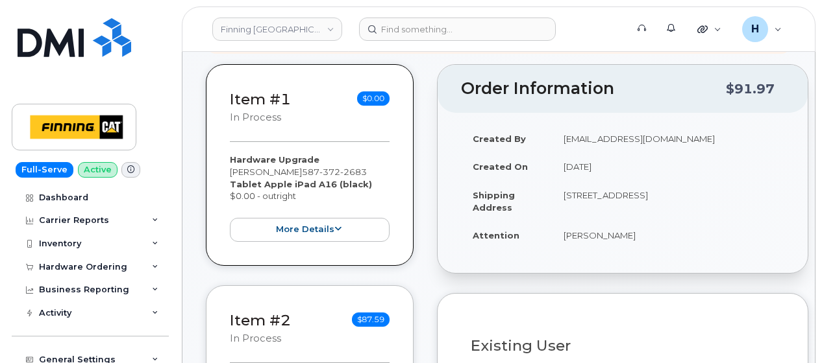
scroll to position [325, 0]
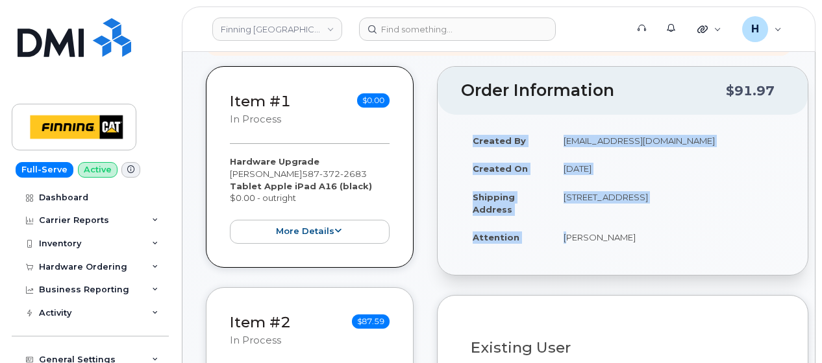
drag, startPoint x: 559, startPoint y: 224, endPoint x: 671, endPoint y: 244, distance: 114.1
click at [673, 244] on div "Created By [EMAIL_ADDRESS][DOMAIN_NAME] Created On [DATE] Shipping Address [STR…" at bounding box center [622, 195] width 370 height 160
copy table "Created By [PERSON_NAME][EMAIL_ADDRESS][DOMAIN_NAME] Created On [DATE] Shipping…"
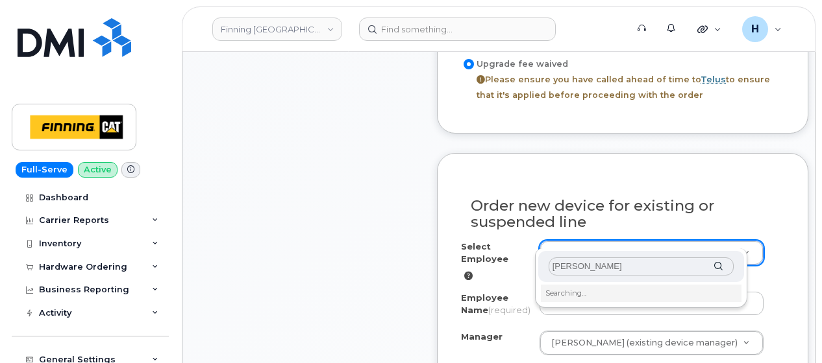
scroll to position [974, 0]
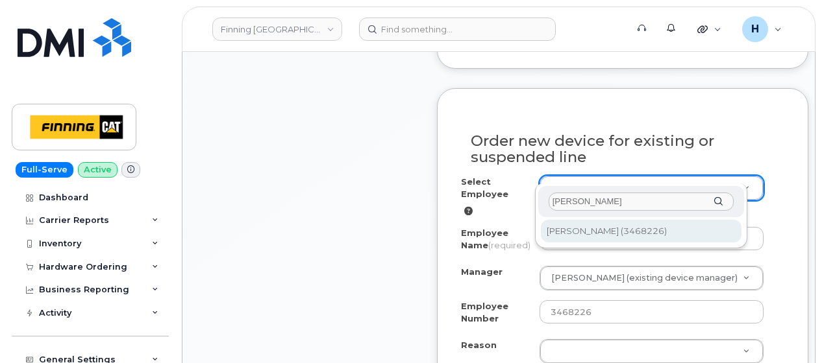
type input "[PERSON_NAME]"
type input "56479"
select select "56569"
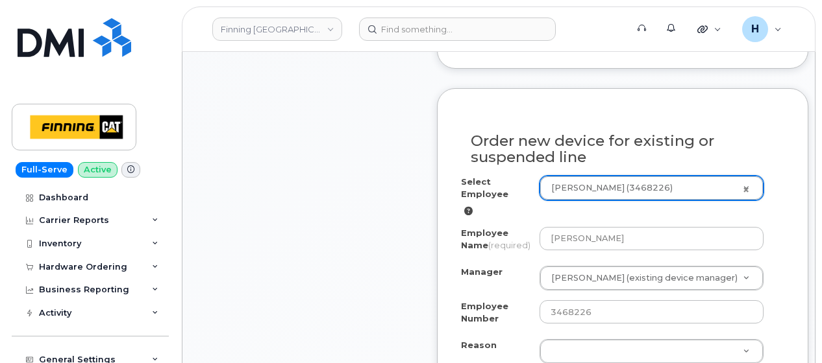
scroll to position [1168, 0]
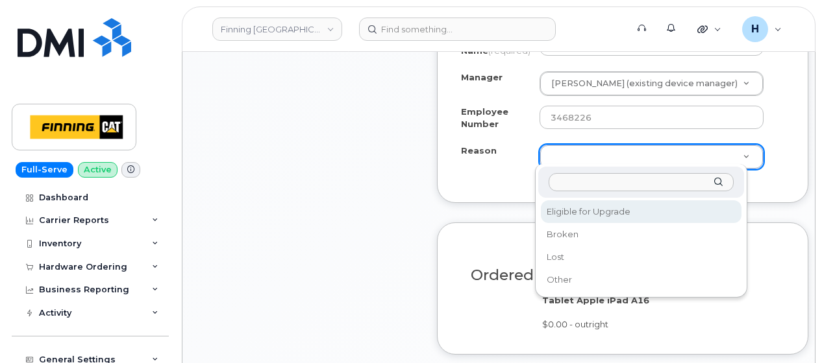
select select "eligible_for_upgrade"
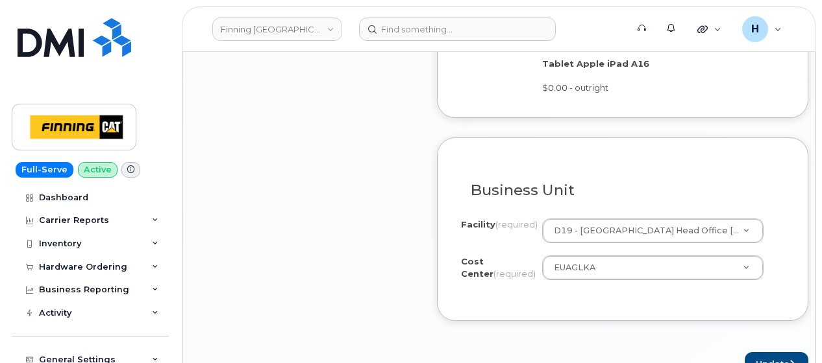
scroll to position [1558, 0]
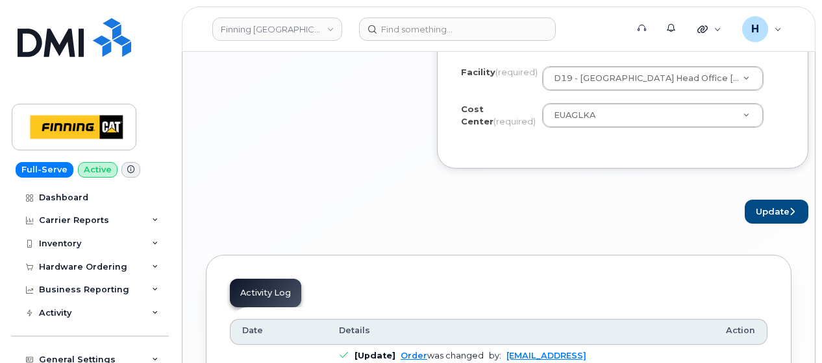
click at [744, 213] on button "Update" at bounding box center [776, 212] width 64 height 24
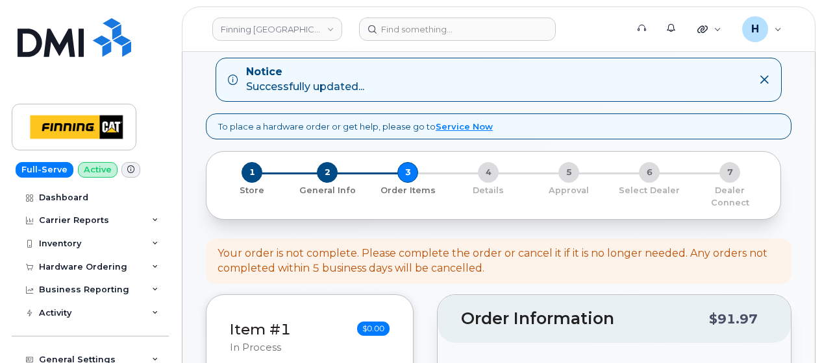
scroll to position [130, 0]
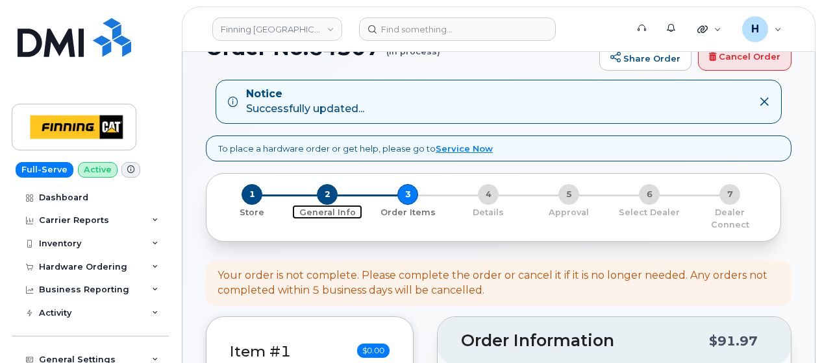
drag, startPoint x: 326, startPoint y: 190, endPoint x: 241, endPoint y: 24, distance: 185.8
click at [326, 188] on span "2" at bounding box center [327, 194] width 21 height 21
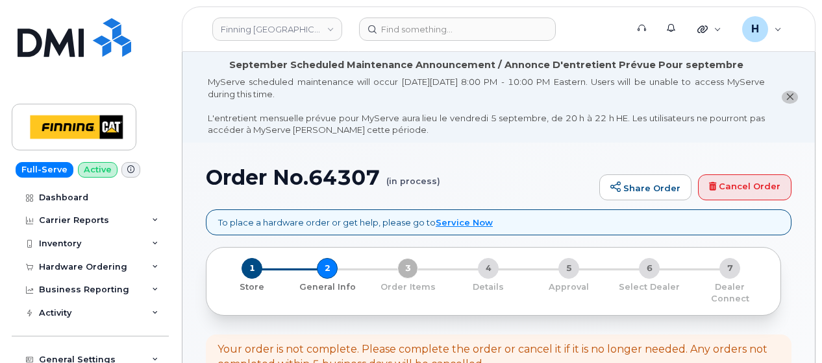
select select
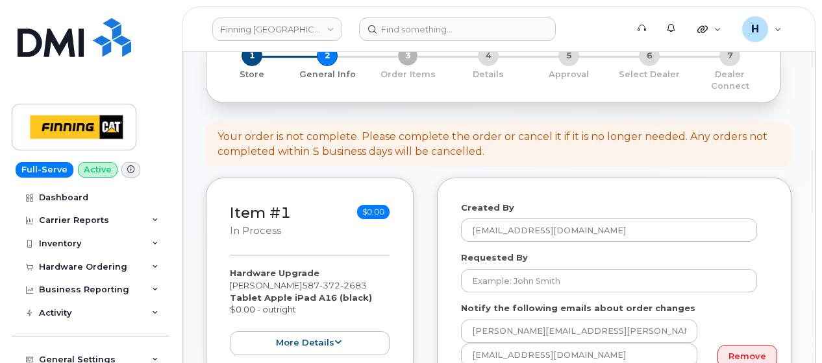
scroll to position [260, 0]
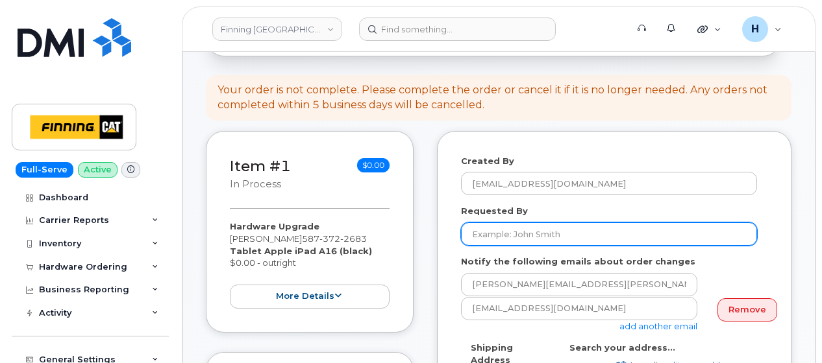
click at [489, 223] on input "Requested By" at bounding box center [609, 234] width 296 height 23
paste input "RITM0489362"
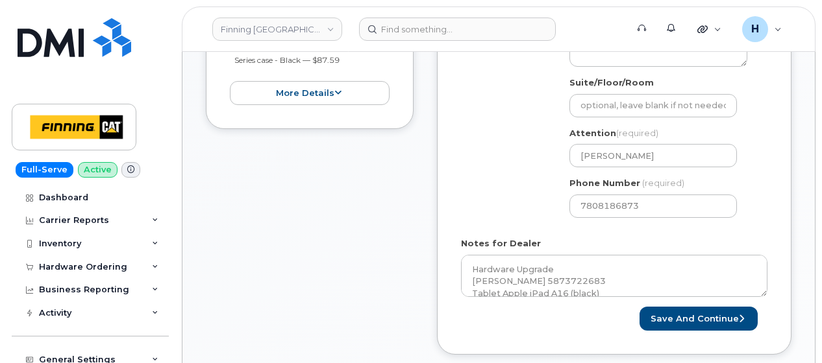
scroll to position [714, 0]
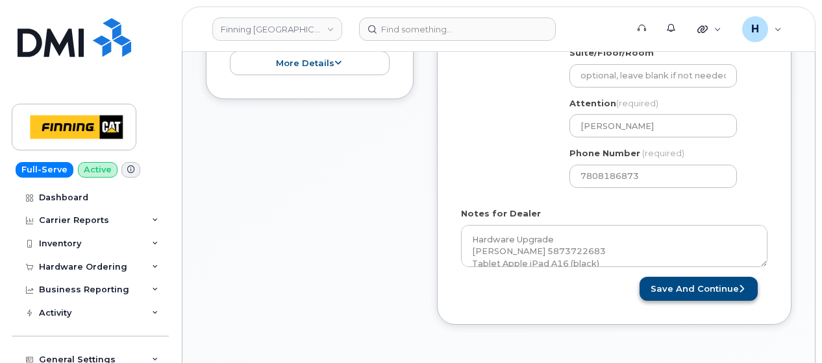
type input "RITM0489362"
click at [688, 278] on button "Save and Continue" at bounding box center [698, 289] width 118 height 24
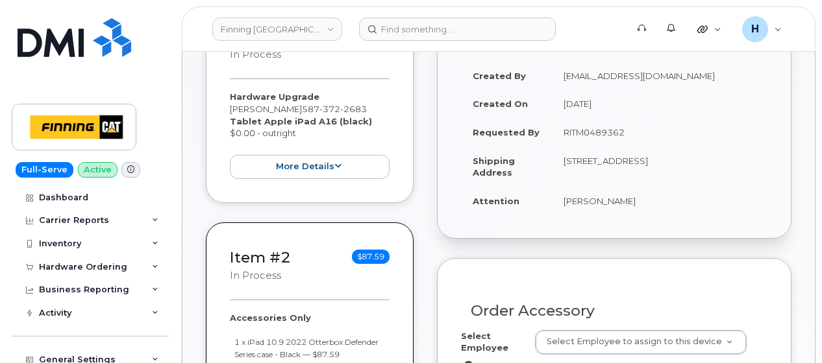
scroll to position [519, 0]
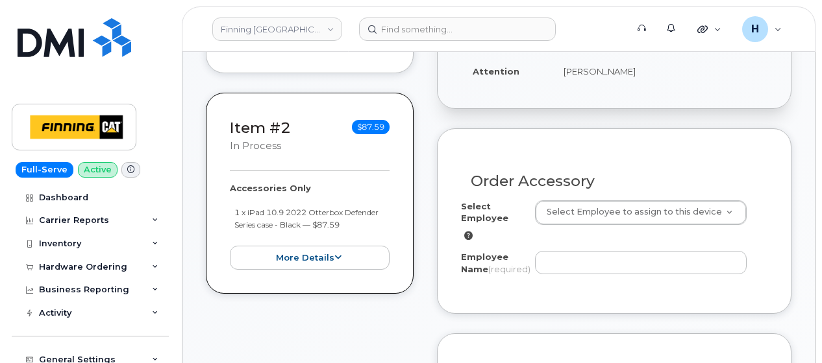
drag, startPoint x: 556, startPoint y: 68, endPoint x: 619, endPoint y: 68, distance: 62.3
click at [619, 68] on td "[PERSON_NAME]" at bounding box center [659, 71] width 215 height 29
copy td "[PERSON_NAME]"
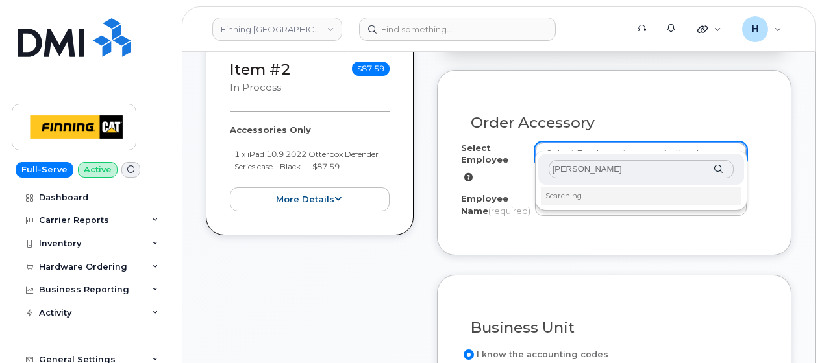
scroll to position [584, 0]
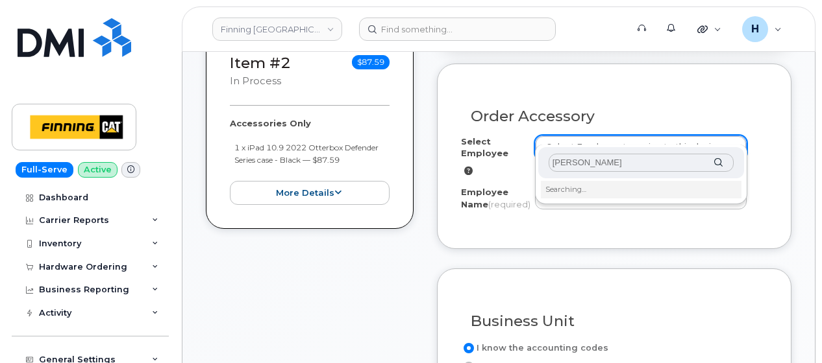
type input "[PERSON_NAME]"
type input "56479"
type input "[PERSON_NAME]"
select select "D19"
select select "EUAGLKA"
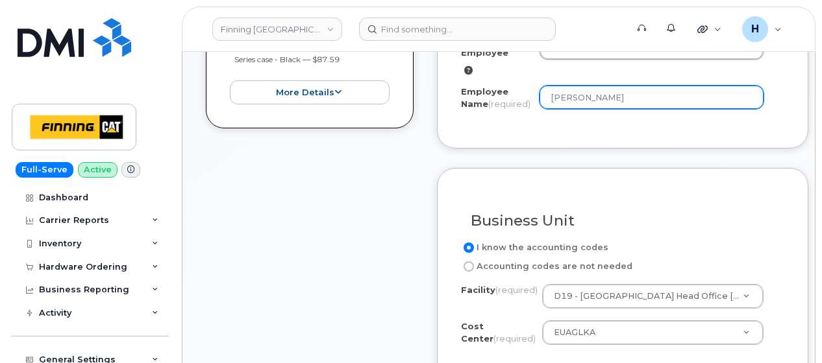
scroll to position [844, 0]
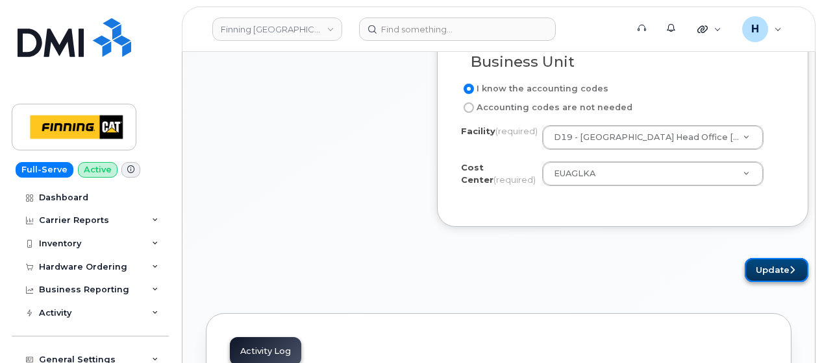
click at [756, 265] on button "Update" at bounding box center [776, 270] width 64 height 24
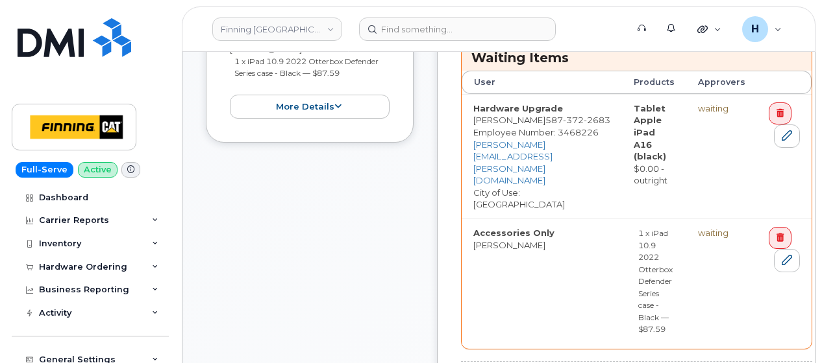
scroll to position [870, 0]
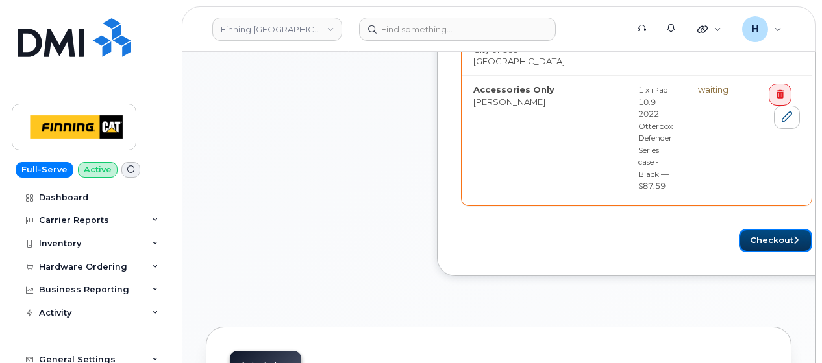
click at [739, 229] on button "Checkout" at bounding box center [775, 241] width 73 height 24
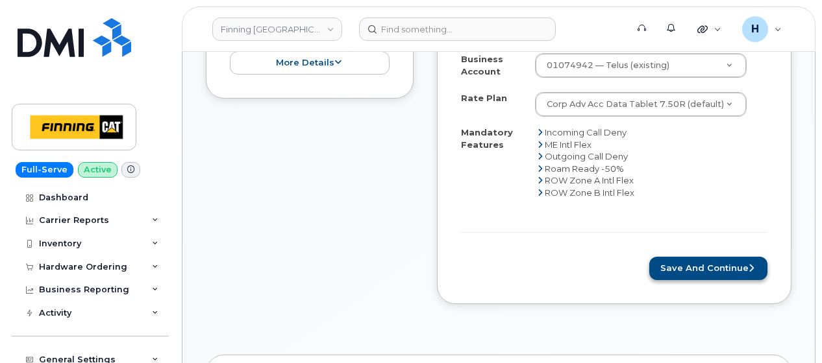
scroll to position [714, 0]
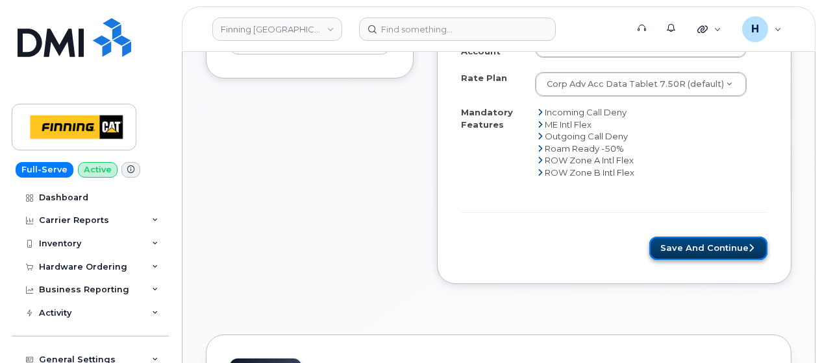
click at [667, 237] on button "Save and Continue" at bounding box center [708, 249] width 118 height 24
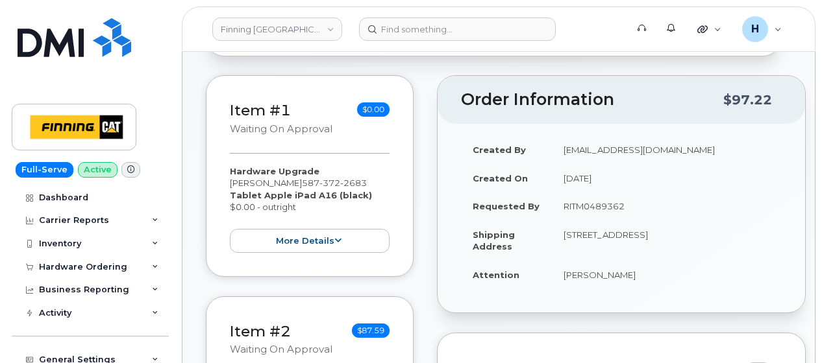
scroll to position [389, 0]
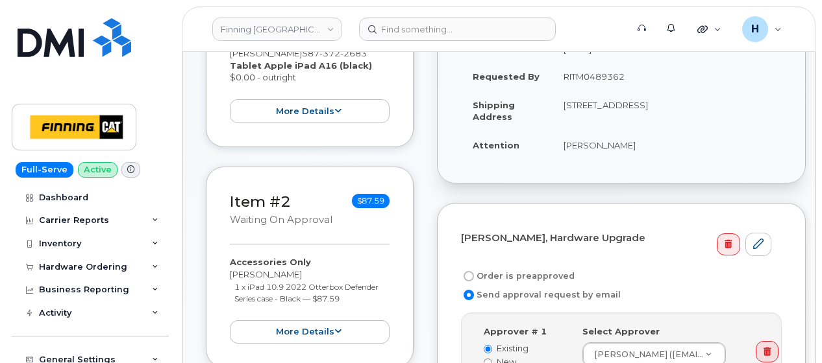
click at [516, 269] on label "Order is preapproved" at bounding box center [518, 277] width 114 height 16
click at [474, 271] on input "Order is preapproved" at bounding box center [468, 276] width 10 height 10
radio input "true"
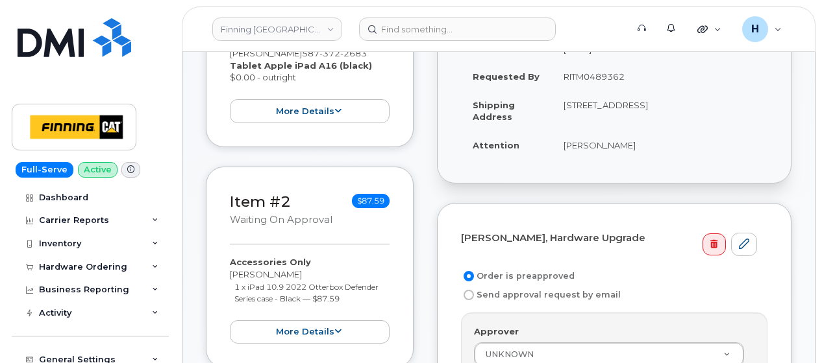
drag, startPoint x: 557, startPoint y: 65, endPoint x: 633, endPoint y: 65, distance: 76.6
click at [633, 65] on td "RITM0489362" at bounding box center [659, 76] width 215 height 29
copy td "RITM0489362"
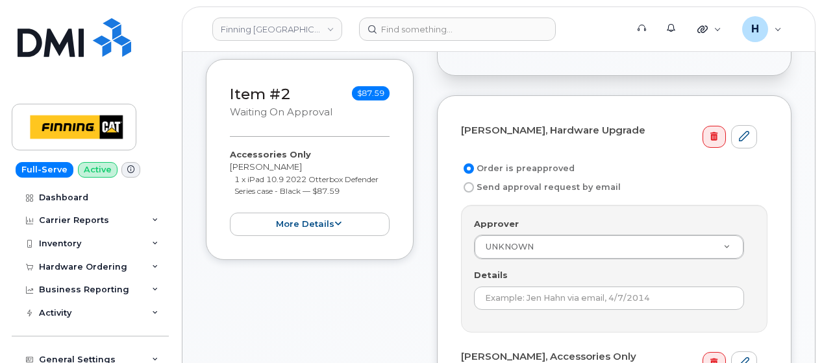
scroll to position [584, 0]
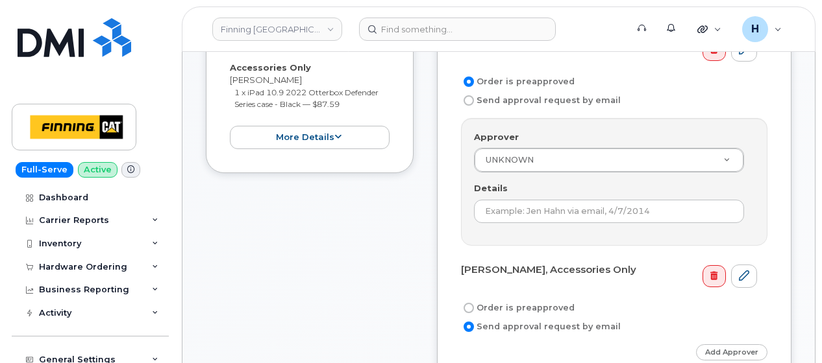
click at [484, 182] on div "Details" at bounding box center [614, 202] width 280 height 41
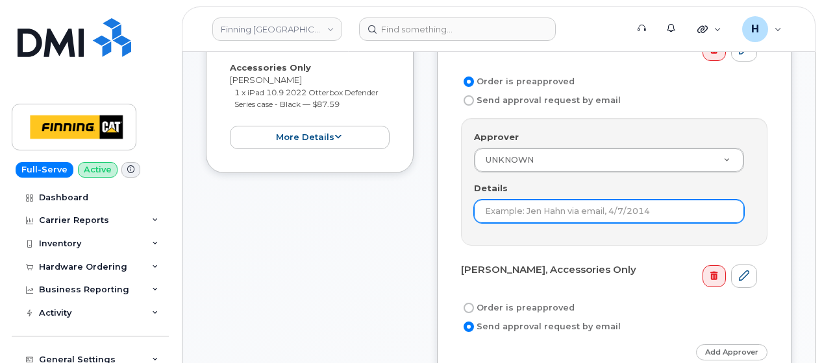
click at [481, 202] on input "Details" at bounding box center [609, 211] width 270 height 23
paste input "RITM0489362"
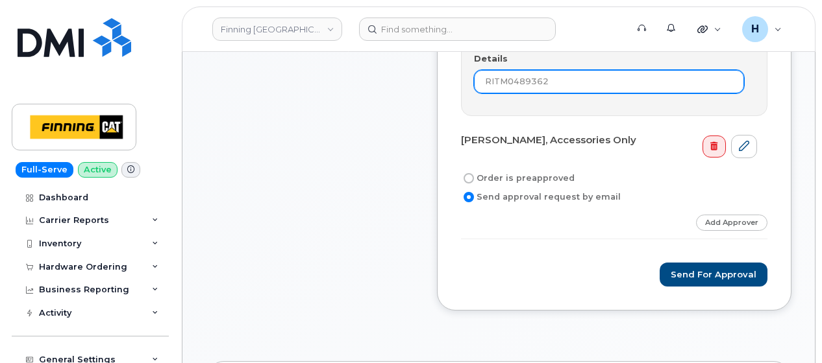
type input "RITM0489362"
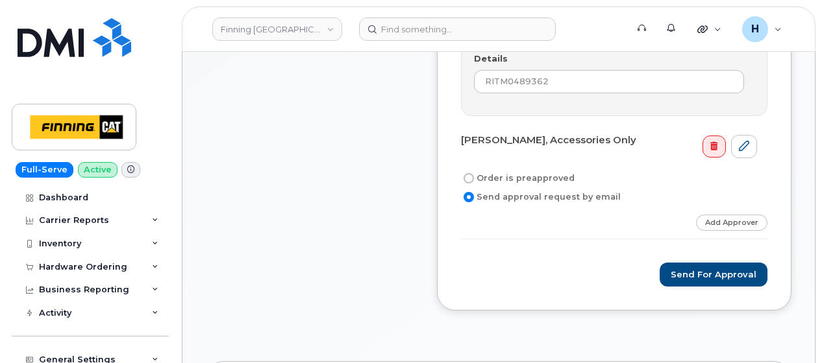
click at [495, 153] on form "[PERSON_NAME], Hardware Upgrade Order is preapproved Send approval request by e…" at bounding box center [614, 95] width 306 height 384
click at [493, 171] on label "Order is preapproved" at bounding box center [518, 179] width 114 height 16
click at [474, 173] on input "Order is preapproved" at bounding box center [468, 178] width 10 height 10
radio input "true"
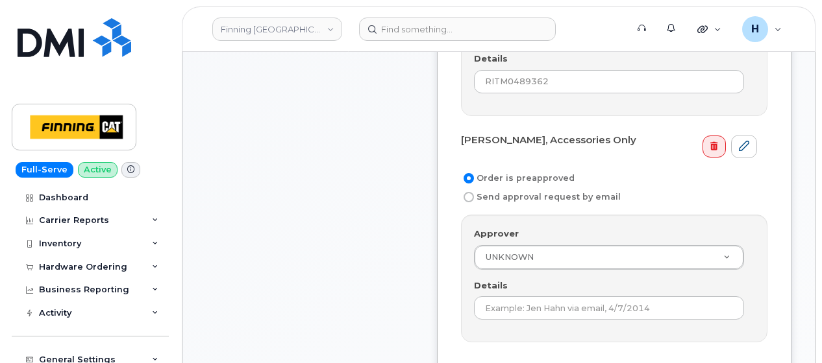
scroll to position [844, 0]
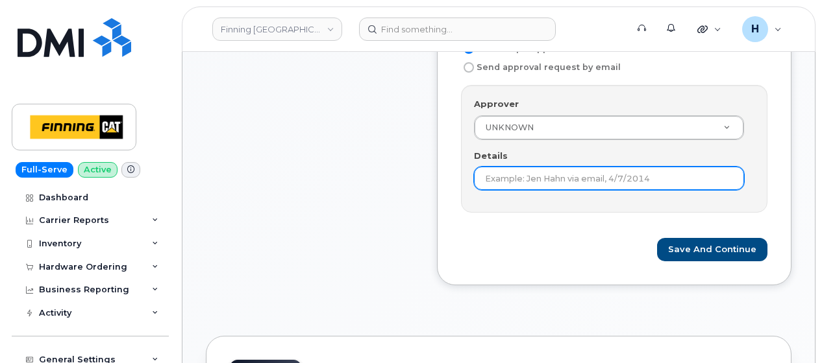
click at [494, 167] on input "Details" at bounding box center [609, 178] width 270 height 23
paste input "RITM0489362"
type input "RITM0489362"
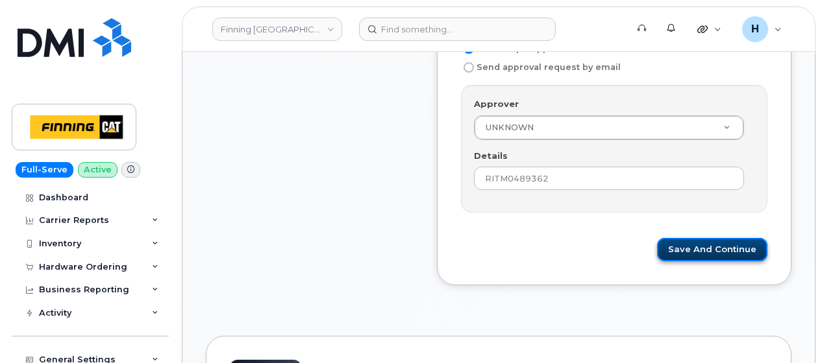
click at [741, 238] on button "Save and Continue" at bounding box center [712, 250] width 110 height 24
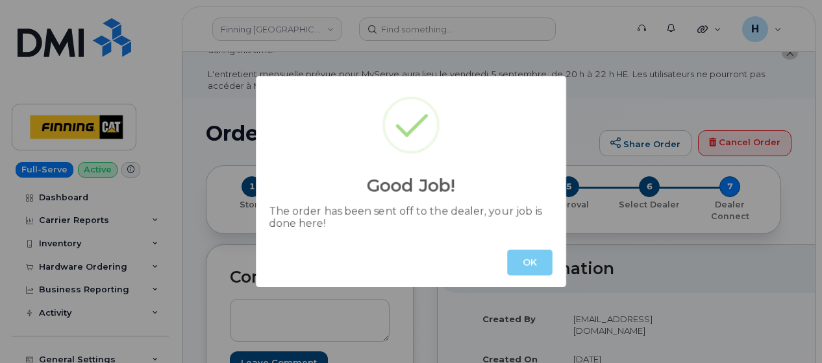
scroll to position [65, 0]
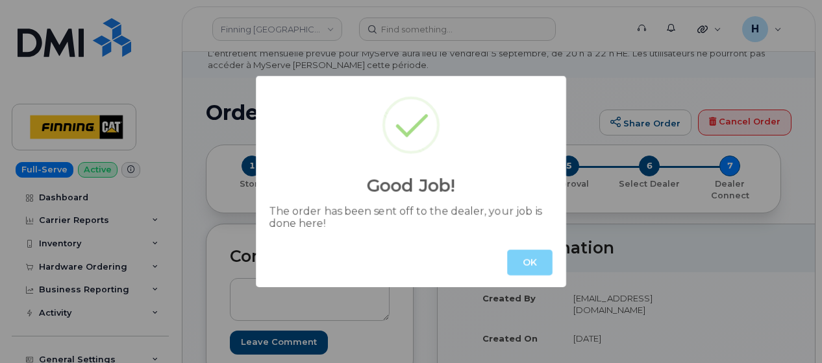
drag, startPoint x: 530, startPoint y: 262, endPoint x: 516, endPoint y: 227, distance: 37.6
click at [523, 243] on div "OK" at bounding box center [411, 262] width 310 height 49
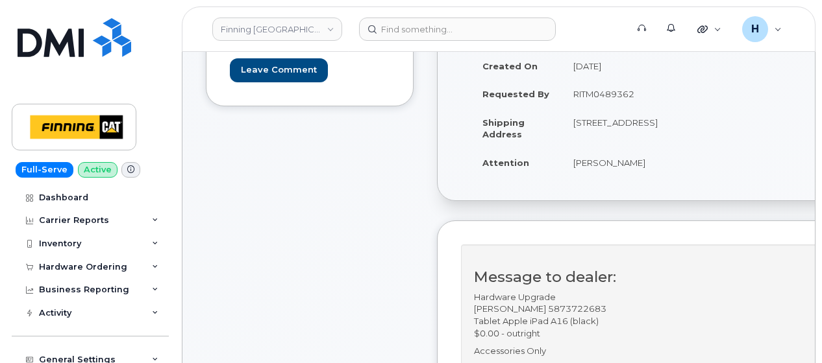
scroll to position [325, 0]
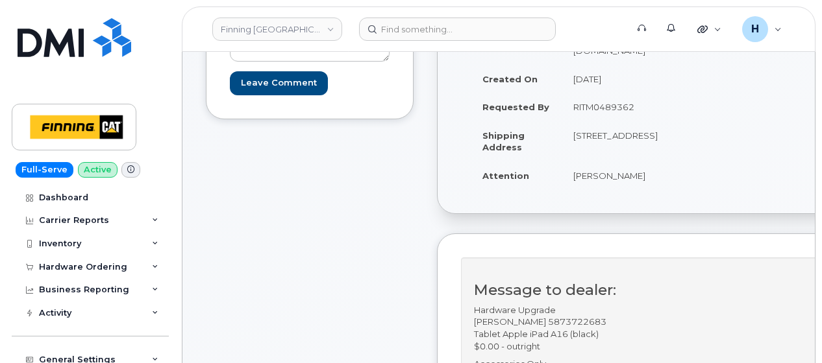
drag, startPoint x: 570, startPoint y: 86, endPoint x: 635, endPoint y: 91, distance: 65.1
click at [635, 93] on td "RITM0489362" at bounding box center [624, 107] width 127 height 29
copy td "RITM0489362"
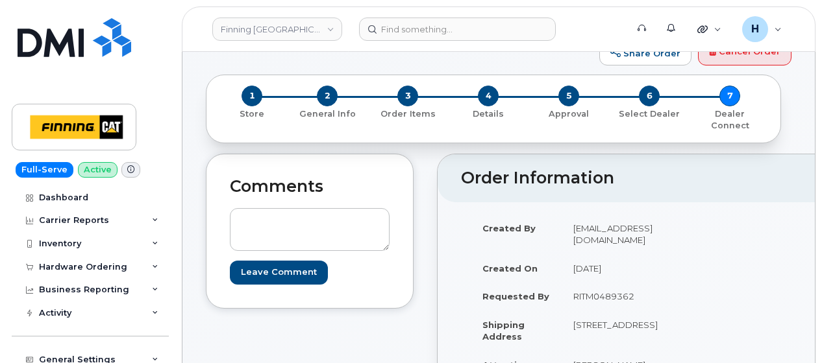
scroll to position [130, 0]
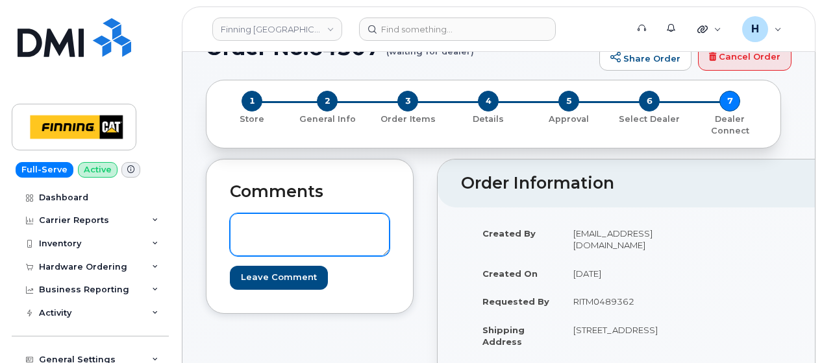
click at [337, 234] on textarea at bounding box center [310, 235] width 160 height 43
paste textarea "Order #TL60026081"
click at [239, 216] on textarea "Order #TL60026081" at bounding box center [310, 235] width 160 height 43
drag, startPoint x: 239, startPoint y: 216, endPoint x: 356, endPoint y: 245, distance: 119.8
click at [356, 245] on form "TELUS Order #TL60026081 Leave Comment" at bounding box center [310, 252] width 160 height 76
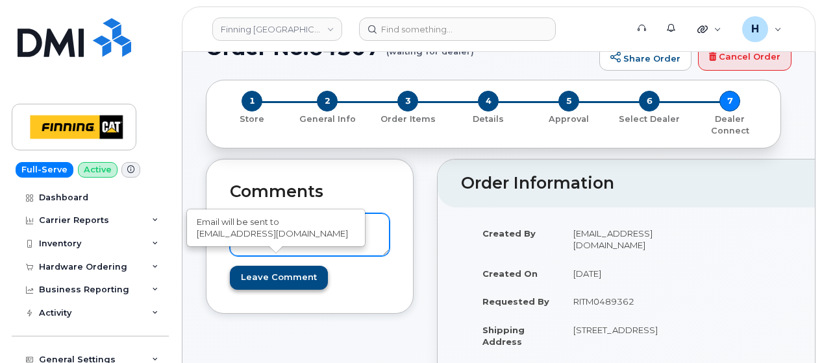
type textarea "TELUS Order #TL60026081"
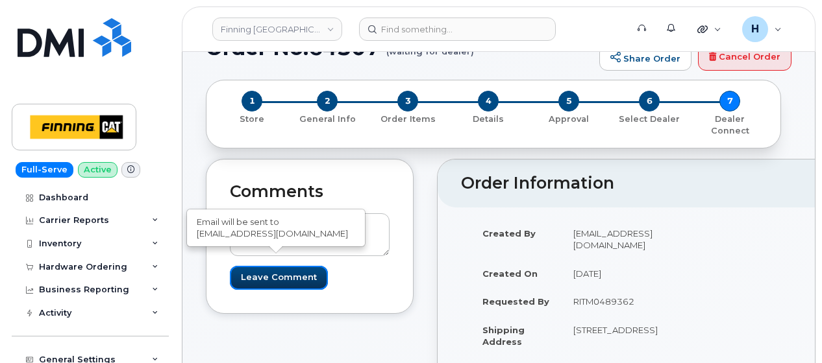
drag, startPoint x: 275, startPoint y: 269, endPoint x: 147, endPoint y: 19, distance: 280.1
click at [275, 268] on input "Leave Comment" at bounding box center [279, 278] width 98 height 24
type input "Create Event"
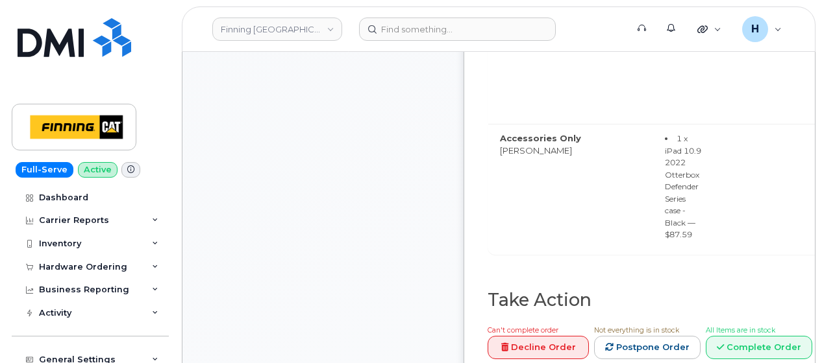
scroll to position [1168, 0]
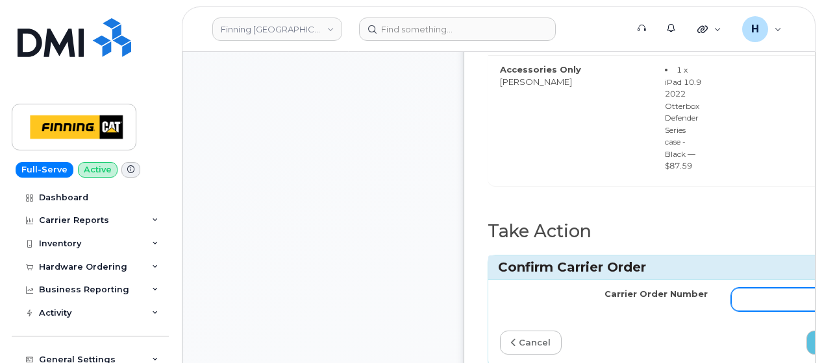
click at [743, 288] on input "Carrier Order Number" at bounding box center [835, 299] width 208 height 23
paste input "TL60026081"
type input "TL60026081"
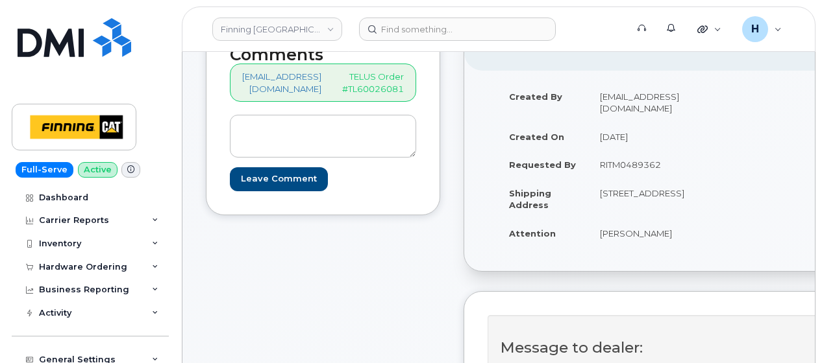
scroll to position [325, 0]
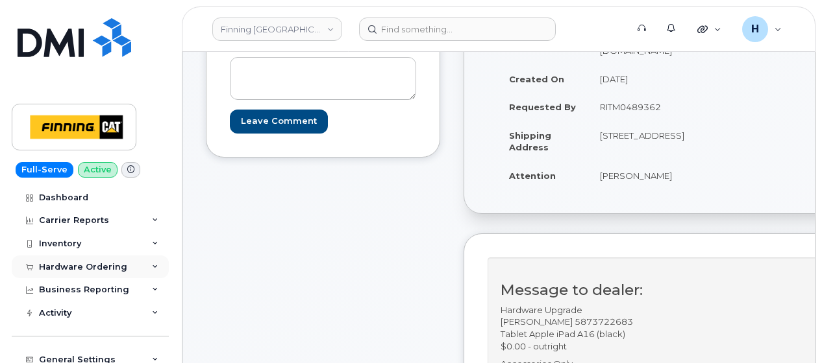
click at [105, 265] on div "Hardware Ordering" at bounding box center [83, 267] width 88 height 10
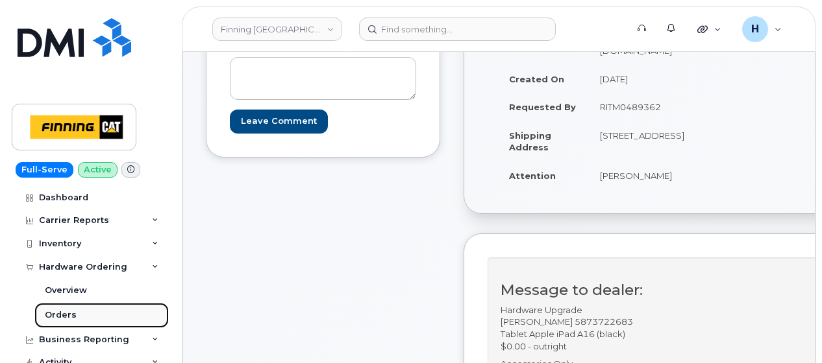
click at [93, 313] on link "Orders" at bounding box center [101, 315] width 134 height 25
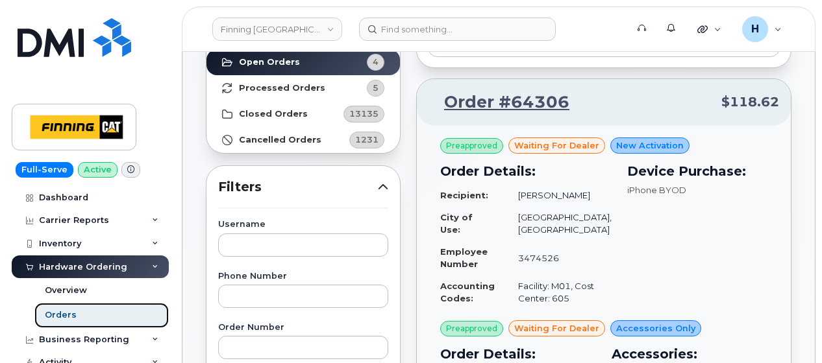
scroll to position [130, 0]
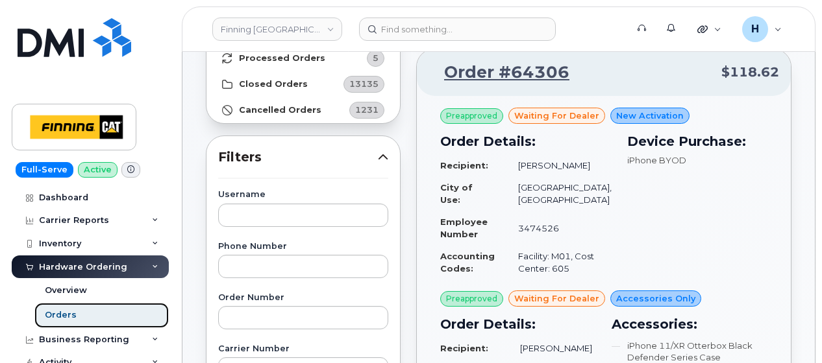
click at [101, 319] on link "Orders" at bounding box center [101, 315] width 134 height 25
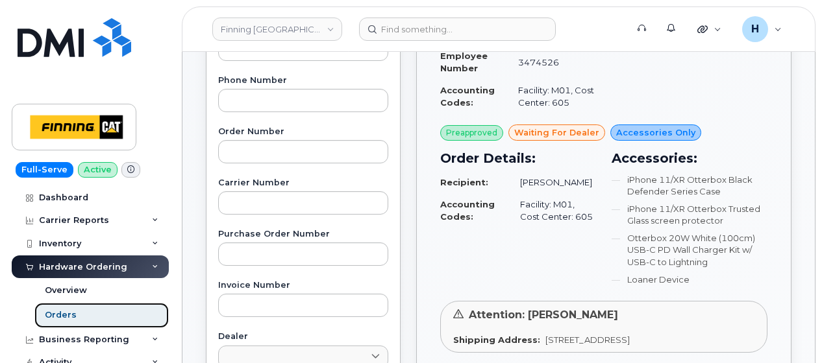
scroll to position [389, 0]
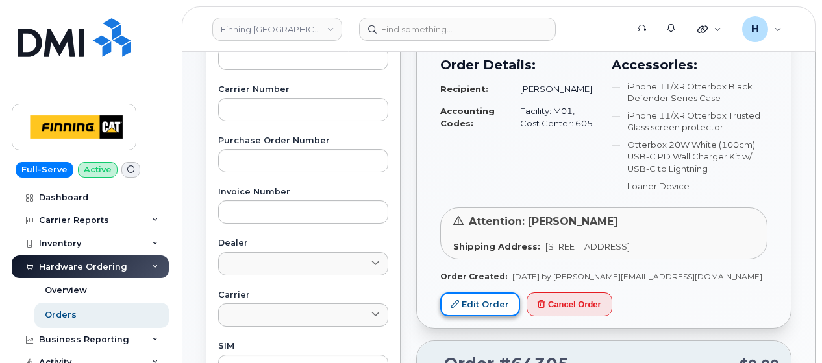
click at [477, 310] on link "Edit Order" at bounding box center [480, 305] width 80 height 24
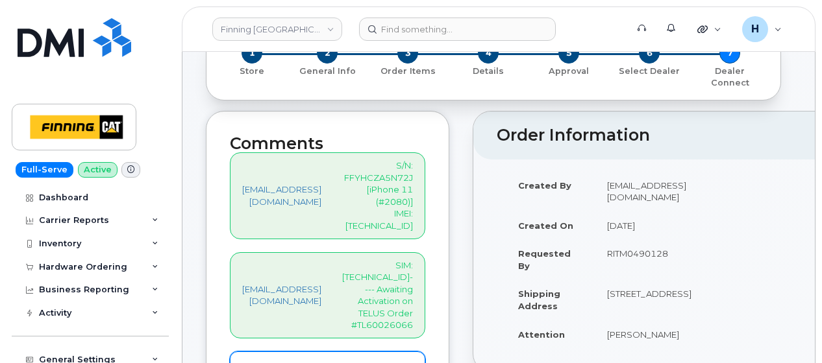
scroll to position [260, 0]
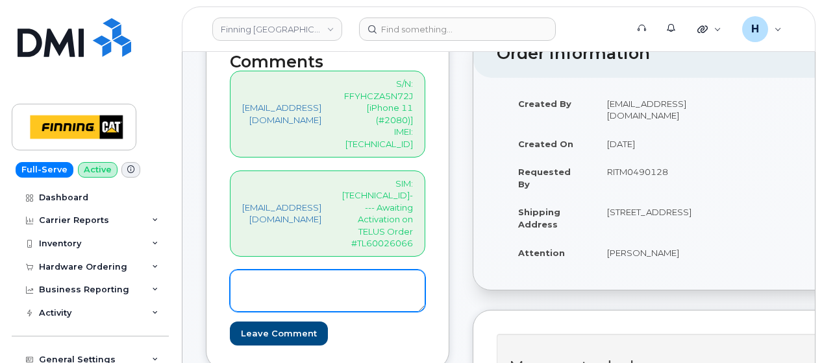
click at [313, 270] on textarea at bounding box center [327, 291] width 195 height 43
paste textarea "587) 879-5201"
click at [239, 270] on textarea "587) 879-5201" at bounding box center [327, 291] width 195 height 43
drag, startPoint x: 399, startPoint y: 226, endPoint x: 229, endPoint y: 228, distance: 169.4
click at [230, 270] on textarea "SIM Active on Line: [PHONE_NUMBER]" at bounding box center [327, 291] width 195 height 43
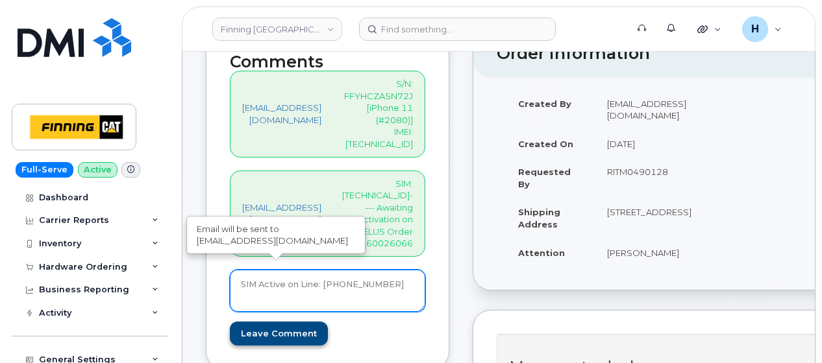
type textarea "SIM Active on Line: [PHONE_NUMBER]"
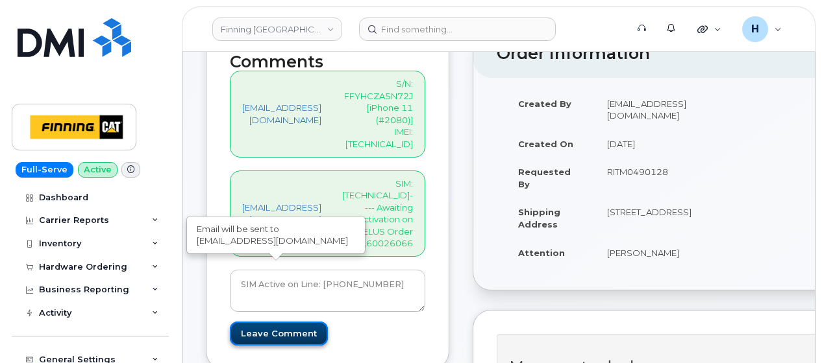
click at [265, 322] on input "Leave Comment" at bounding box center [279, 334] width 98 height 24
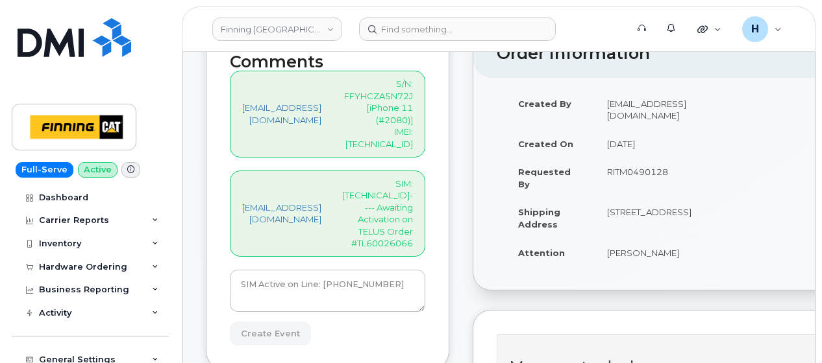
type input "Create Event"
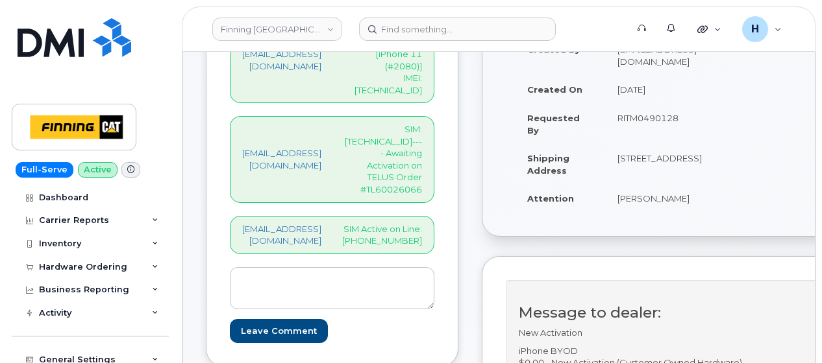
scroll to position [389, 0]
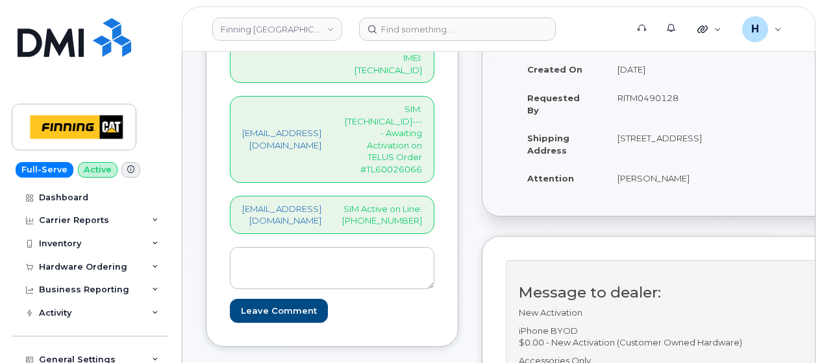
drag, startPoint x: 658, startPoint y: 158, endPoint x: 726, endPoint y: 158, distance: 67.5
click at [713, 164] on td "[PERSON_NAME]" at bounding box center [660, 178] width 108 height 29
copy td "[PERSON_NAME]"
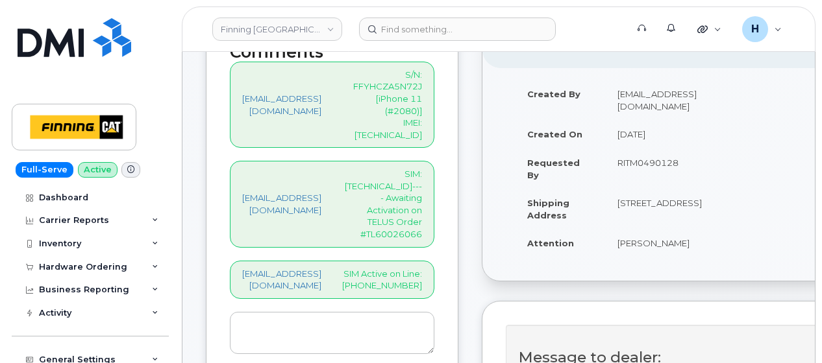
drag, startPoint x: 676, startPoint y: 187, endPoint x: 731, endPoint y: 177, distance: 56.8
click at [713, 189] on td "[STREET_ADDRESS]" at bounding box center [660, 209] width 108 height 40
copy td "T5V 1V2"
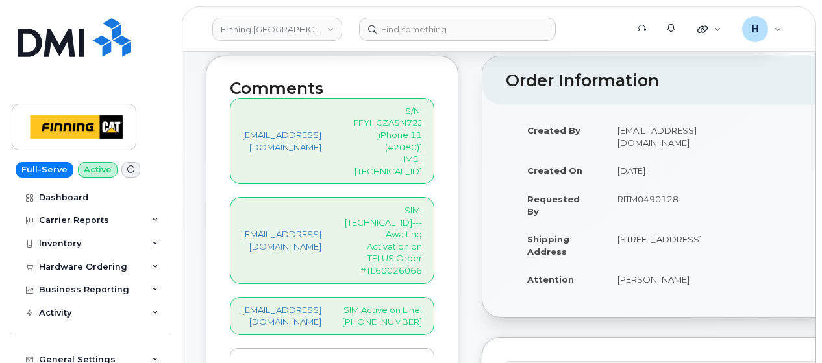
scroll to position [260, 0]
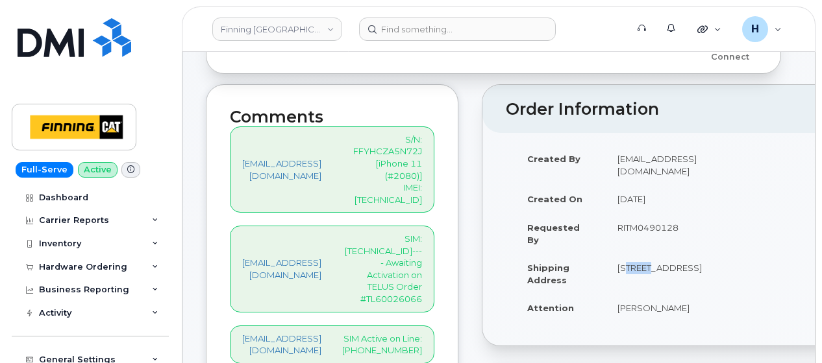
drag, startPoint x: 668, startPoint y: 231, endPoint x: 687, endPoint y: 230, distance: 18.9
click at [687, 254] on td "[STREET_ADDRESS]" at bounding box center [660, 274] width 108 height 40
copy td "13315"
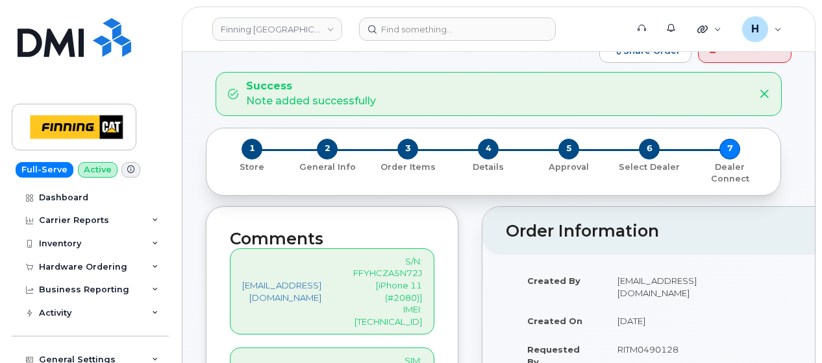
scroll to position [0, 0]
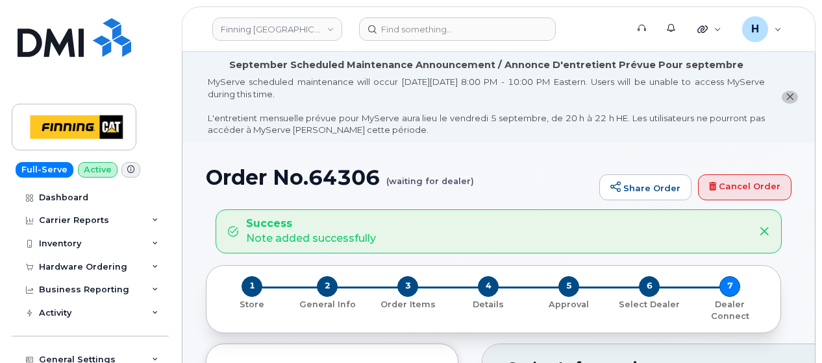
click at [348, 181] on h1 "Order No.64306 (waiting for dealer)" at bounding box center [399, 177] width 387 height 23
copy h1 "64306"
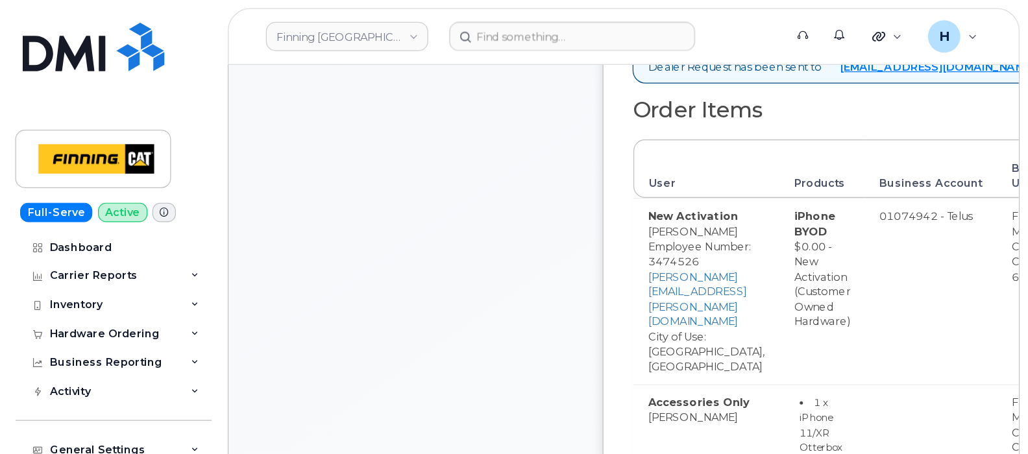
scroll to position [974, 0]
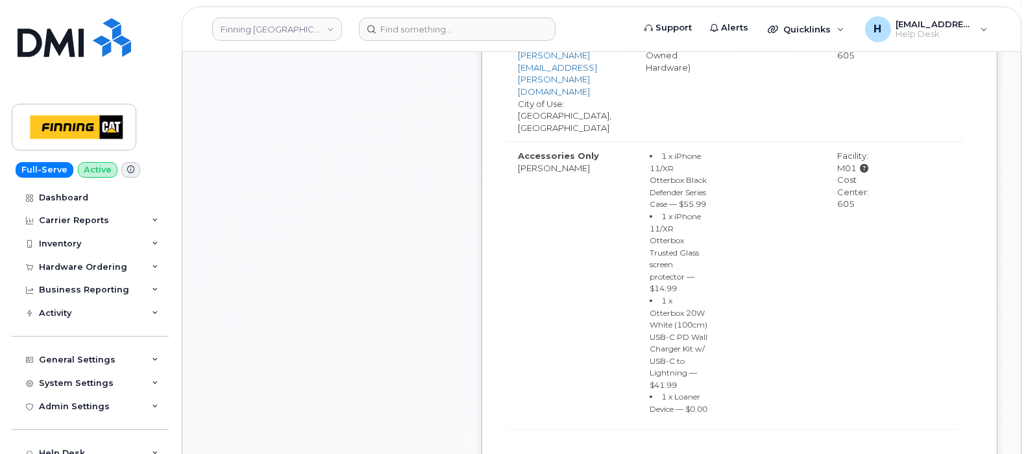
drag, startPoint x: 876, startPoint y: 161, endPoint x: 903, endPoint y: 161, distance: 27.3
click at [821, 161] on td "Facility: M01 Cost Center: 605" at bounding box center [860, 284] width 68 height 287
copy div "605"
drag, startPoint x: 873, startPoint y: 113, endPoint x: 898, endPoint y: 116, distance: 24.9
click at [821, 141] on td "Facility: M01 Cost Center: 605" at bounding box center [860, 284] width 68 height 287
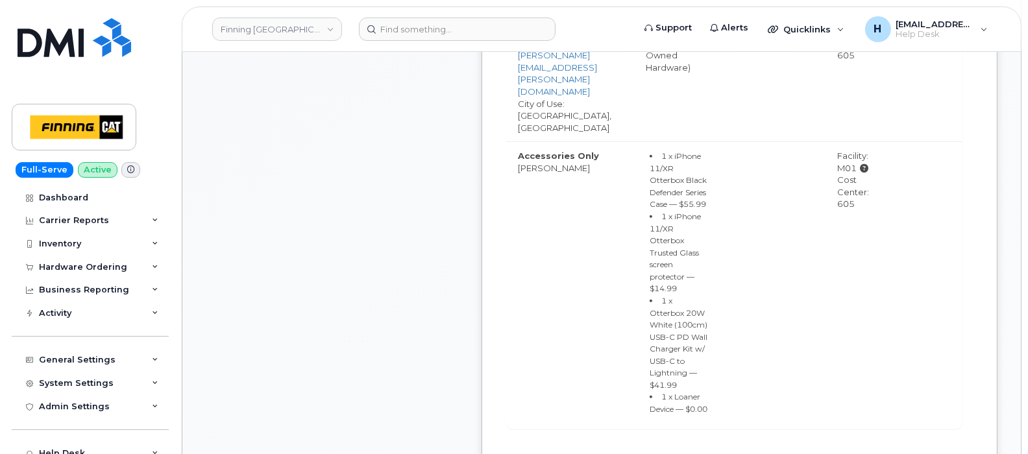
copy div "M01"
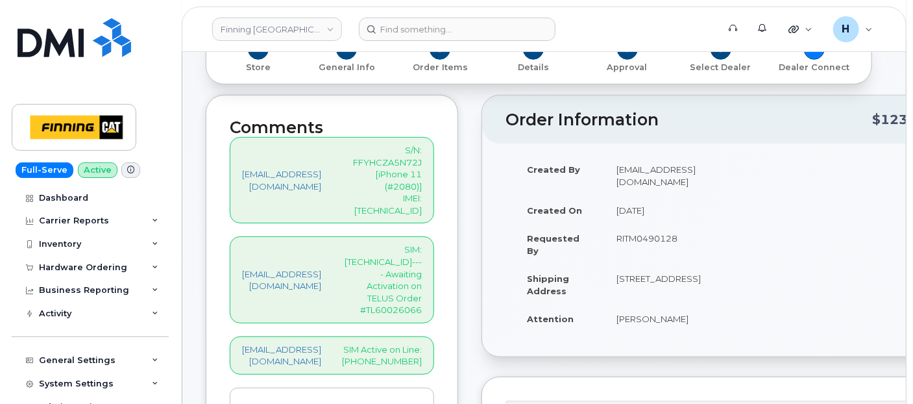
scroll to position [0, 0]
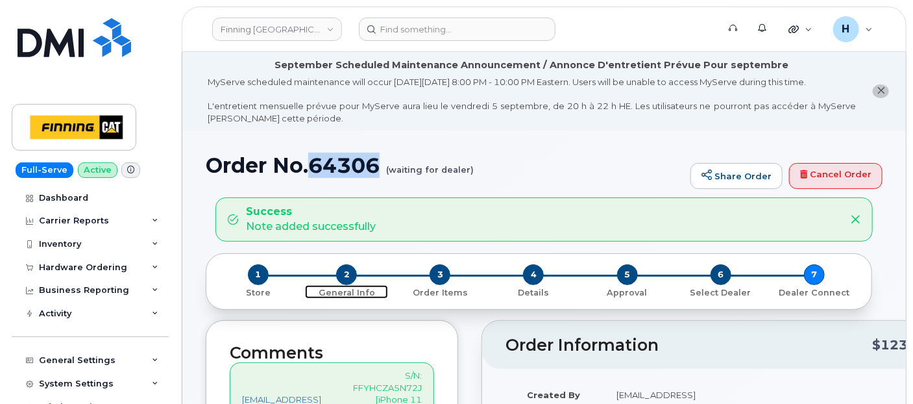
click at [347, 278] on span "2" at bounding box center [346, 274] width 21 height 21
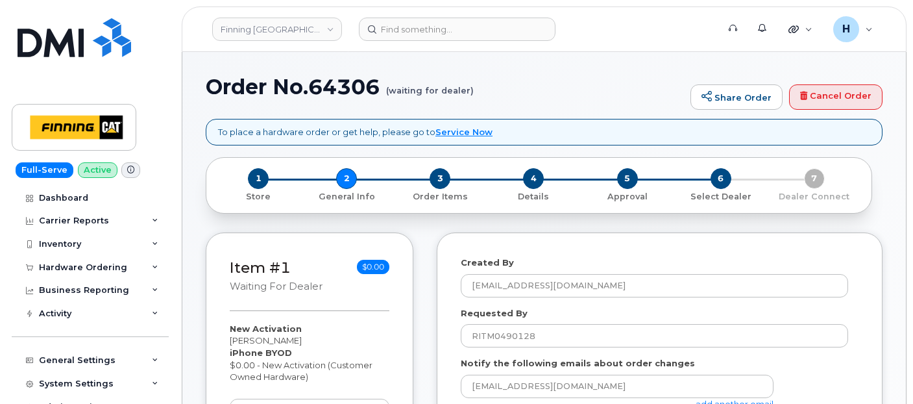
select select
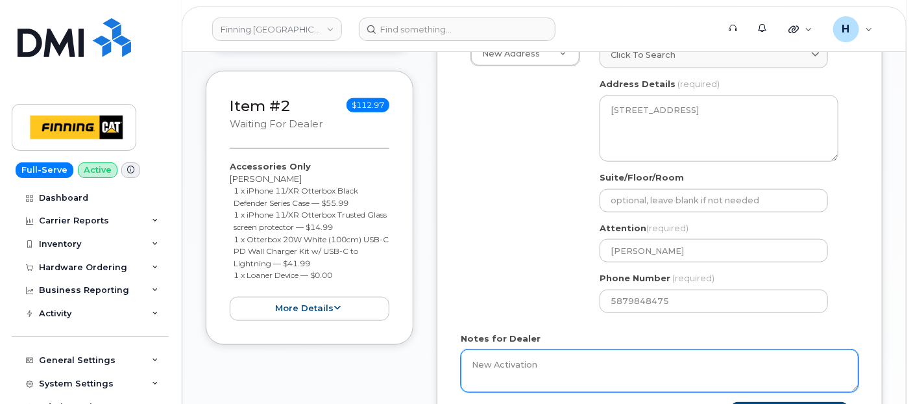
scroll to position [583, 0]
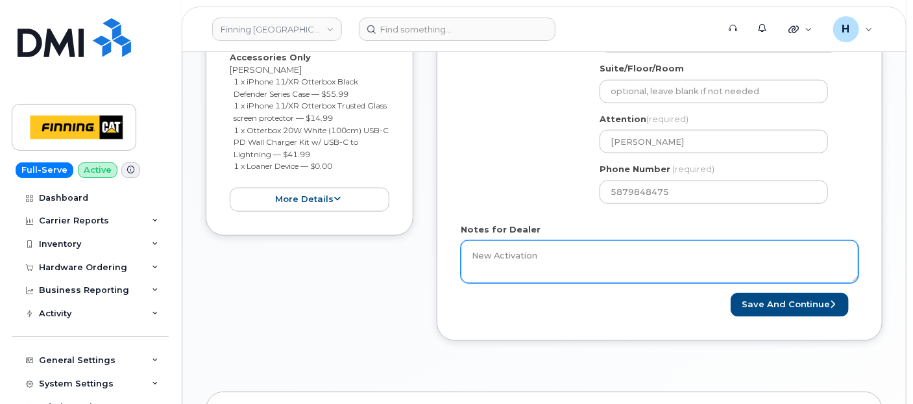
click at [587, 262] on textarea "New Activation iPhone BYOD $0.00 - New Activation (Customer Owned Hardware) Acc…" at bounding box center [660, 261] width 398 height 43
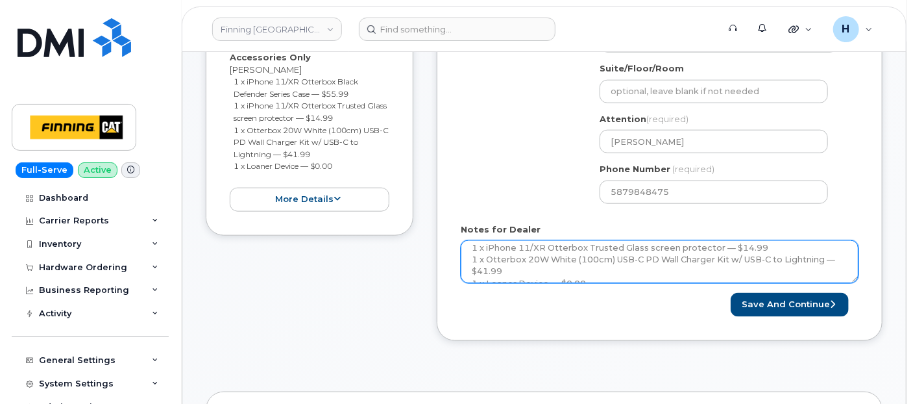
scroll to position [237, 0]
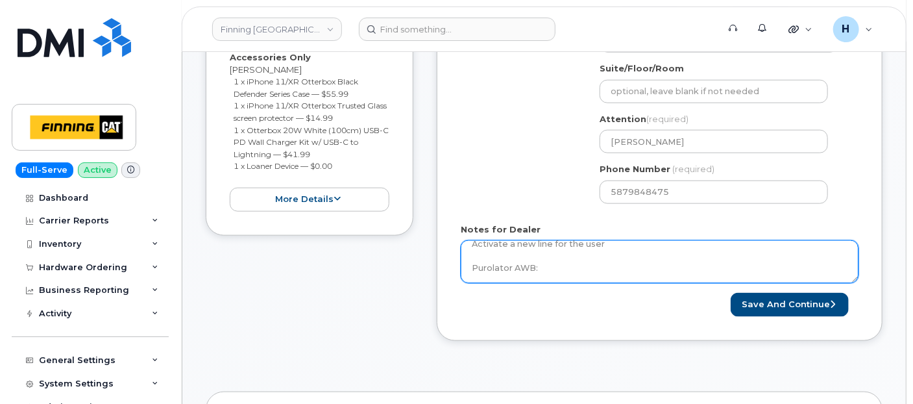
click at [587, 262] on textarea "New Activation iPhone BYOD $0.00 - New Activation (Customer Owned Hardware) Acc…" at bounding box center [660, 261] width 398 height 43
paste textarea "335653085829"
type textarea "New Activation iPhone BYOD $0.00 - New Activation (Customer Owned Hardware) Acc…"
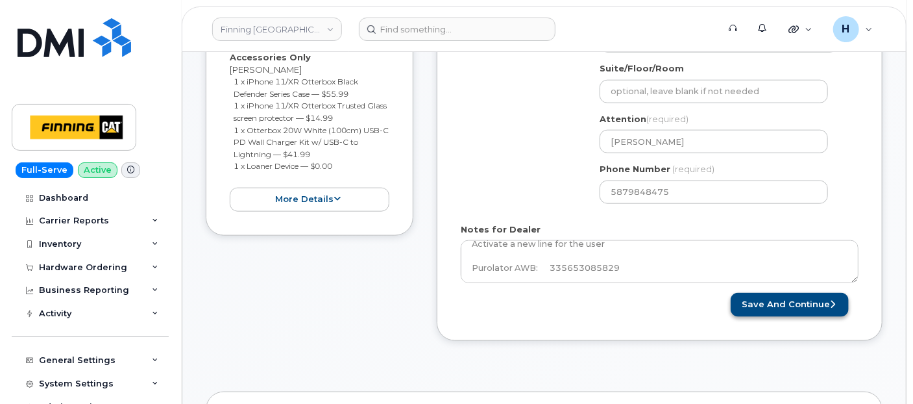
drag, startPoint x: 714, startPoint y: 300, endPoint x: 765, endPoint y: 301, distance: 51.3
click at [724, 301] on div "Save and Continue" at bounding box center [759, 305] width 199 height 24
click at [765, 301] on button "Save and Continue" at bounding box center [790, 305] width 118 height 24
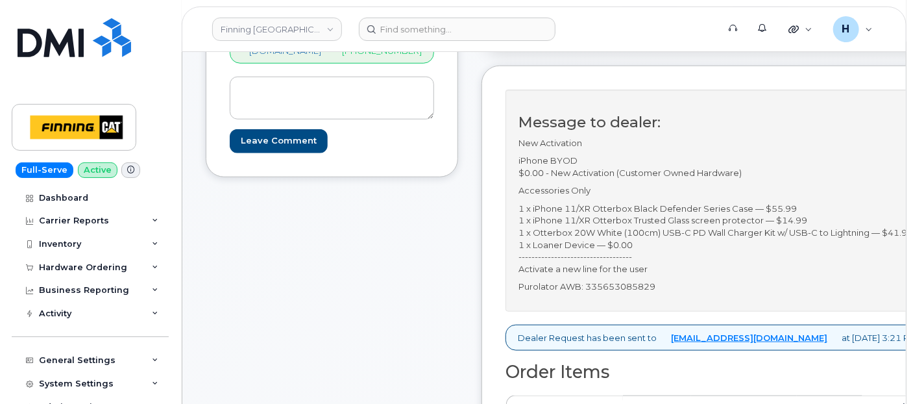
scroll to position [504, 0]
